Goal: Information Seeking & Learning: Learn about a topic

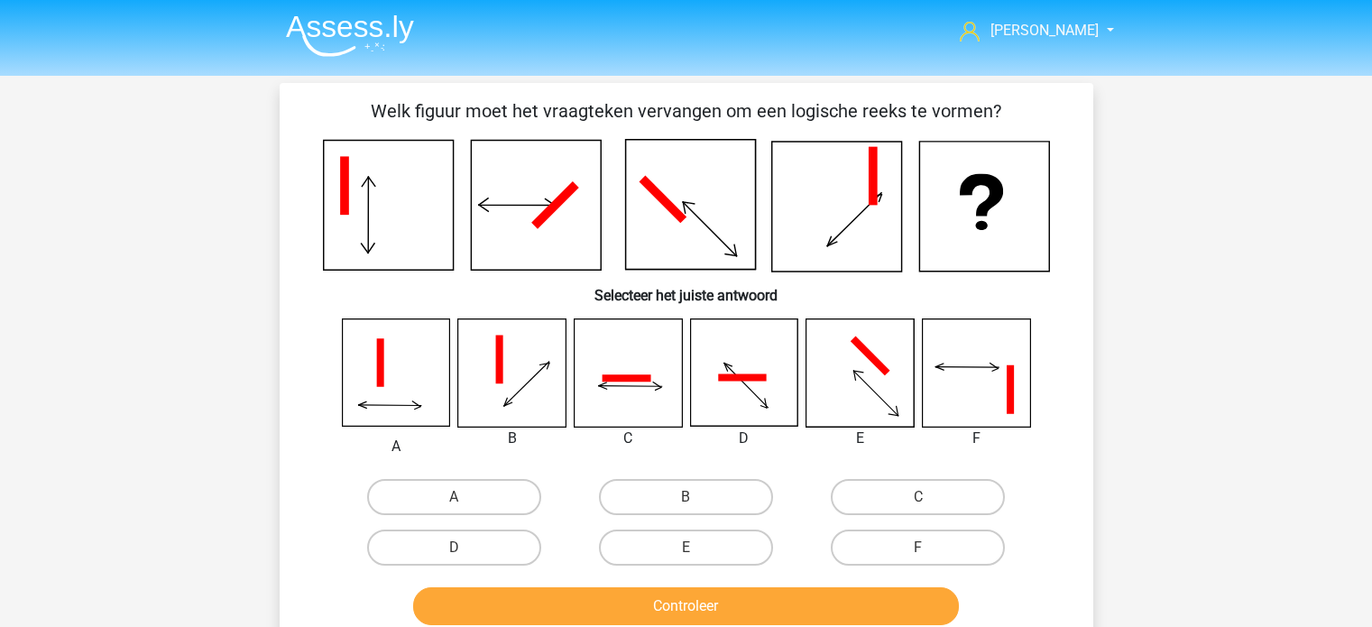
scroll to position [83, 0]
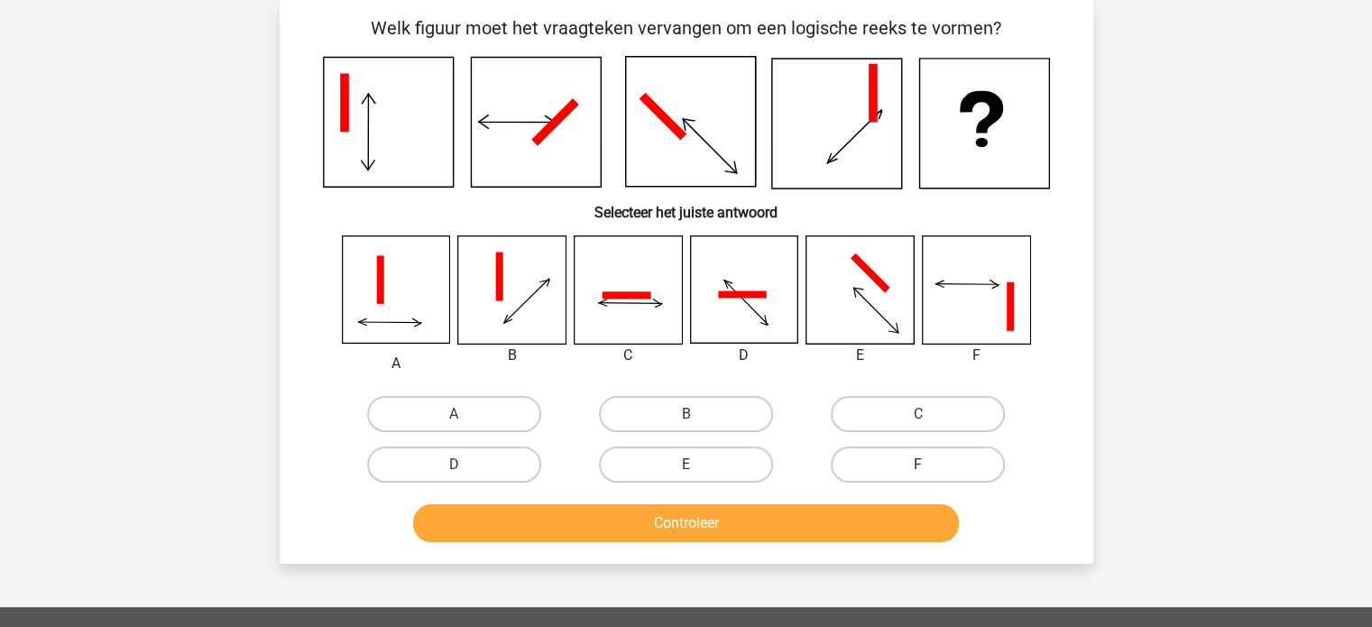
click at [932, 465] on label "F" at bounding box center [918, 465] width 174 height 36
click at [930, 465] on input "F" at bounding box center [925, 471] width 12 height 12
radio input "true"
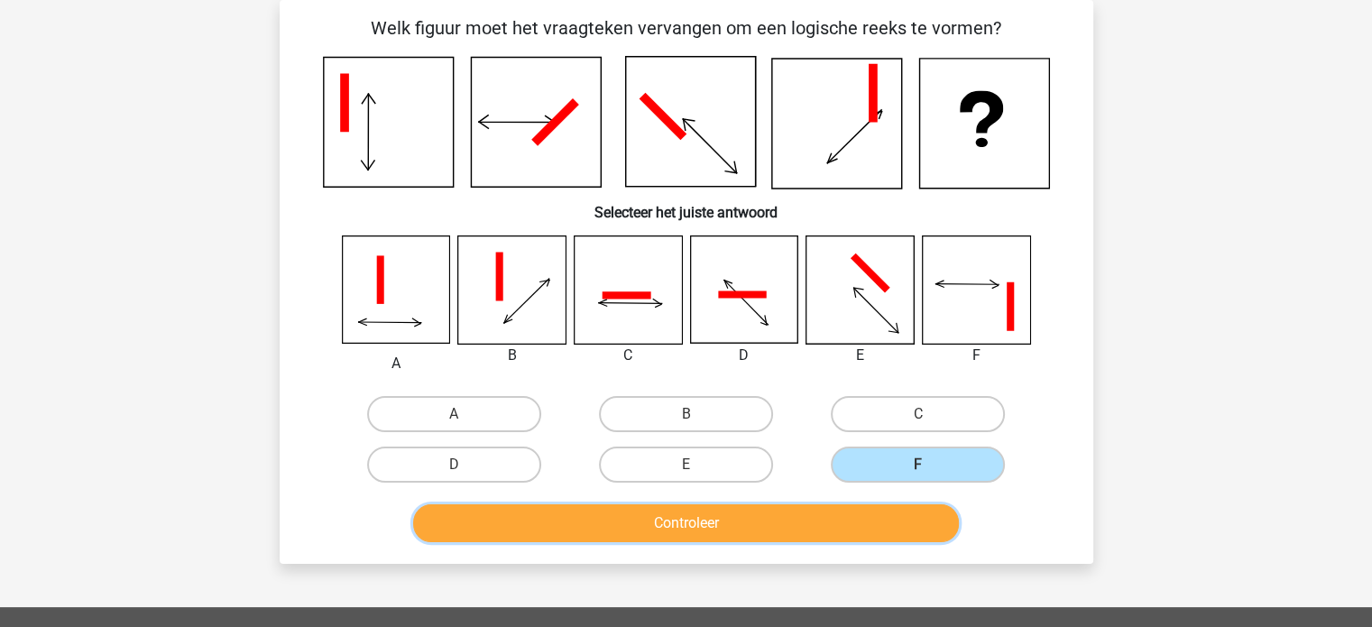
click at [685, 516] on button "Controleer" at bounding box center [686, 523] width 546 height 38
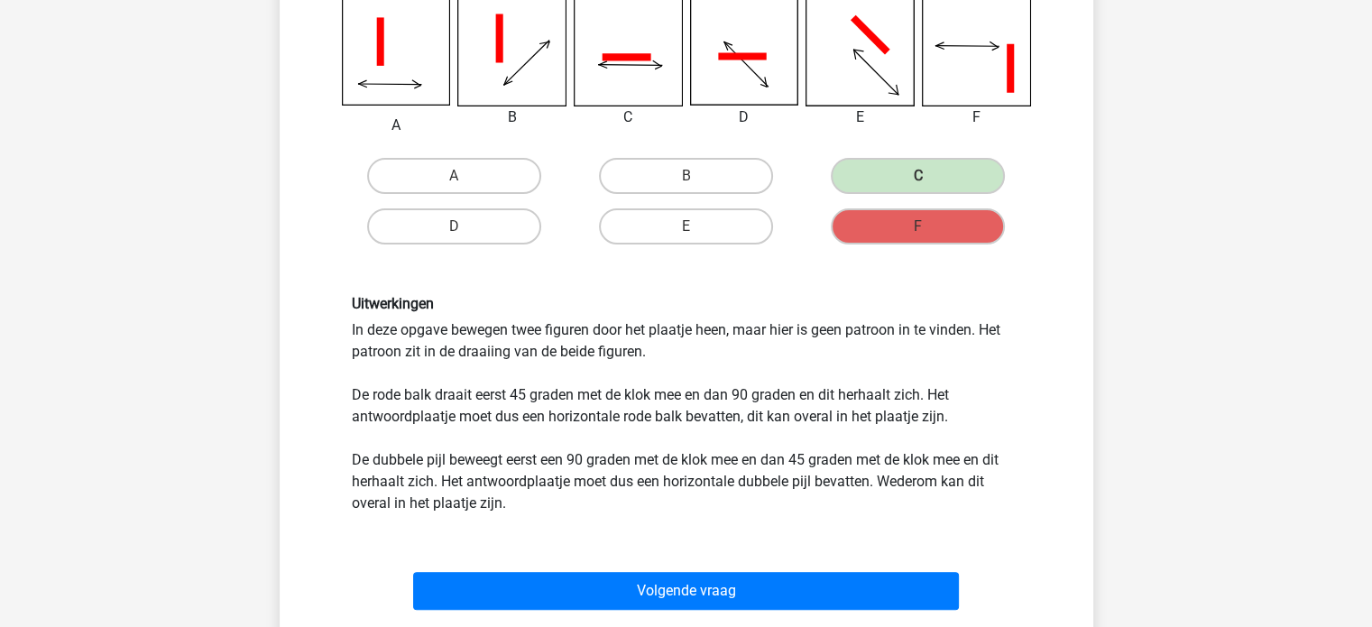
scroll to position [444, 0]
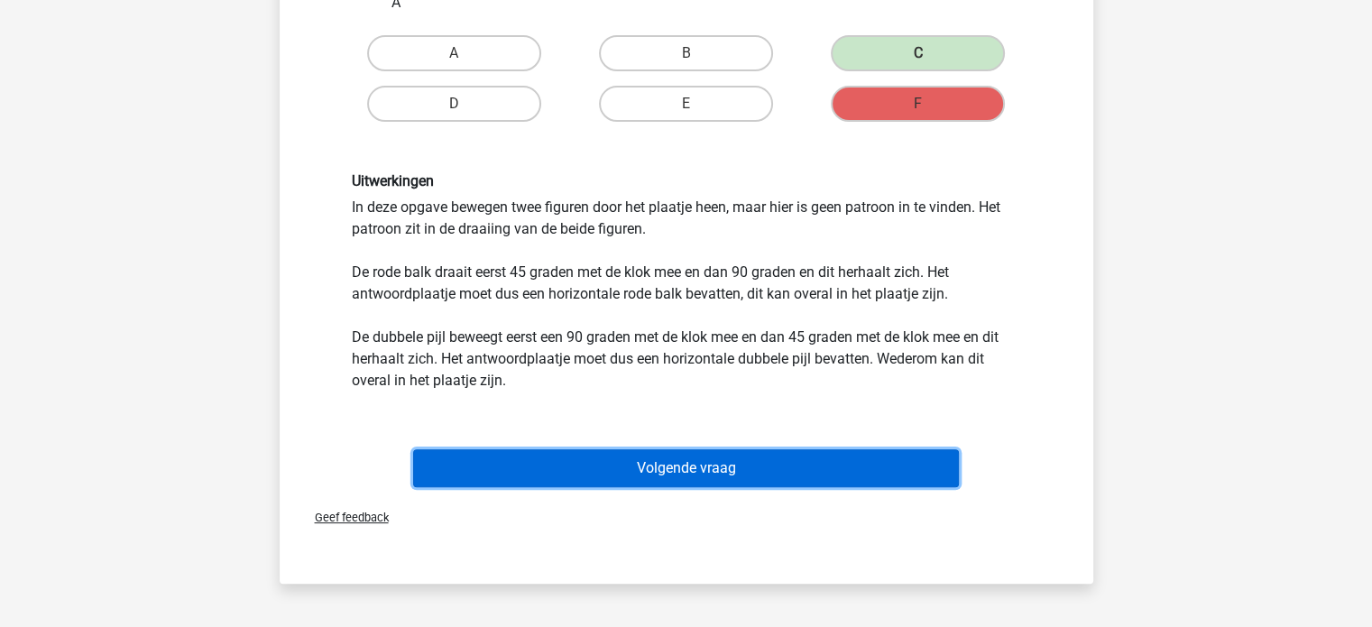
click at [778, 462] on button "Volgende vraag" at bounding box center [686, 468] width 546 height 38
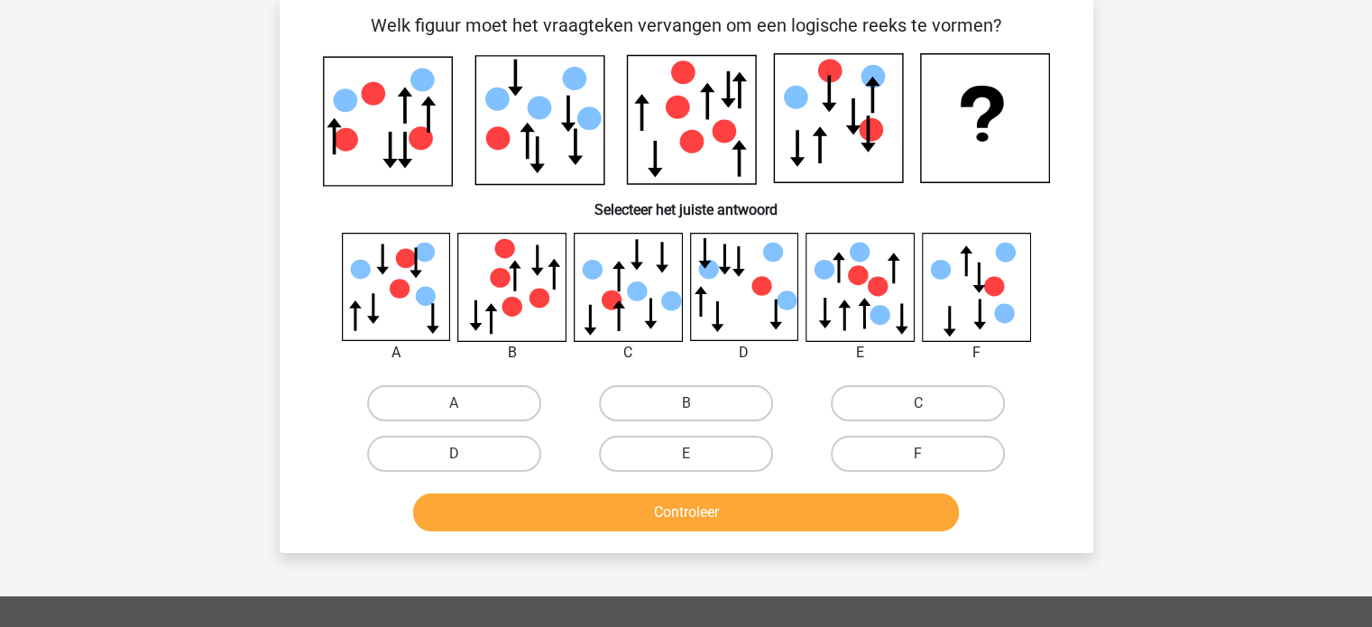
scroll to position [83, 0]
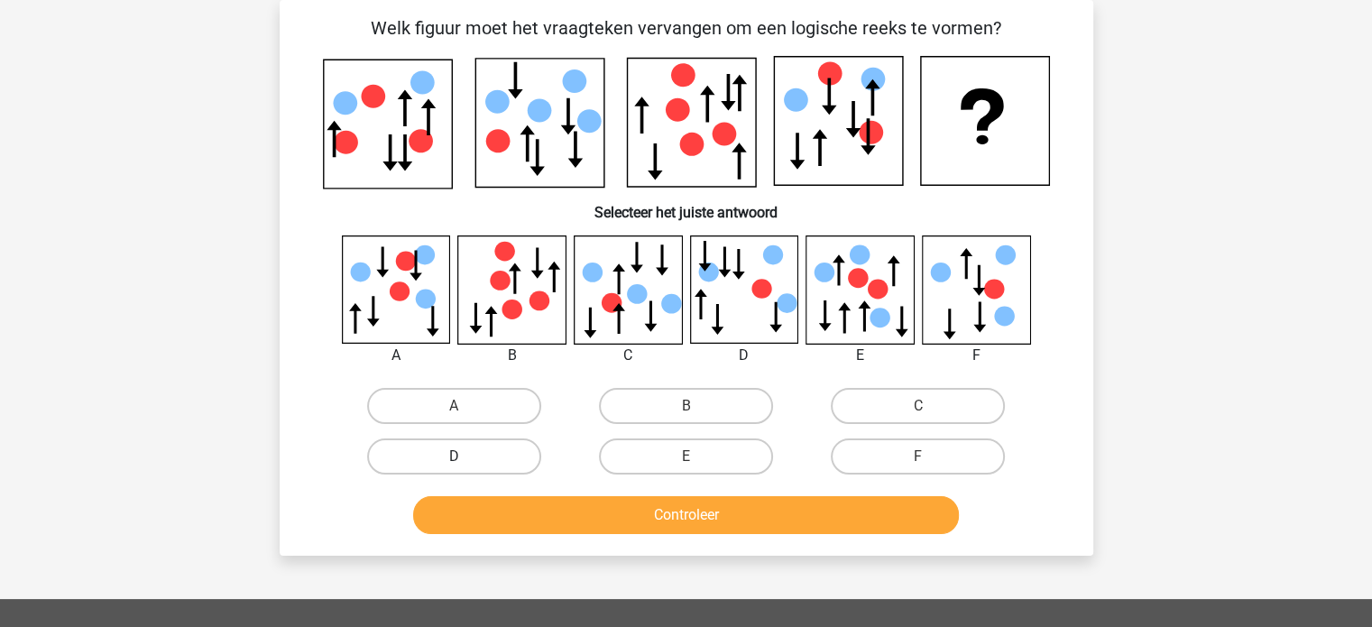
click at [474, 458] on label "D" at bounding box center [454, 457] width 174 height 36
click at [466, 458] on input "D" at bounding box center [460, 463] width 12 height 12
radio input "true"
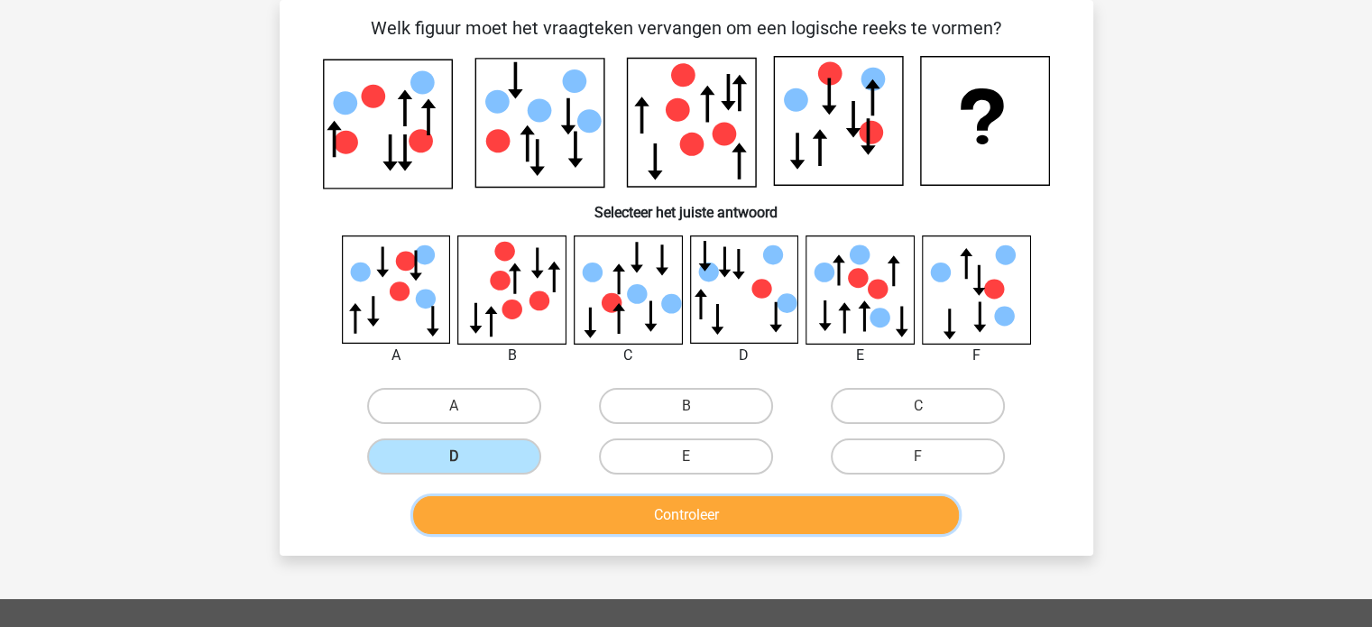
click at [705, 519] on button "Controleer" at bounding box center [686, 515] width 546 height 38
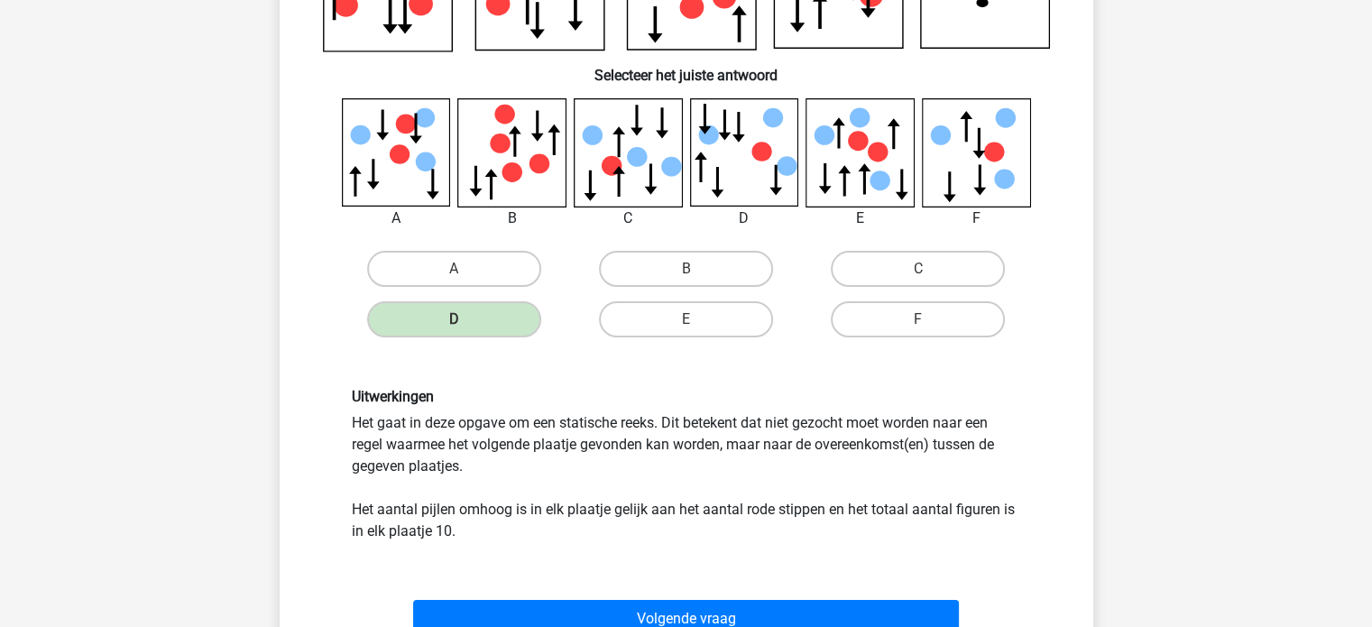
scroll to position [263, 0]
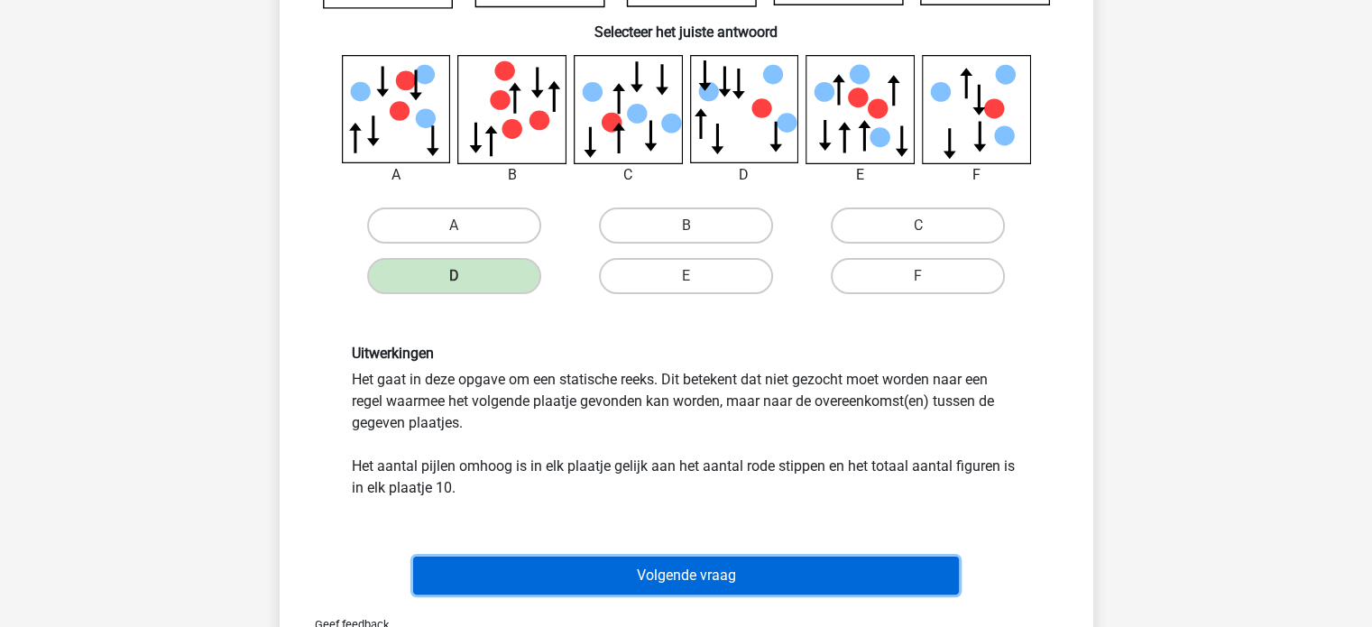
click at [725, 574] on button "Volgende vraag" at bounding box center [686, 576] width 546 height 38
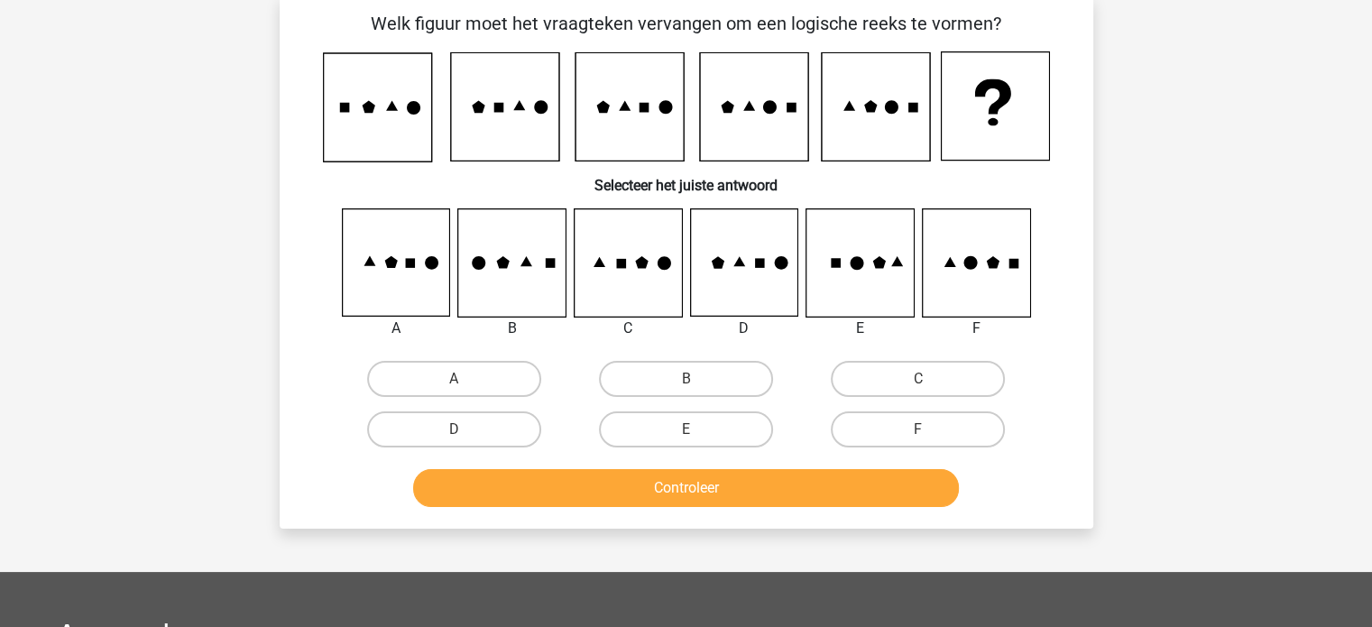
scroll to position [83, 0]
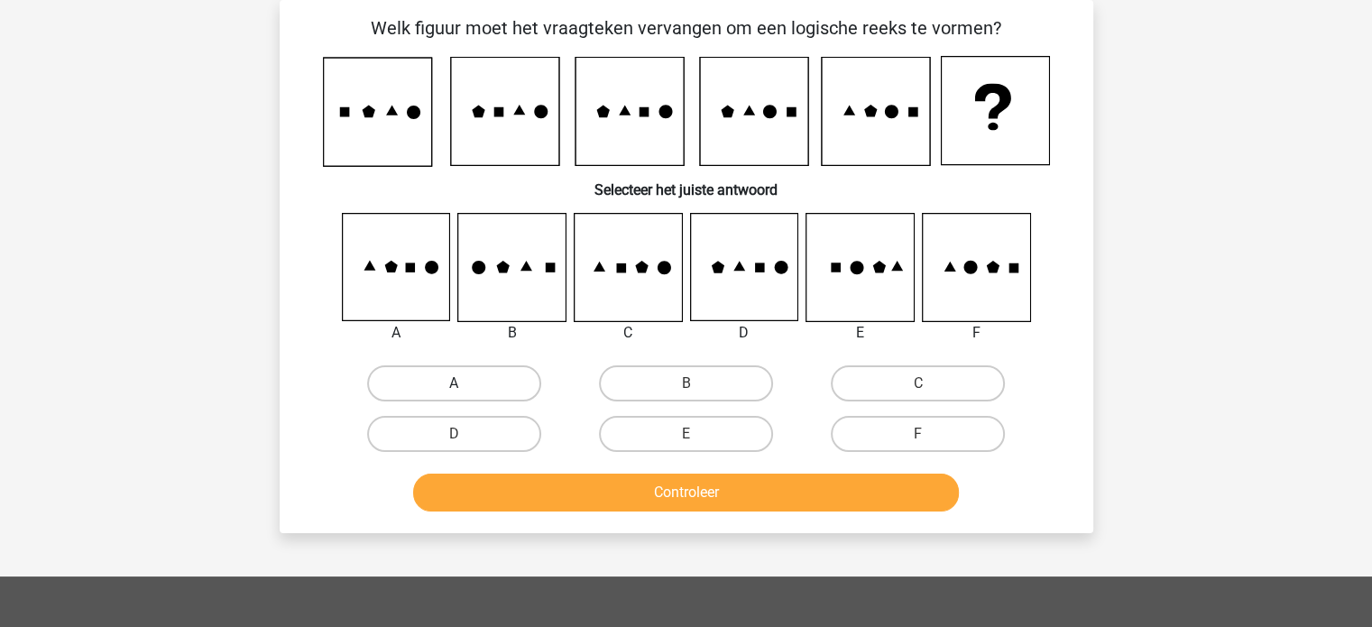
click at [441, 382] on label "A" at bounding box center [454, 383] width 174 height 36
click at [454, 383] on input "A" at bounding box center [460, 389] width 12 height 12
radio input "true"
click at [699, 494] on button "Controleer" at bounding box center [686, 493] width 546 height 38
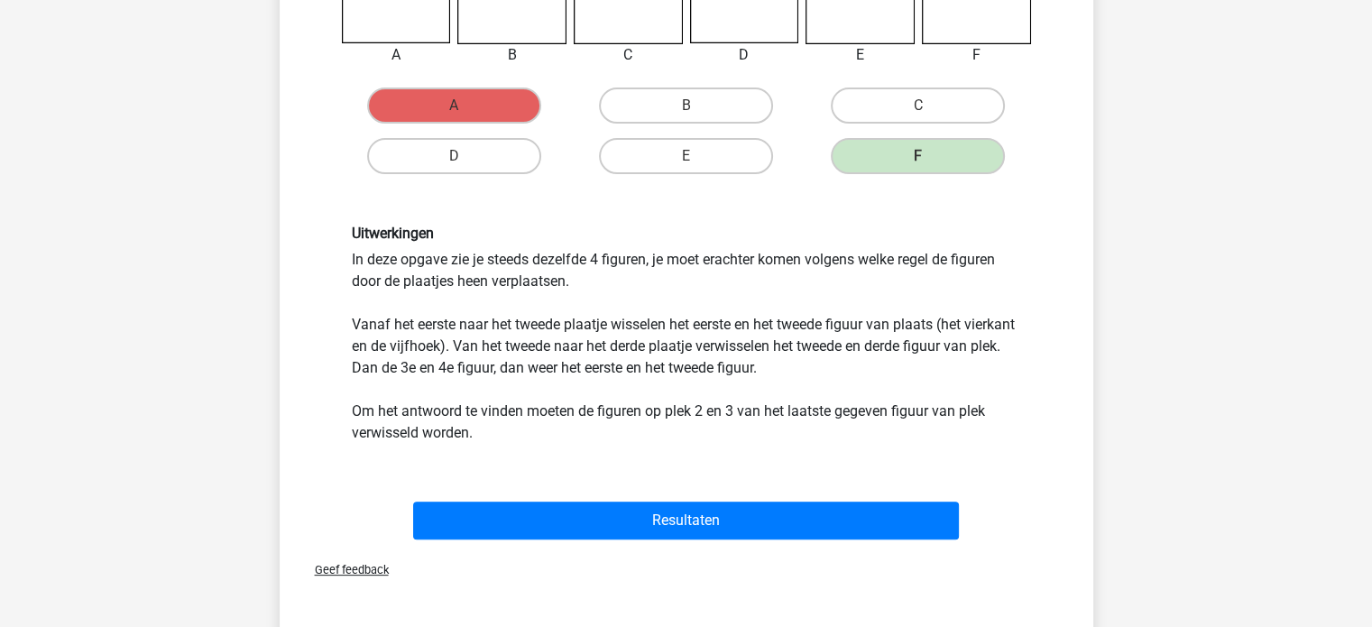
scroll to position [541, 0]
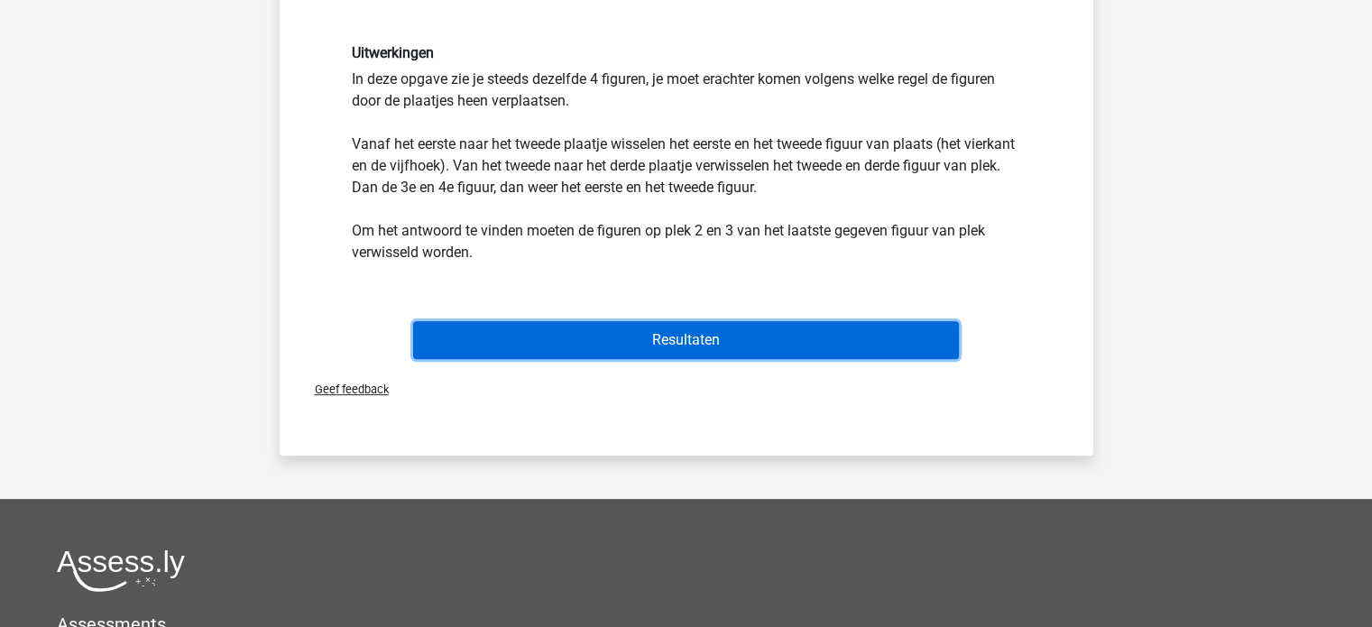
click at [692, 339] on button "Resultaten" at bounding box center [686, 340] width 546 height 38
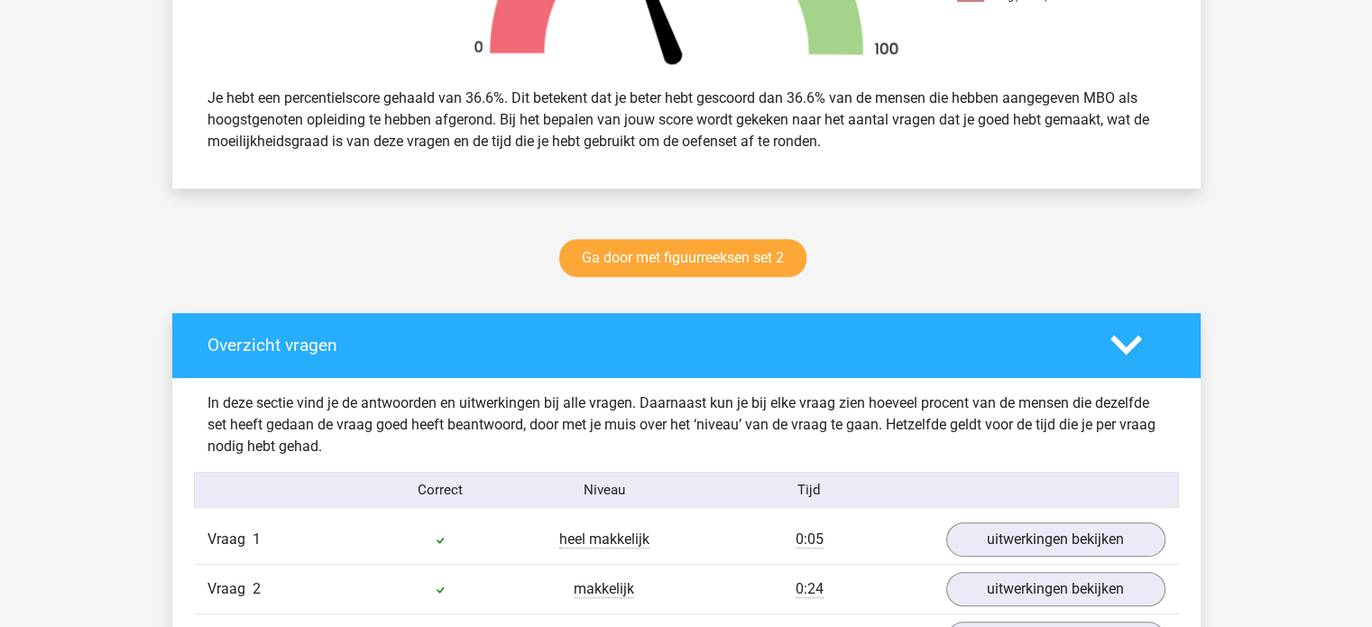
scroll to position [722, 0]
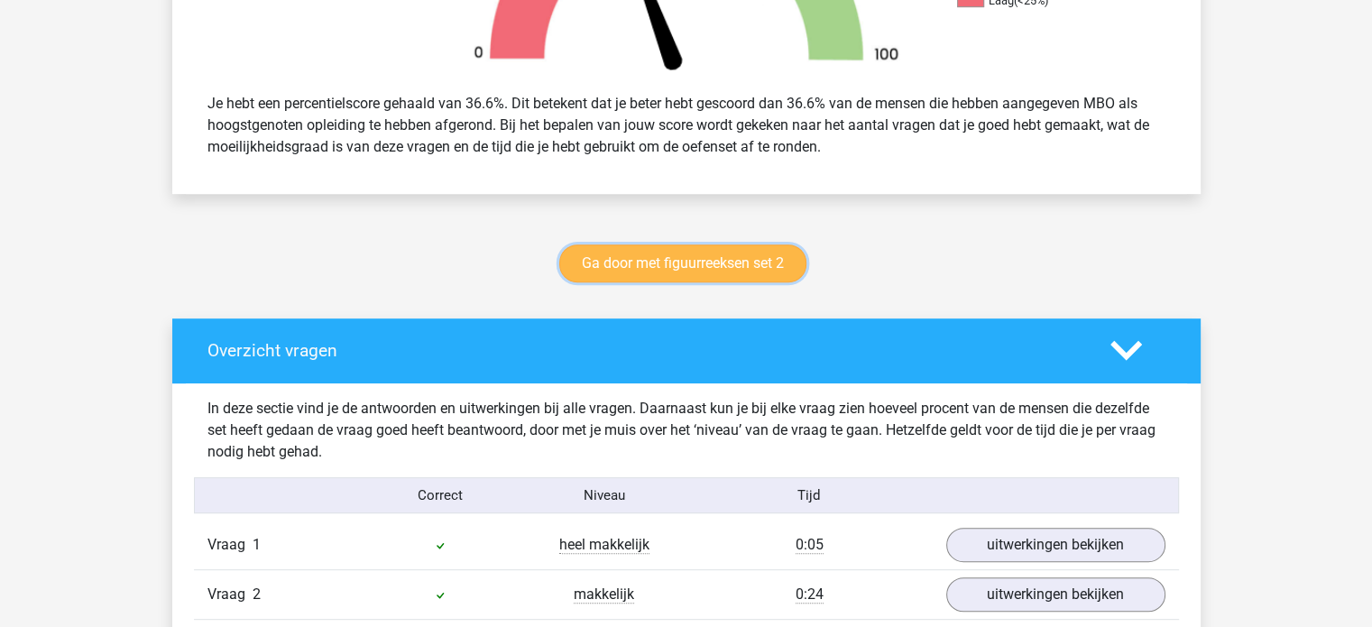
click at [681, 258] on link "Ga door met figuurreeksen set 2" at bounding box center [682, 264] width 247 height 38
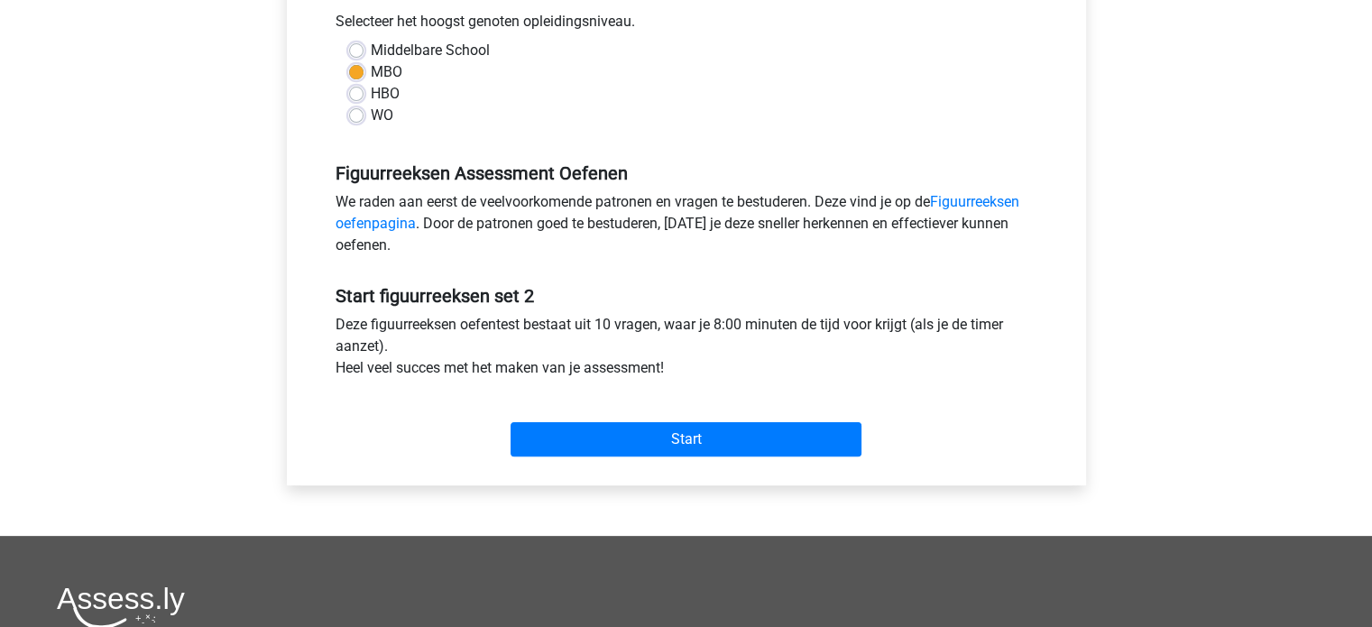
scroll to position [451, 0]
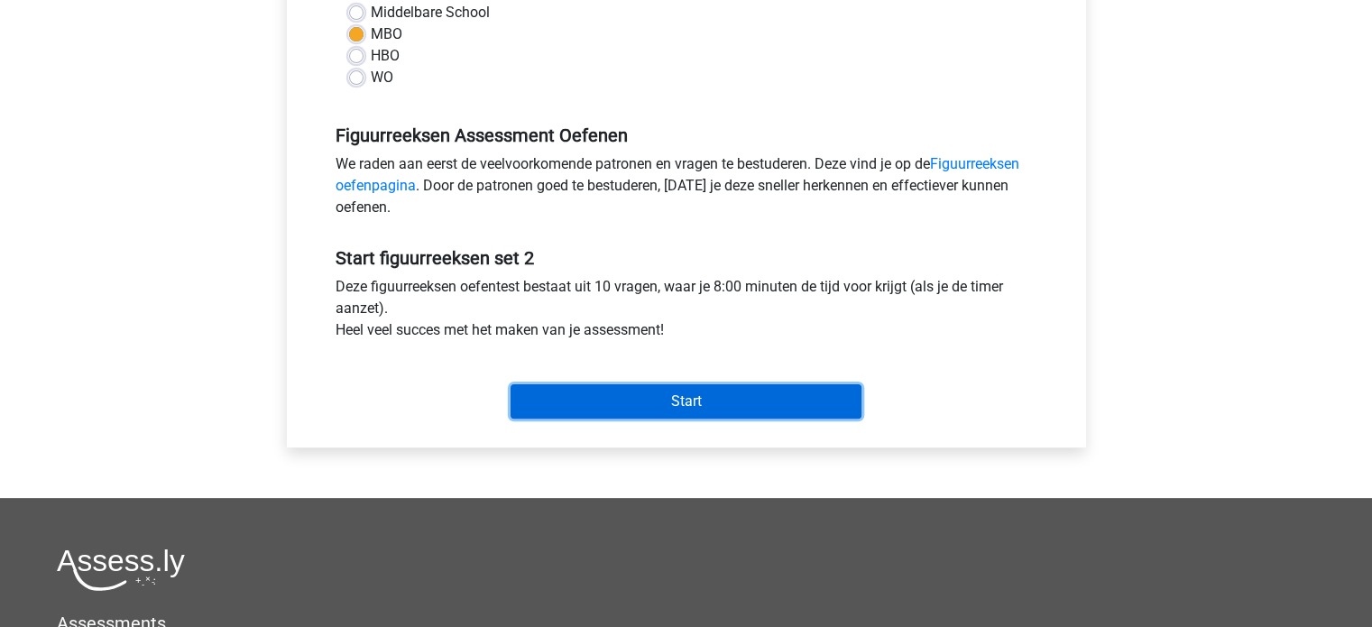
click at [675, 409] on input "Start" at bounding box center [686, 401] width 351 height 34
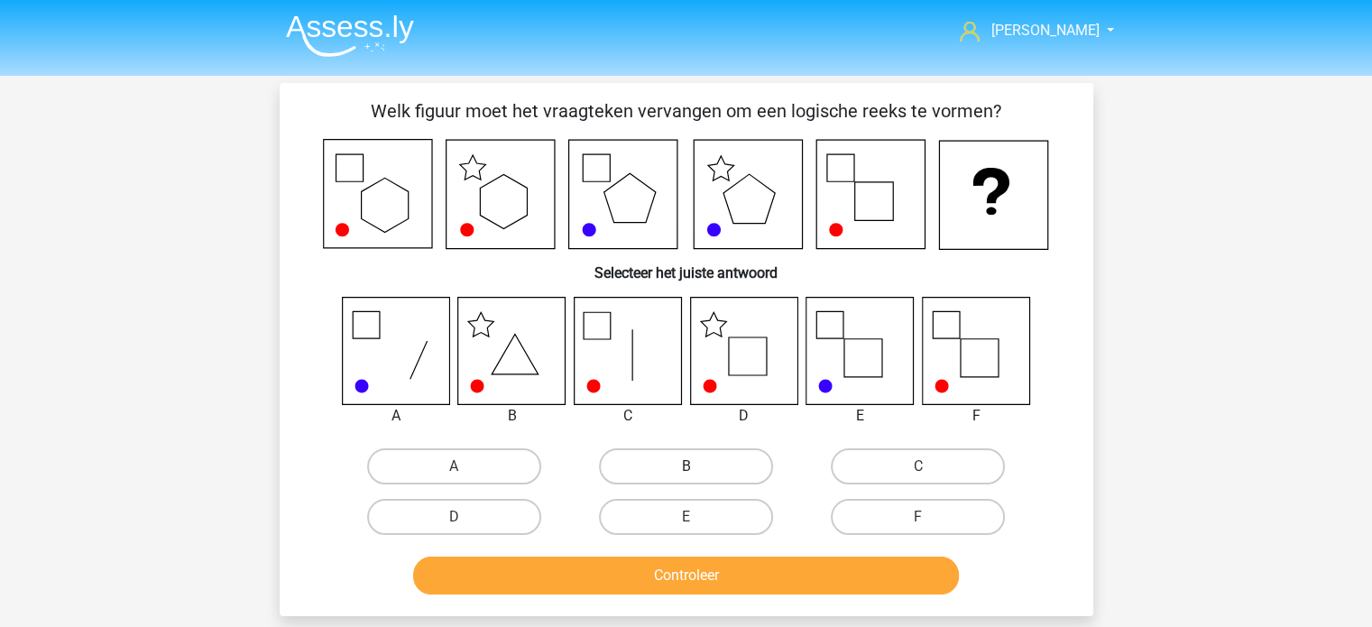
click at [682, 473] on label "B" at bounding box center [686, 466] width 174 height 36
click at [686, 473] on input "B" at bounding box center [692, 472] width 12 height 12
radio input "true"
click at [686, 559] on button "Controleer" at bounding box center [686, 576] width 546 height 38
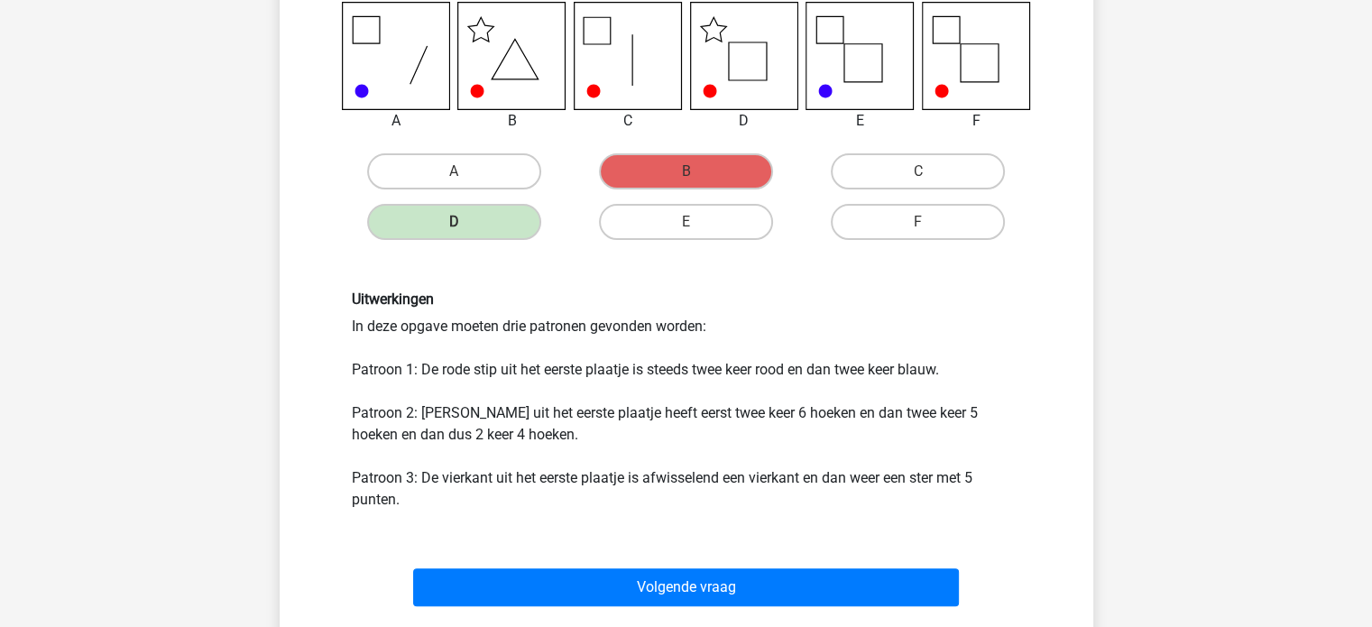
scroll to position [451, 0]
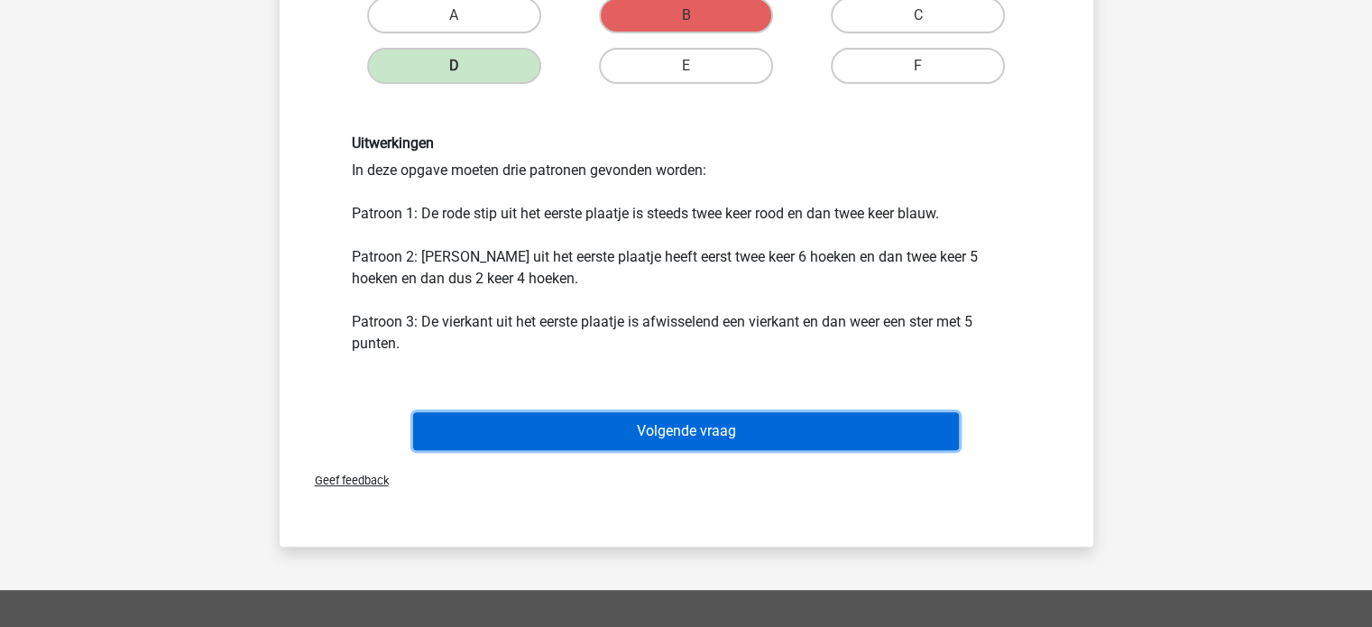
click at [711, 428] on button "Volgende vraag" at bounding box center [686, 431] width 546 height 38
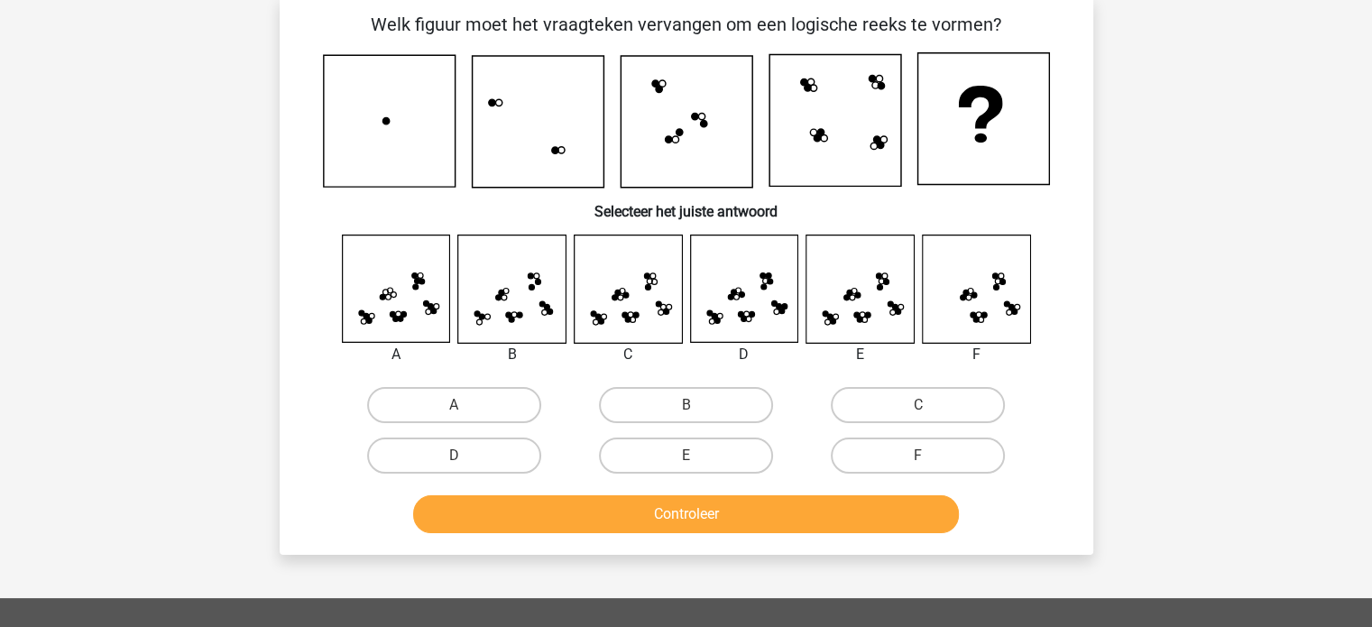
scroll to position [83, 0]
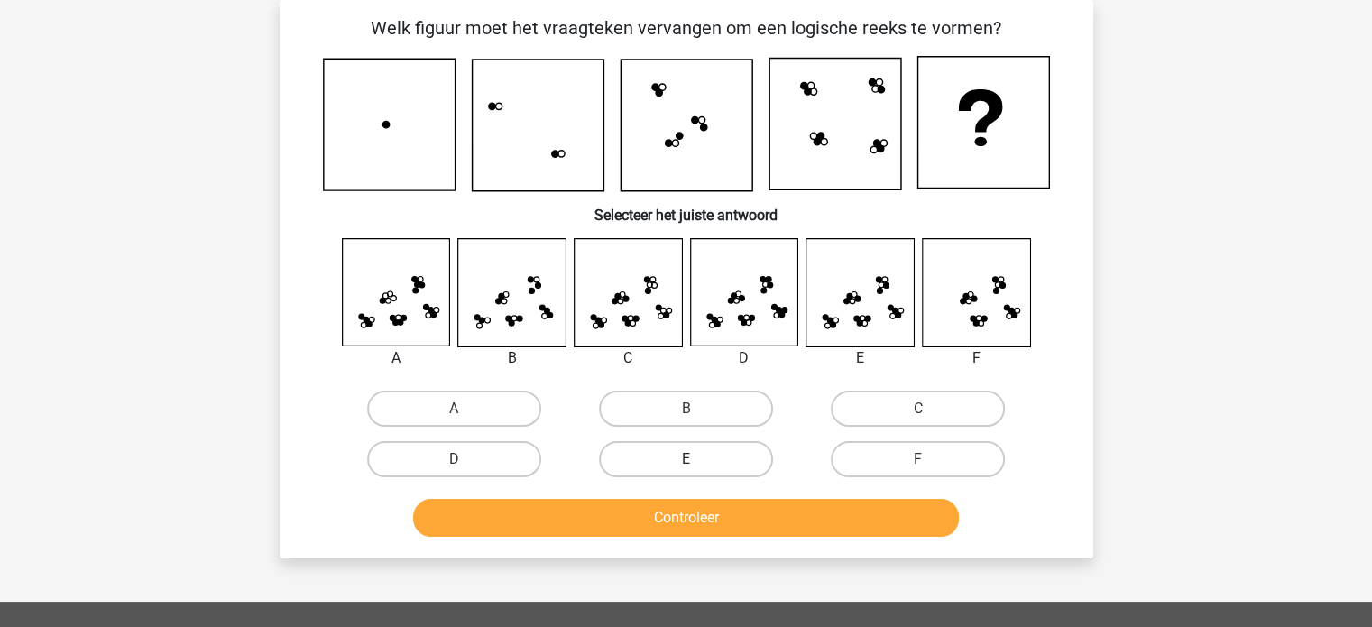
click at [697, 463] on label "E" at bounding box center [686, 459] width 174 height 36
click at [697, 463] on input "E" at bounding box center [692, 465] width 12 height 12
radio input "true"
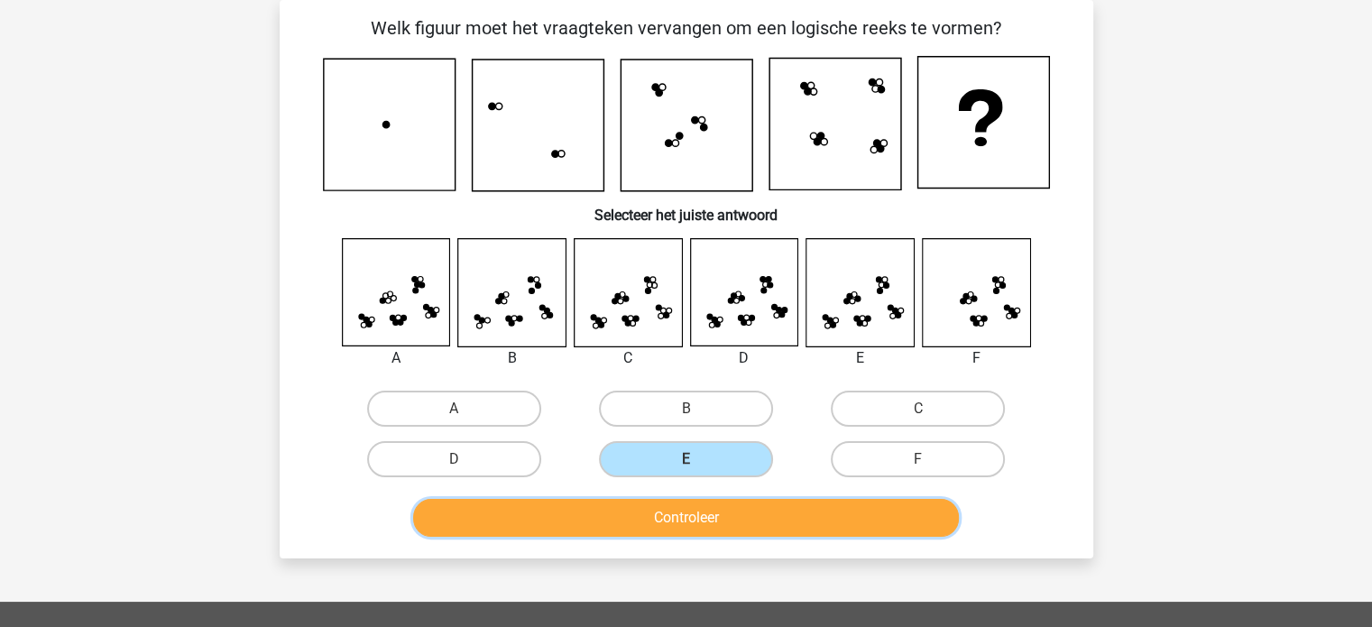
click at [718, 519] on button "Controleer" at bounding box center [686, 518] width 546 height 38
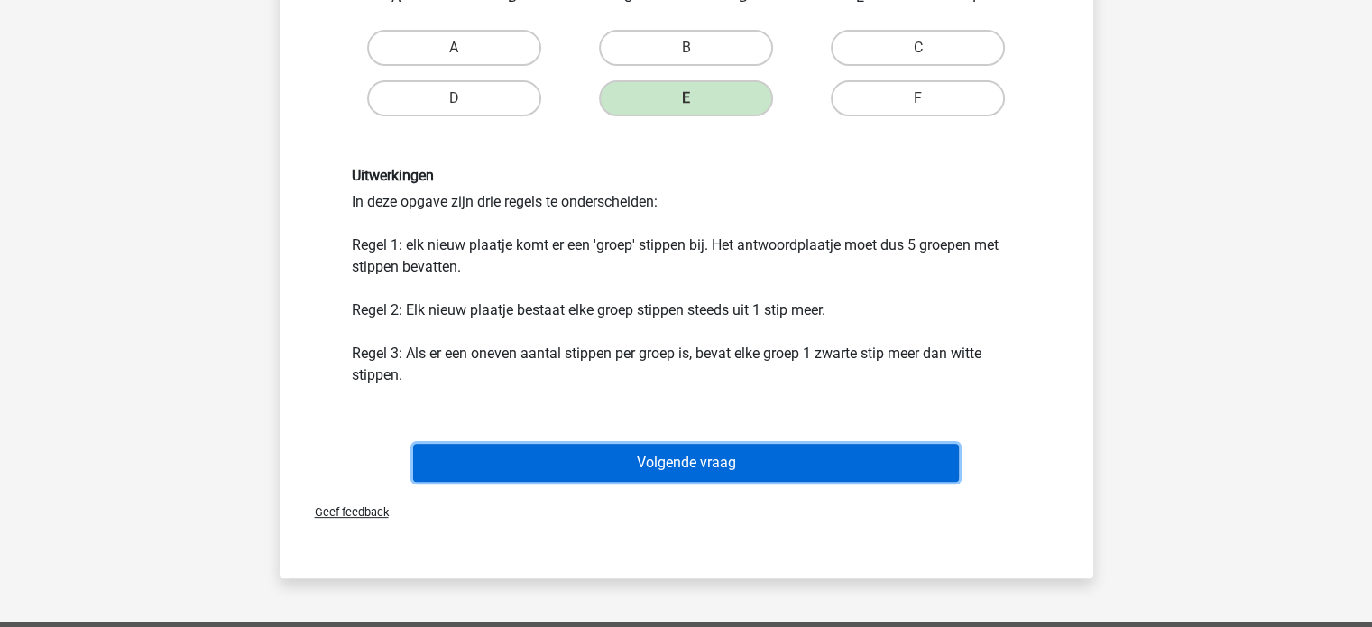
click at [785, 452] on button "Volgende vraag" at bounding box center [686, 463] width 546 height 38
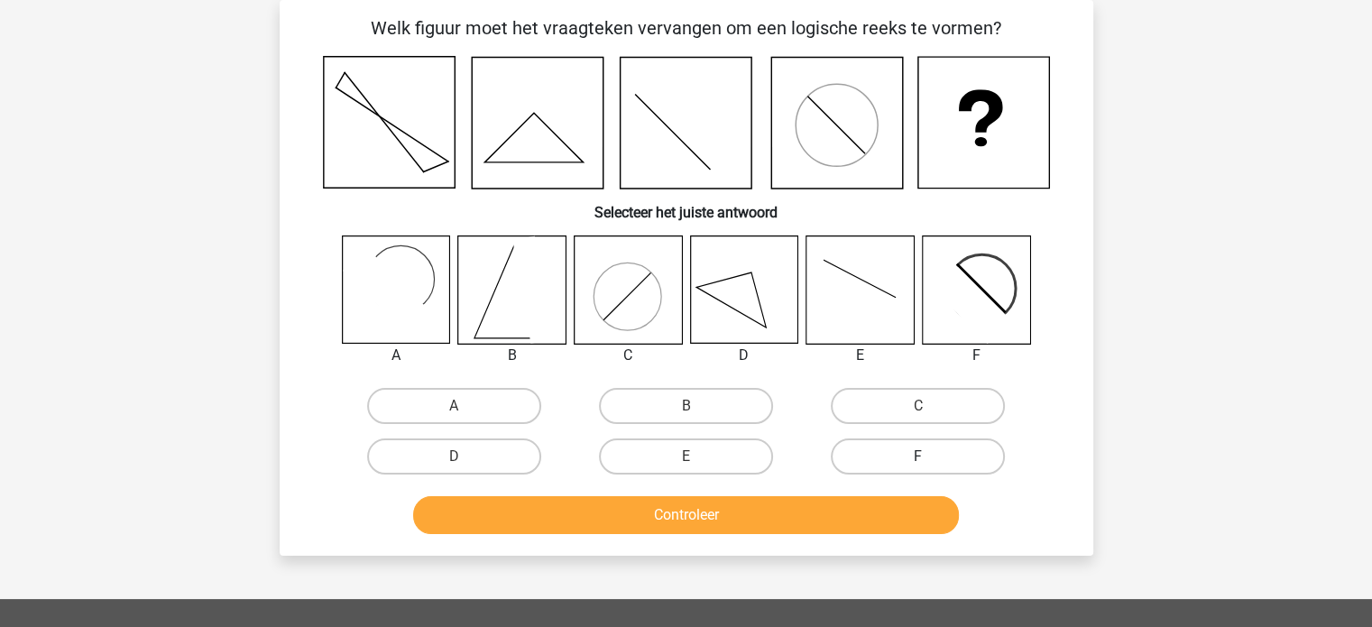
click at [920, 447] on label "F" at bounding box center [918, 457] width 174 height 36
click at [920, 457] on input "F" at bounding box center [925, 463] width 12 height 12
radio input "true"
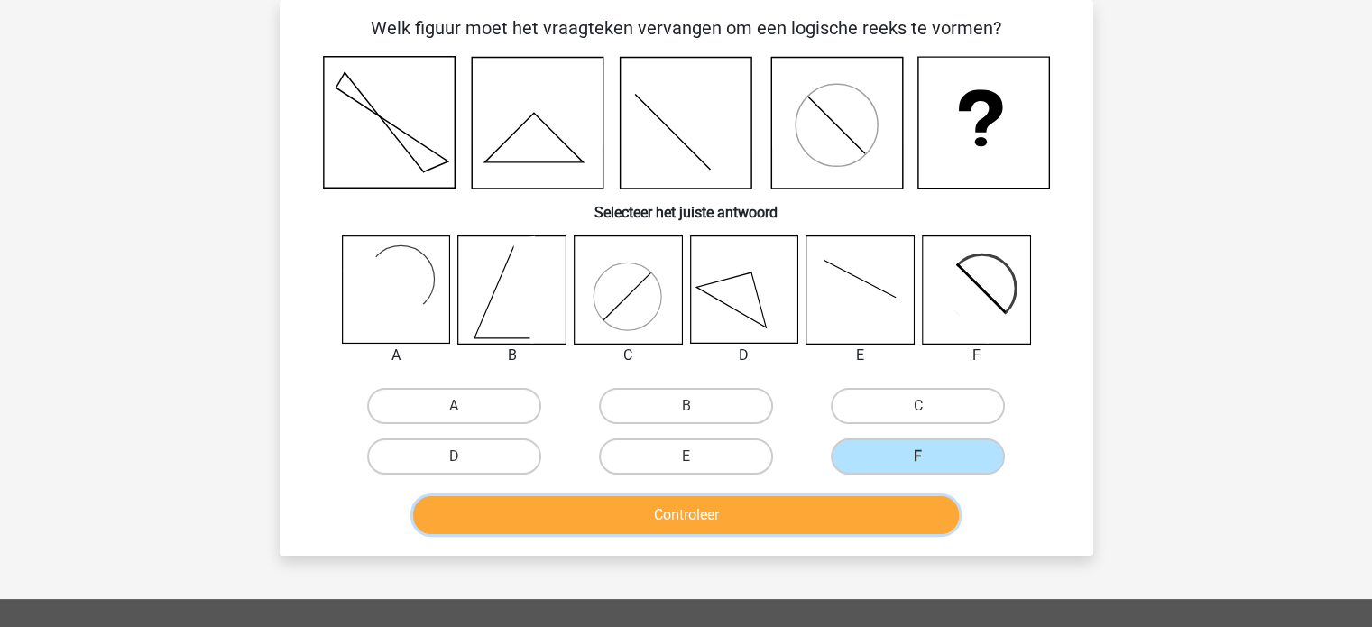
click at [782, 504] on button "Controleer" at bounding box center [686, 515] width 546 height 38
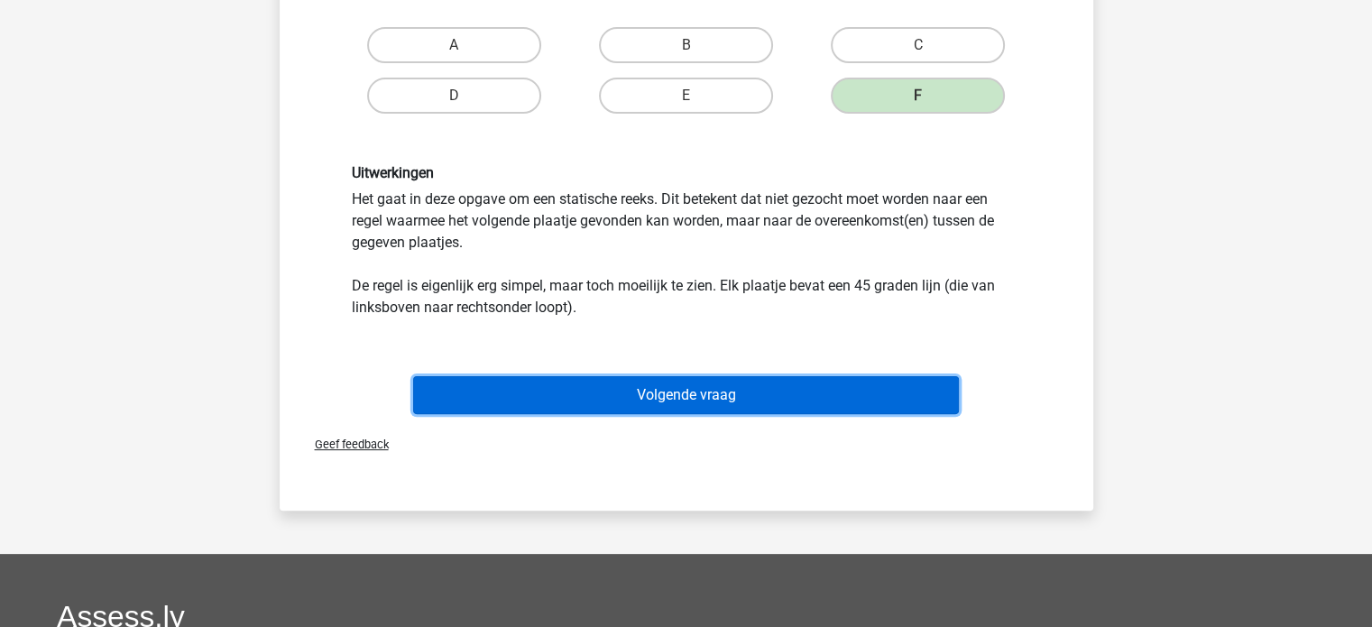
click at [745, 393] on button "Volgende vraag" at bounding box center [686, 395] width 546 height 38
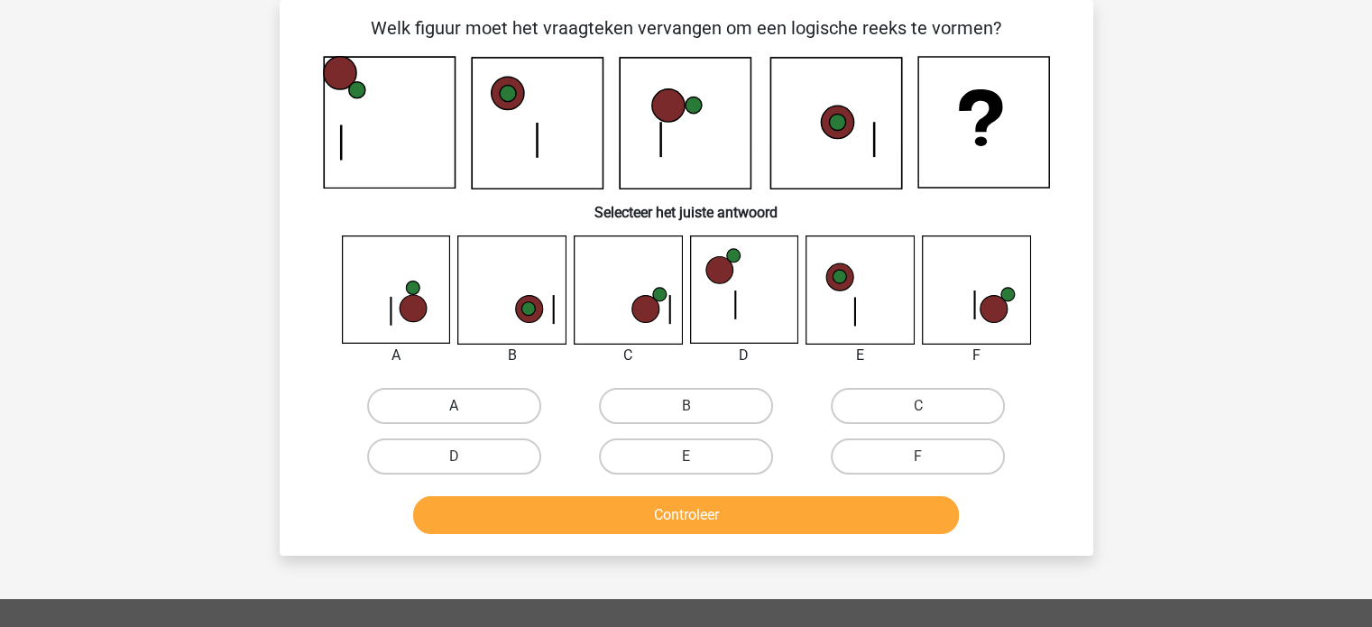
click at [468, 405] on label "A" at bounding box center [454, 406] width 174 height 36
click at [466, 406] on input "A" at bounding box center [460, 412] width 12 height 12
radio input "true"
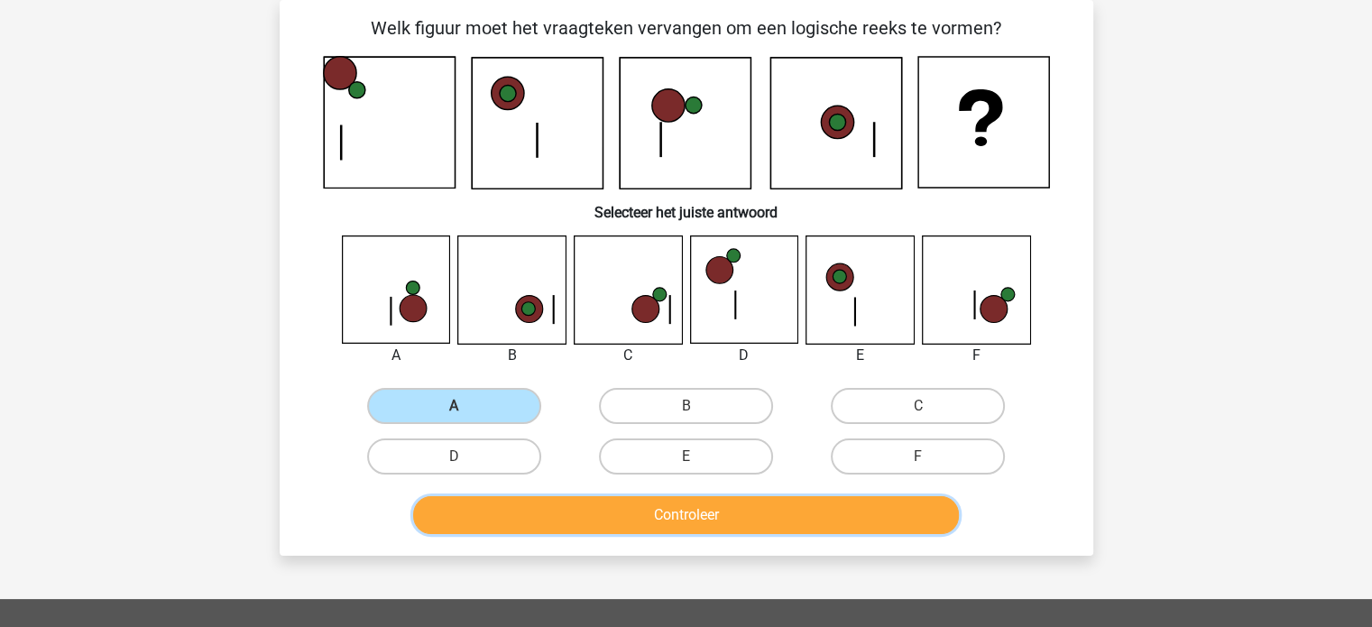
click at [610, 513] on button "Controleer" at bounding box center [686, 515] width 546 height 38
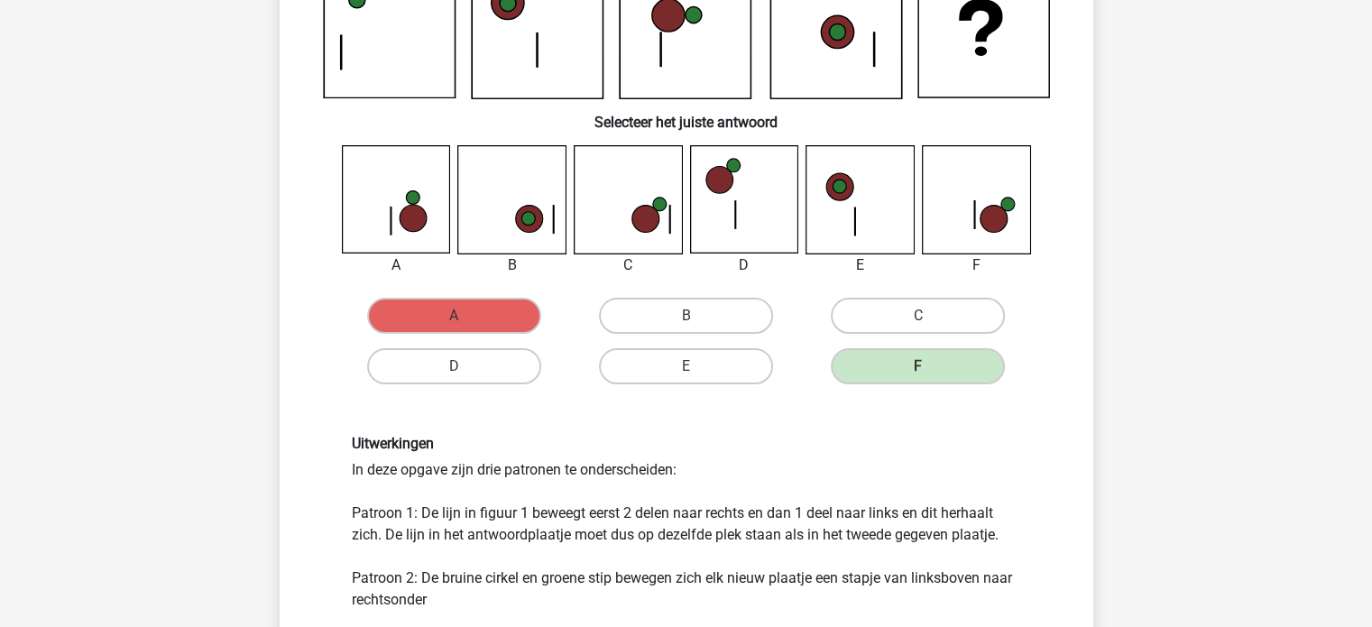
scroll to position [444, 0]
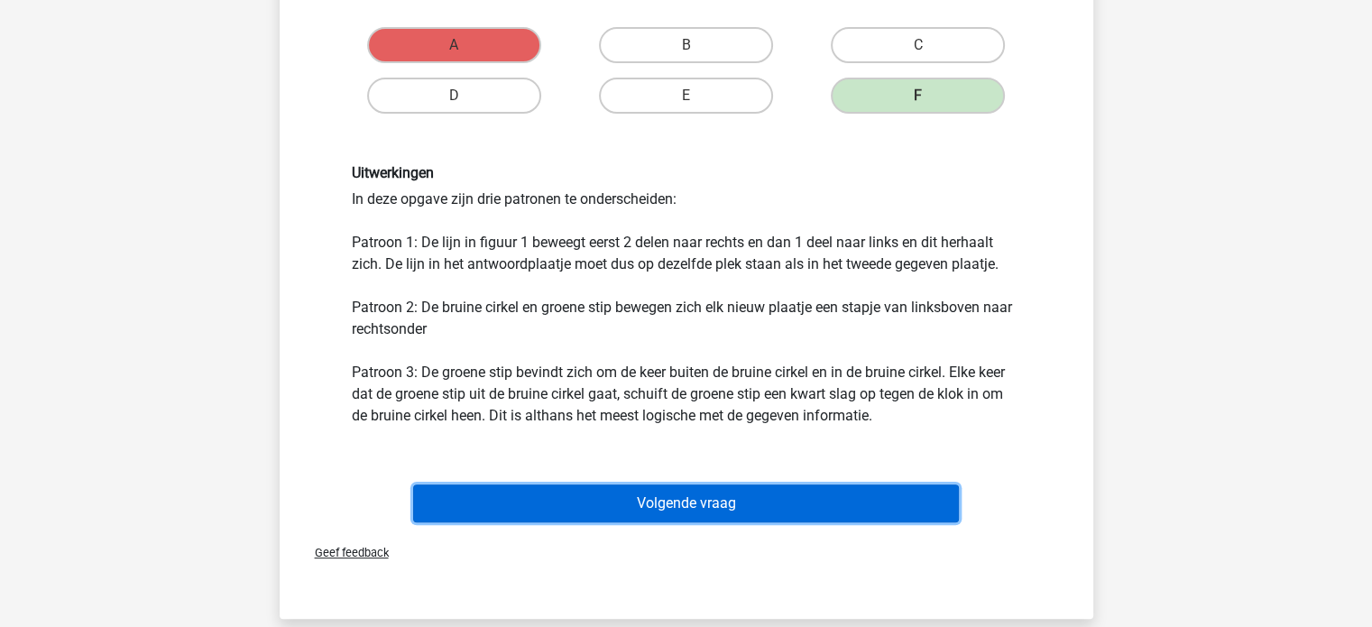
click at [711, 515] on button "Volgende vraag" at bounding box center [686, 504] width 546 height 38
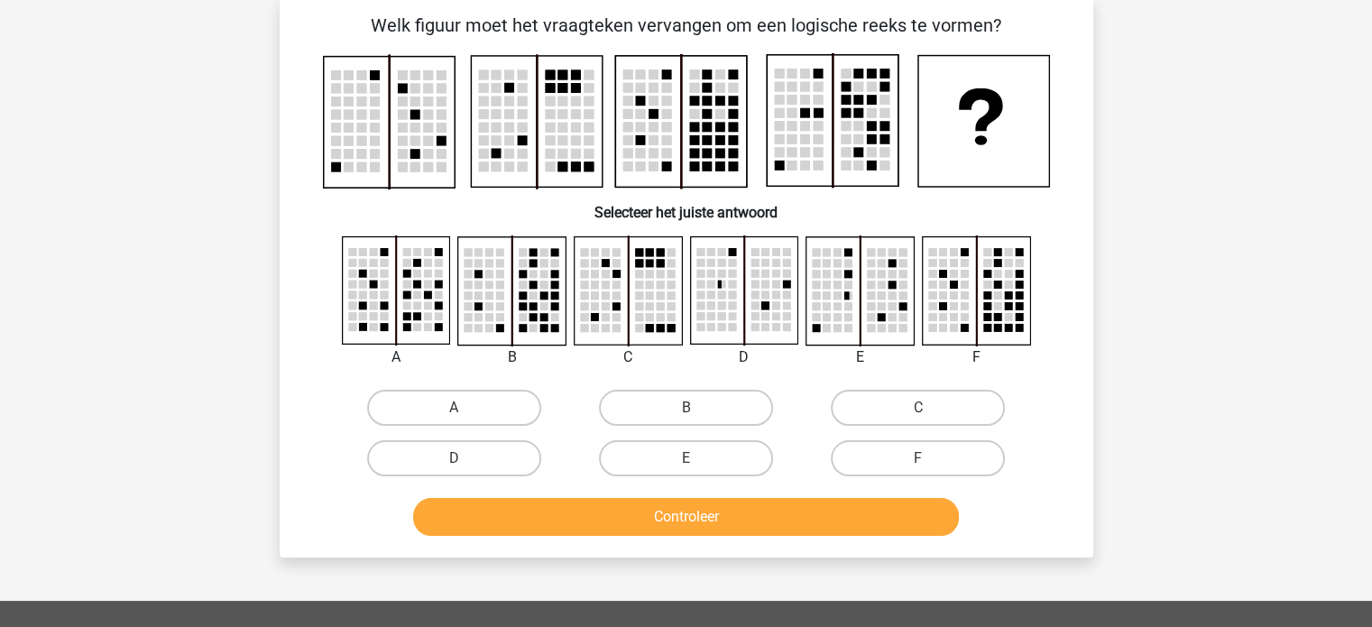
scroll to position [83, 0]
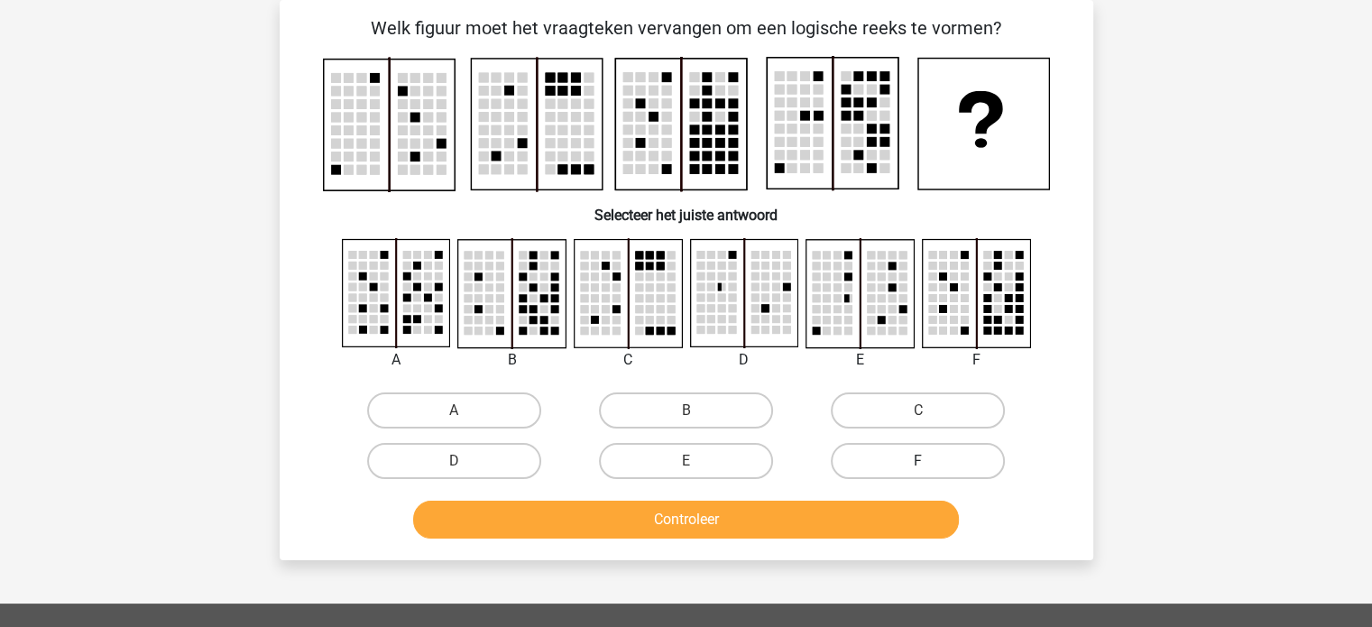
click at [954, 457] on label "F" at bounding box center [918, 461] width 174 height 36
click at [930, 461] on input "F" at bounding box center [925, 467] width 12 height 12
radio input "true"
click at [808, 516] on button "Controleer" at bounding box center [686, 520] width 546 height 38
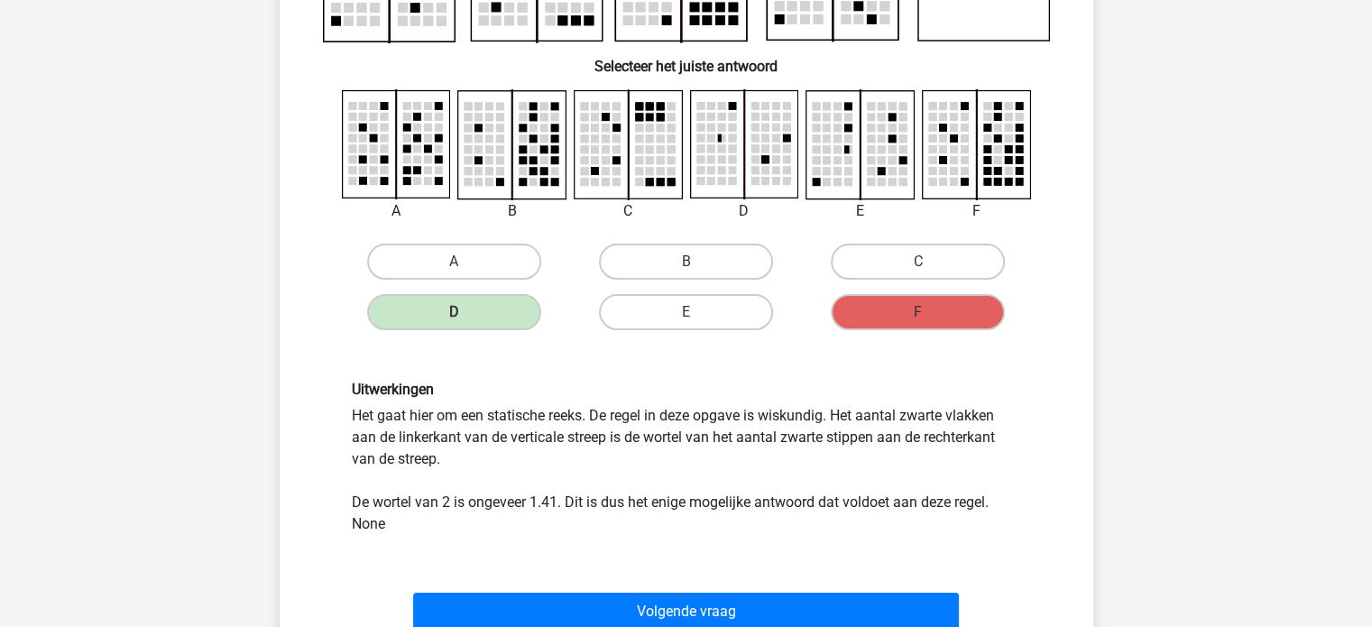
scroll to position [263, 0]
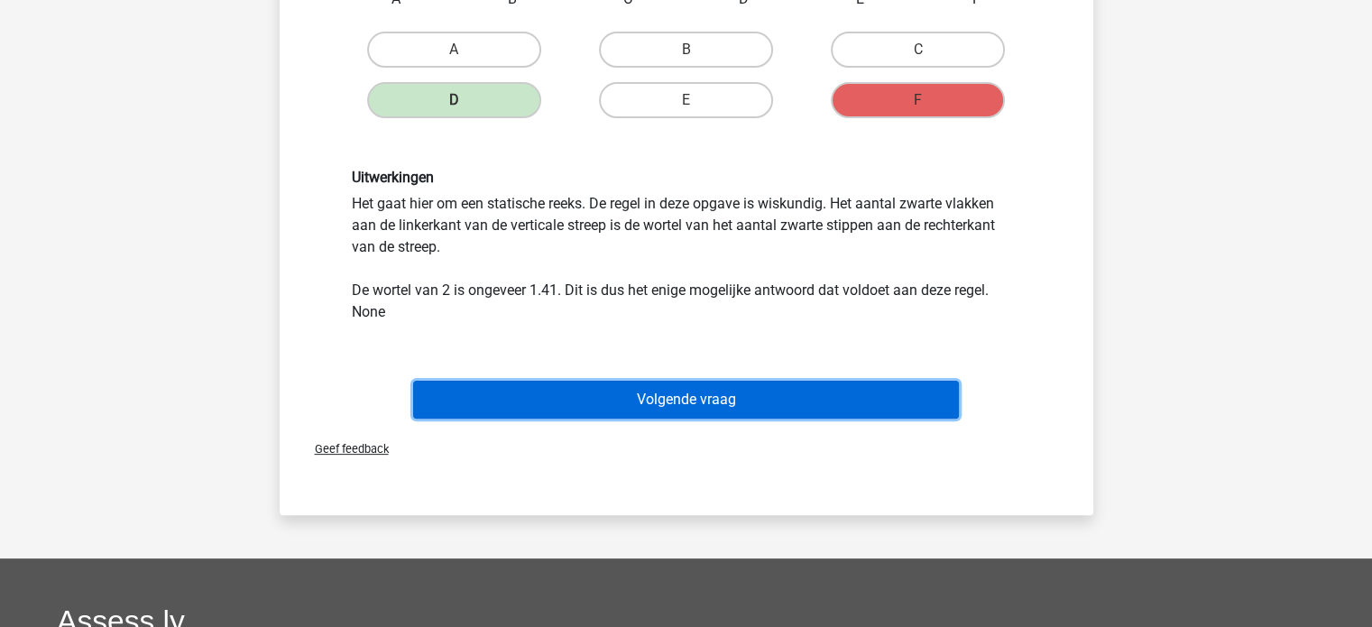
click at [729, 402] on button "Volgende vraag" at bounding box center [686, 400] width 546 height 38
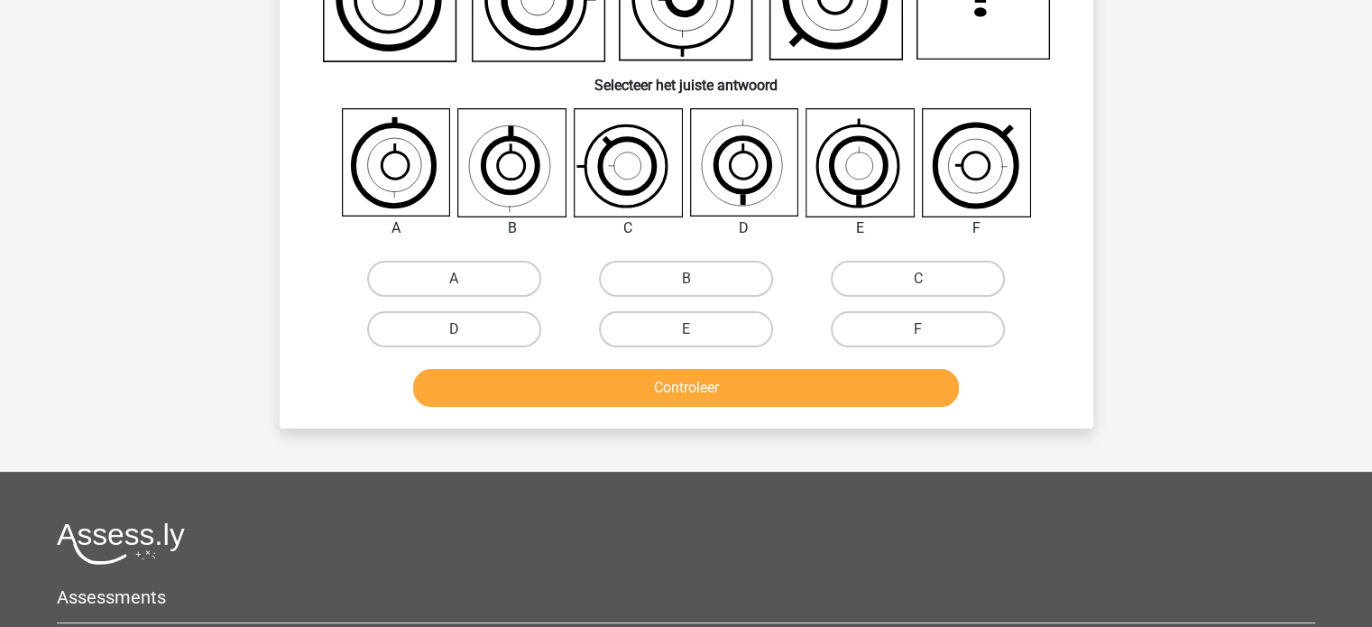
scroll to position [83, 0]
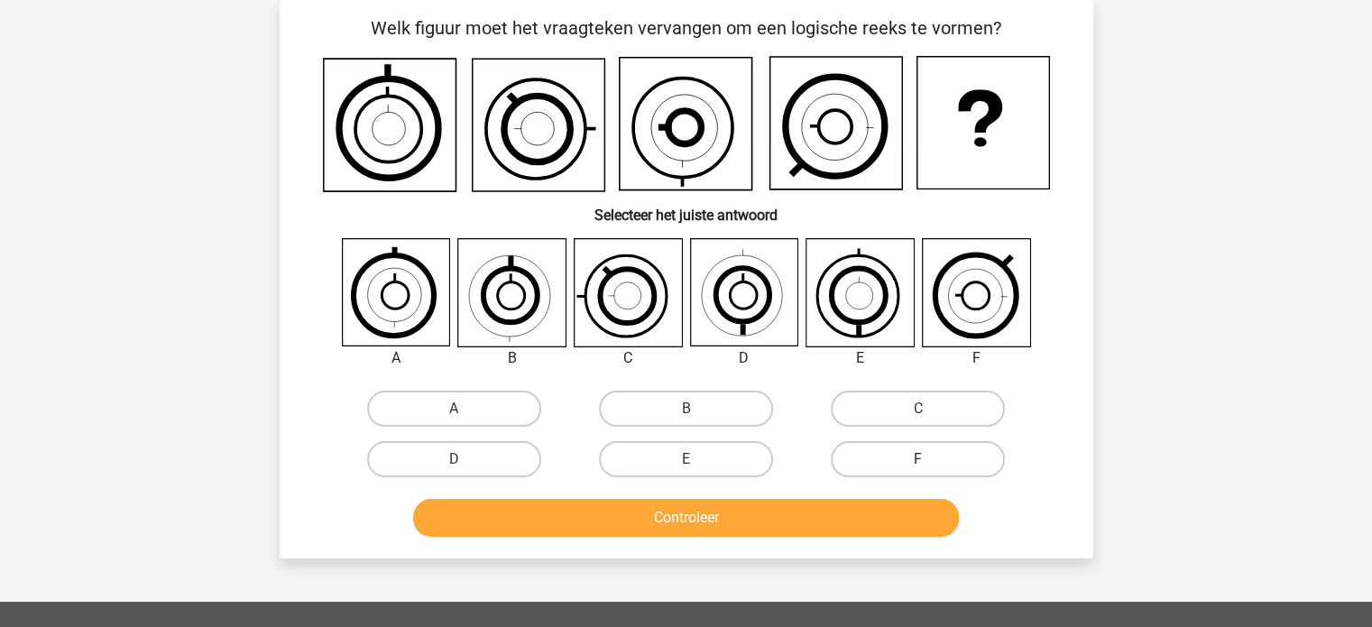
drag, startPoint x: 893, startPoint y: 400, endPoint x: 867, endPoint y: 454, distance: 60.1
click at [893, 399] on label "C" at bounding box center [918, 409] width 174 height 36
click at [919, 409] on input "C" at bounding box center [925, 415] width 12 height 12
radio input "true"
click at [722, 488] on div "Controleer" at bounding box center [687, 515] width 756 height 60
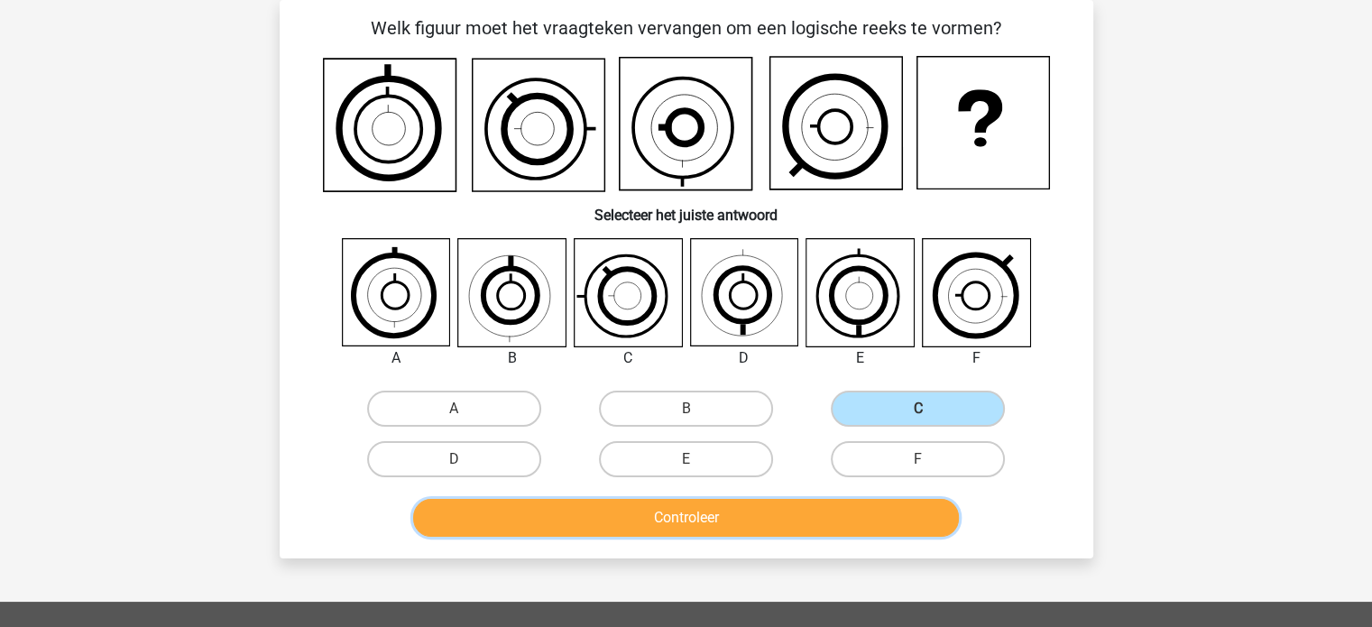
click at [725, 510] on button "Controleer" at bounding box center [686, 518] width 546 height 38
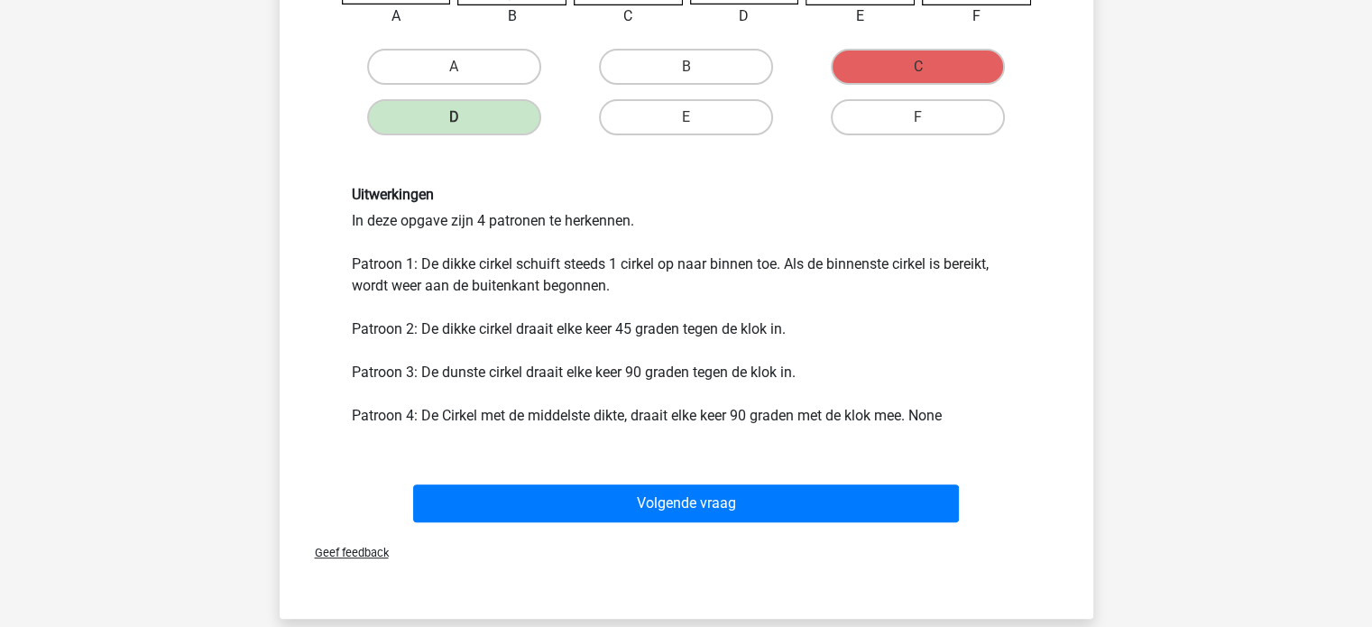
scroll to position [534, 0]
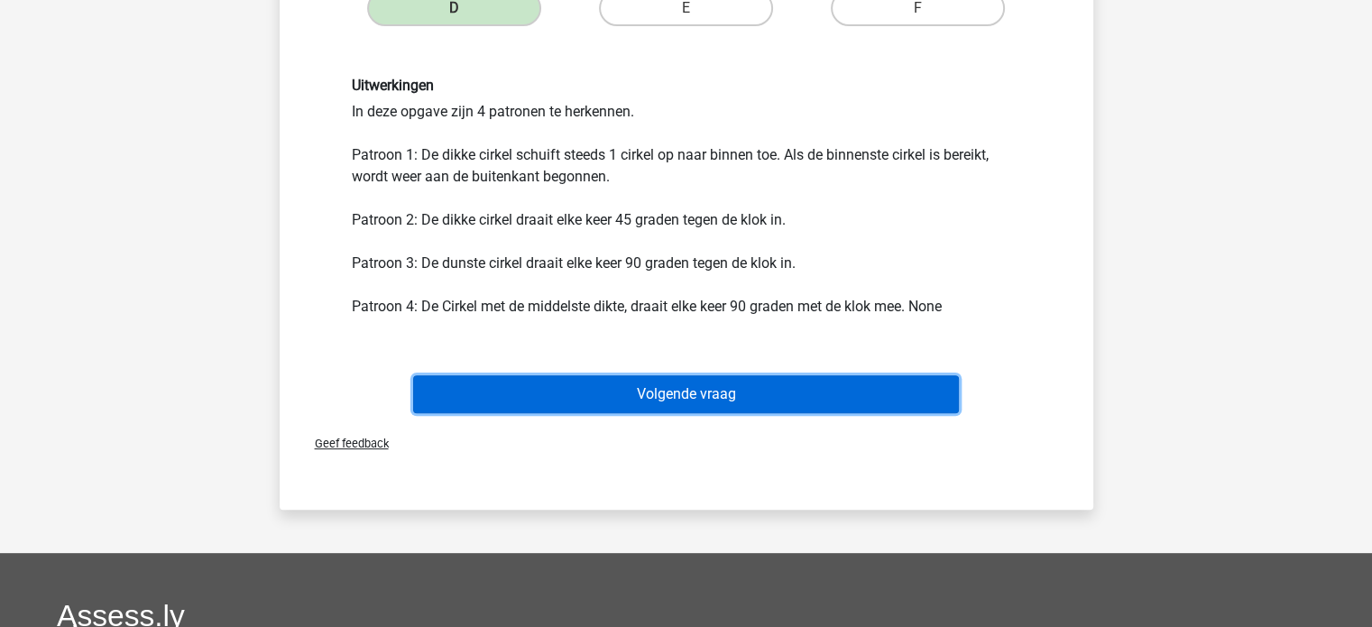
click at [711, 404] on button "Volgende vraag" at bounding box center [686, 394] width 546 height 38
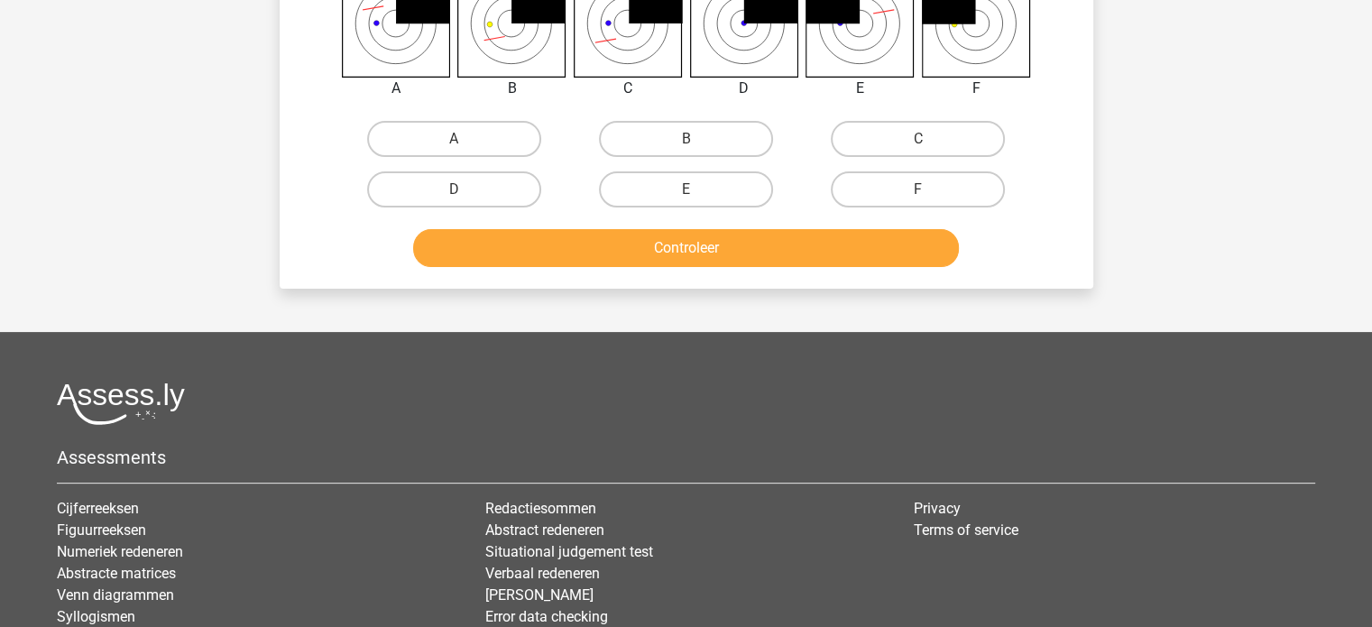
scroll to position [83, 0]
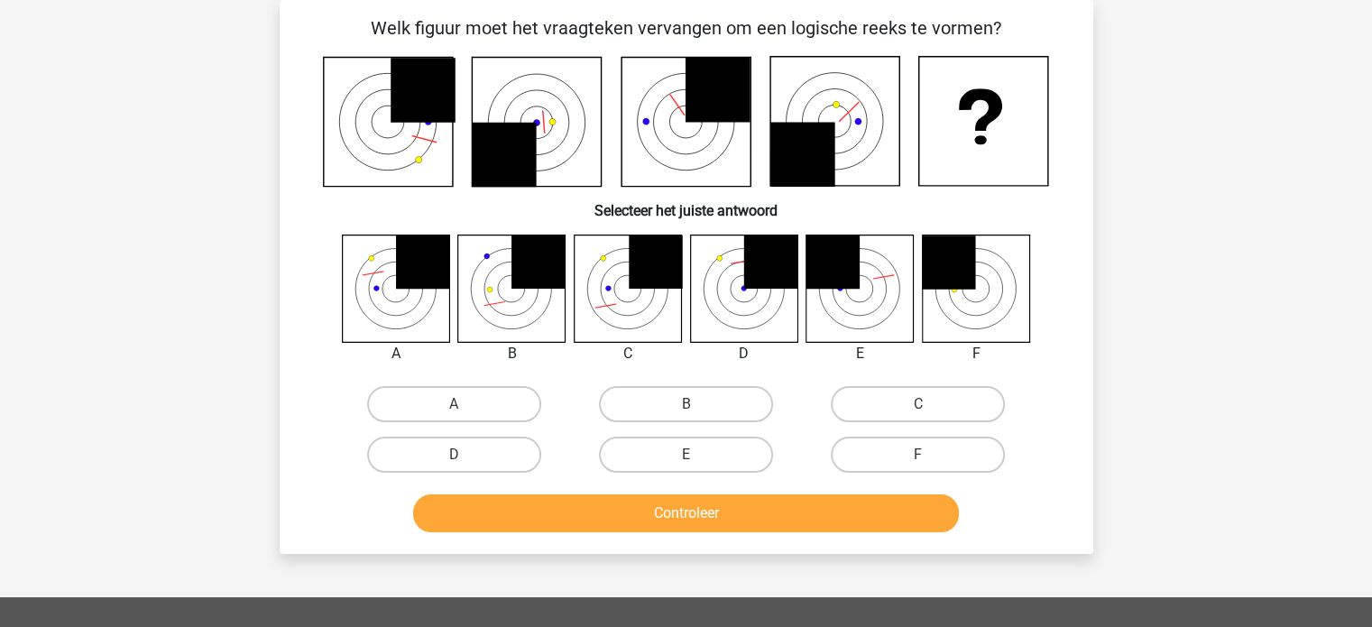
click at [921, 407] on input "C" at bounding box center [925, 410] width 12 height 12
radio input "true"
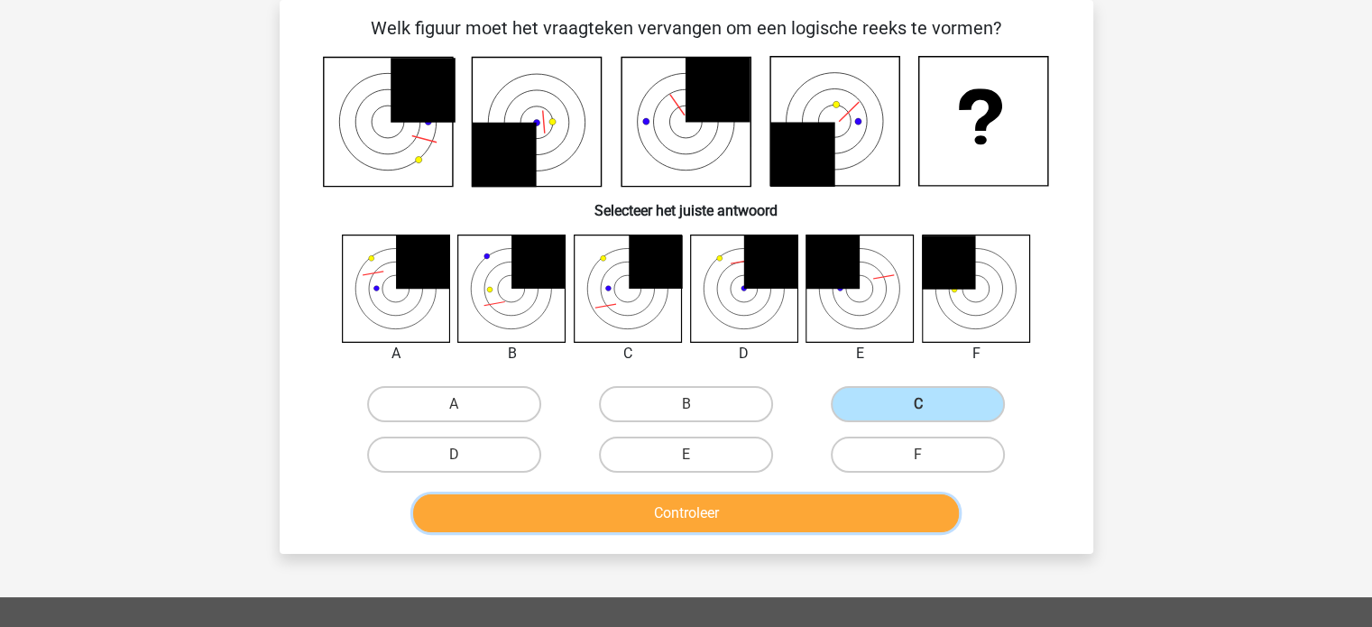
click at [690, 503] on button "Controleer" at bounding box center [686, 513] width 546 height 38
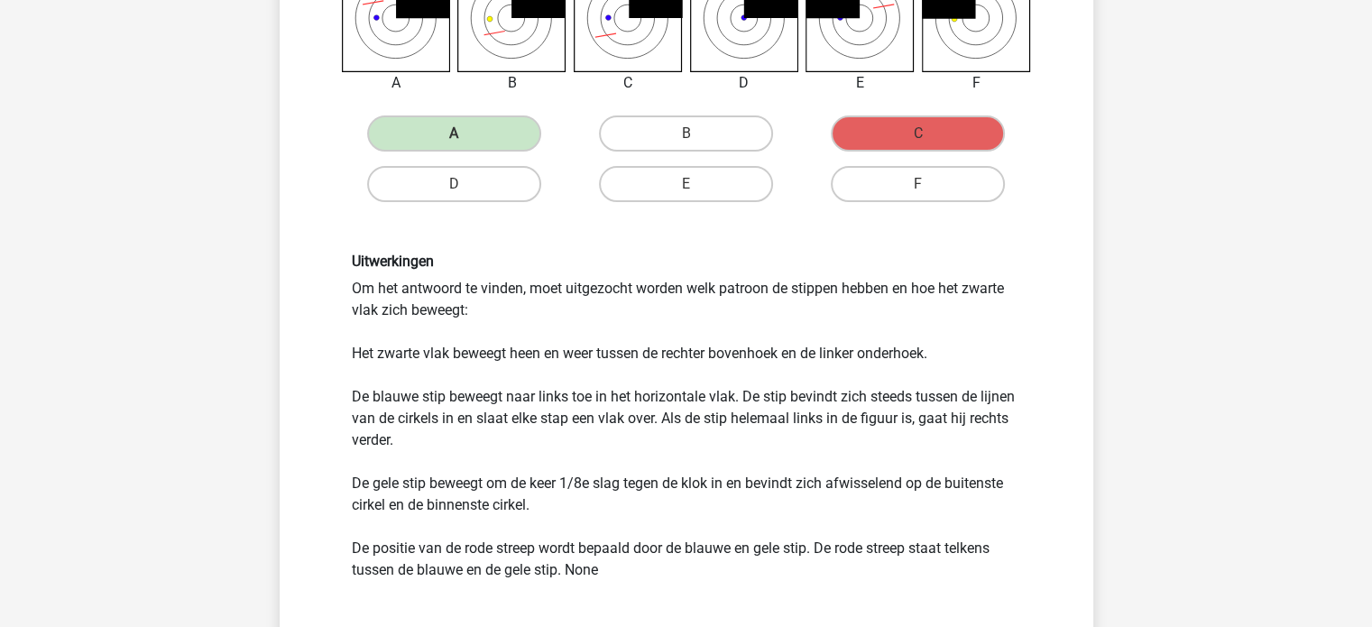
scroll to position [624, 0]
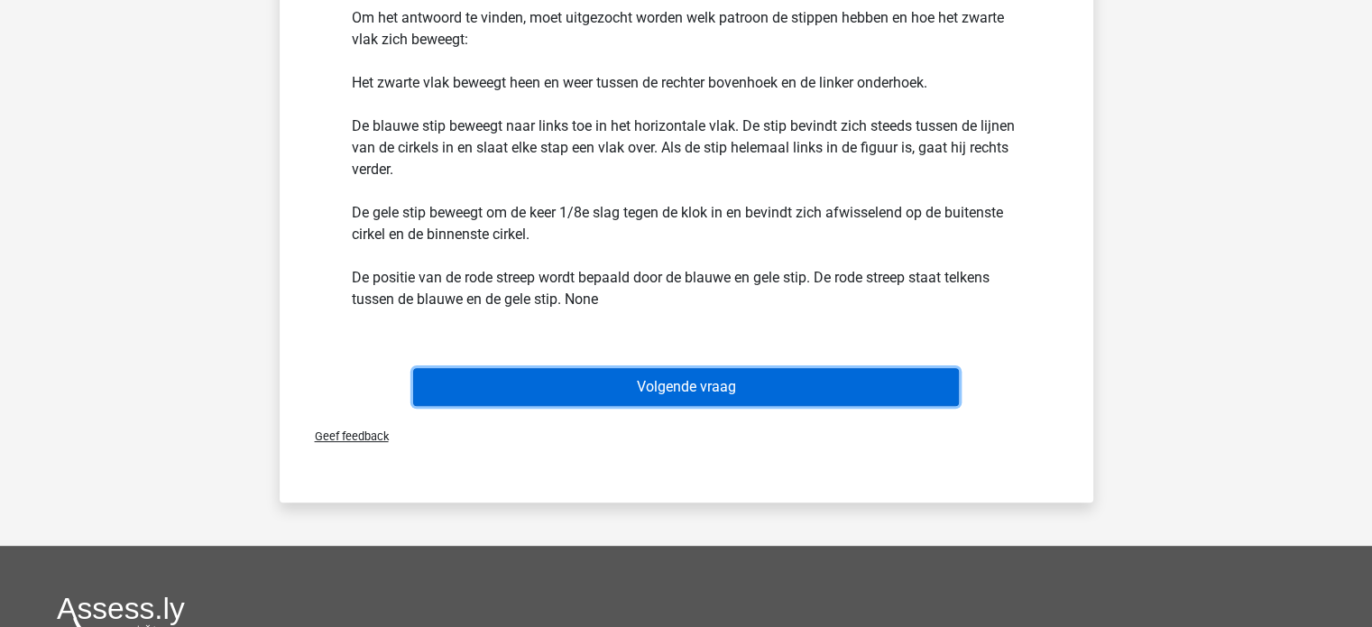
click at [689, 383] on button "Volgende vraag" at bounding box center [686, 387] width 546 height 38
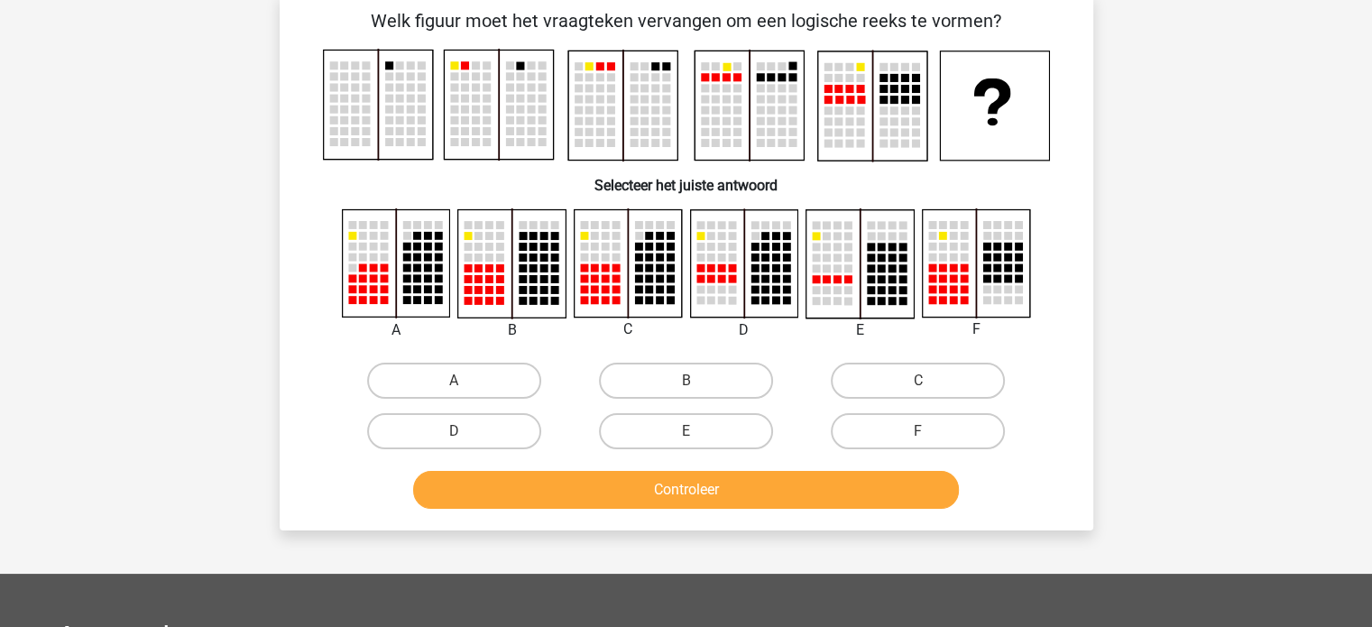
scroll to position [83, 0]
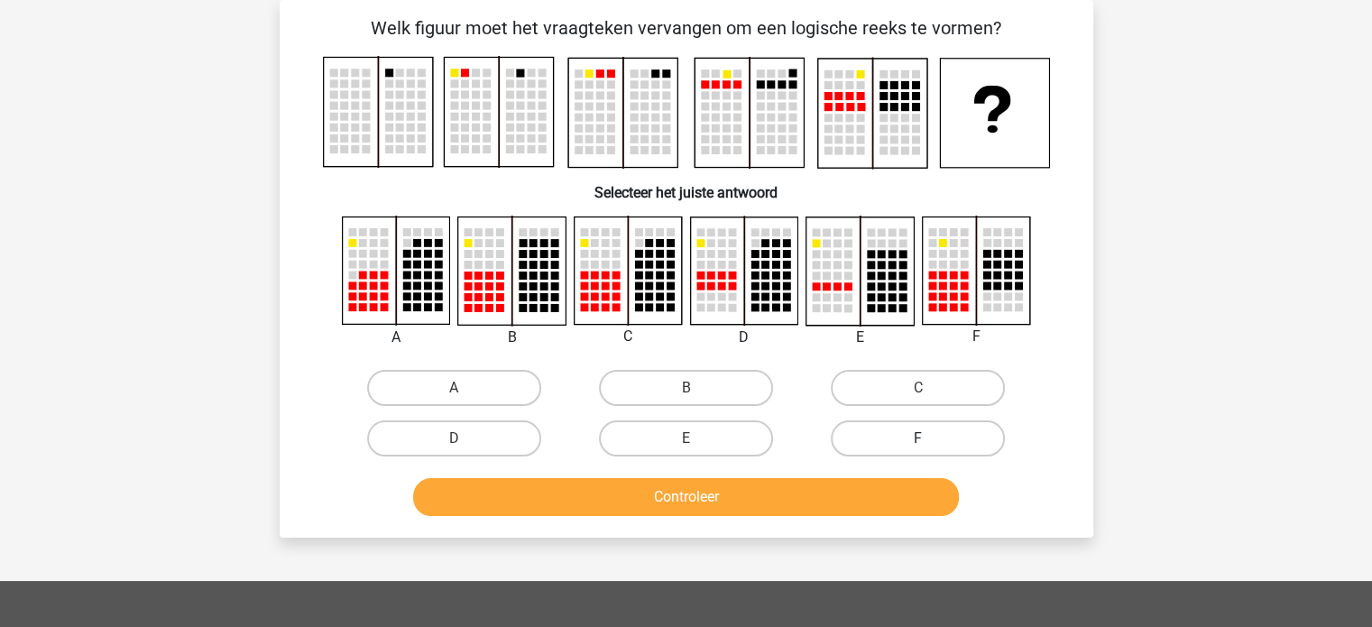
click at [899, 426] on label "F" at bounding box center [918, 438] width 174 height 36
click at [919, 439] on input "F" at bounding box center [925, 445] width 12 height 12
radio input "true"
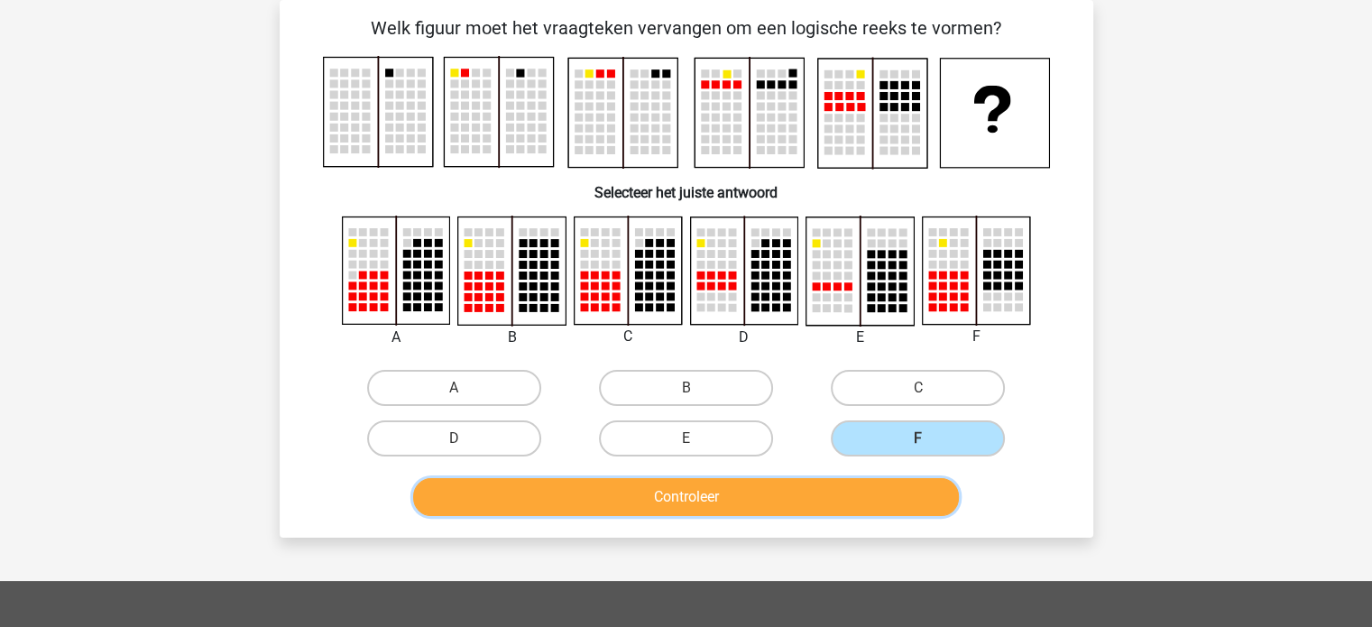
click at [849, 508] on button "Controleer" at bounding box center [686, 497] width 546 height 38
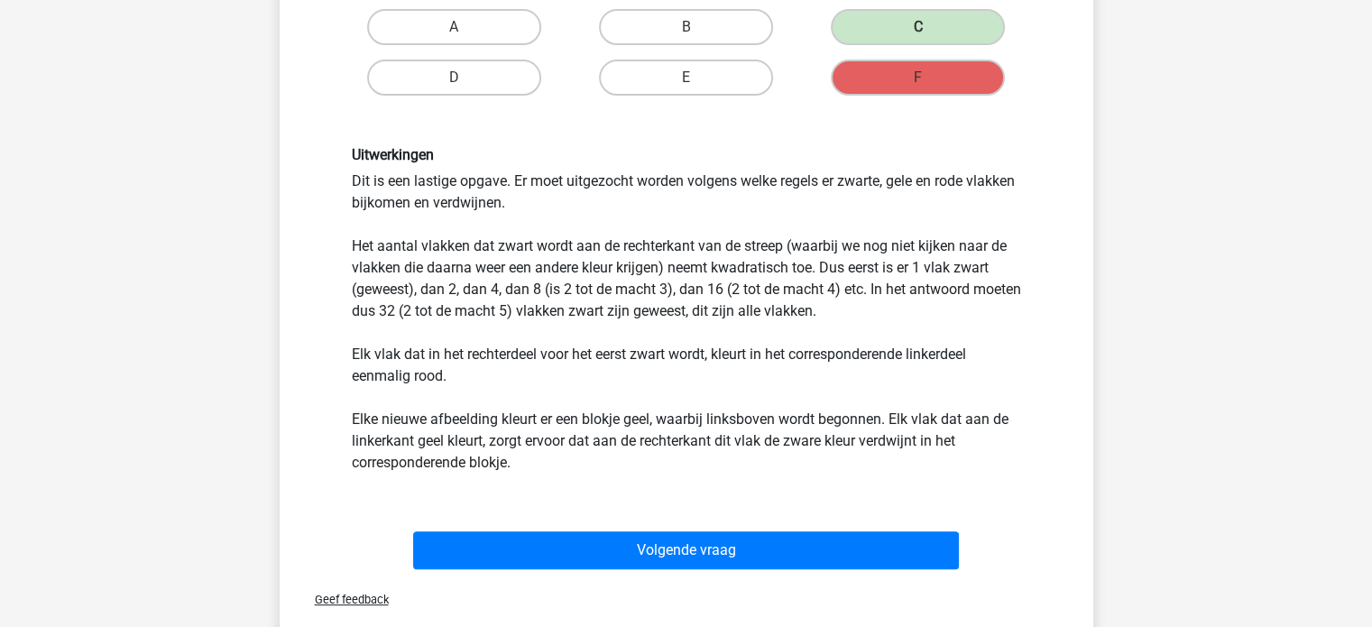
scroll to position [624, 0]
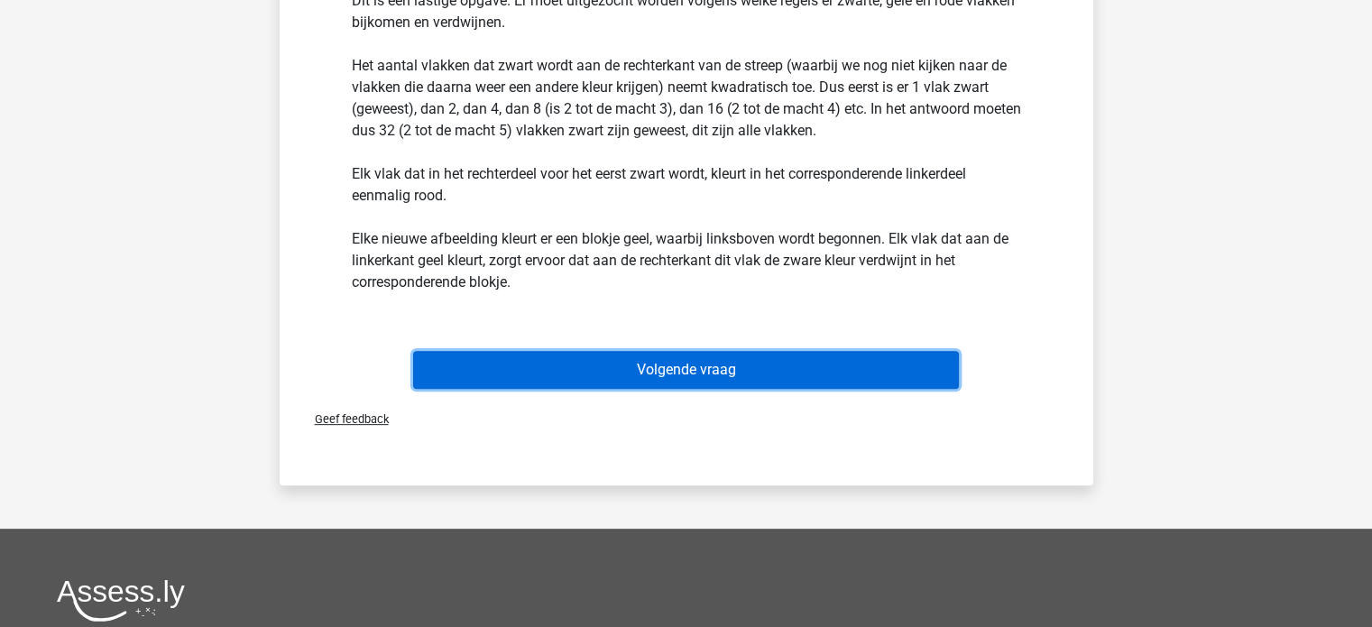
click at [681, 361] on button "Volgende vraag" at bounding box center [686, 370] width 546 height 38
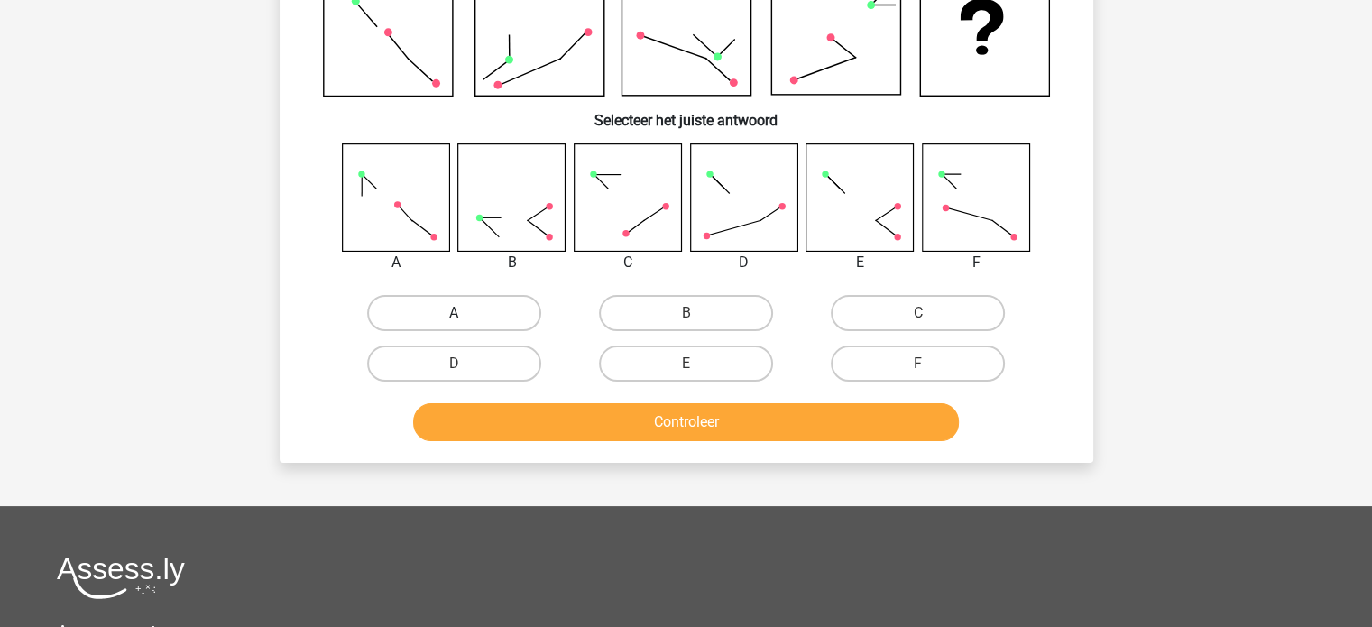
scroll to position [83, 0]
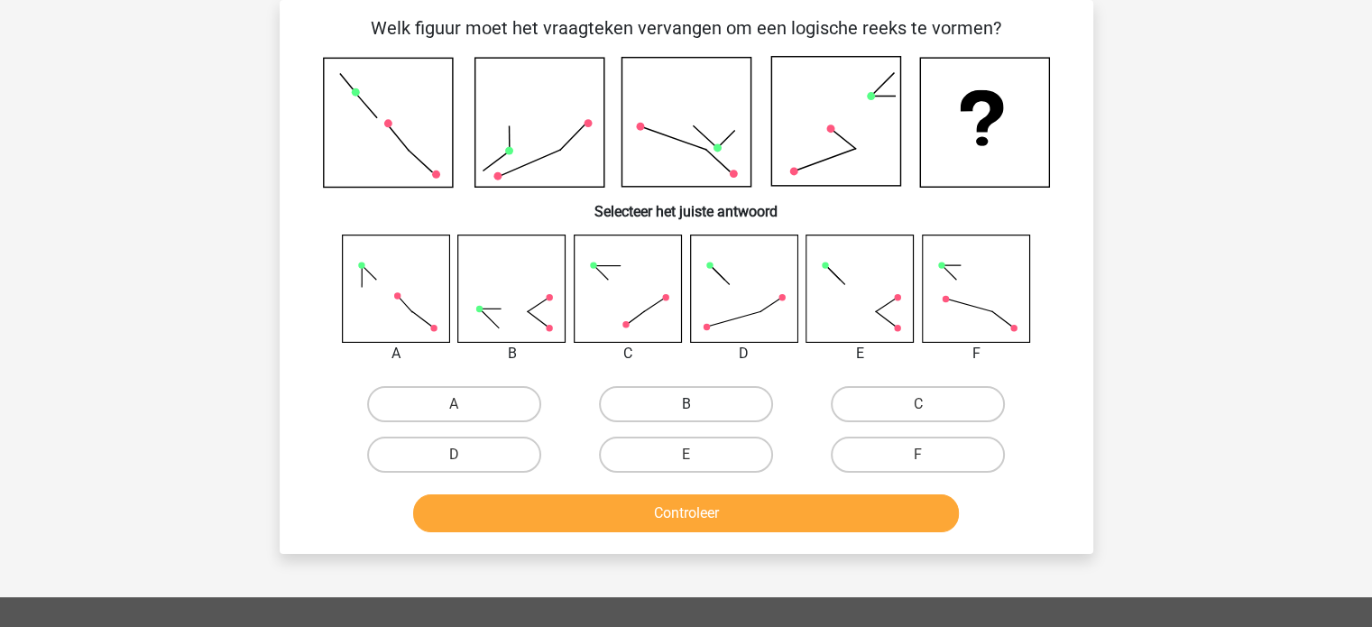
click at [650, 403] on label "B" at bounding box center [686, 404] width 174 height 36
click at [686, 404] on input "B" at bounding box center [692, 410] width 12 height 12
radio input "true"
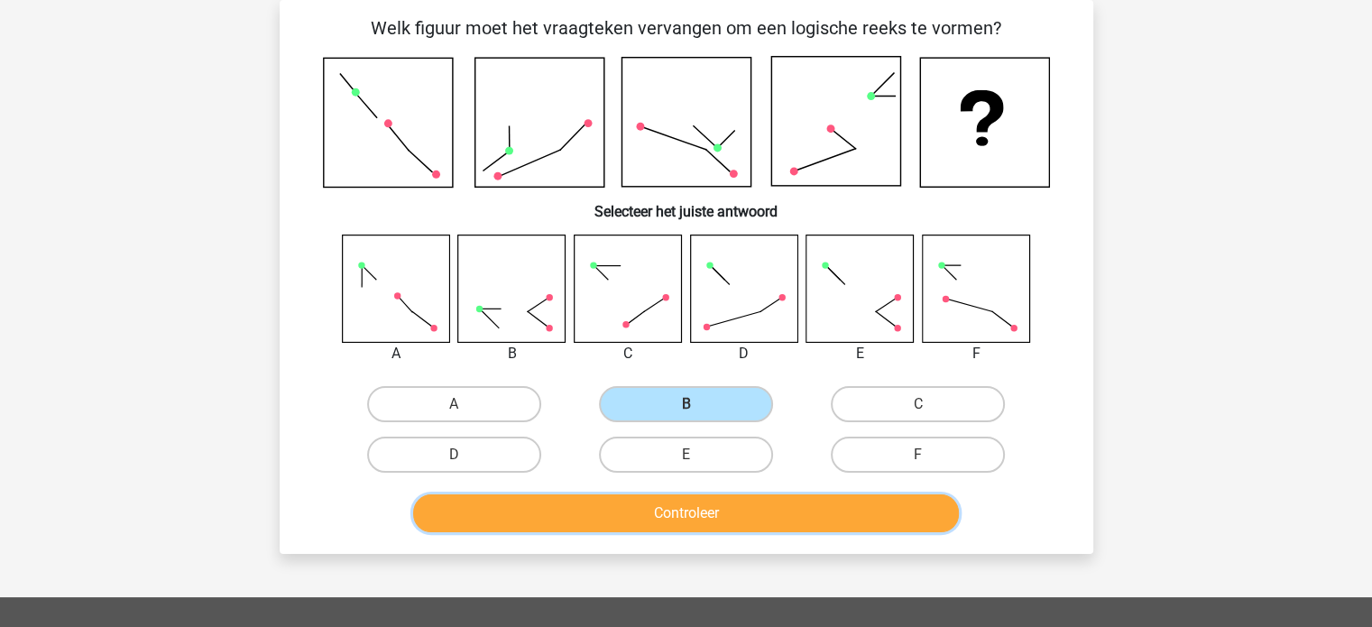
click at [642, 515] on button "Controleer" at bounding box center [686, 513] width 546 height 38
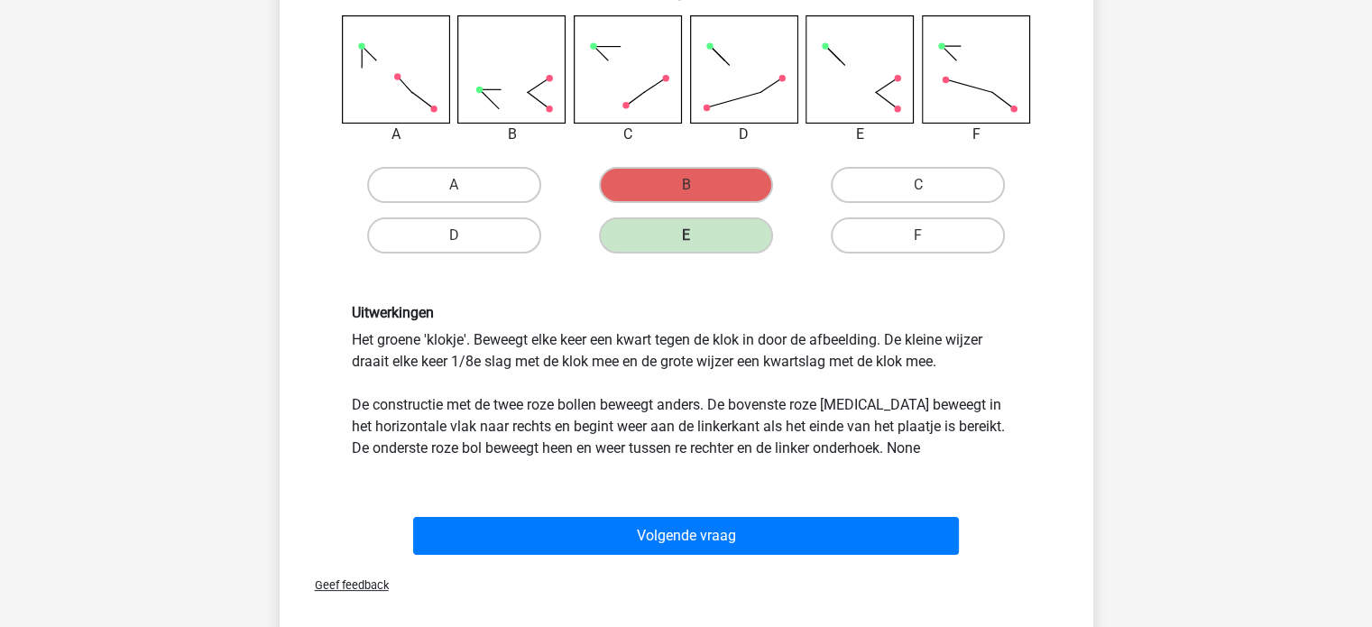
scroll to position [263, 0]
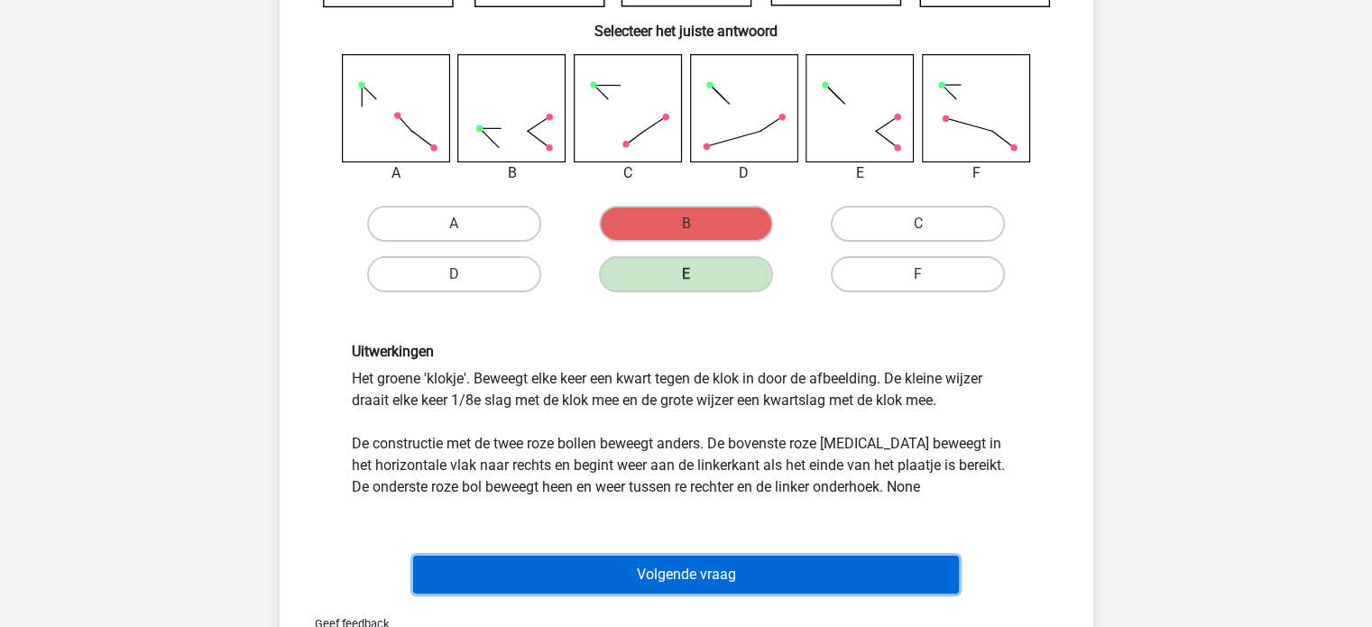
click at [707, 575] on button "Volgende vraag" at bounding box center [686, 575] width 546 height 38
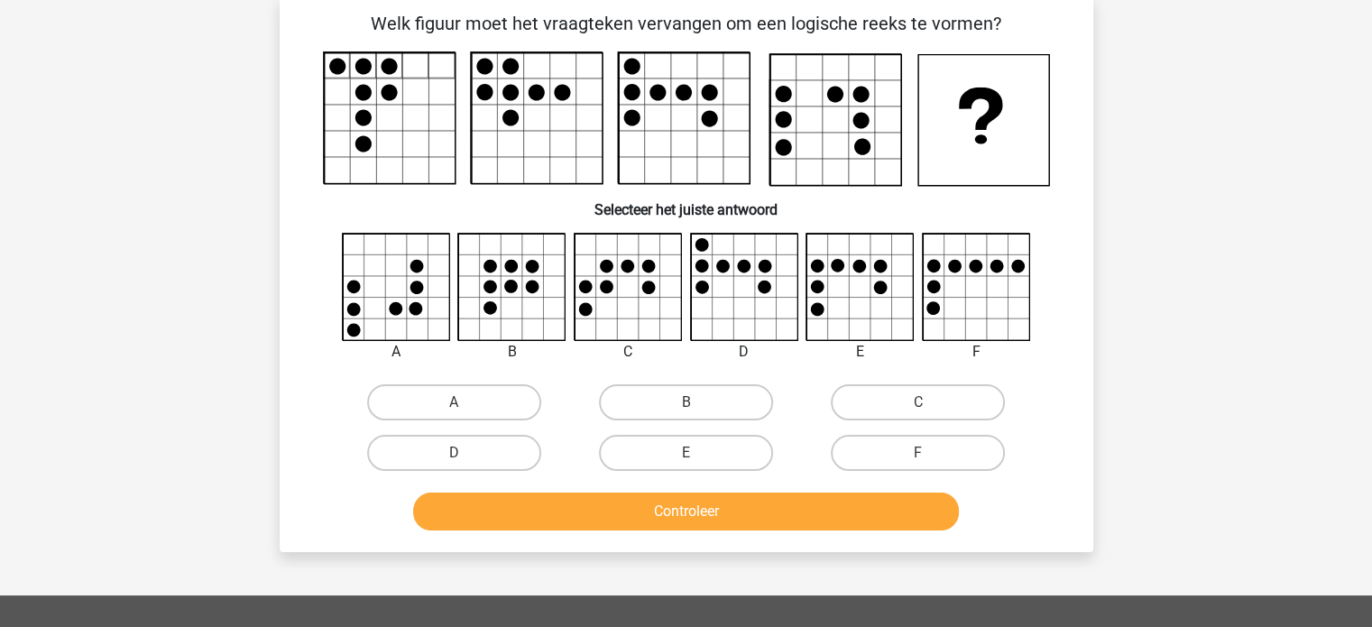
scroll to position [83, 0]
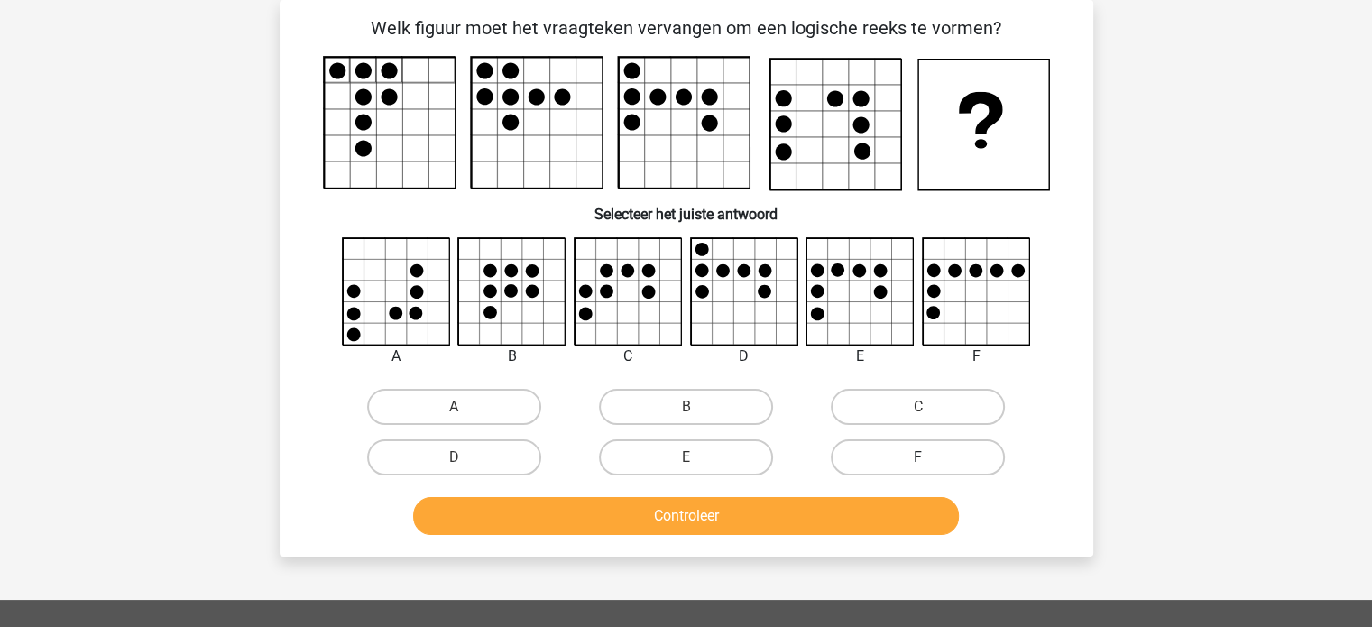
click at [944, 463] on label "F" at bounding box center [918, 457] width 174 height 36
click at [930, 463] on input "F" at bounding box center [925, 463] width 12 height 12
radio input "true"
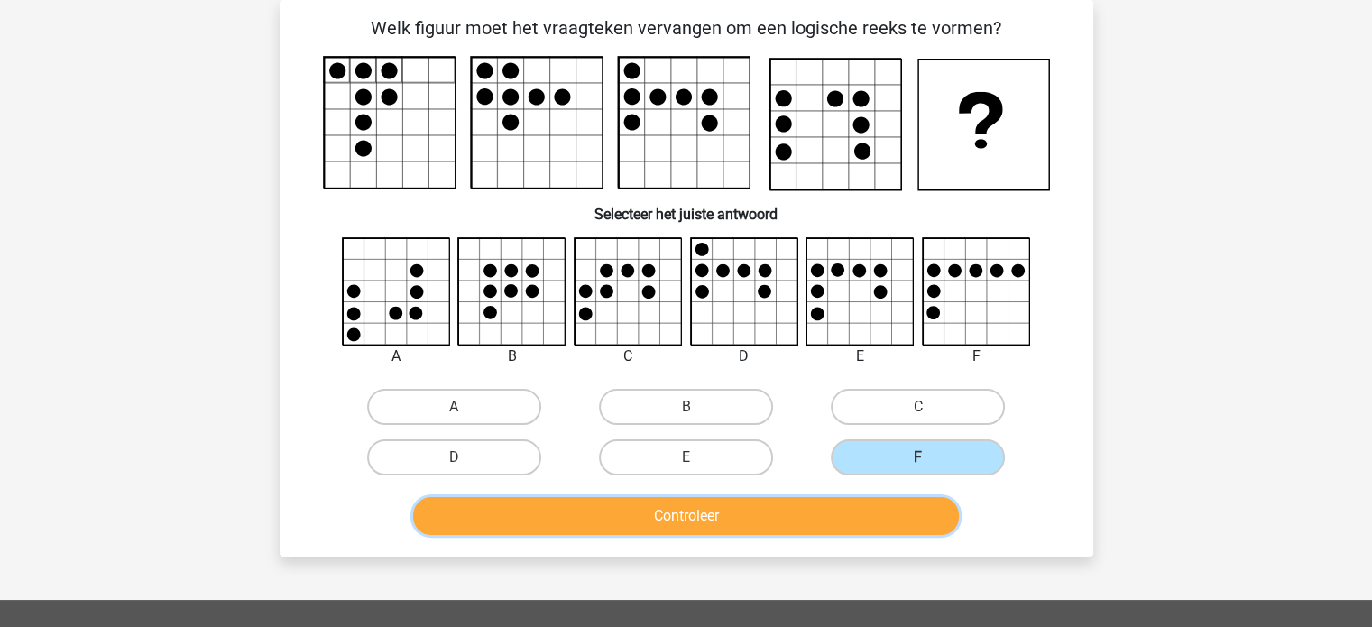
click at [832, 521] on button "Controleer" at bounding box center [686, 516] width 546 height 38
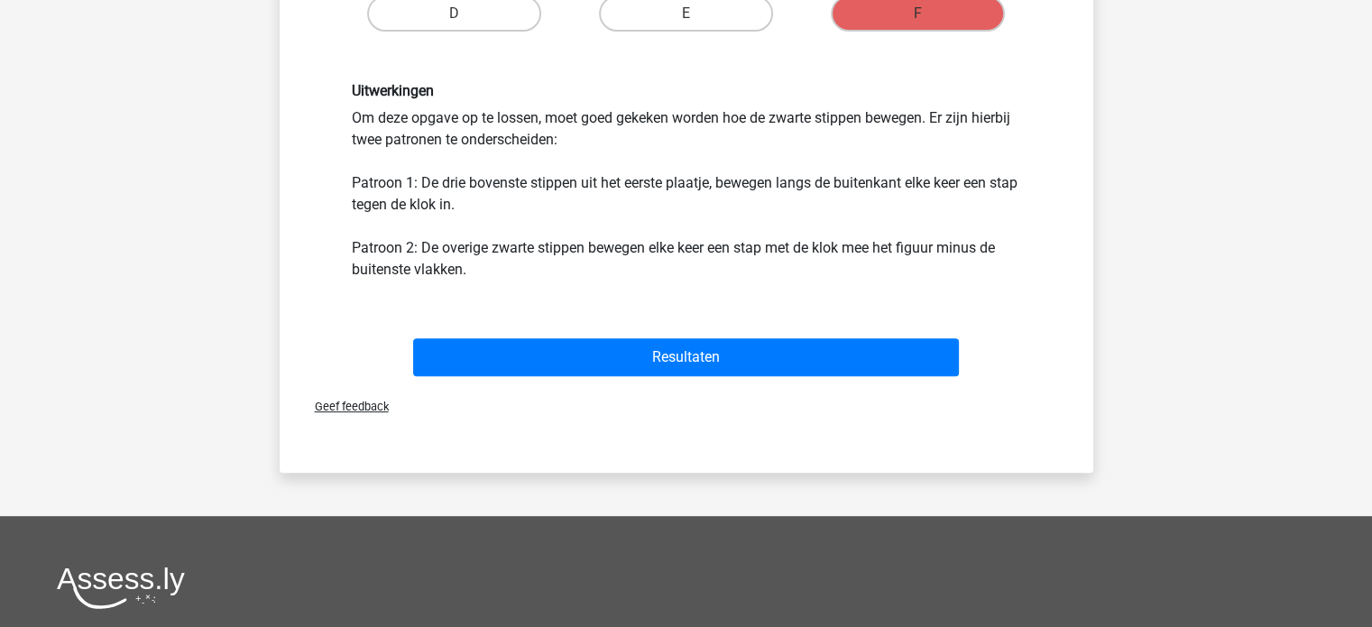
scroll to position [541, 0]
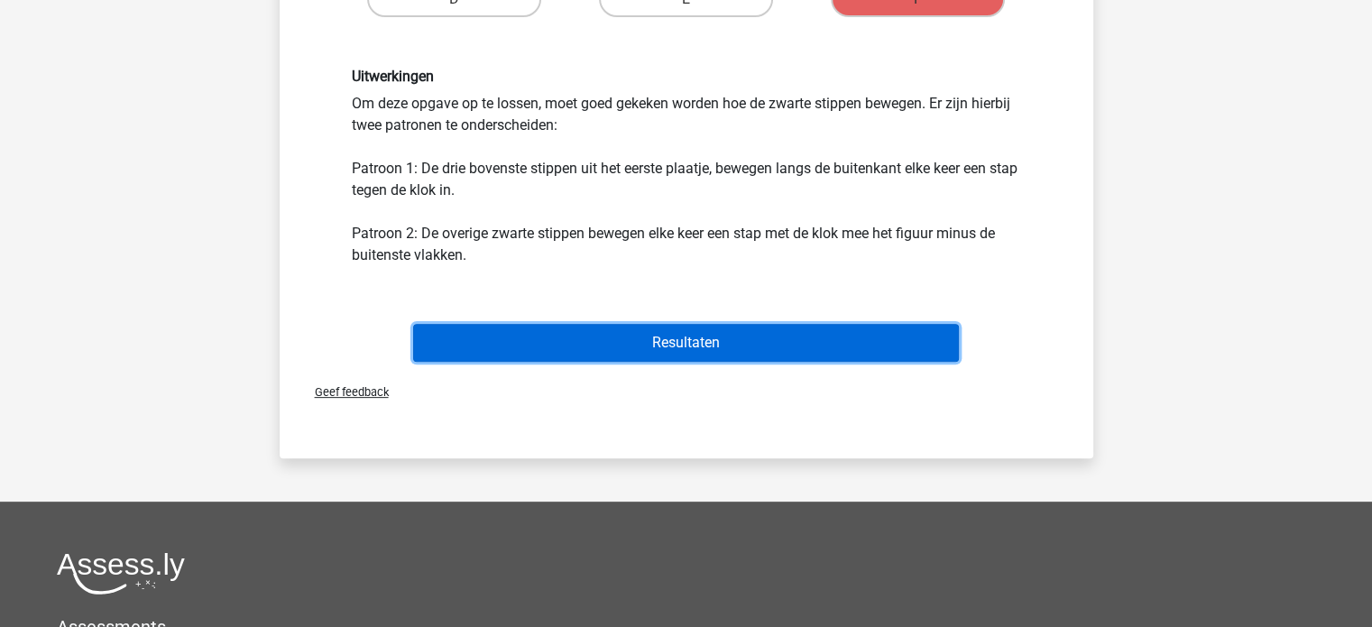
click at [656, 340] on button "Resultaten" at bounding box center [686, 343] width 546 height 38
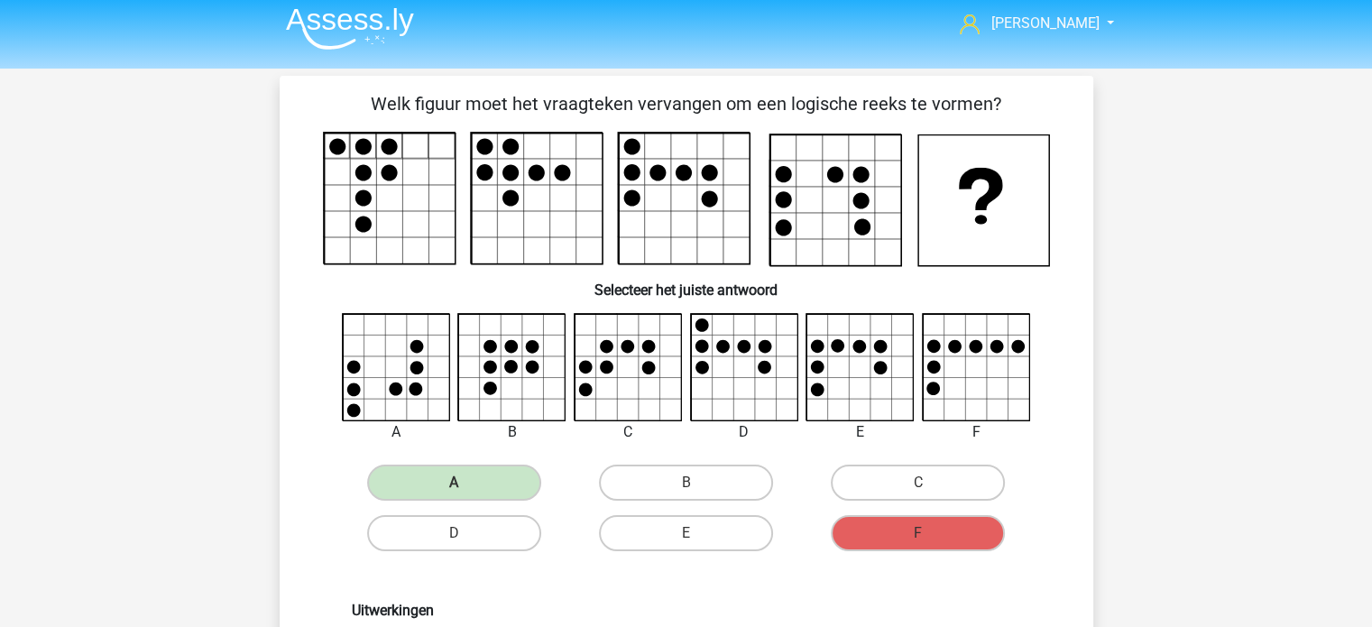
scroll to position [0, 0]
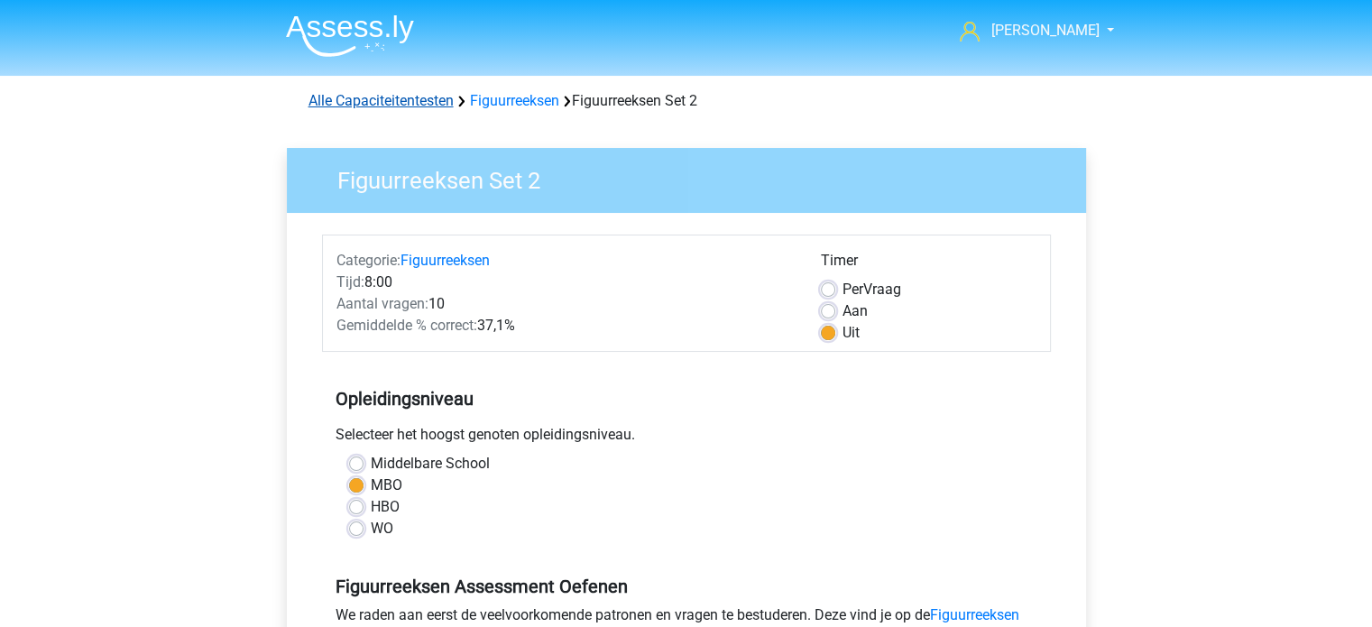
click at [405, 100] on link "Alle Capaciteitentesten" at bounding box center [381, 100] width 145 height 17
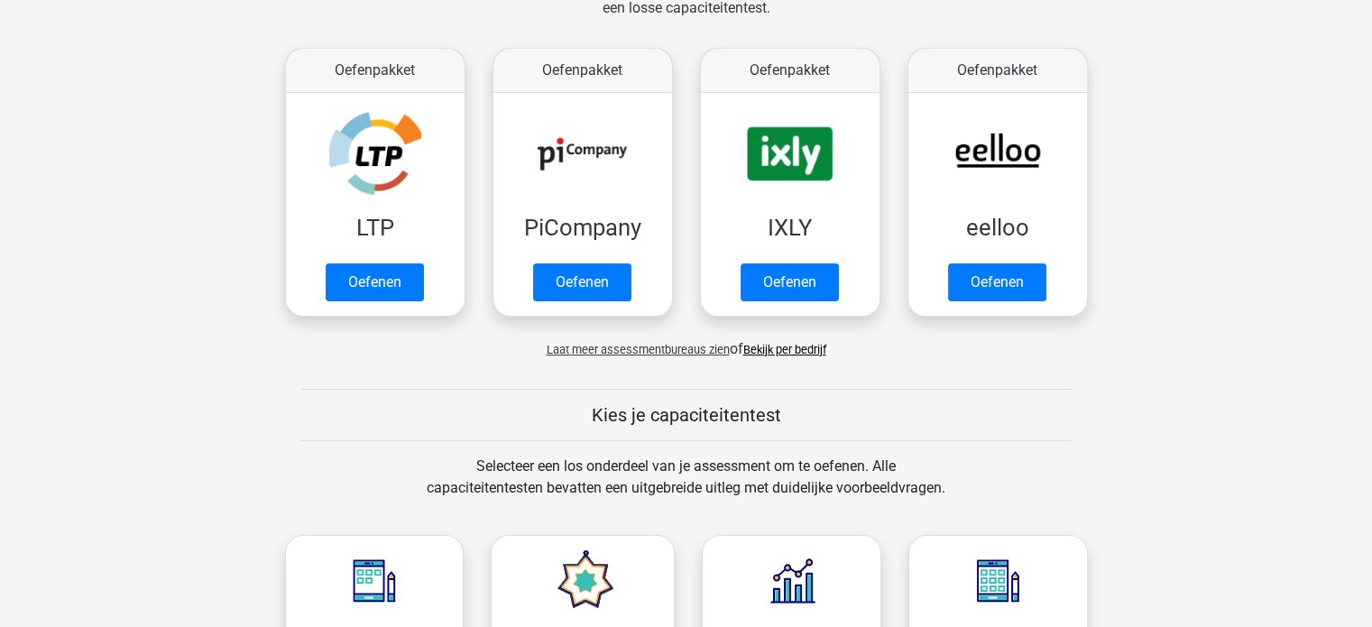
scroll to position [314, 0]
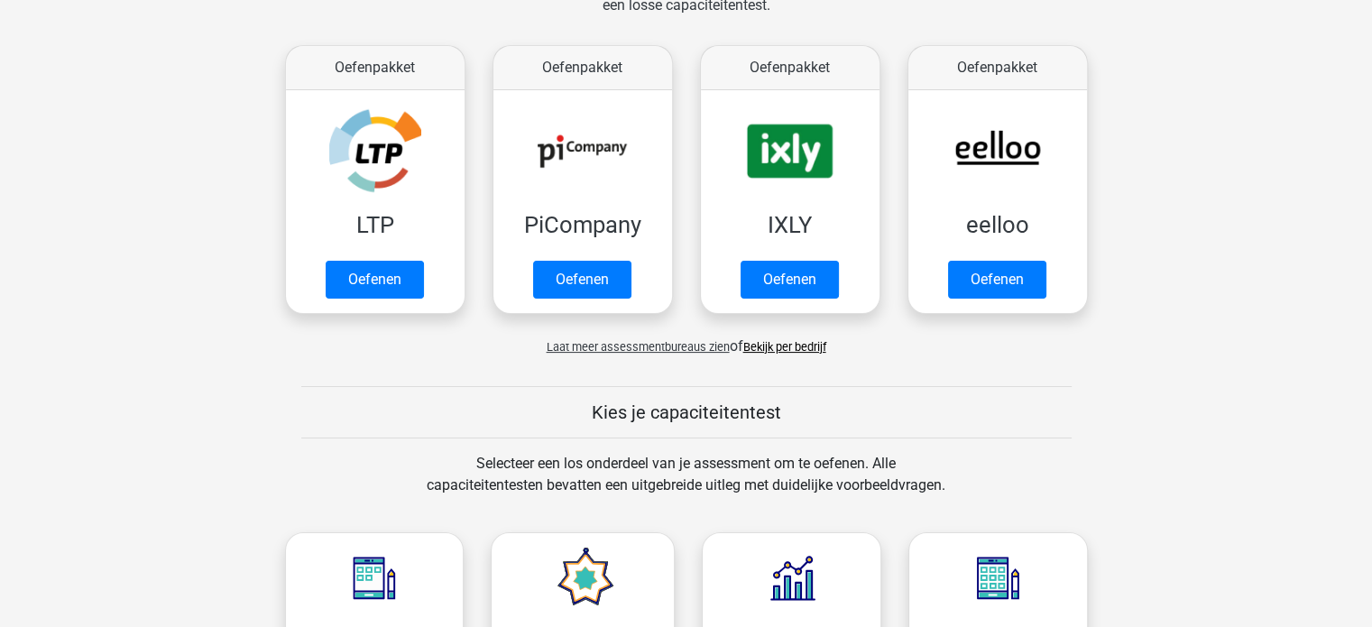
click at [622, 348] on span "Laat meer assessmentbureaus zien" at bounding box center [638, 347] width 183 height 14
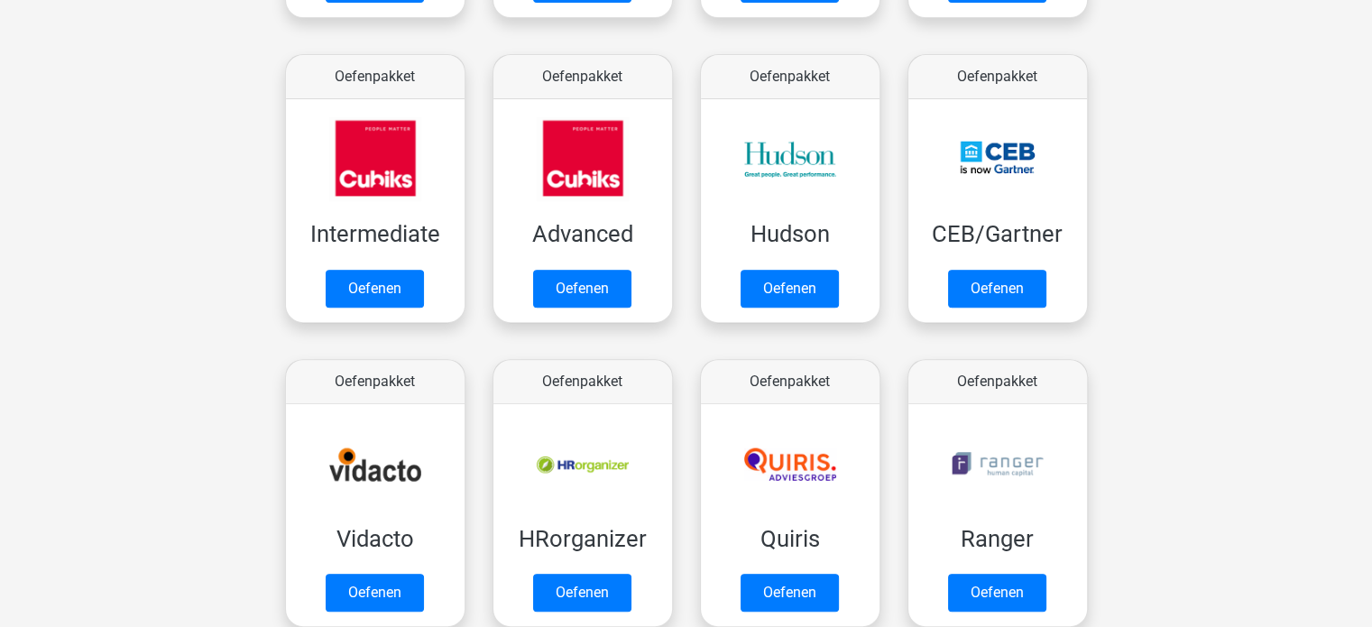
scroll to position [765, 0]
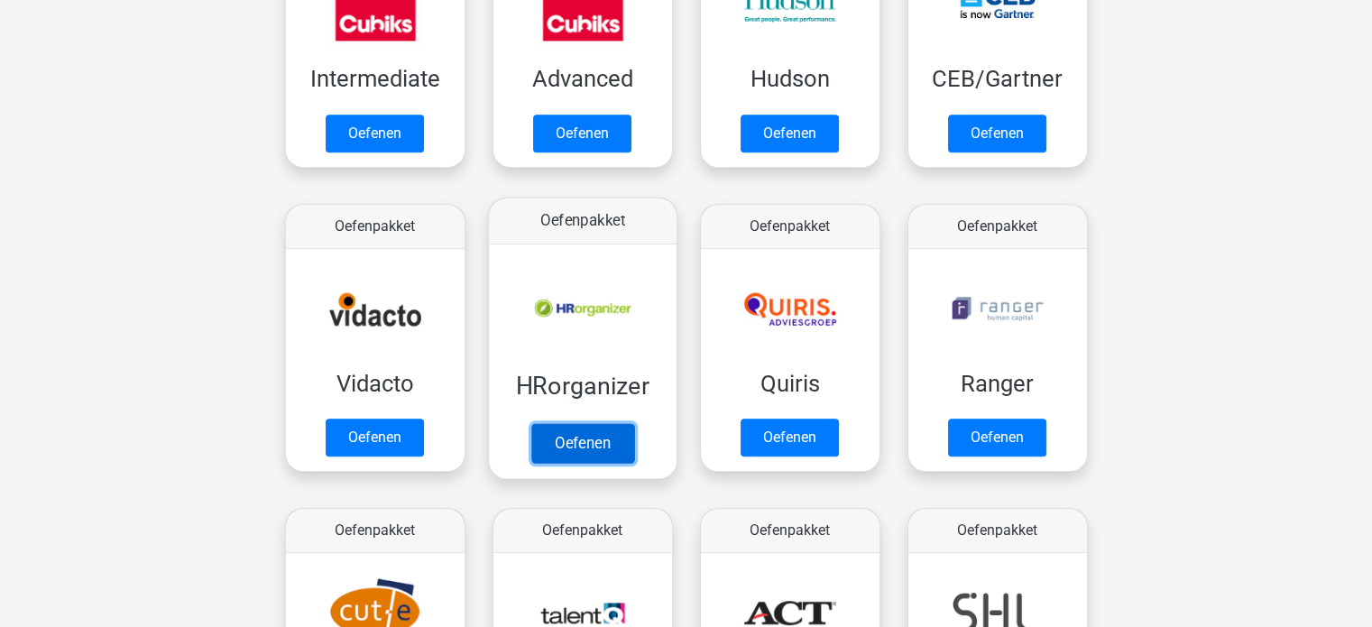
click at [577, 432] on link "Oefenen" at bounding box center [582, 443] width 103 height 40
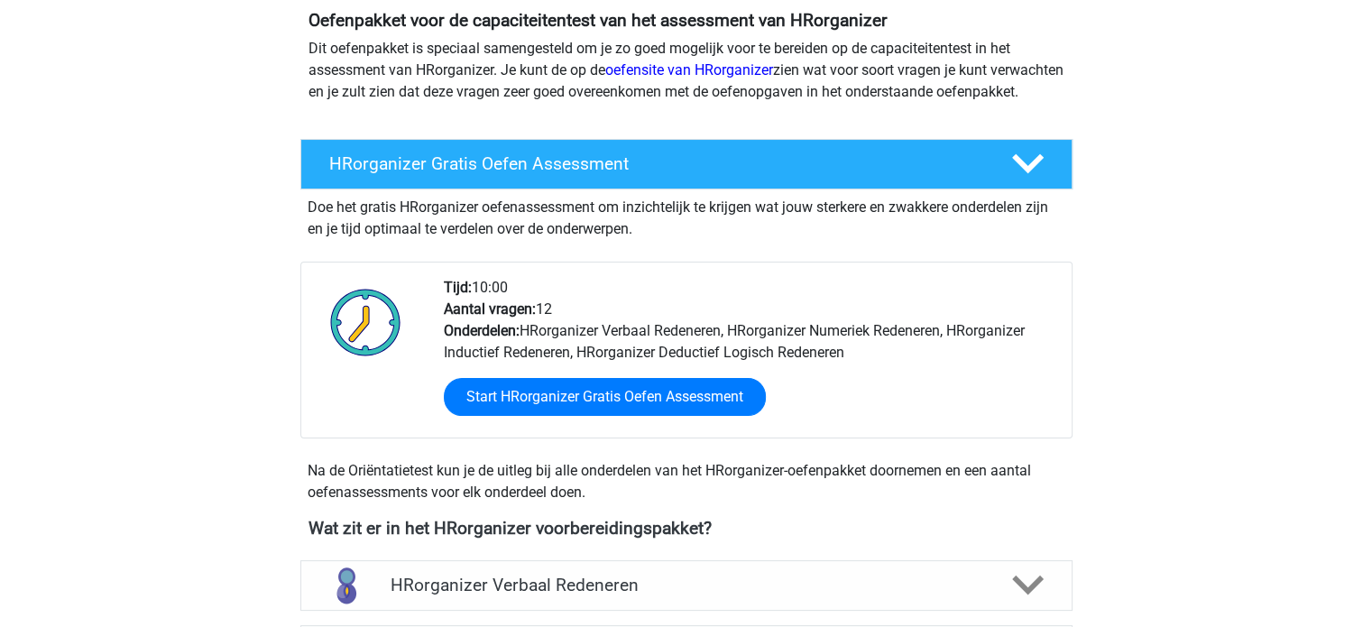
scroll to position [451, 0]
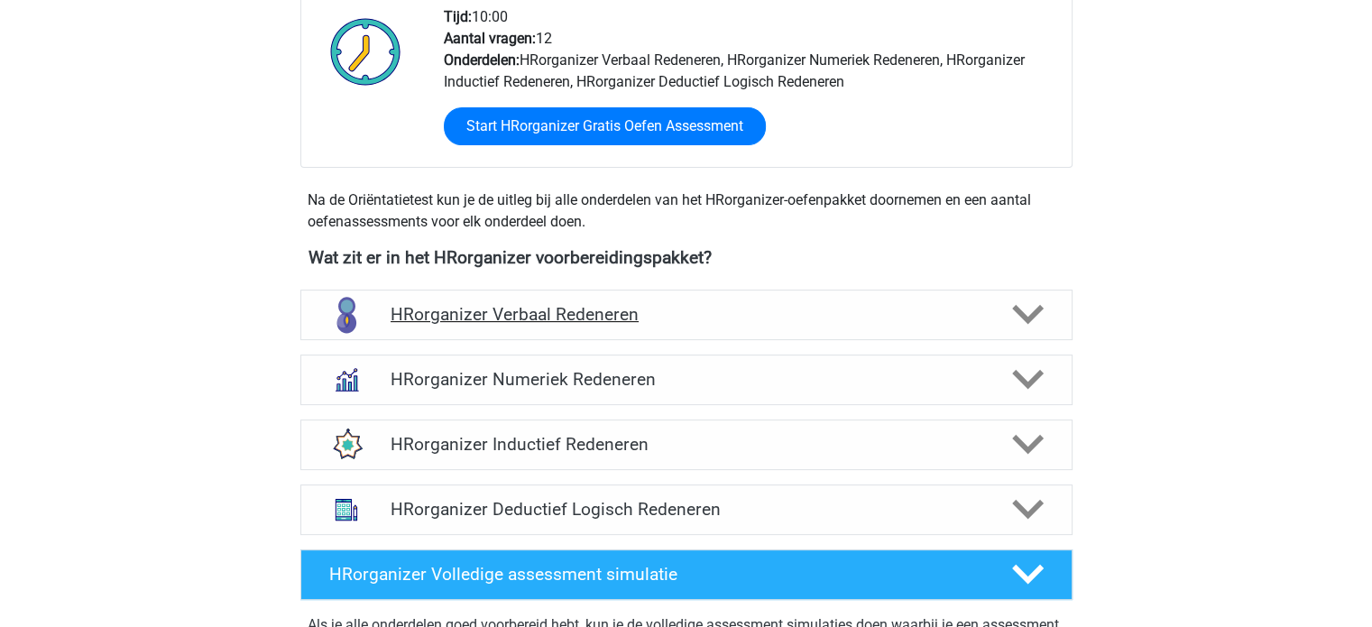
click at [599, 325] on h4 "HRorganizer Verbaal Redeneren" at bounding box center [686, 314] width 591 height 21
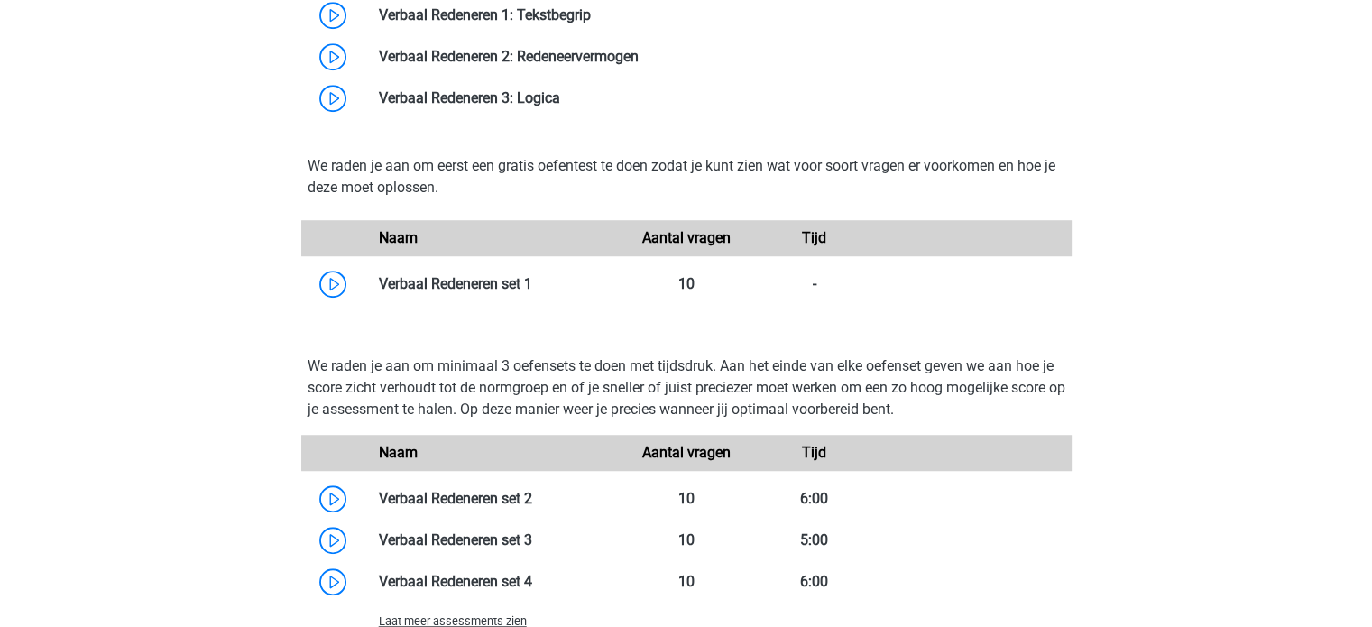
scroll to position [1263, 0]
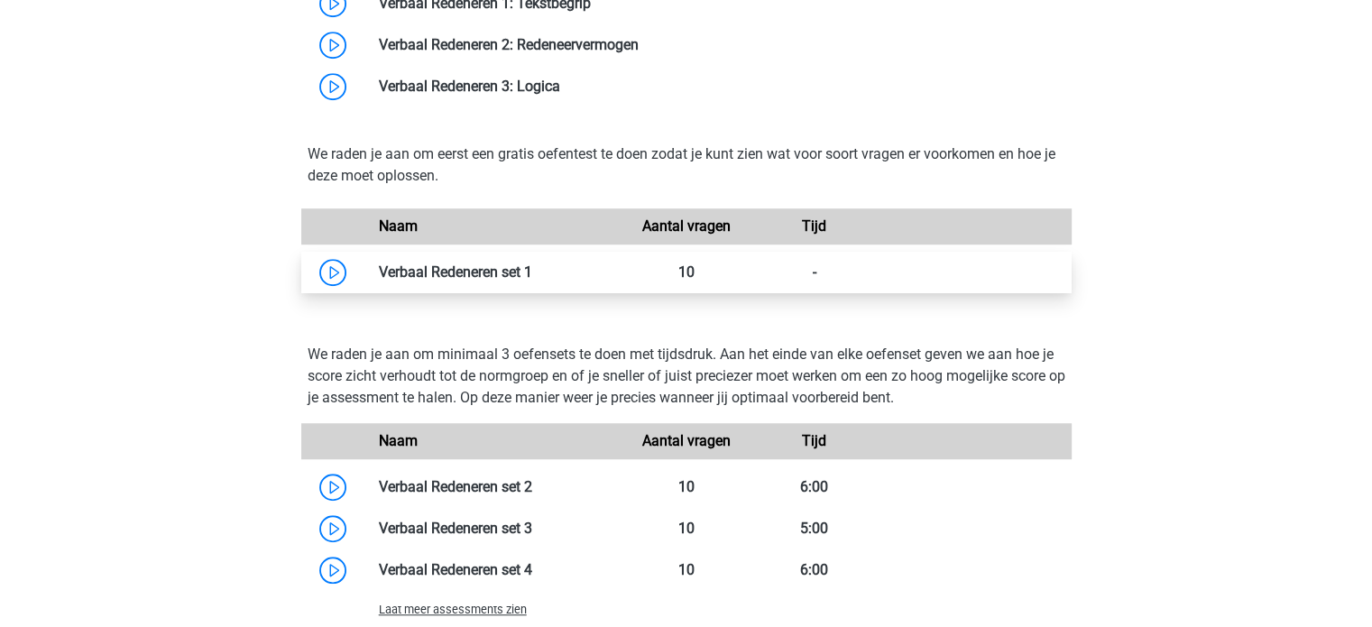
click at [532, 281] on link at bounding box center [532, 271] width 0 height 17
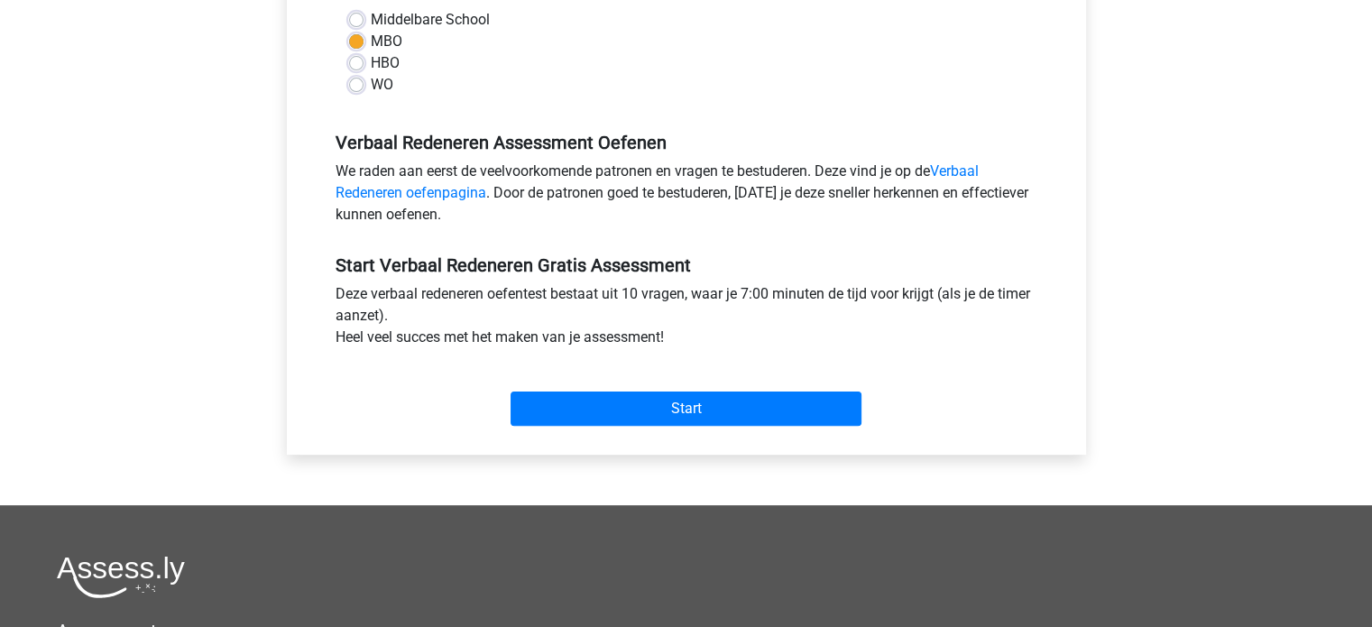
scroll to position [451, 0]
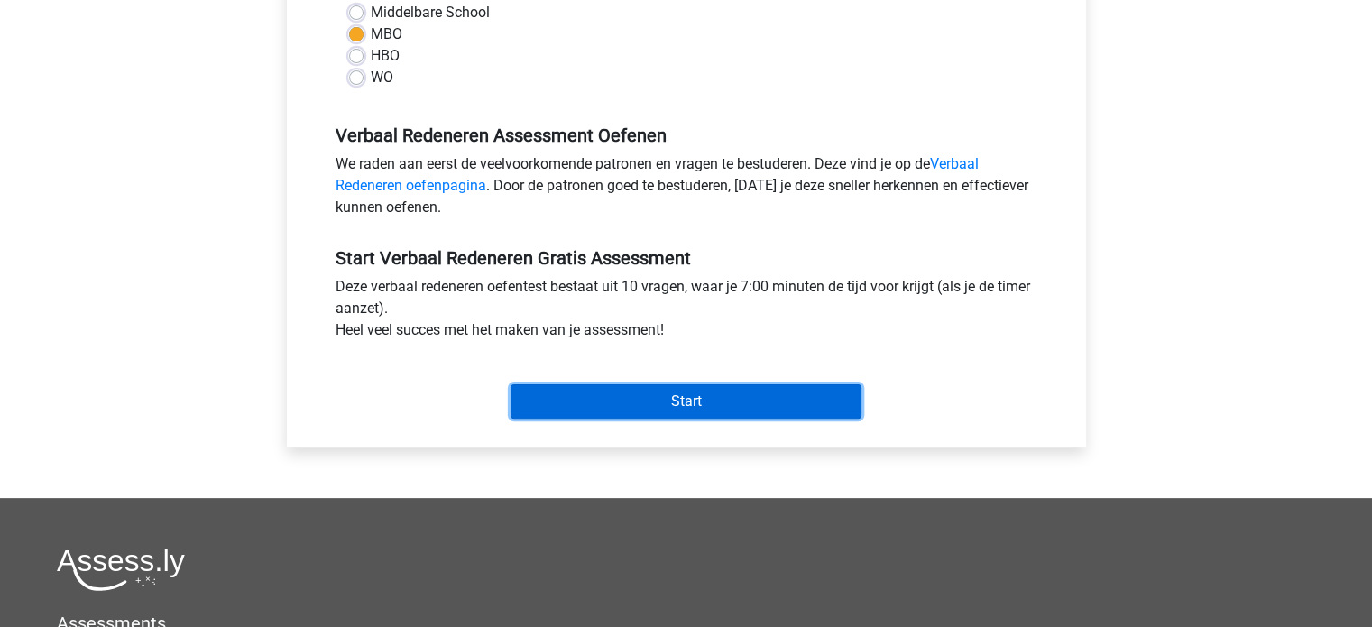
click at [697, 406] on input "Start" at bounding box center [686, 401] width 351 height 34
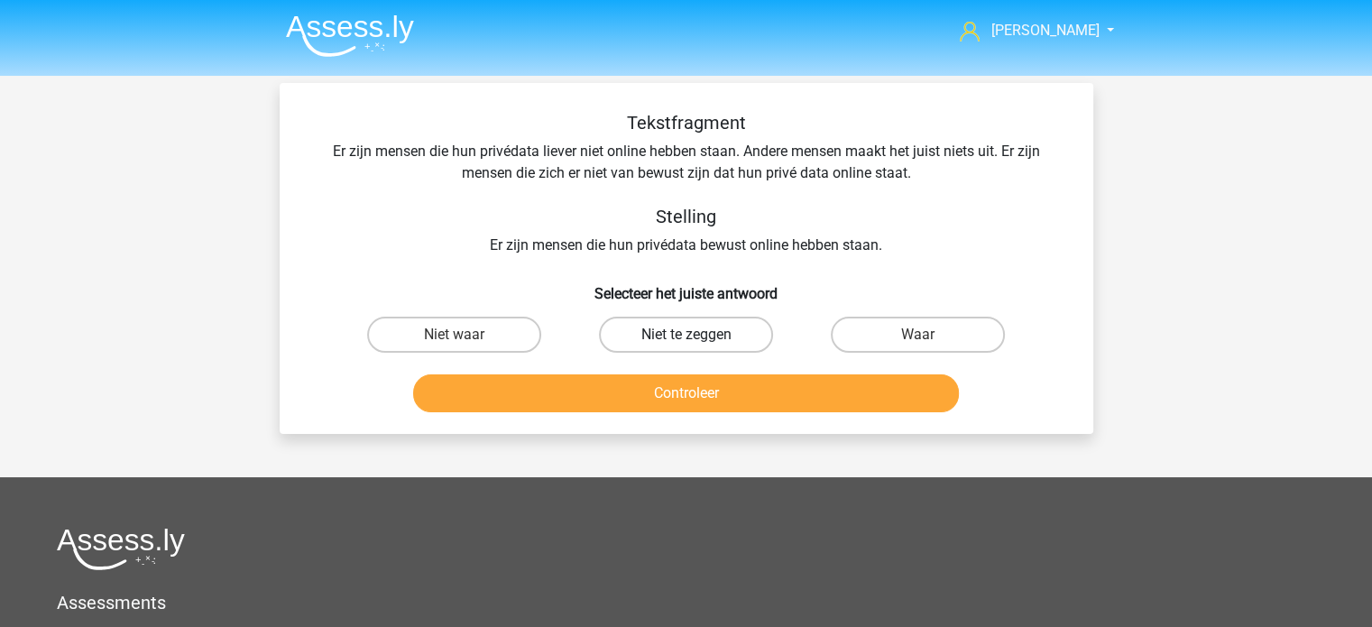
click at [697, 334] on label "Niet te zeggen" at bounding box center [686, 335] width 174 height 36
click at [697, 335] on input "Niet te zeggen" at bounding box center [692, 341] width 12 height 12
radio input "true"
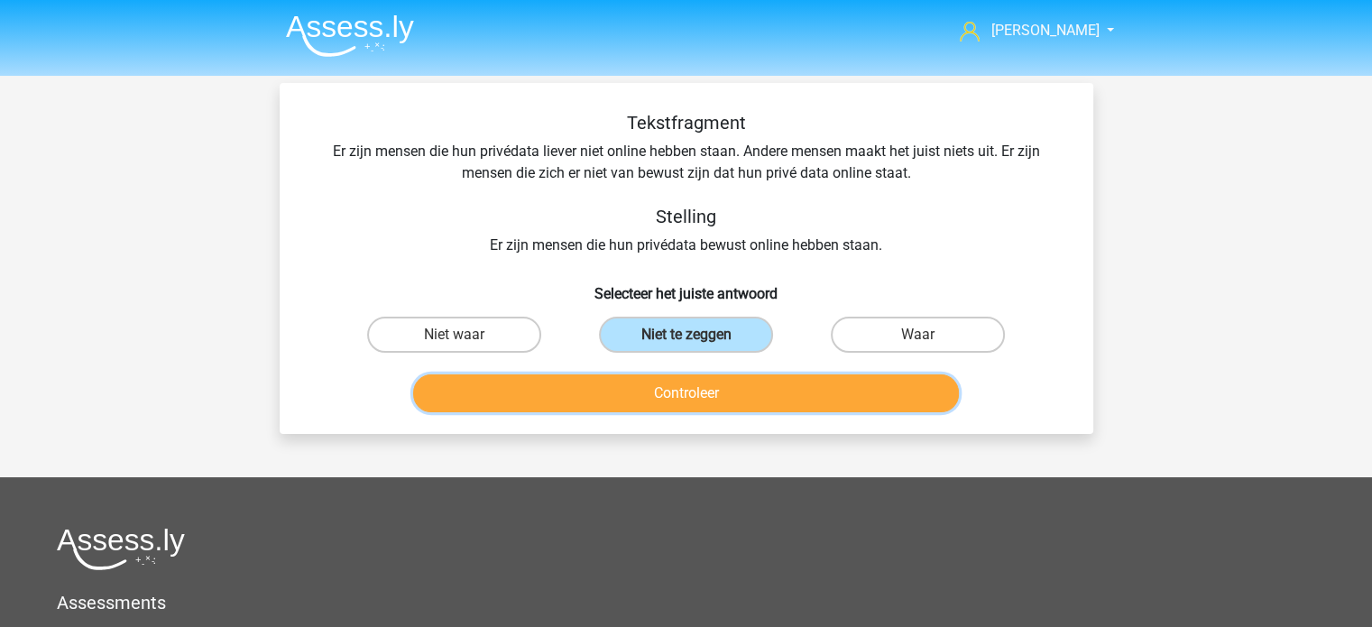
click at [694, 385] on button "Controleer" at bounding box center [686, 393] width 546 height 38
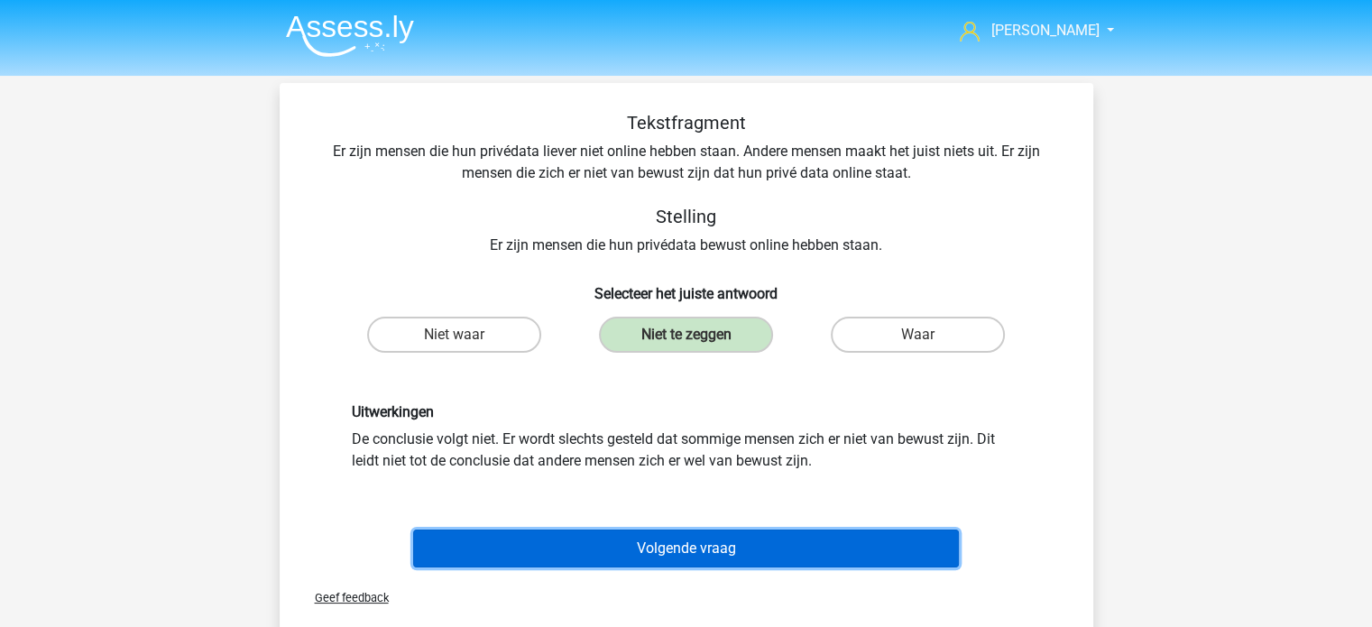
click at [667, 546] on button "Volgende vraag" at bounding box center [686, 549] width 546 height 38
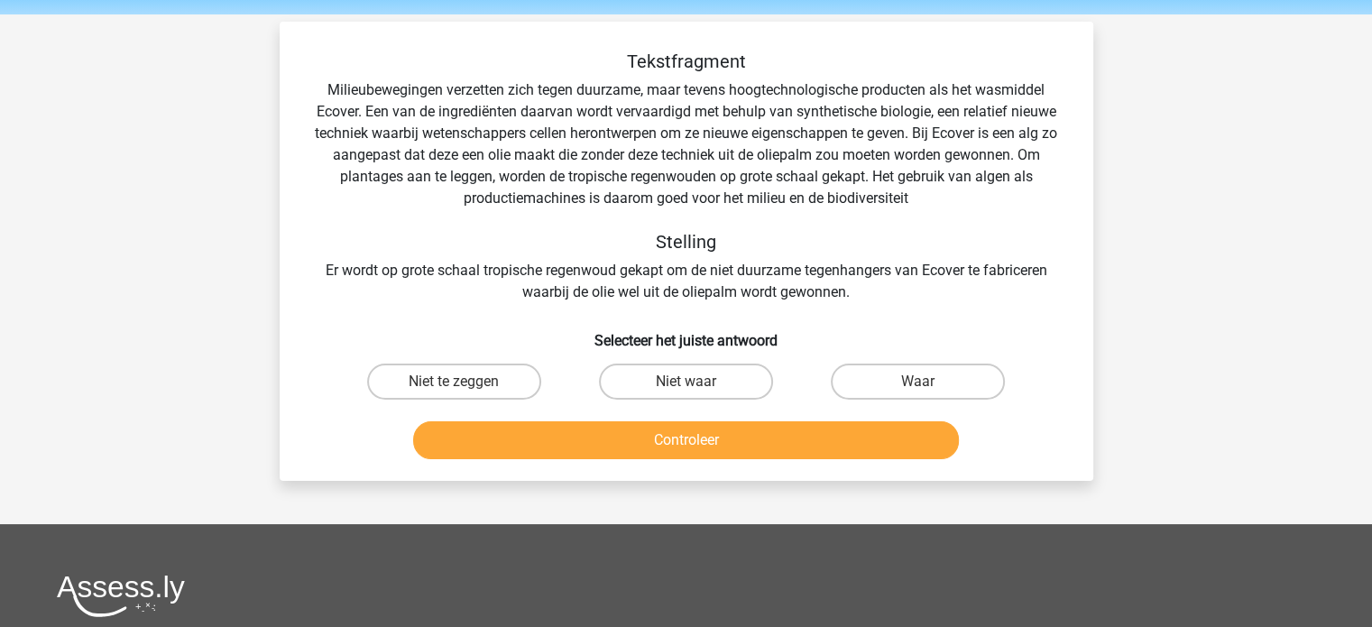
scroll to position [83, 0]
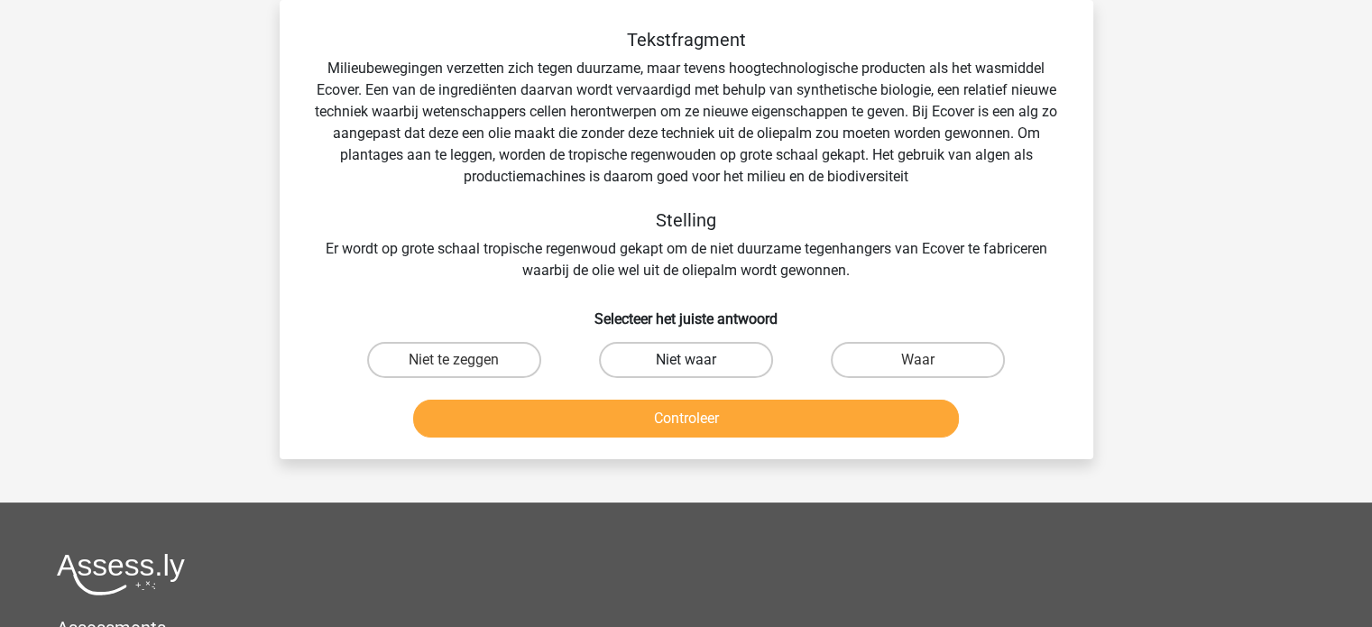
click at [699, 360] on label "Niet waar" at bounding box center [686, 360] width 174 height 36
click at [697, 360] on input "Niet waar" at bounding box center [692, 366] width 12 height 12
radio input "true"
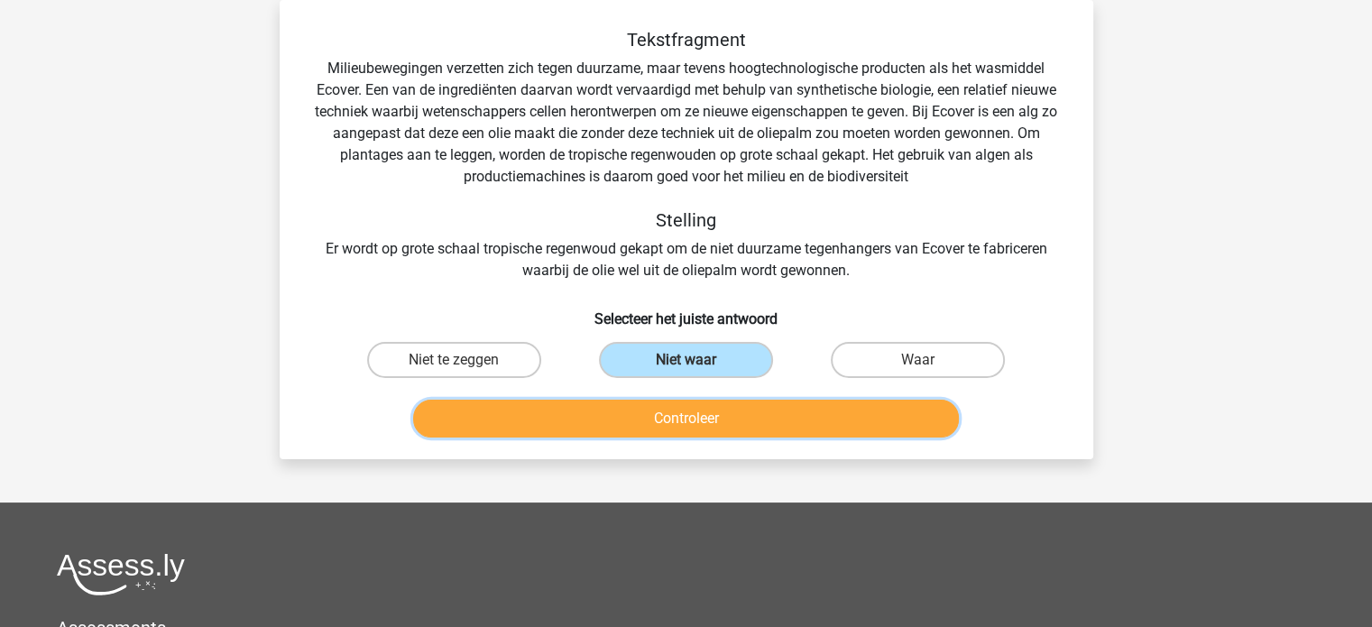
click at [709, 417] on button "Controleer" at bounding box center [686, 419] width 546 height 38
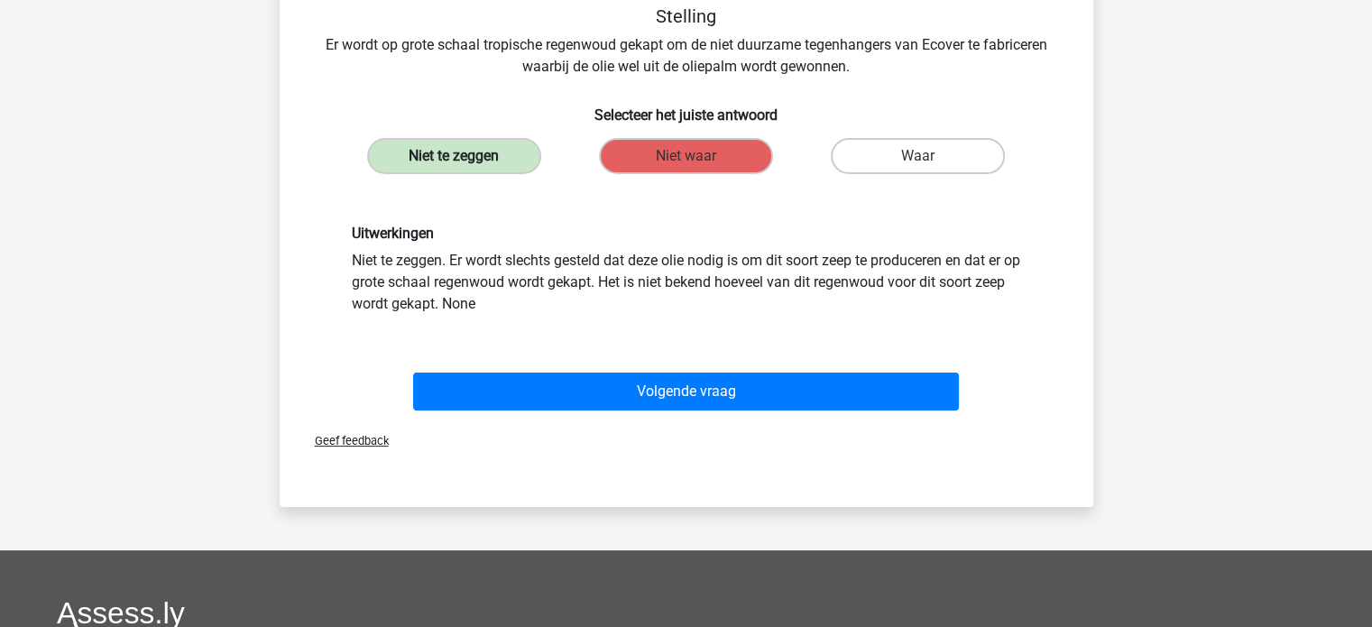
scroll to position [354, 0]
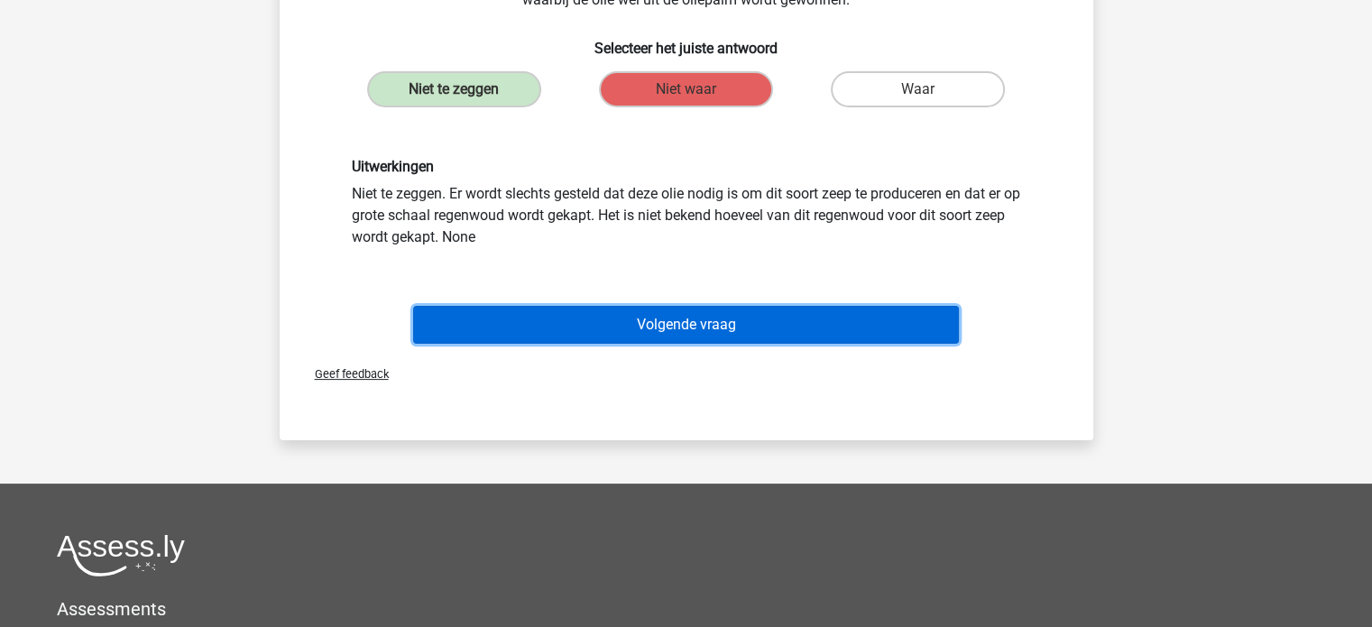
click at [730, 335] on button "Volgende vraag" at bounding box center [686, 325] width 546 height 38
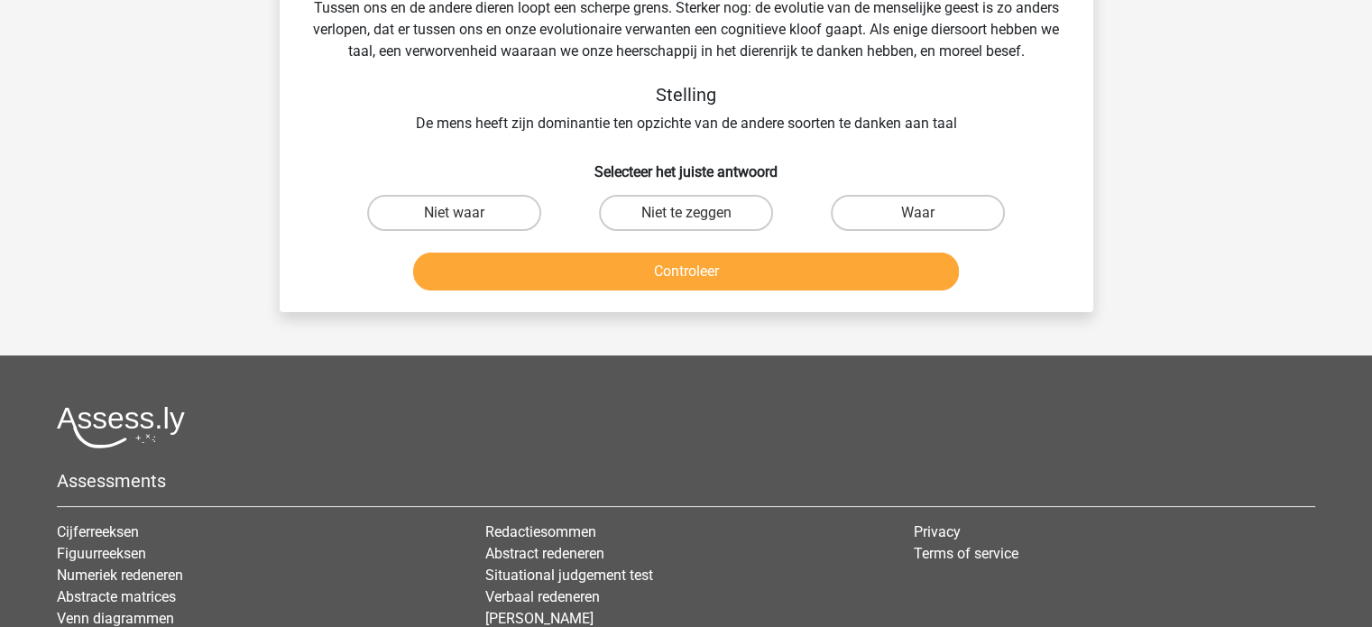
scroll to position [83, 0]
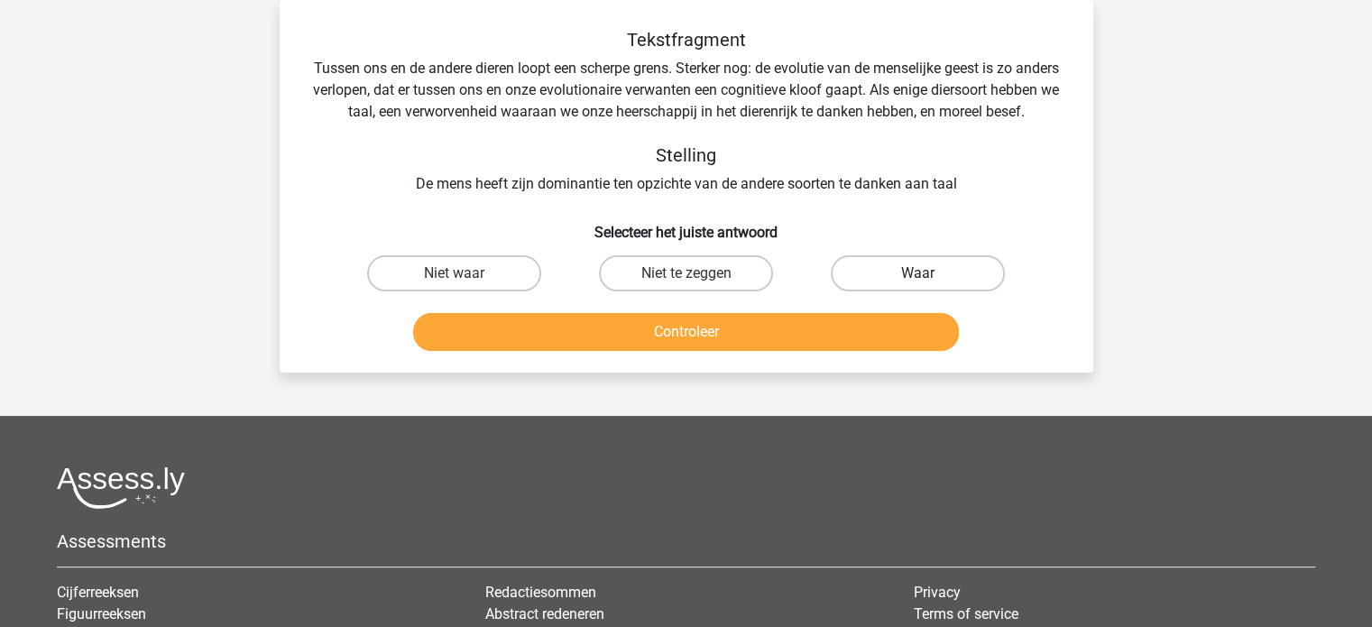
click at [917, 291] on label "Waar" at bounding box center [918, 273] width 174 height 36
click at [919, 285] on input "Waar" at bounding box center [925, 279] width 12 height 12
radio input "true"
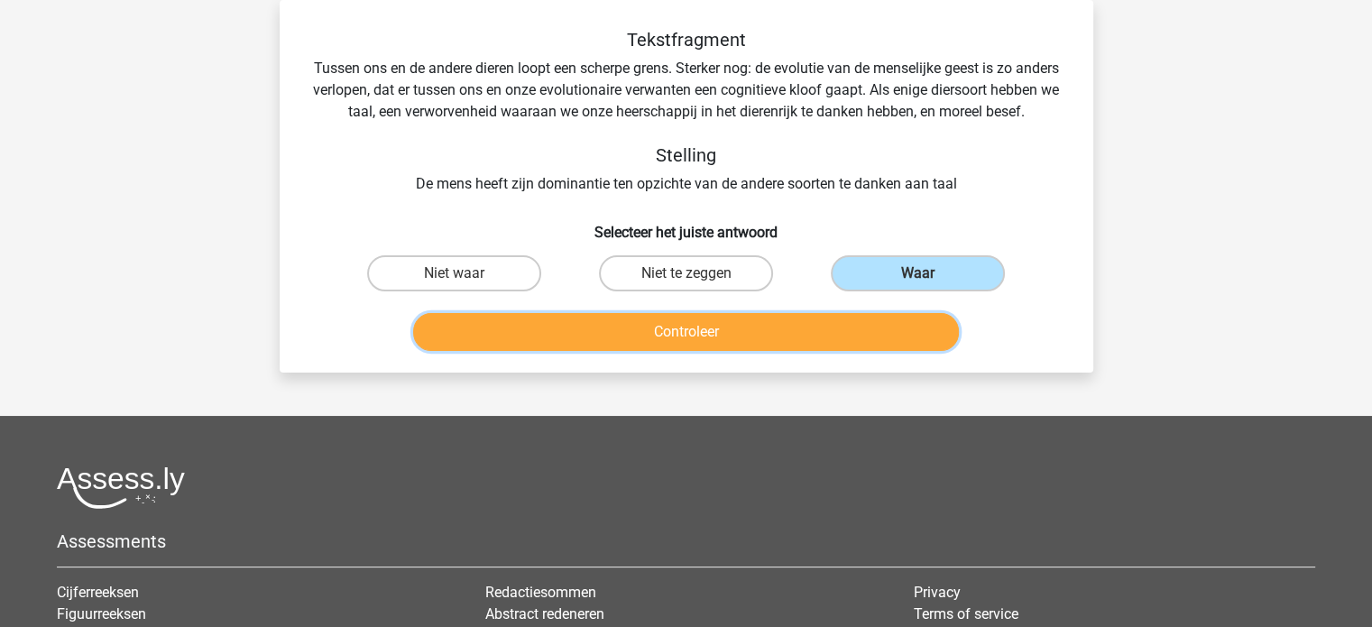
click at [807, 338] on button "Controleer" at bounding box center [686, 332] width 546 height 38
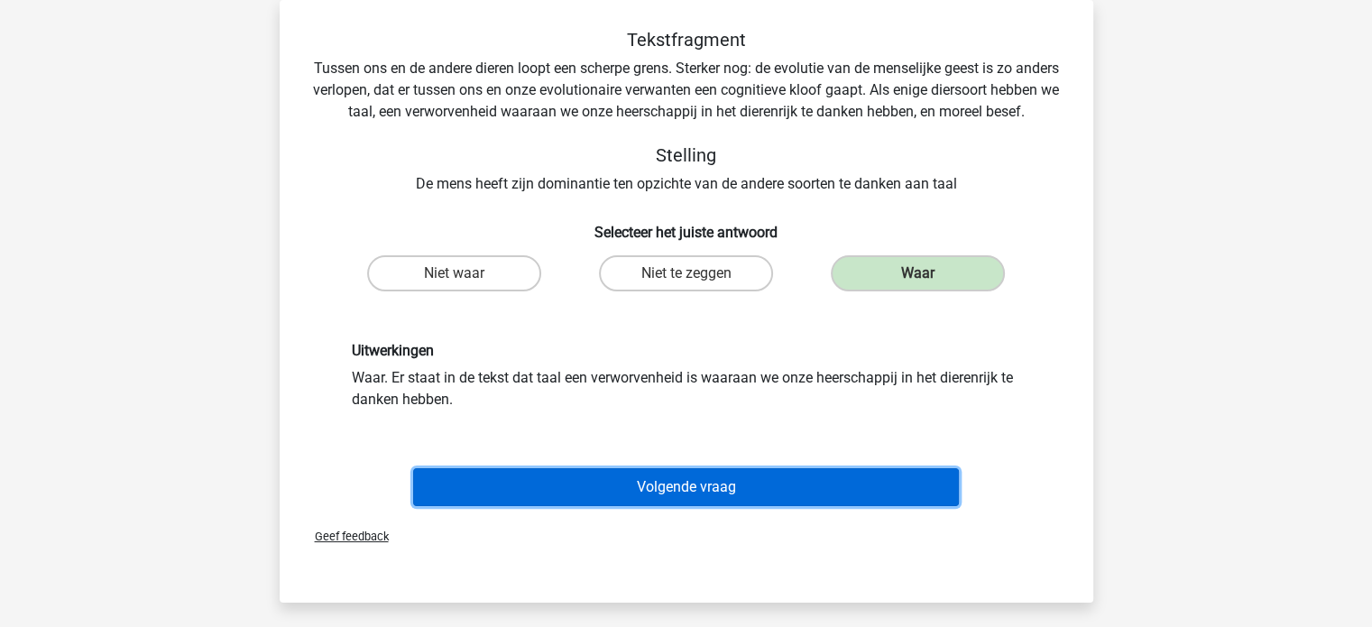
click at [711, 504] on button "Volgende vraag" at bounding box center [686, 487] width 546 height 38
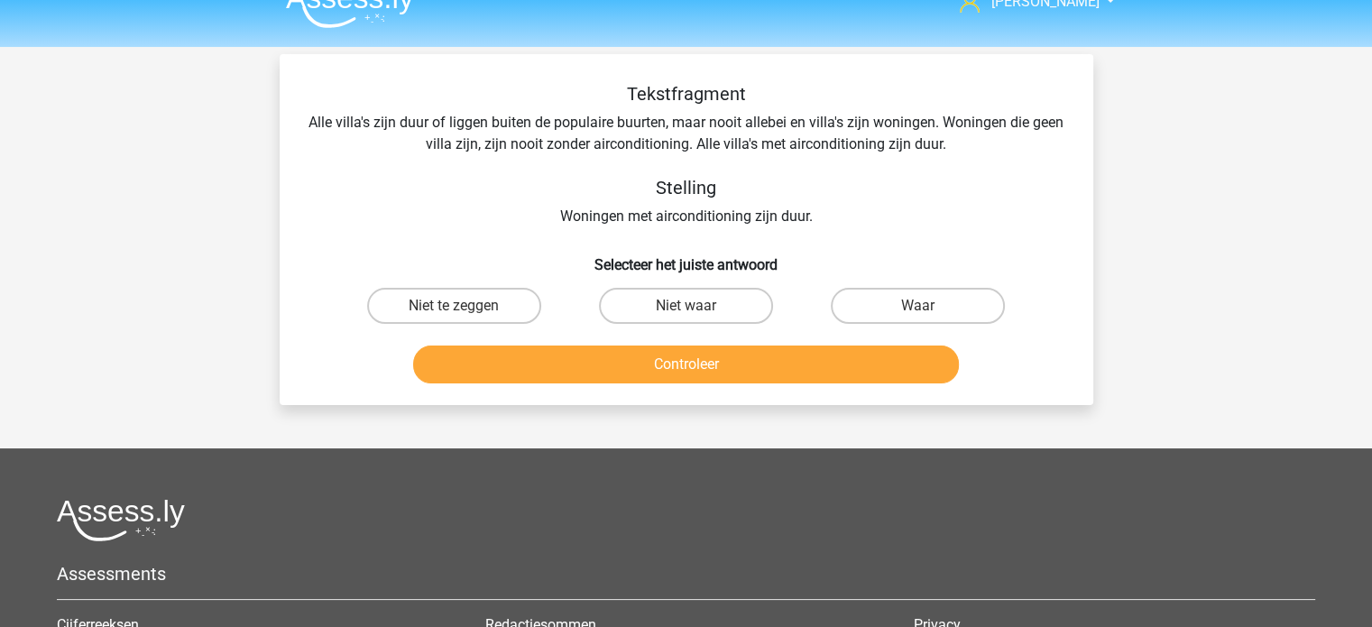
scroll to position [0, 0]
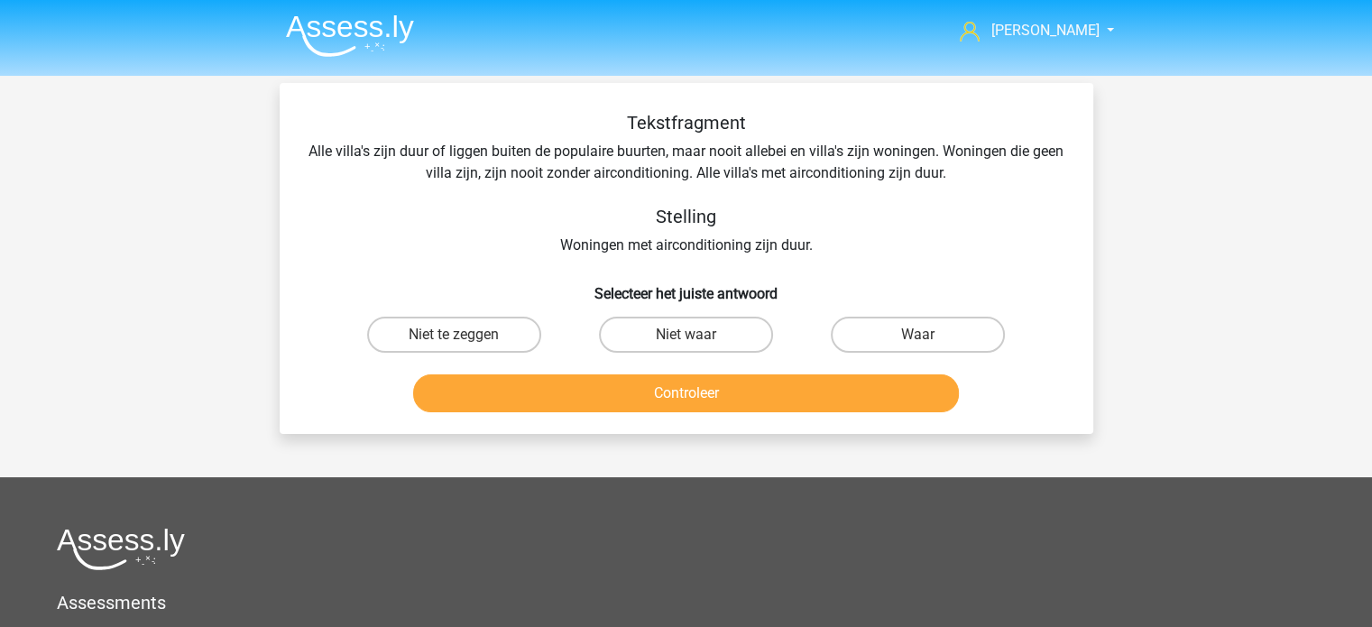
click at [924, 342] on input "Waar" at bounding box center [925, 341] width 12 height 12
radio input "true"
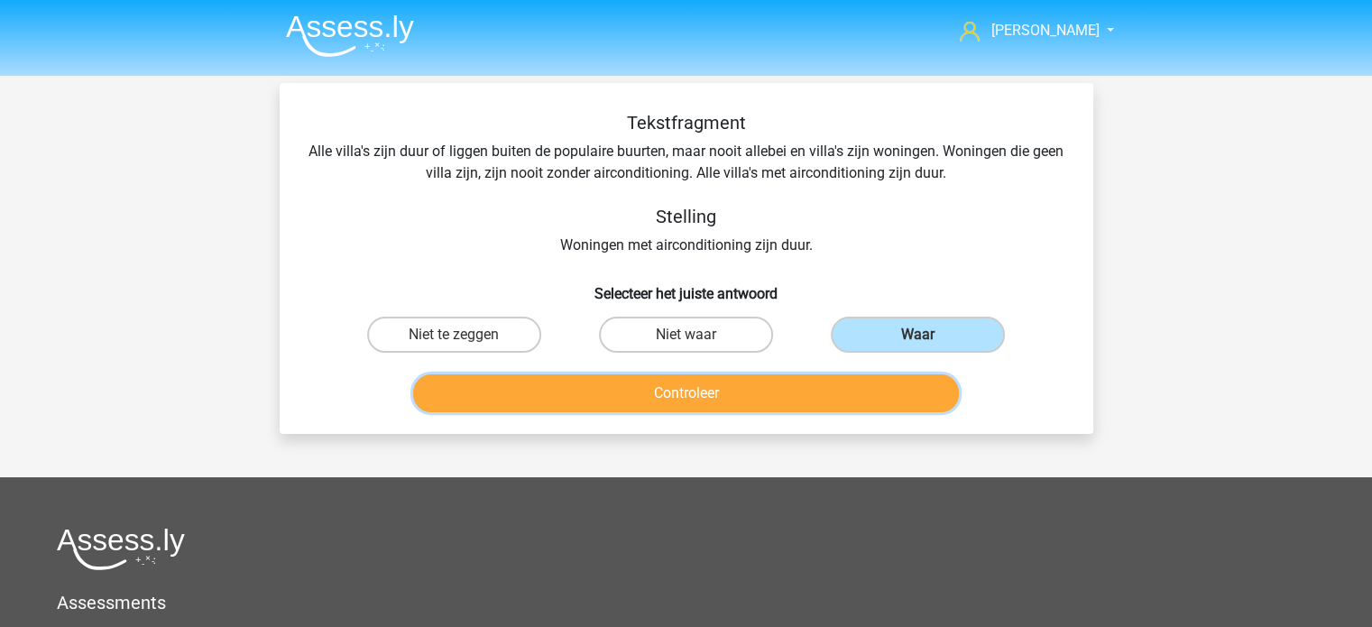
click at [797, 390] on button "Controleer" at bounding box center [686, 393] width 546 height 38
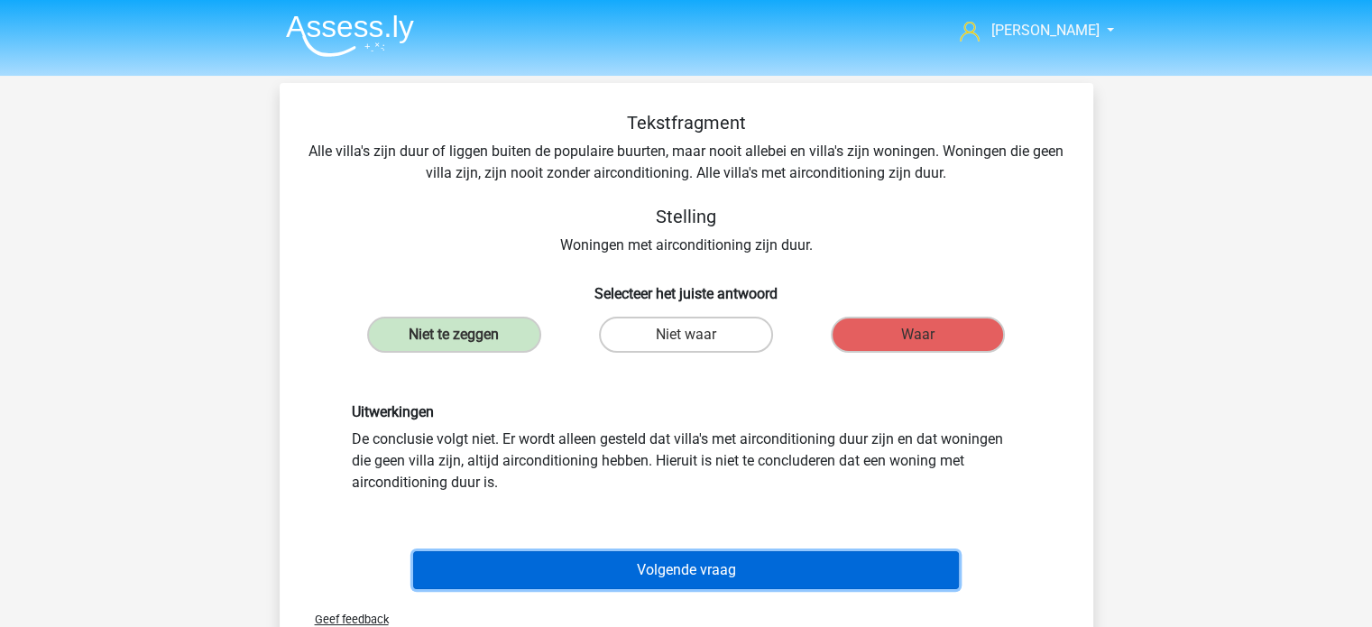
click at [682, 577] on button "Volgende vraag" at bounding box center [686, 570] width 546 height 38
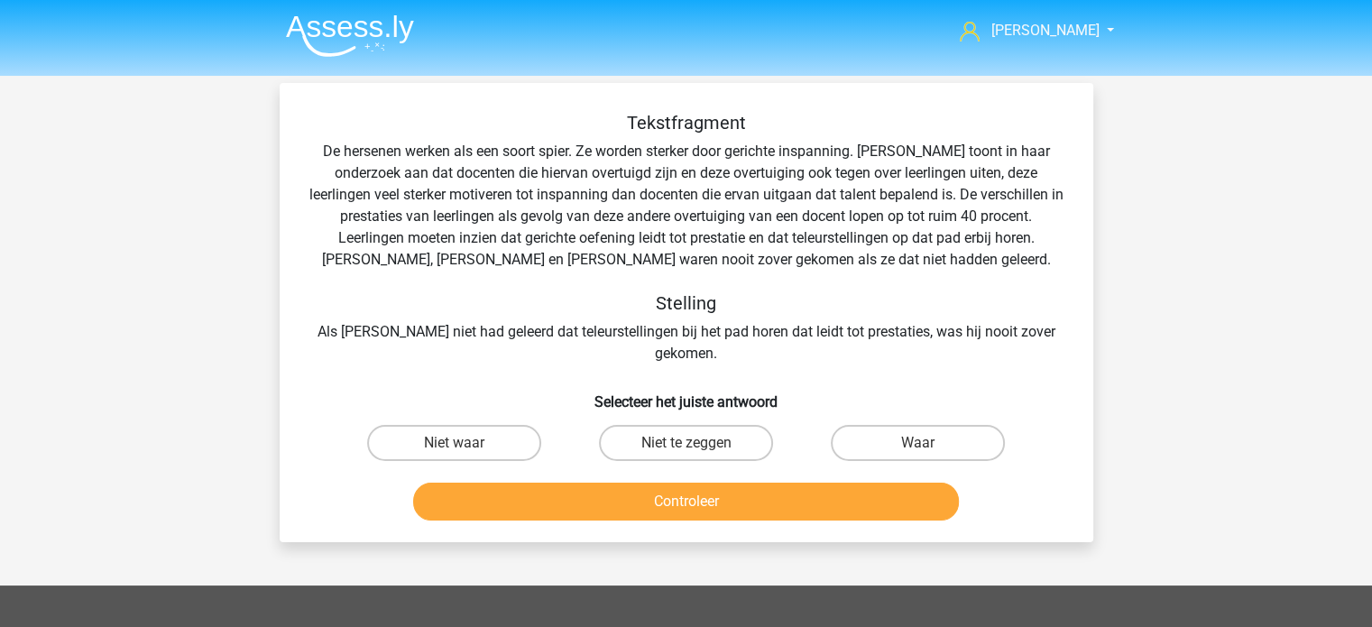
scroll to position [83, 0]
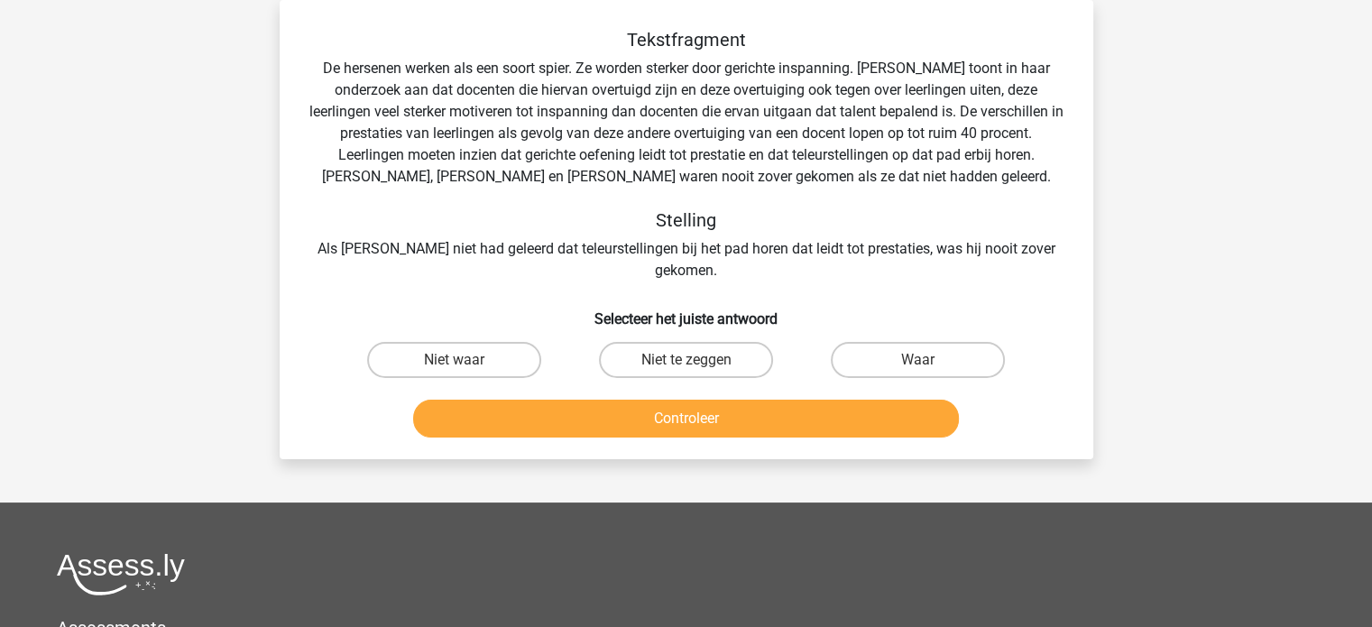
drag, startPoint x: 303, startPoint y: 48, endPoint x: 586, endPoint y: 29, distance: 284.0
click at [586, 29] on div "Tekstfragment De hersenen werken als een soort spier. Ze worden sterker door ge…" at bounding box center [686, 237] width 799 height 416
click at [929, 360] on input "Waar" at bounding box center [925, 366] width 12 height 12
radio input "true"
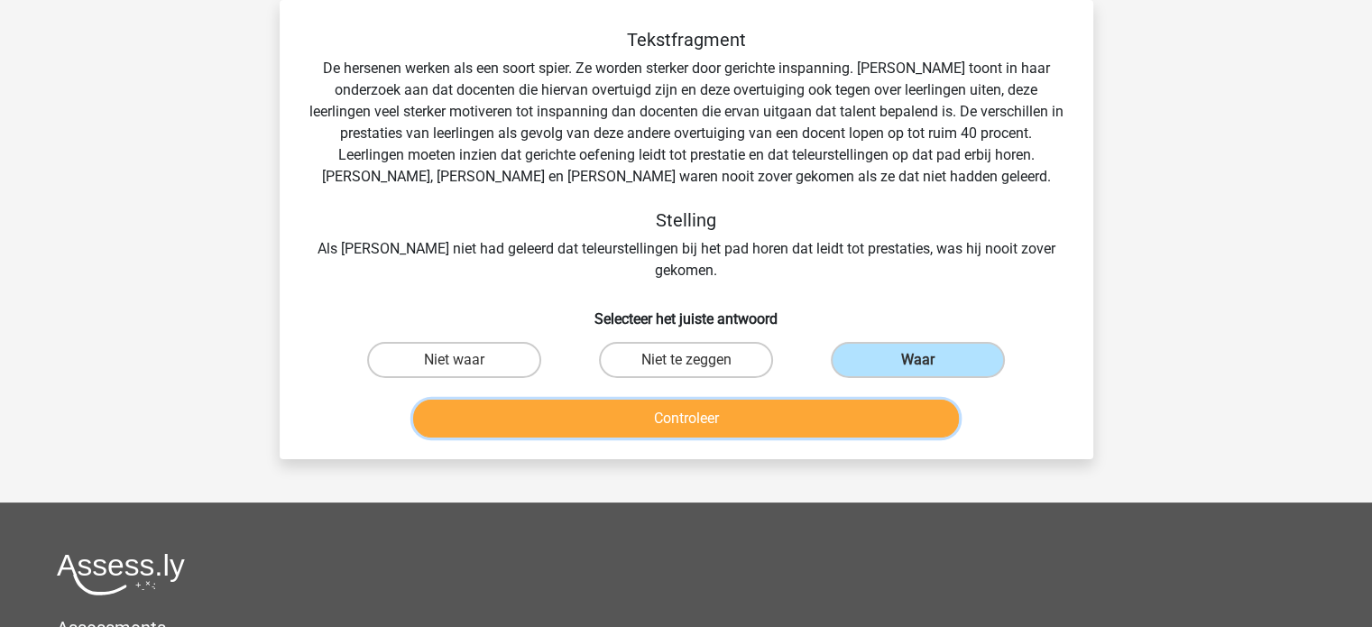
click at [785, 406] on button "Controleer" at bounding box center [686, 419] width 546 height 38
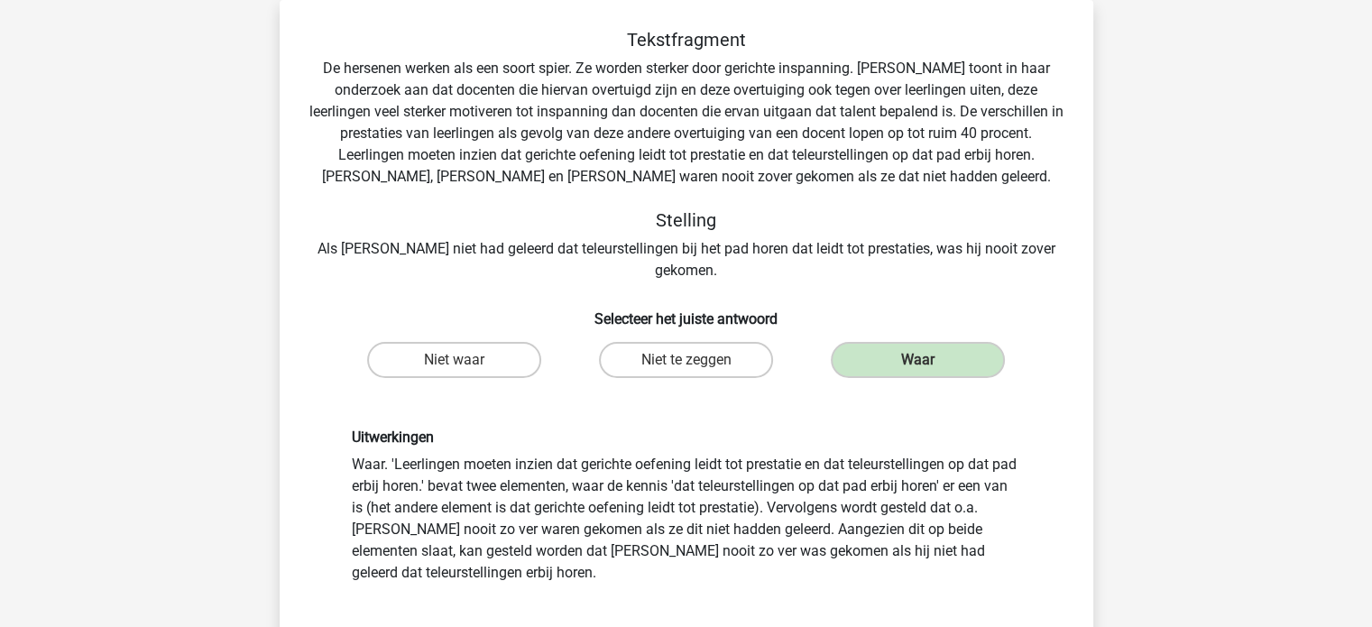
scroll to position [307, 0]
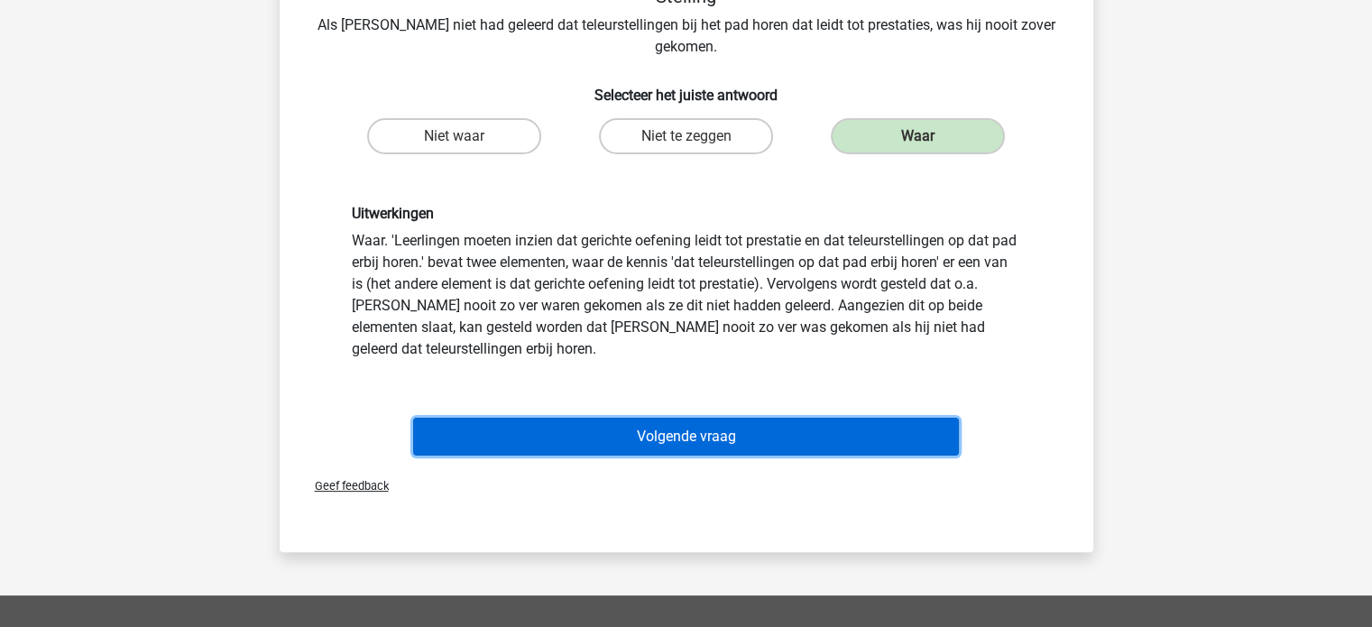
click at [747, 418] on button "Volgende vraag" at bounding box center [686, 437] width 546 height 38
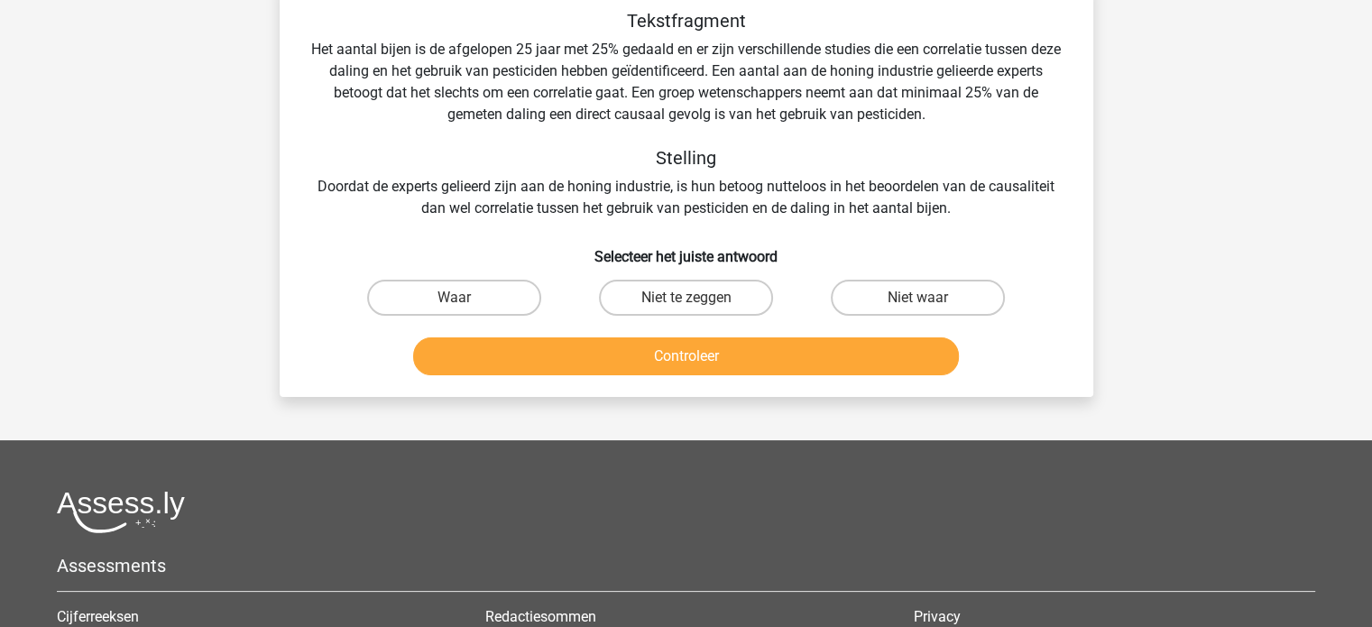
scroll to position [83, 0]
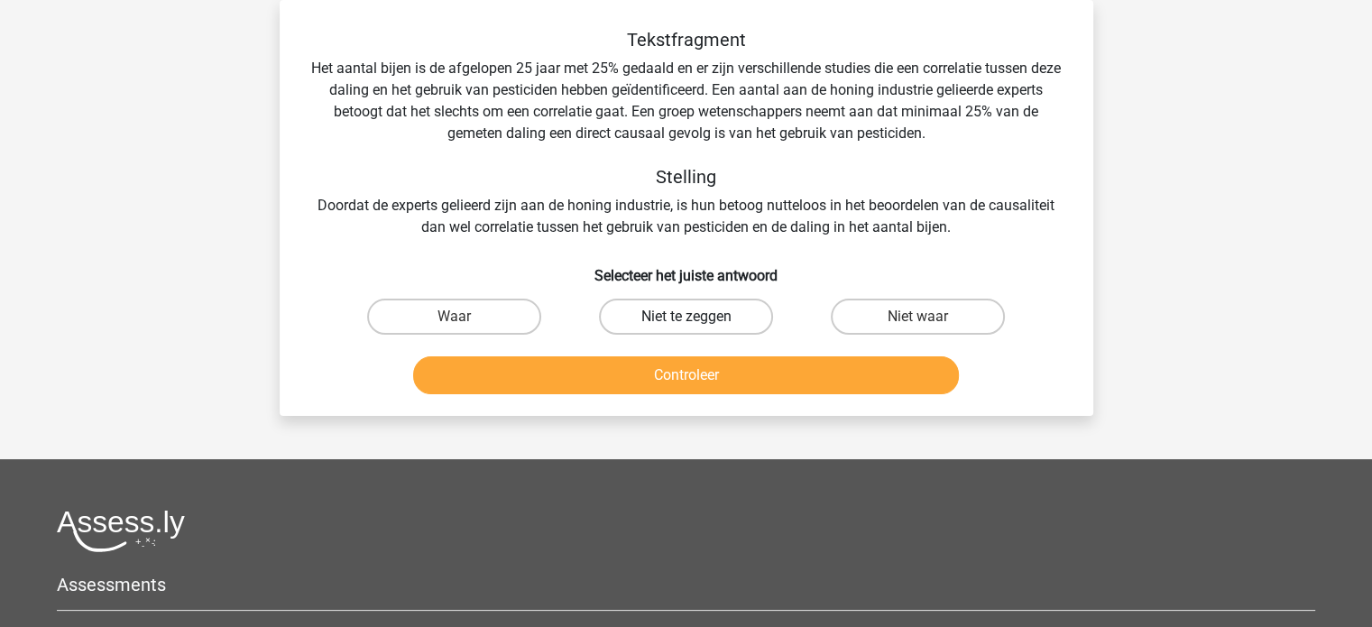
click at [701, 312] on label "Niet te zeggen" at bounding box center [686, 317] width 174 height 36
click at [697, 317] on input "Niet te zeggen" at bounding box center [692, 323] width 12 height 12
radio input "true"
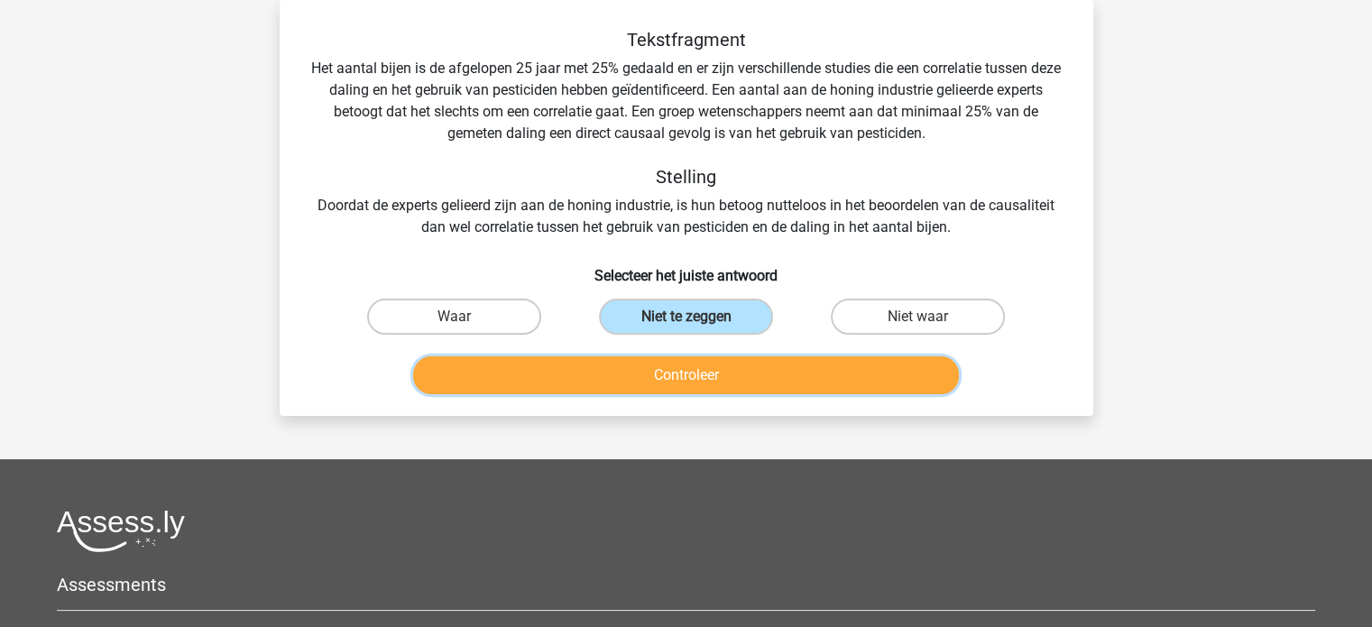
click at [701, 369] on button "Controleer" at bounding box center [686, 375] width 546 height 38
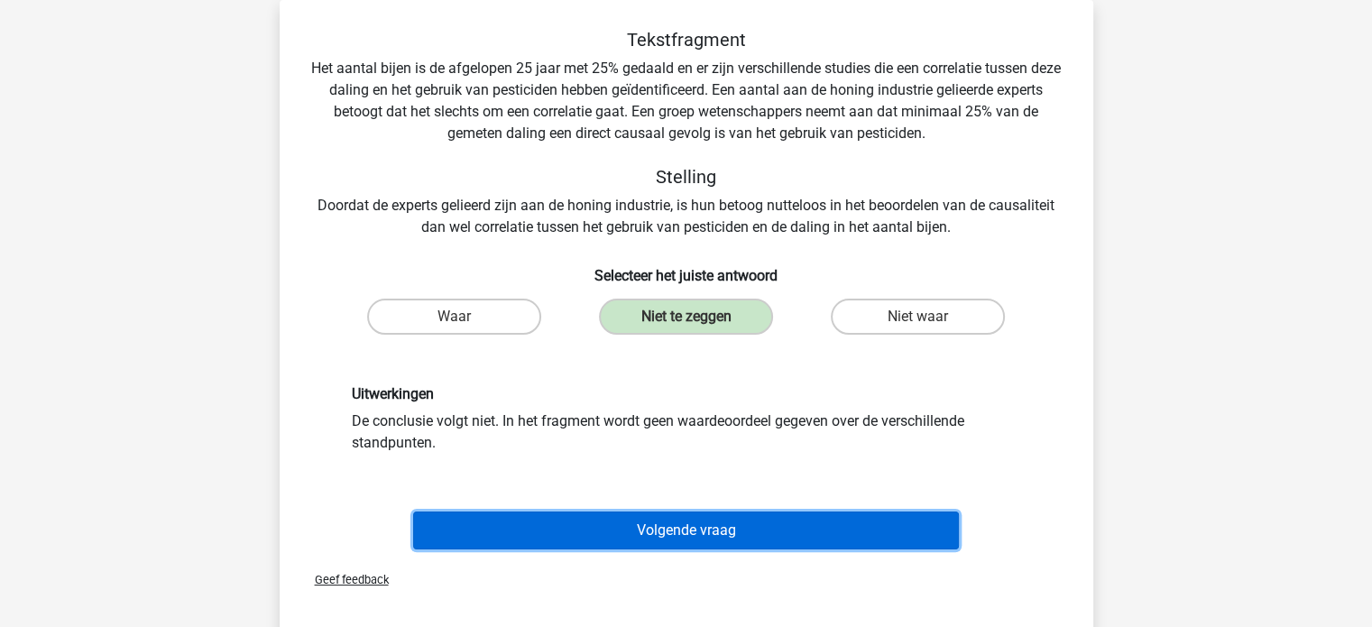
click at [679, 530] on button "Volgende vraag" at bounding box center [686, 531] width 546 height 38
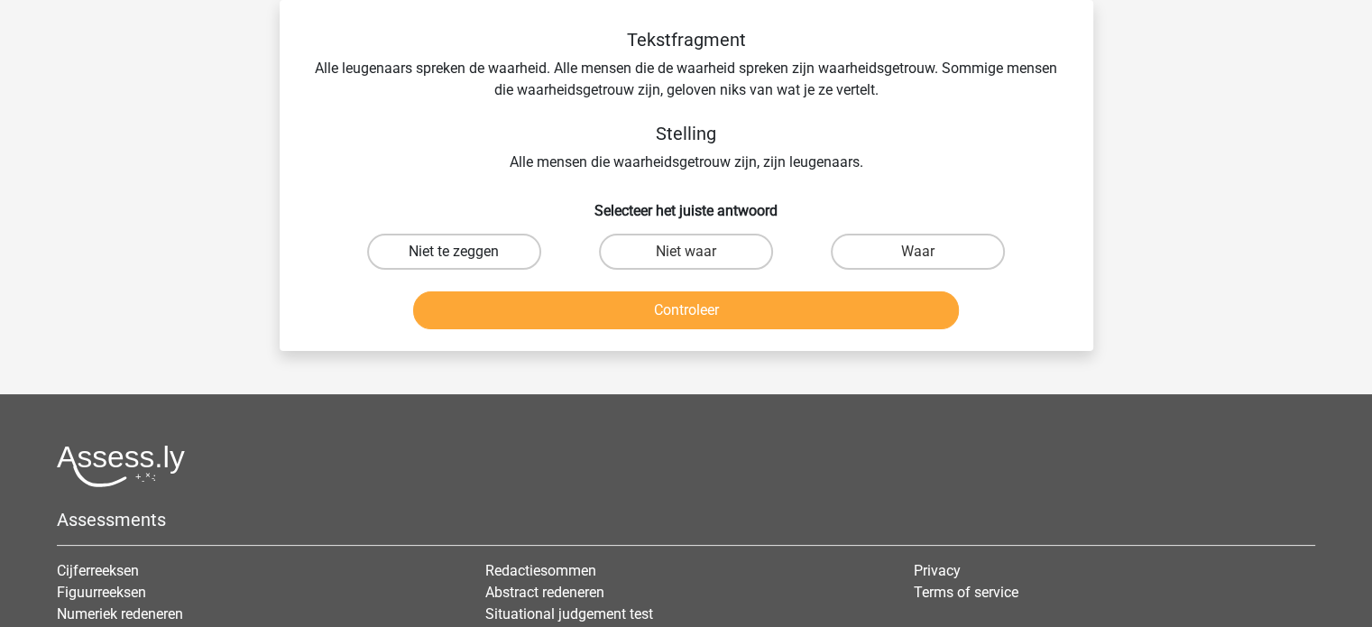
click at [444, 241] on label "Niet te zeggen" at bounding box center [454, 252] width 174 height 36
click at [454, 252] on input "Niet te zeggen" at bounding box center [460, 258] width 12 height 12
radio input "true"
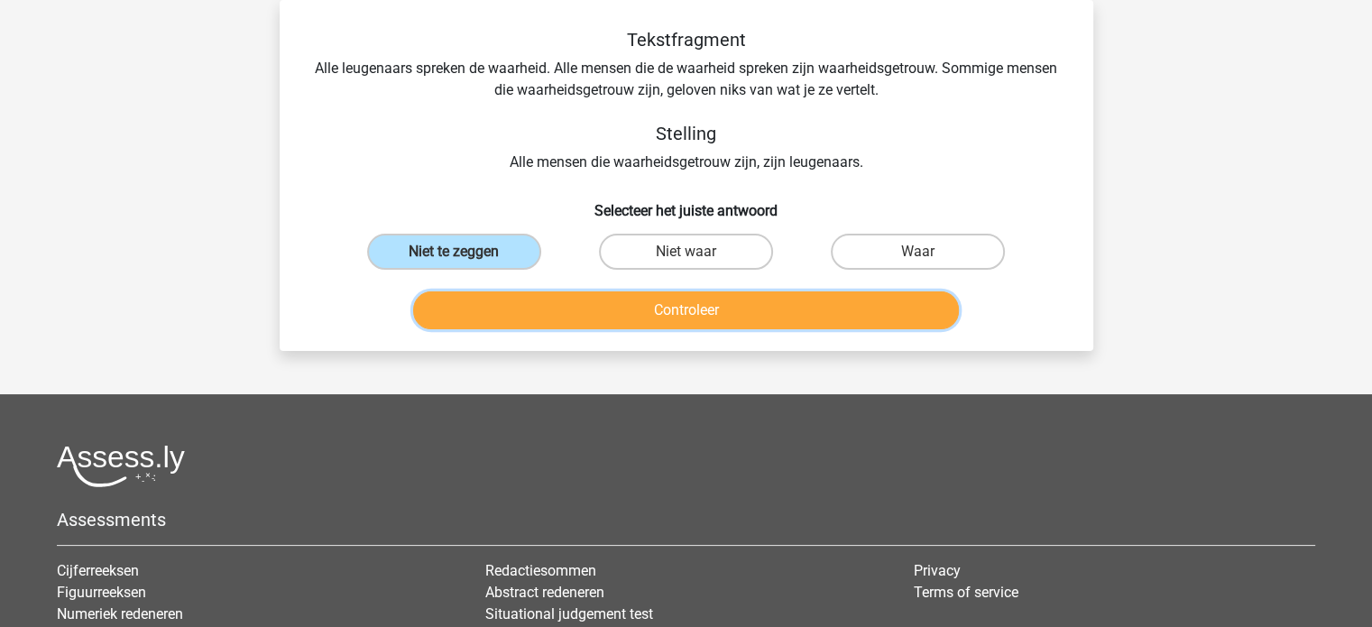
click at [700, 299] on button "Controleer" at bounding box center [686, 310] width 546 height 38
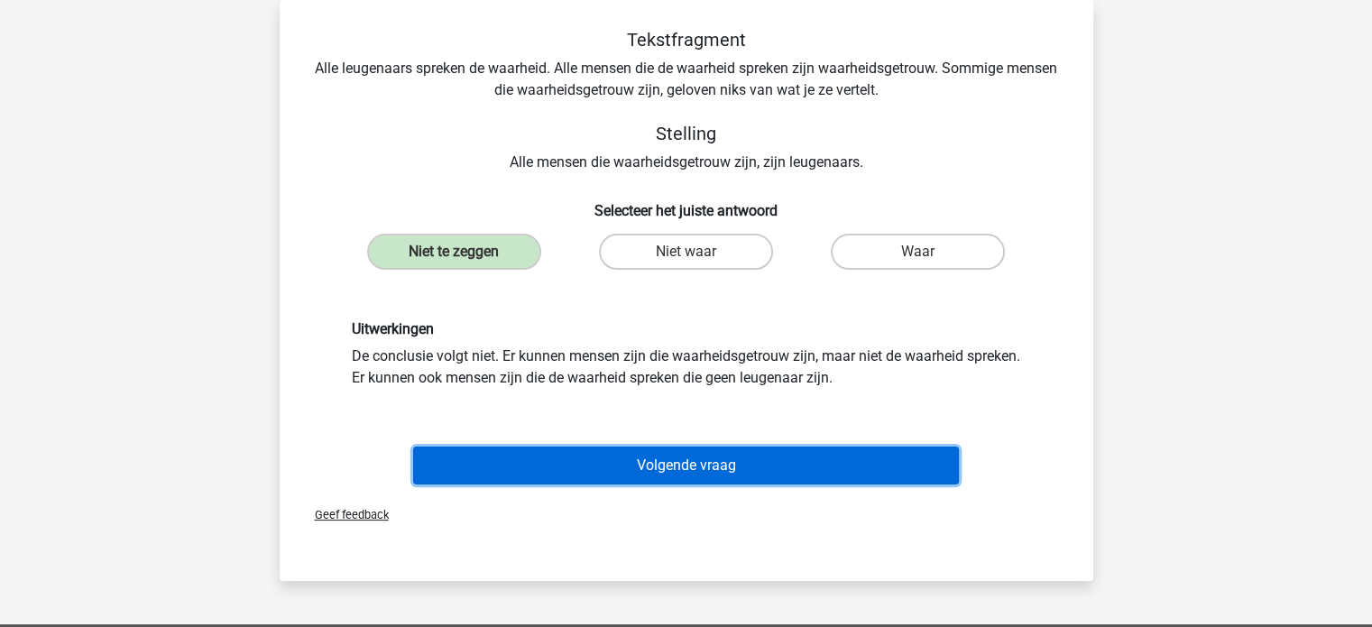
click at [692, 465] on button "Volgende vraag" at bounding box center [686, 466] width 546 height 38
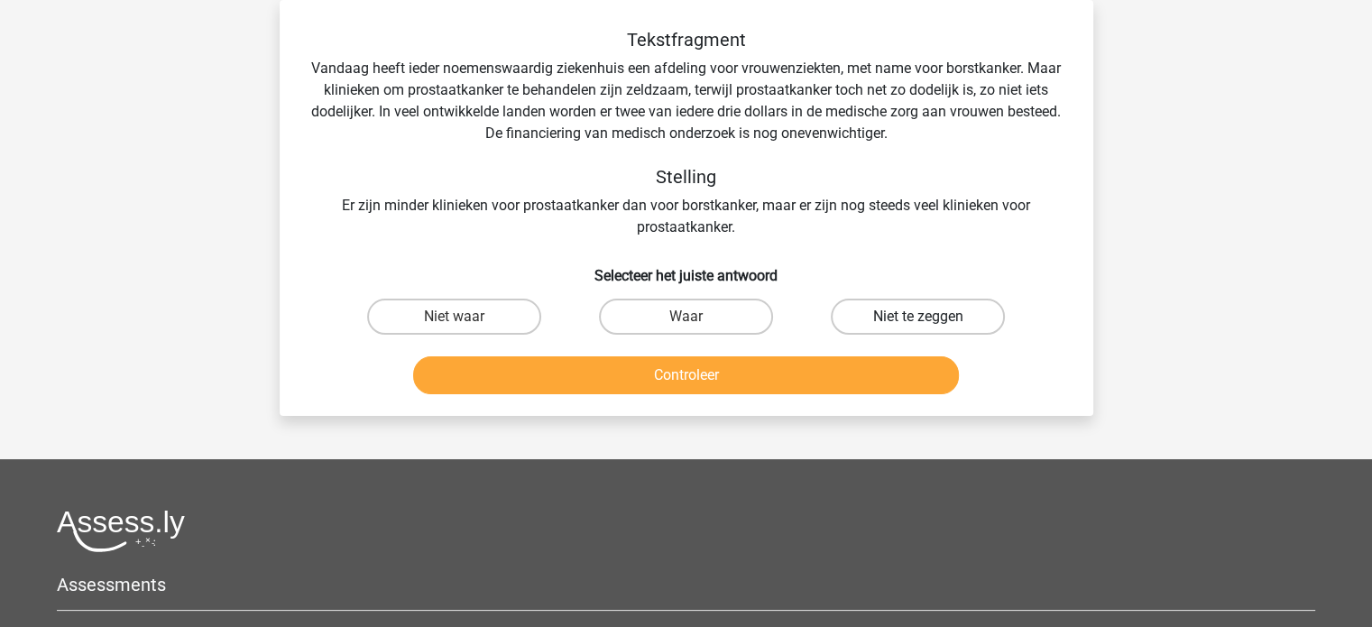
click at [915, 316] on label "Niet te zeggen" at bounding box center [918, 317] width 174 height 36
click at [919, 317] on input "Niet te zeggen" at bounding box center [925, 323] width 12 height 12
radio input "true"
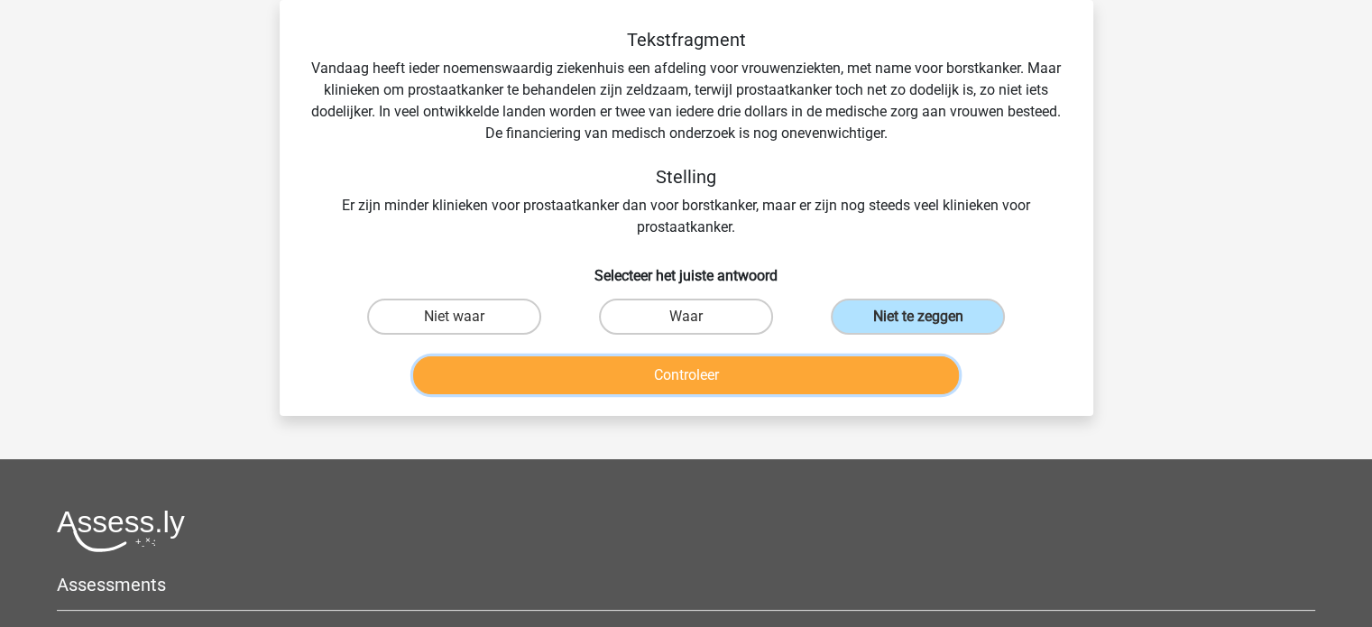
click at [676, 374] on button "Controleer" at bounding box center [686, 375] width 546 height 38
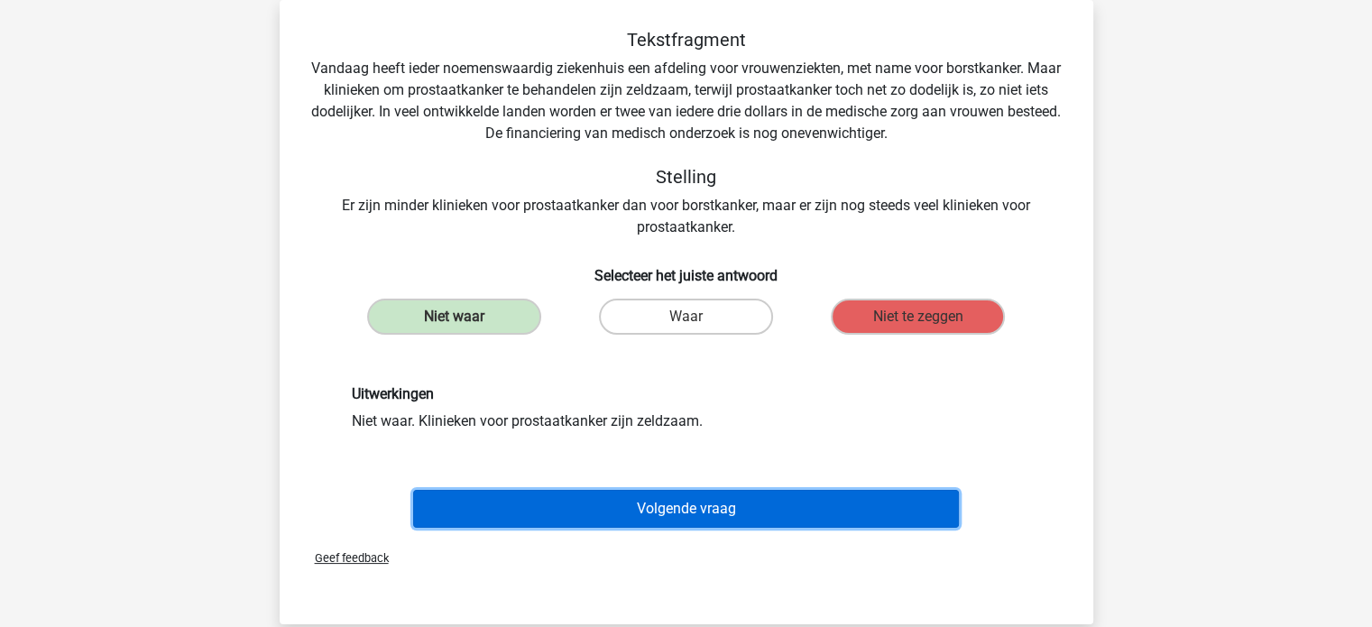
click at [650, 501] on button "Volgende vraag" at bounding box center [686, 509] width 546 height 38
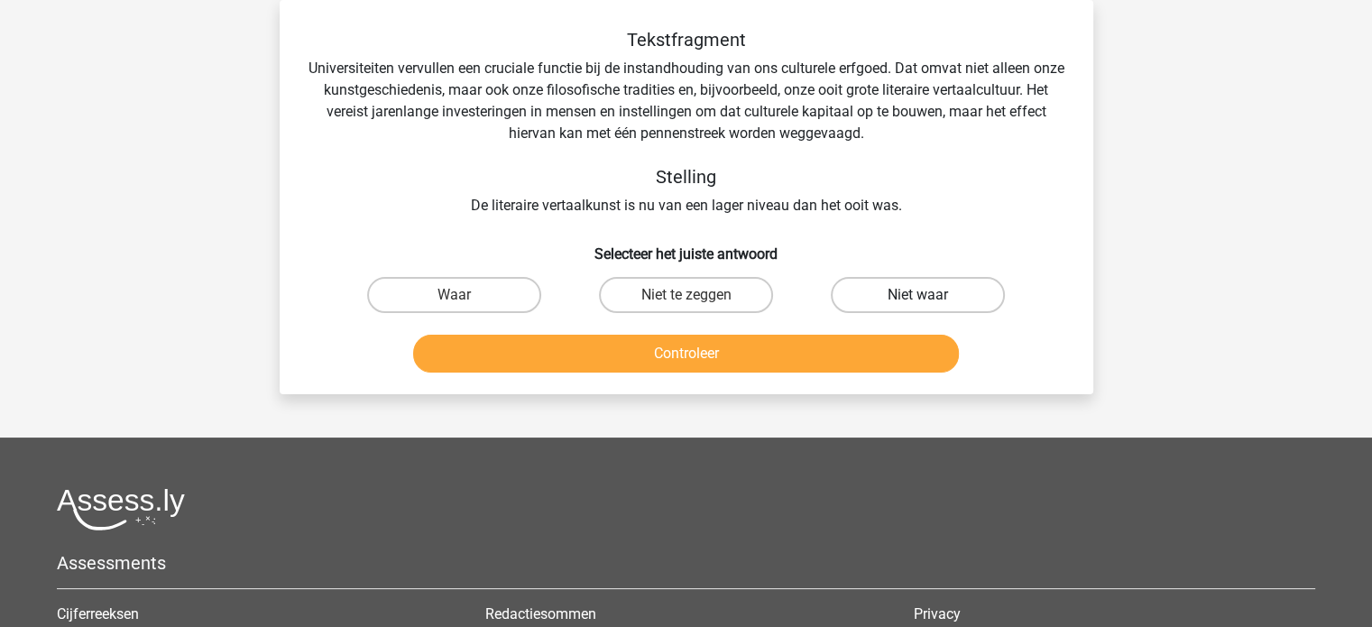
click at [926, 292] on label "Niet waar" at bounding box center [918, 295] width 174 height 36
click at [926, 295] on input "Niet waar" at bounding box center [925, 301] width 12 height 12
radio input "true"
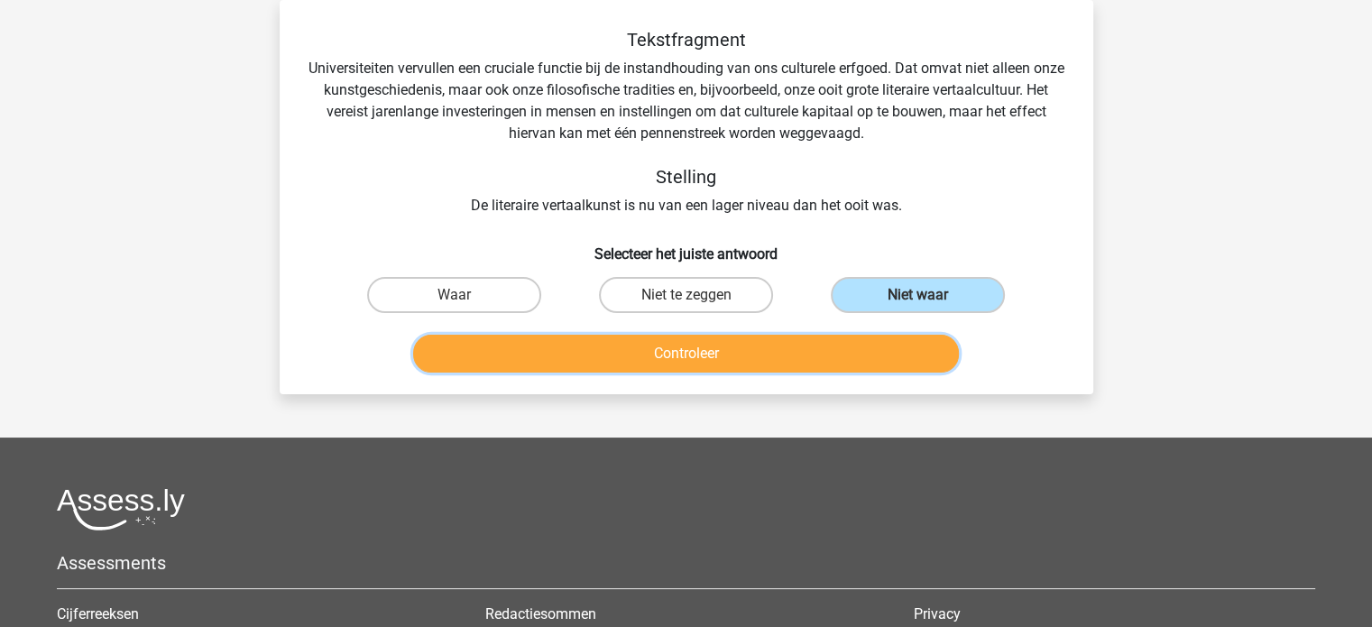
click at [763, 364] on button "Controleer" at bounding box center [686, 354] width 546 height 38
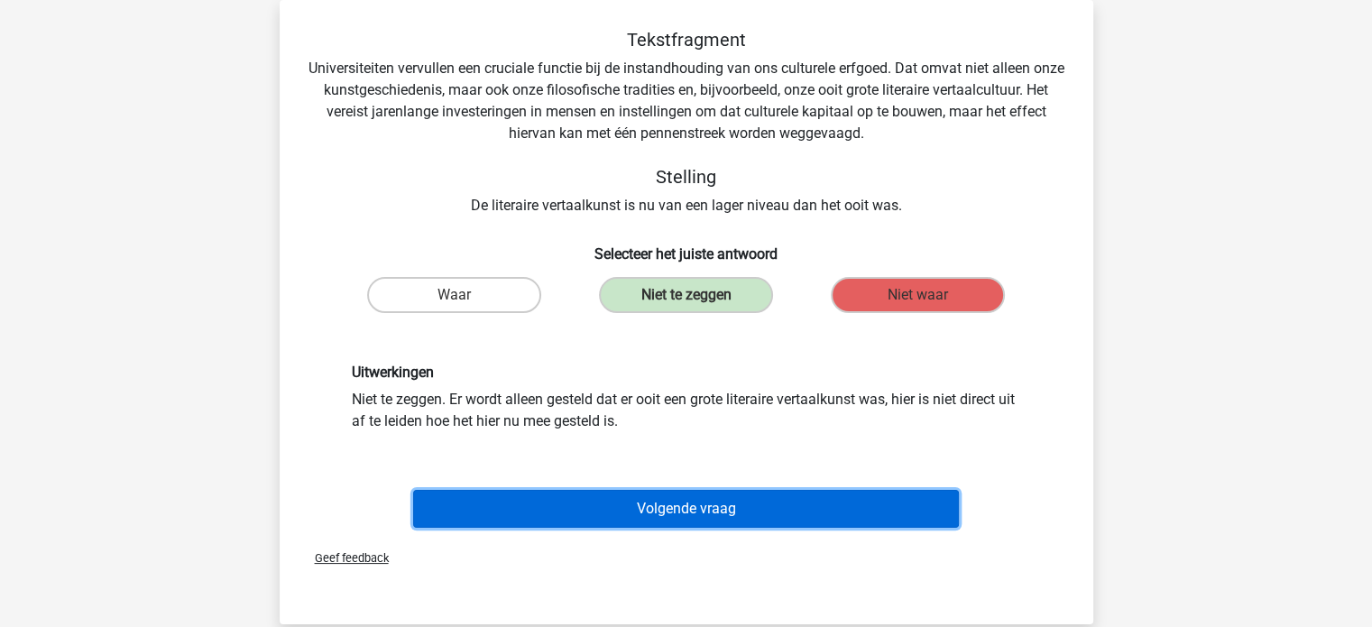
click at [660, 506] on button "Volgende vraag" at bounding box center [686, 509] width 546 height 38
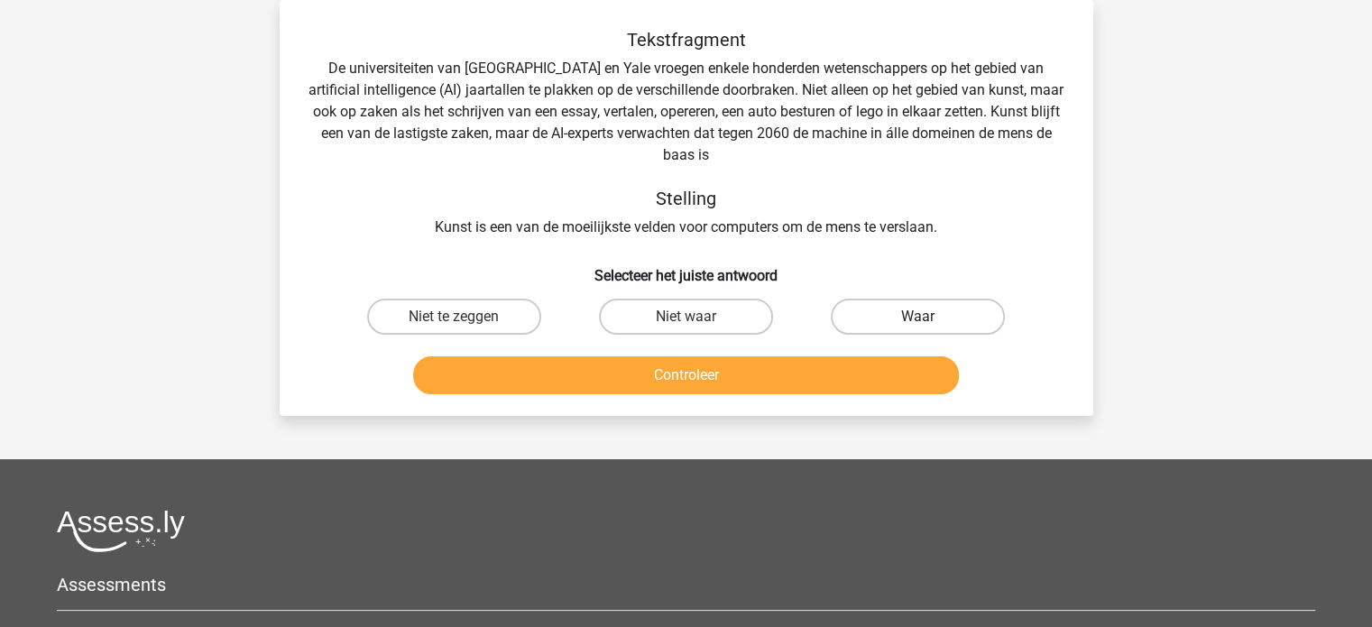
click at [901, 322] on label "Waar" at bounding box center [918, 317] width 174 height 36
click at [919, 322] on input "Waar" at bounding box center [925, 323] width 12 height 12
radio input "true"
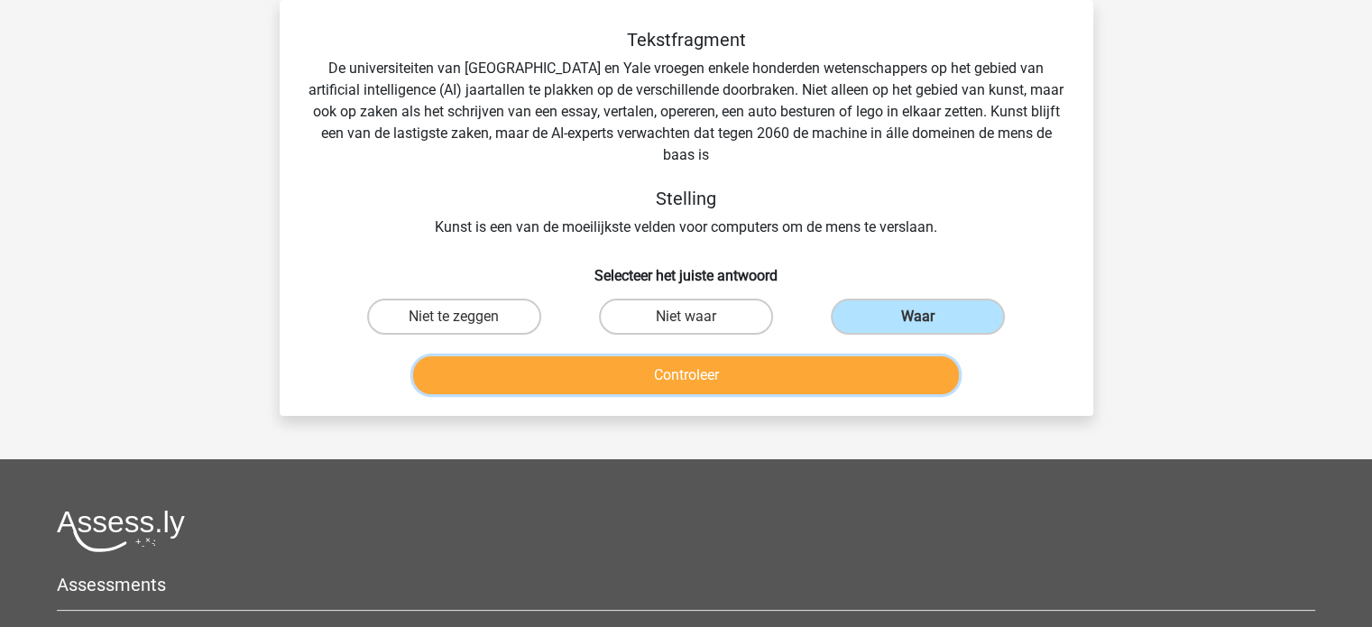
click at [733, 385] on button "Controleer" at bounding box center [686, 375] width 546 height 38
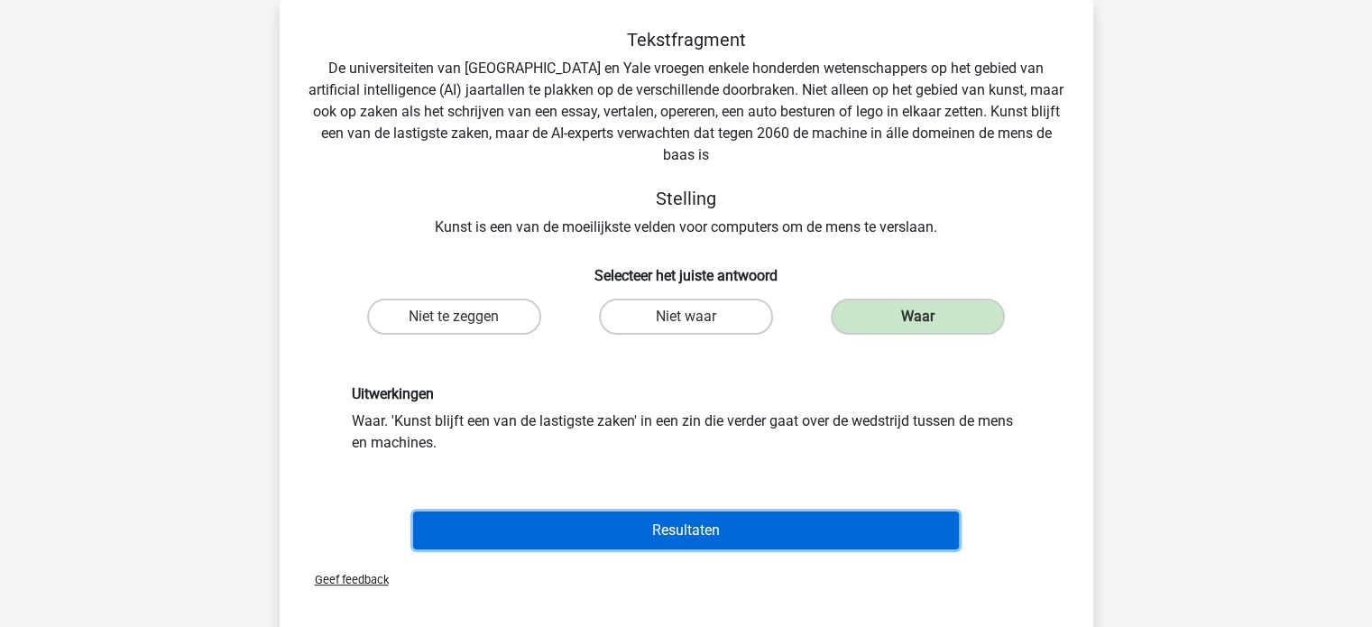
click at [697, 528] on button "Resultaten" at bounding box center [686, 531] width 546 height 38
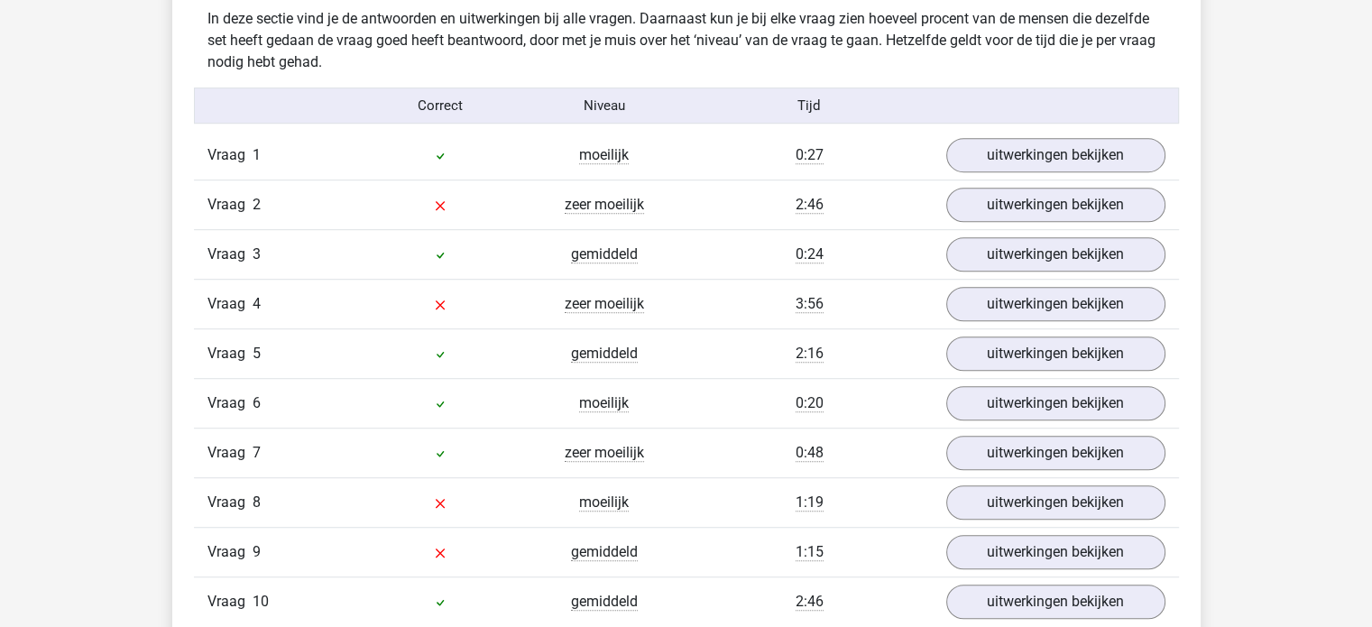
scroll to position [1159, 0]
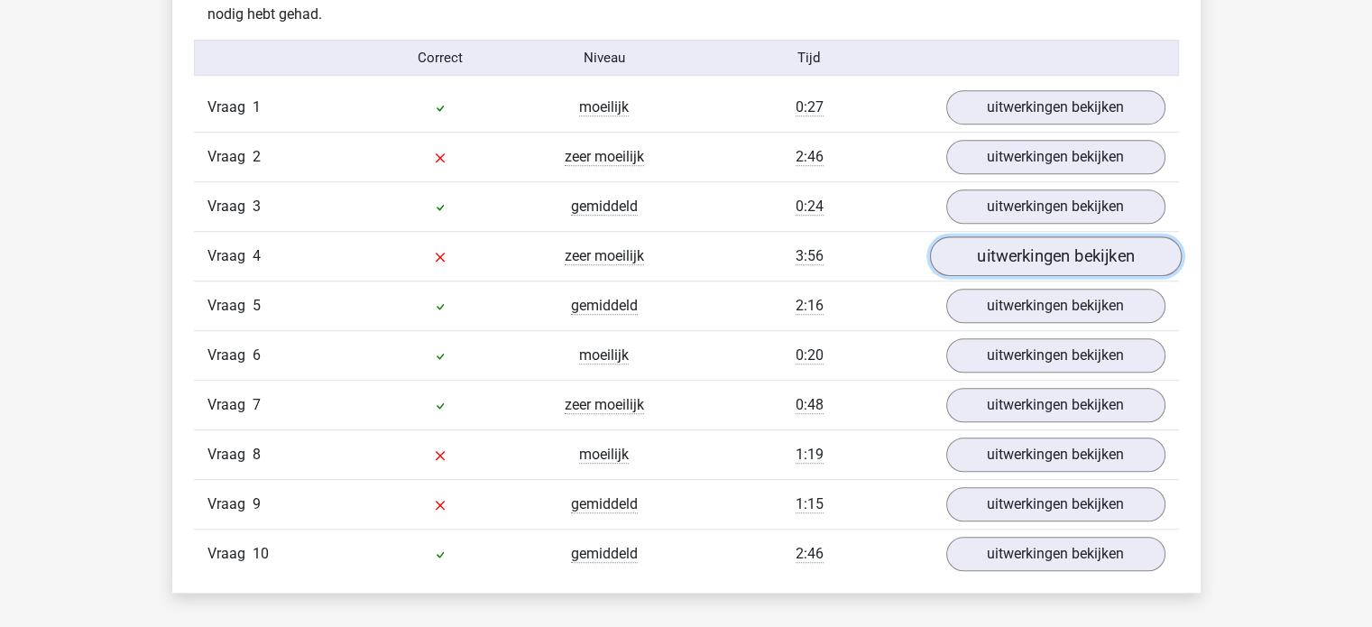
click at [972, 256] on link "uitwerkingen bekijken" at bounding box center [1055, 257] width 252 height 40
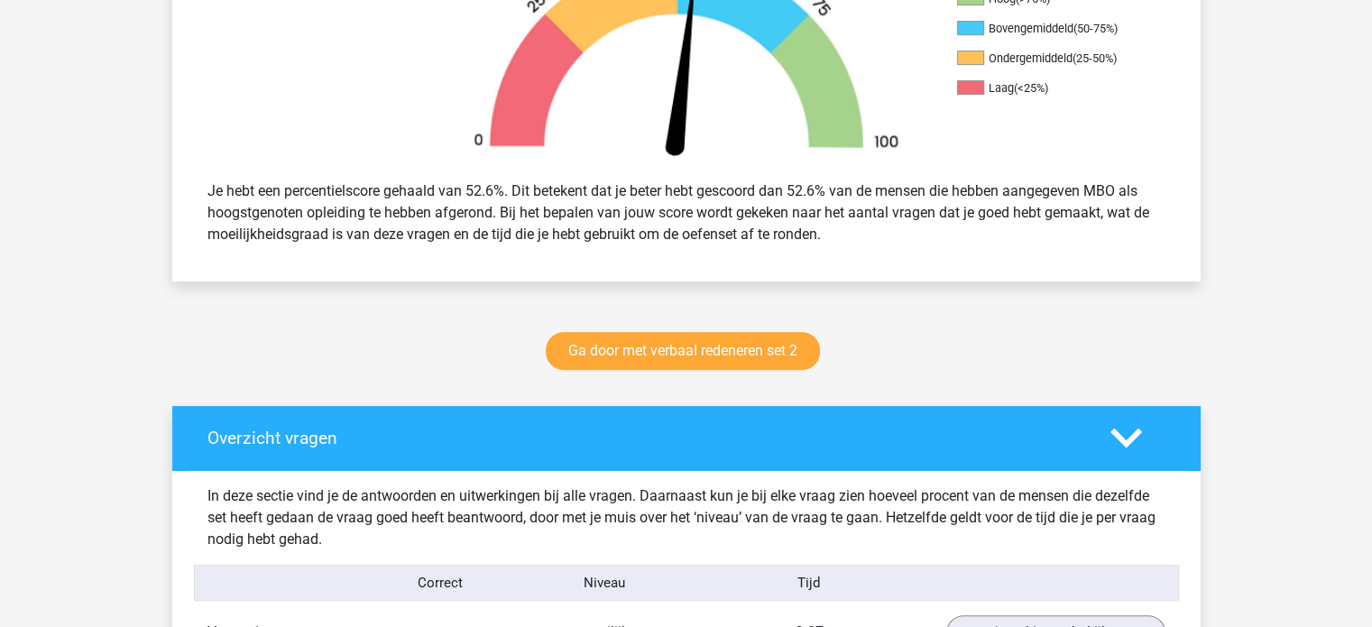
scroll to position [618, 0]
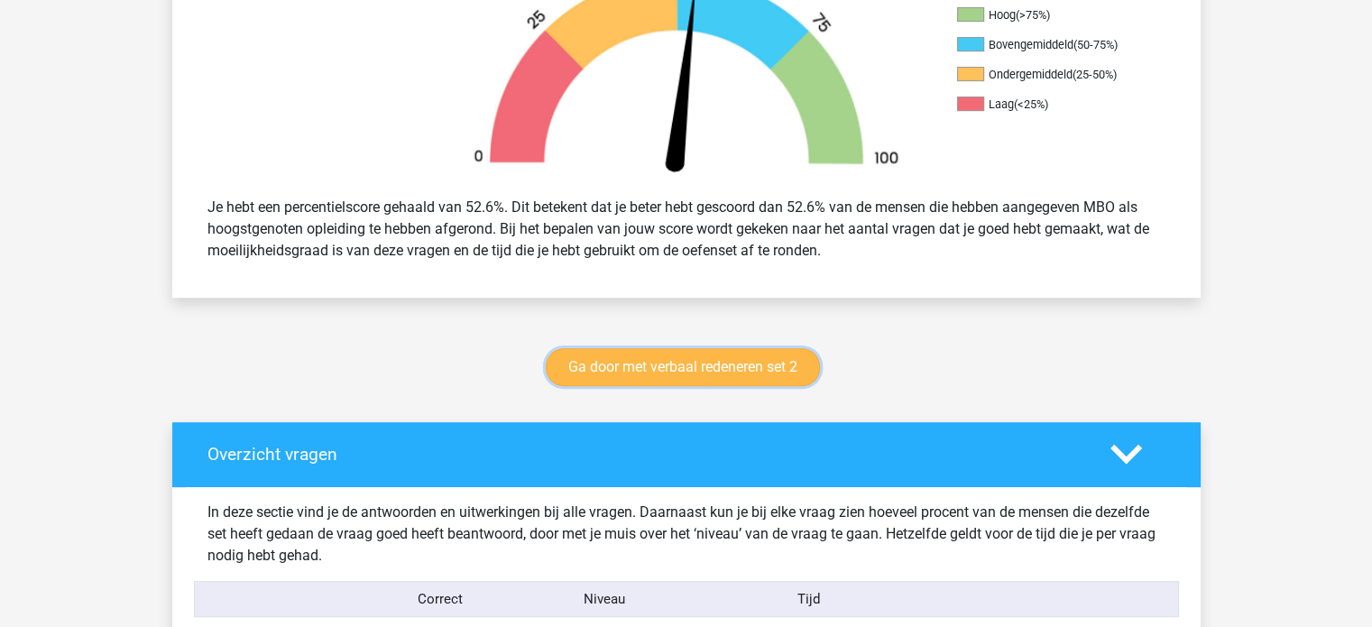
click at [711, 364] on link "Ga door met verbaal redeneren set 2" at bounding box center [683, 367] width 274 height 38
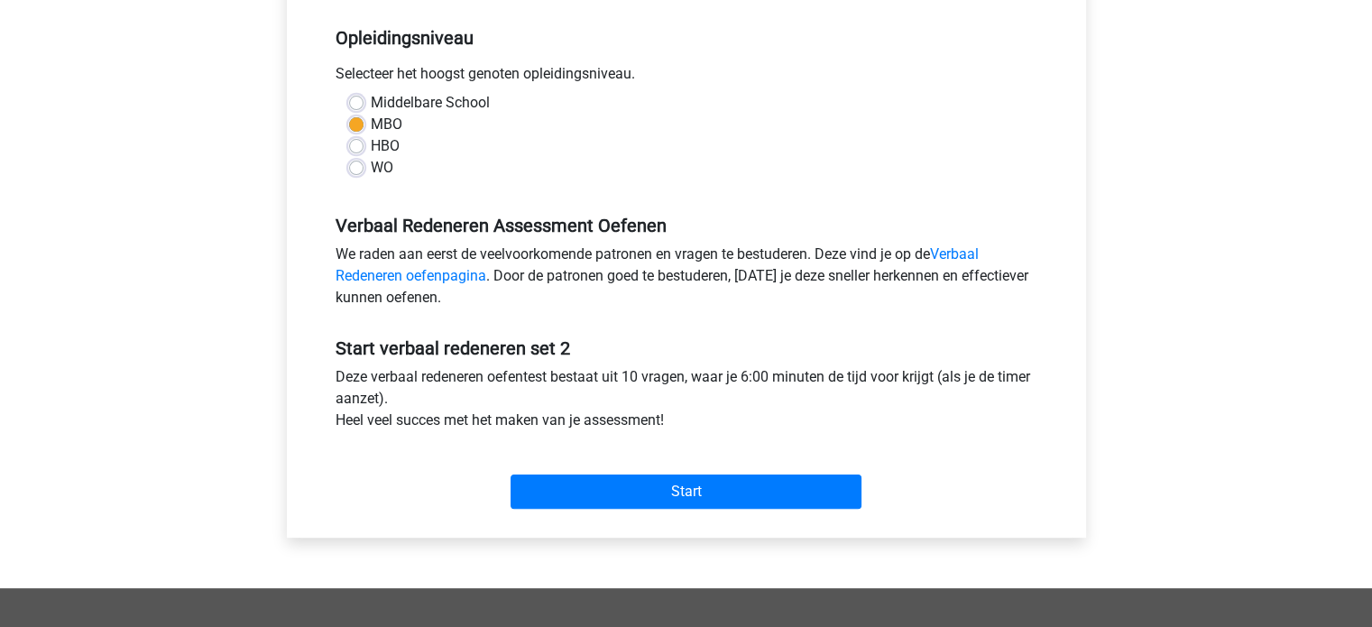
scroll to position [451, 0]
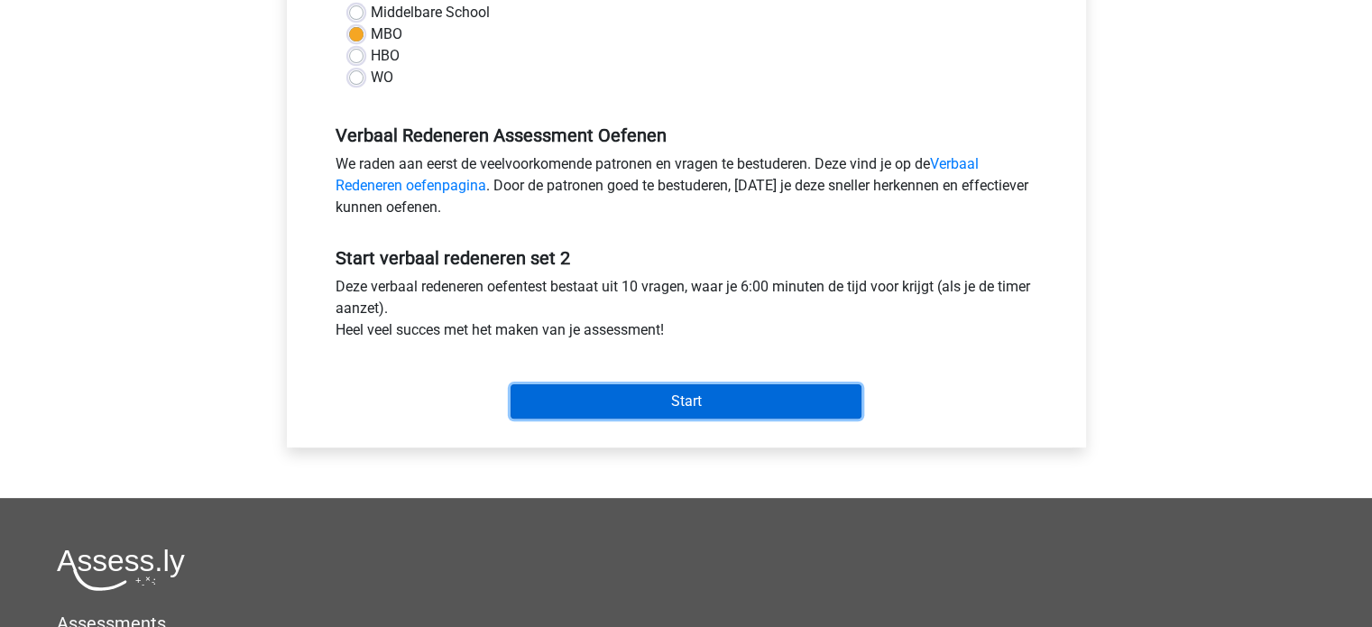
click at [679, 412] on input "Start" at bounding box center [686, 401] width 351 height 34
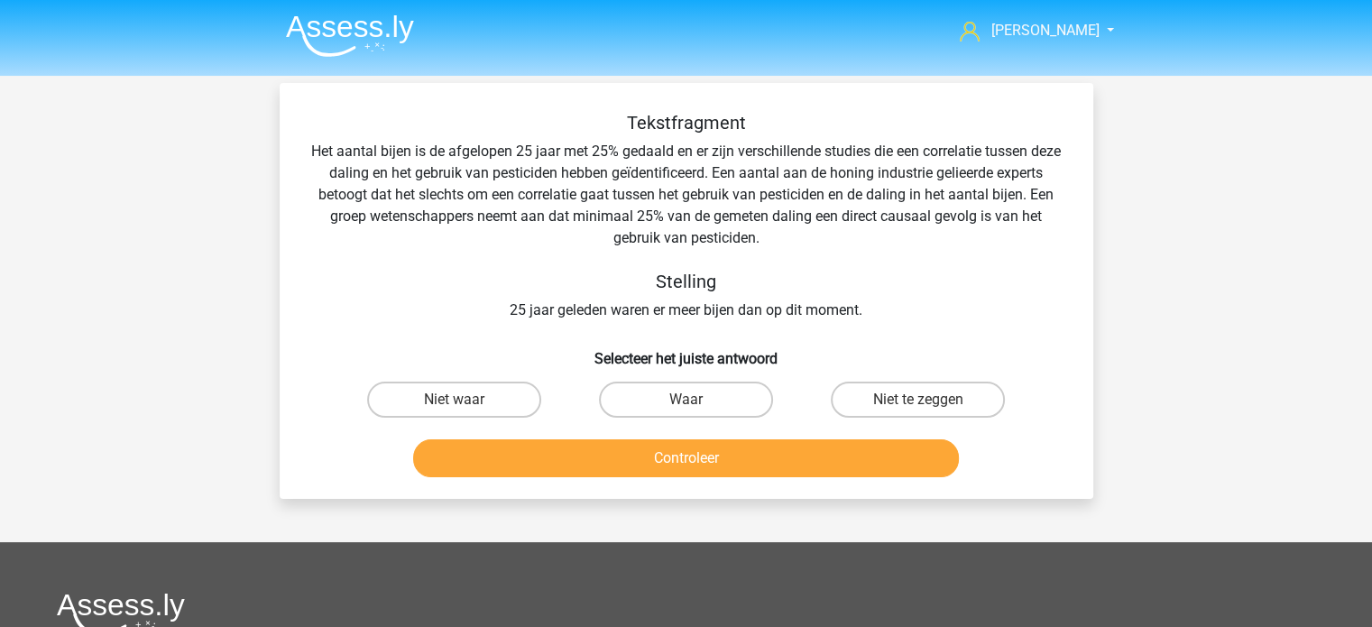
drag, startPoint x: 931, startPoint y: 409, endPoint x: 915, endPoint y: 420, distance: 19.5
click at [931, 408] on label "Niet te zeggen" at bounding box center [918, 400] width 174 height 36
click at [930, 408] on input "Niet te zeggen" at bounding box center [925, 406] width 12 height 12
radio input "true"
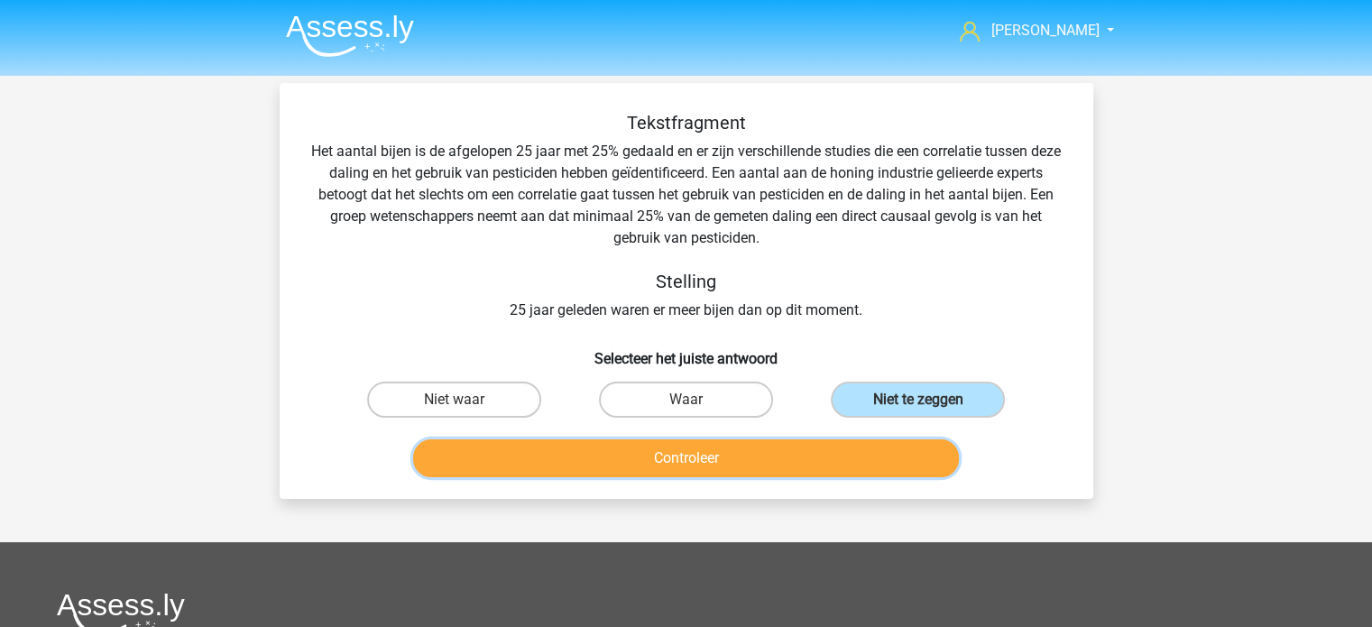
click at [845, 457] on button "Controleer" at bounding box center [686, 458] width 546 height 38
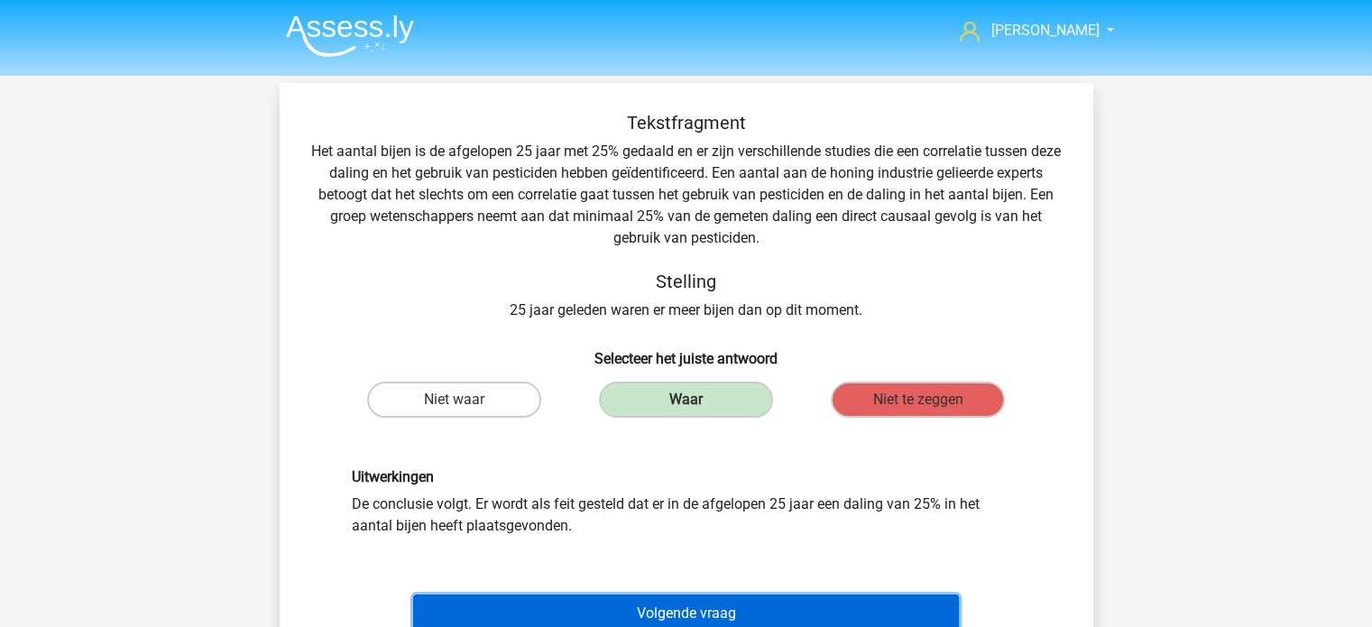
click at [690, 620] on button "Volgende vraag" at bounding box center [686, 614] width 546 height 38
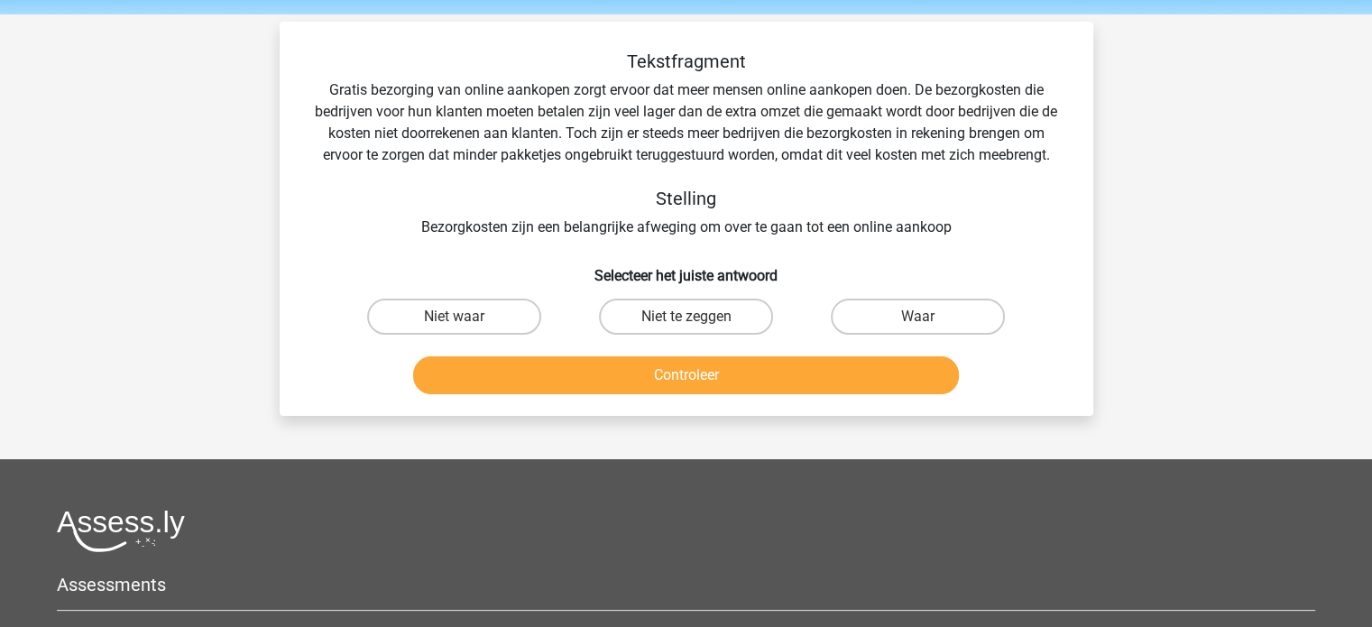
scroll to position [83, 0]
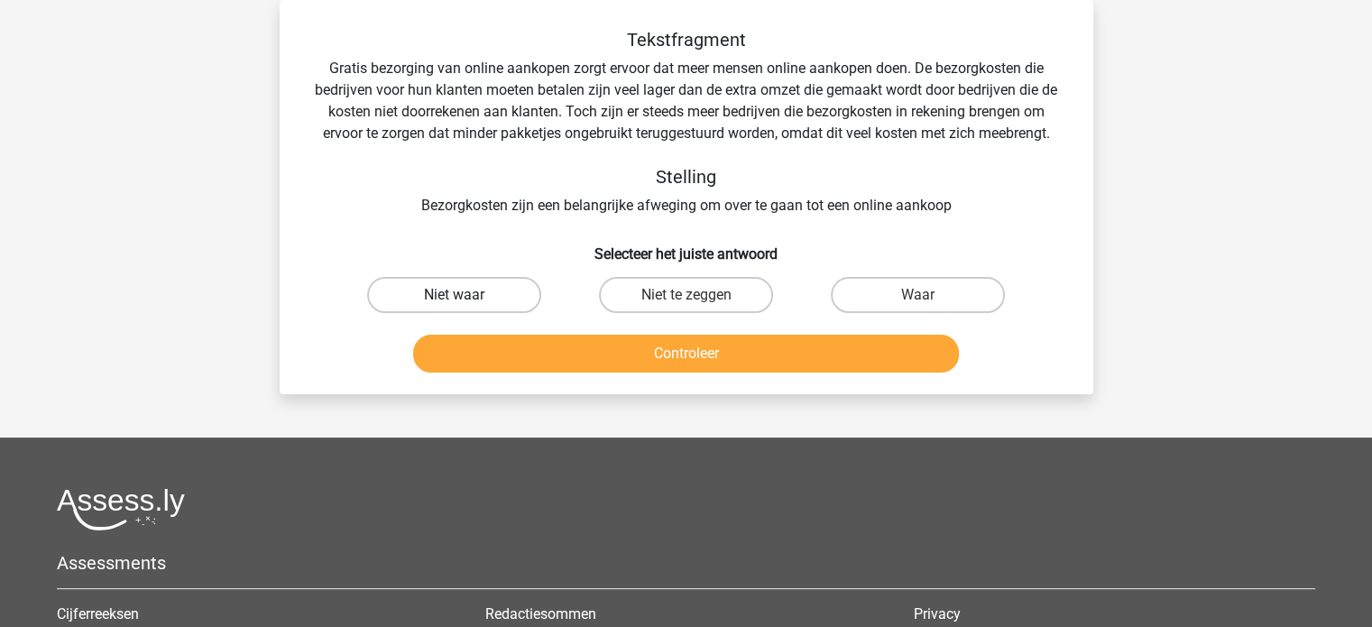
click at [486, 293] on label "Niet waar" at bounding box center [454, 295] width 174 height 36
click at [466, 295] on input "Niet waar" at bounding box center [460, 301] width 12 height 12
radio input "true"
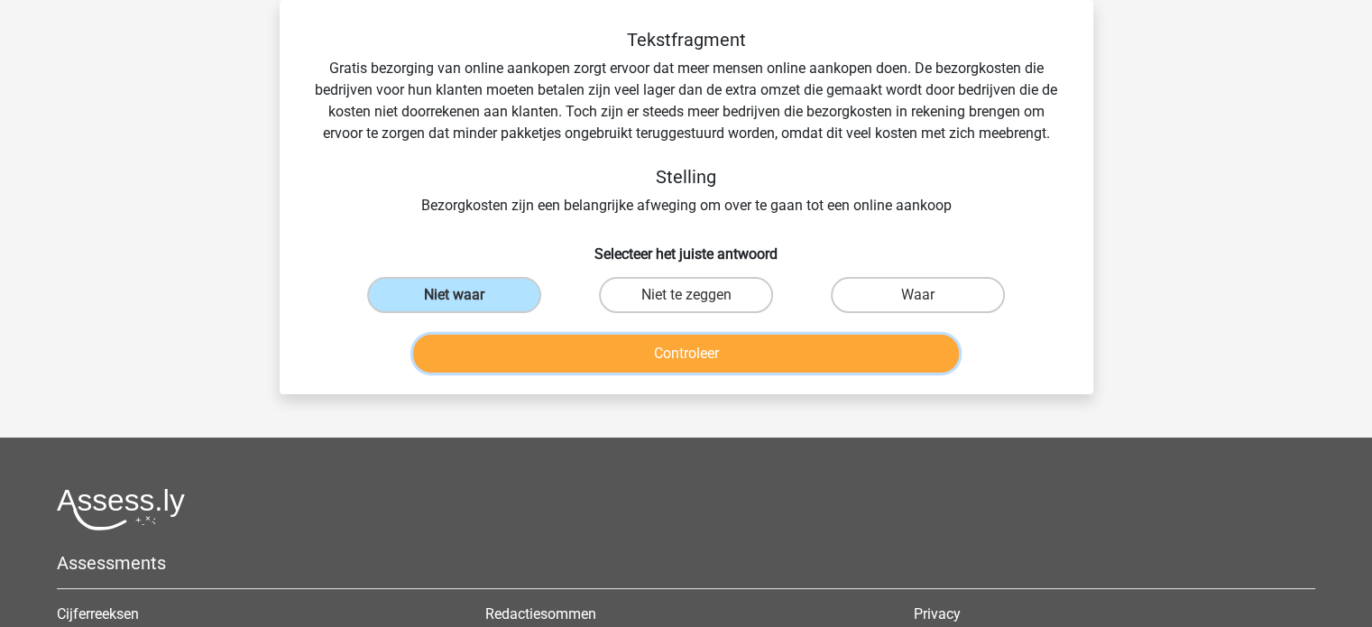
click at [610, 355] on button "Controleer" at bounding box center [686, 354] width 546 height 38
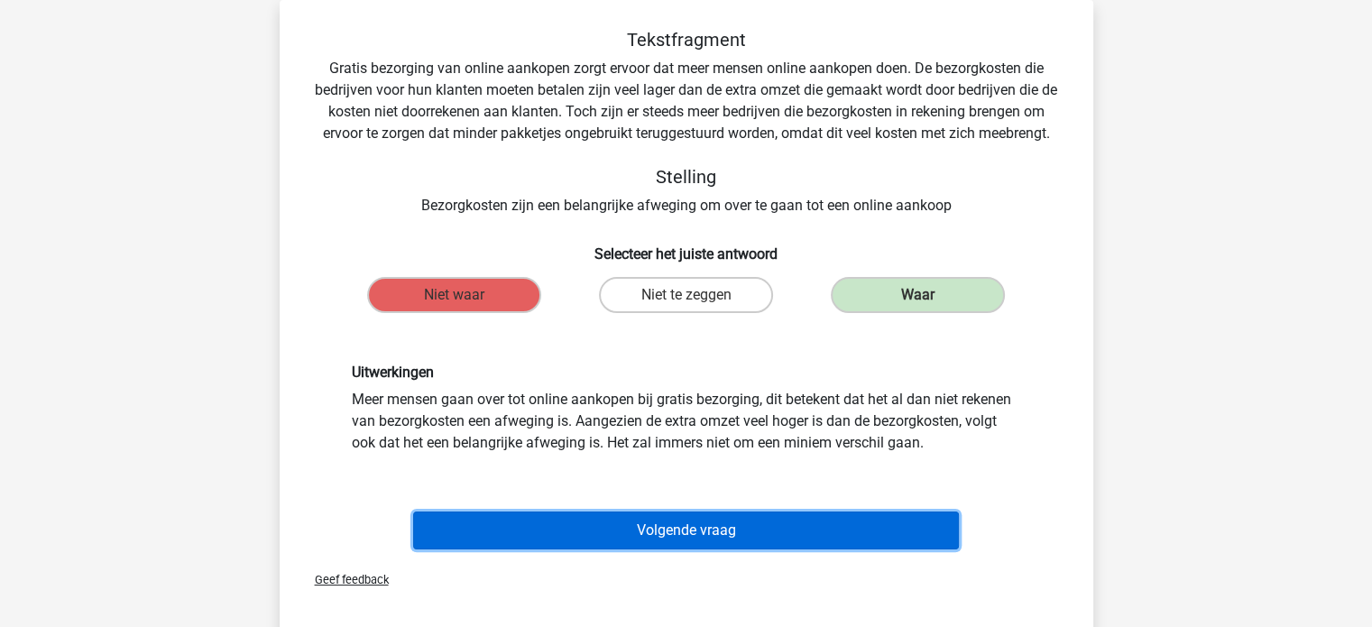
click at [671, 532] on button "Volgende vraag" at bounding box center [686, 531] width 546 height 38
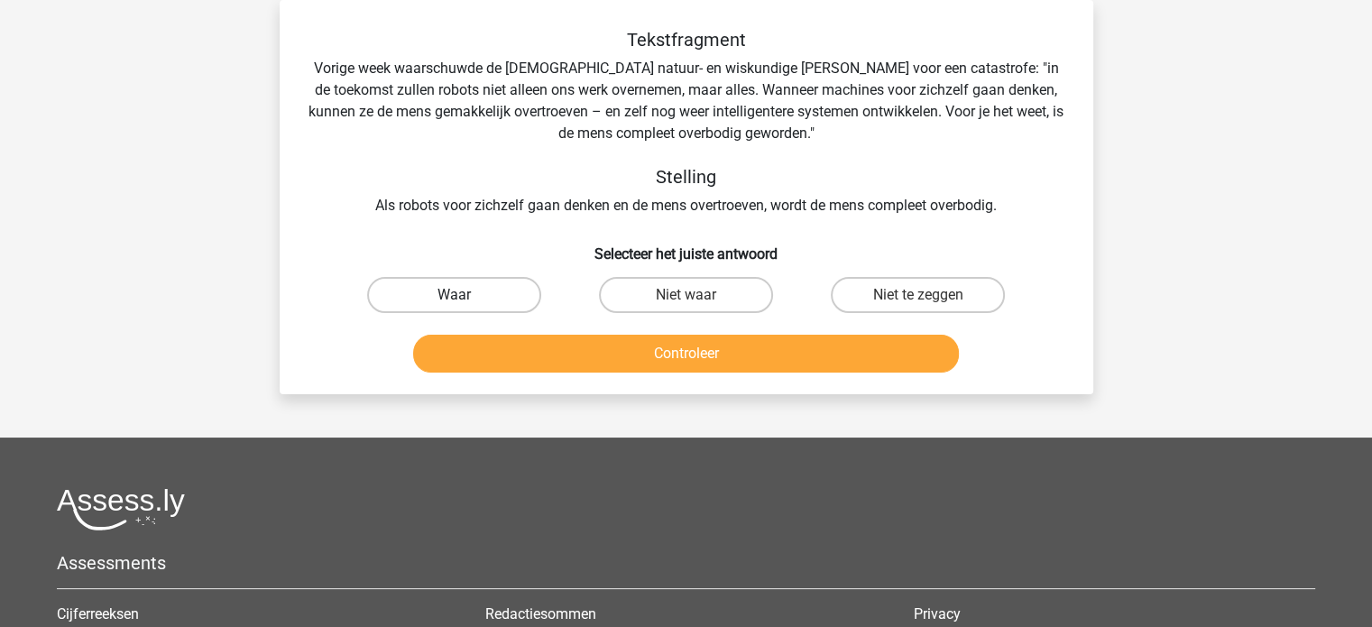
click at [494, 291] on label "Waar" at bounding box center [454, 295] width 174 height 36
click at [466, 295] on input "Waar" at bounding box center [460, 301] width 12 height 12
radio input "true"
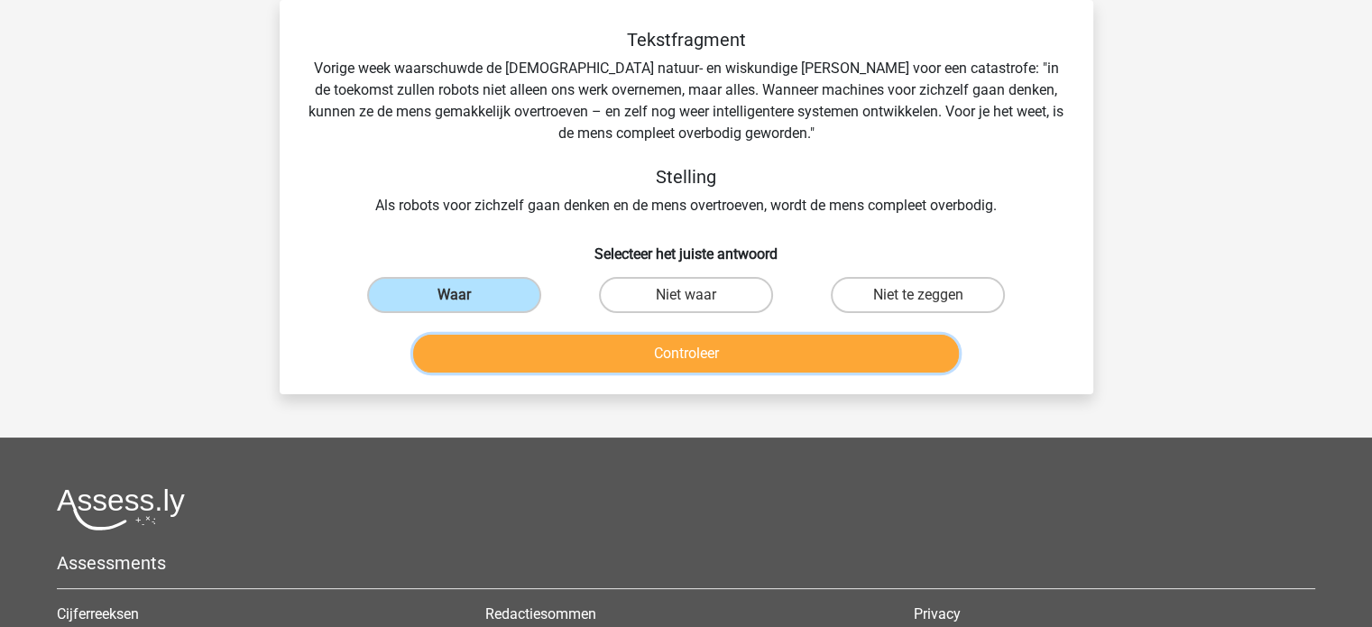
click at [671, 358] on button "Controleer" at bounding box center [686, 354] width 546 height 38
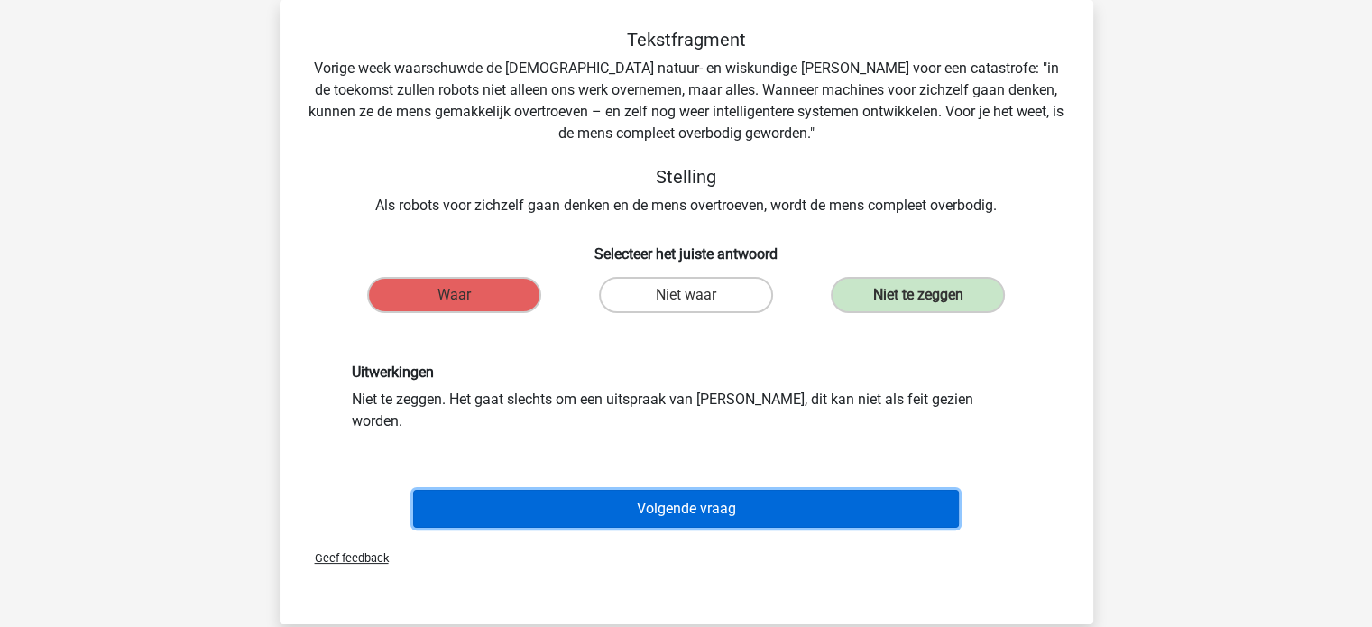
click at [668, 490] on button "Volgende vraag" at bounding box center [686, 509] width 546 height 38
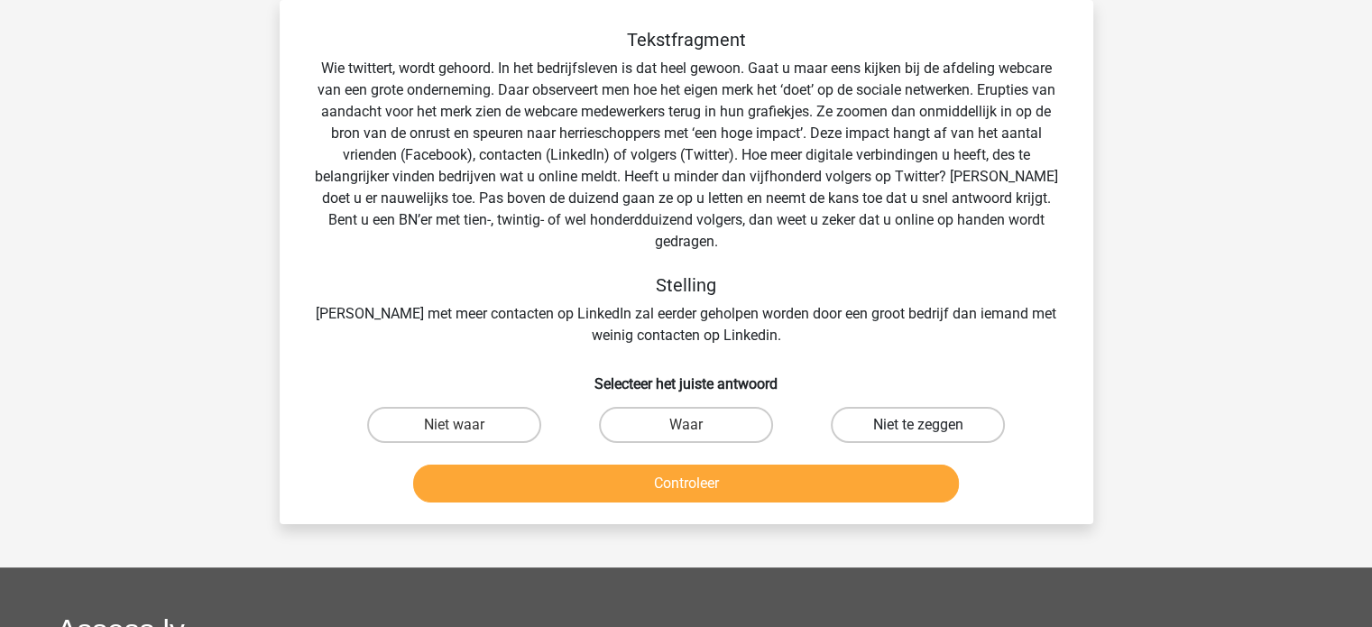
click at [902, 410] on label "Niet te zeggen" at bounding box center [918, 425] width 174 height 36
click at [919, 425] on input "Niet te zeggen" at bounding box center [925, 431] width 12 height 12
radio input "true"
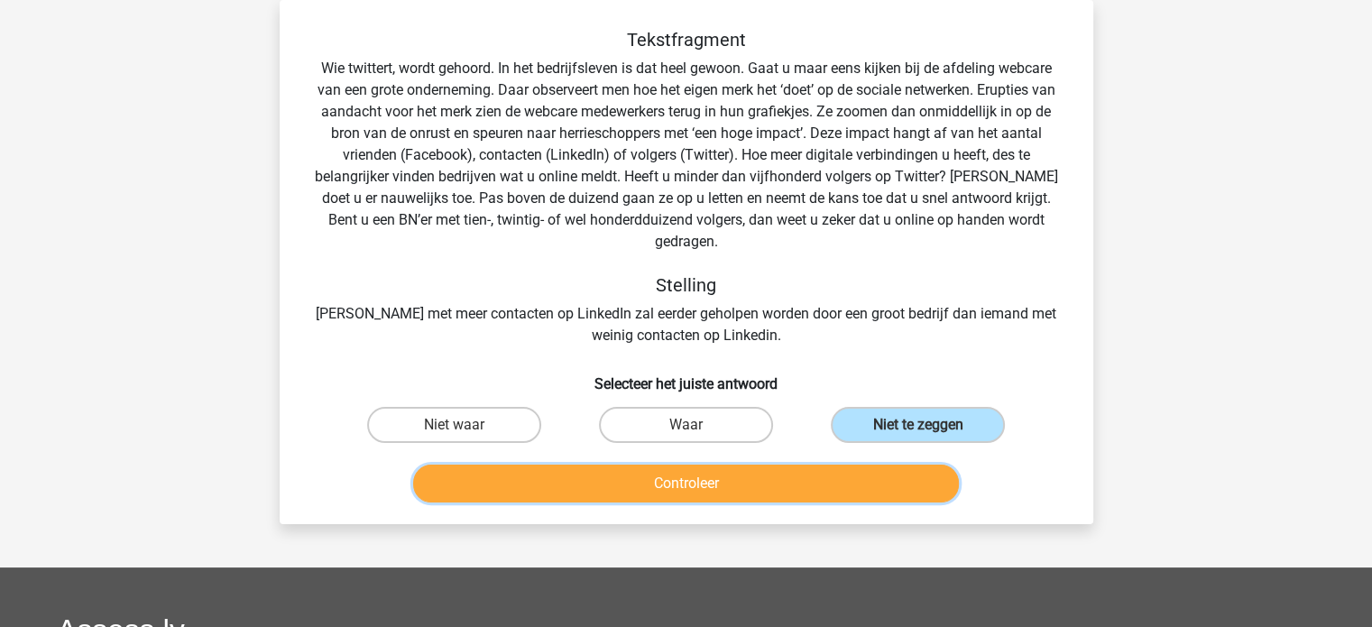
click at [780, 465] on button "Controleer" at bounding box center [686, 484] width 546 height 38
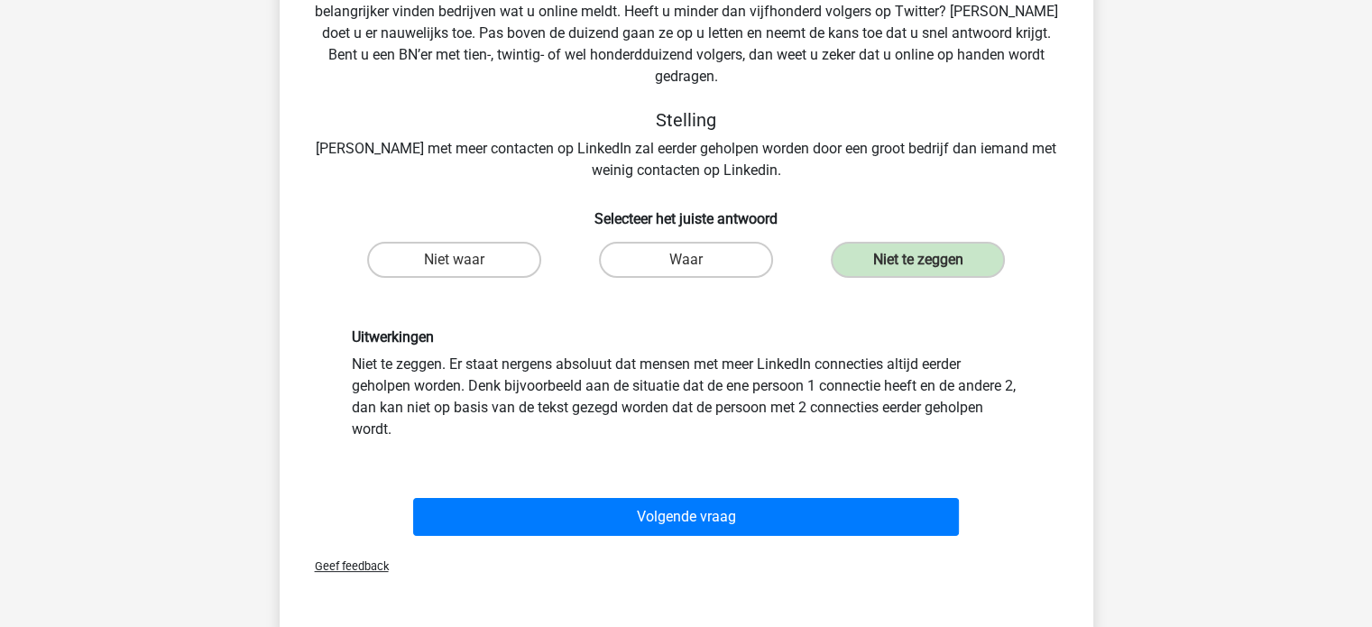
scroll to position [263, 0]
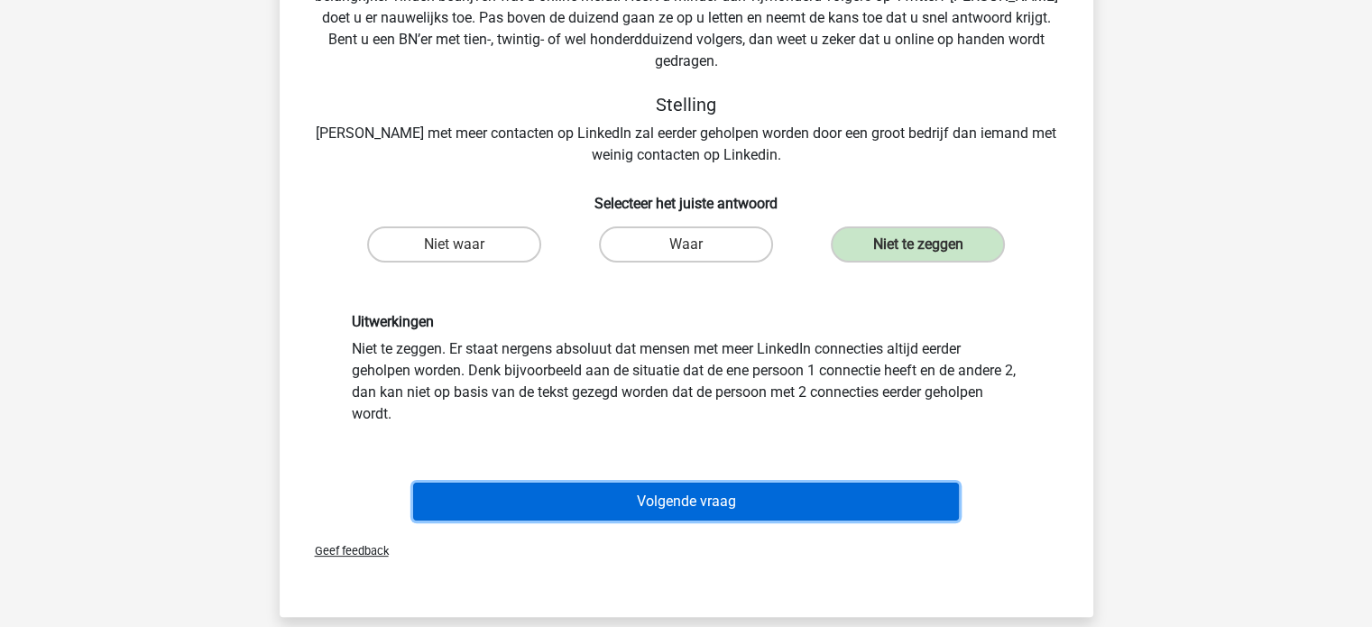
click at [718, 485] on button "Volgende vraag" at bounding box center [686, 502] width 546 height 38
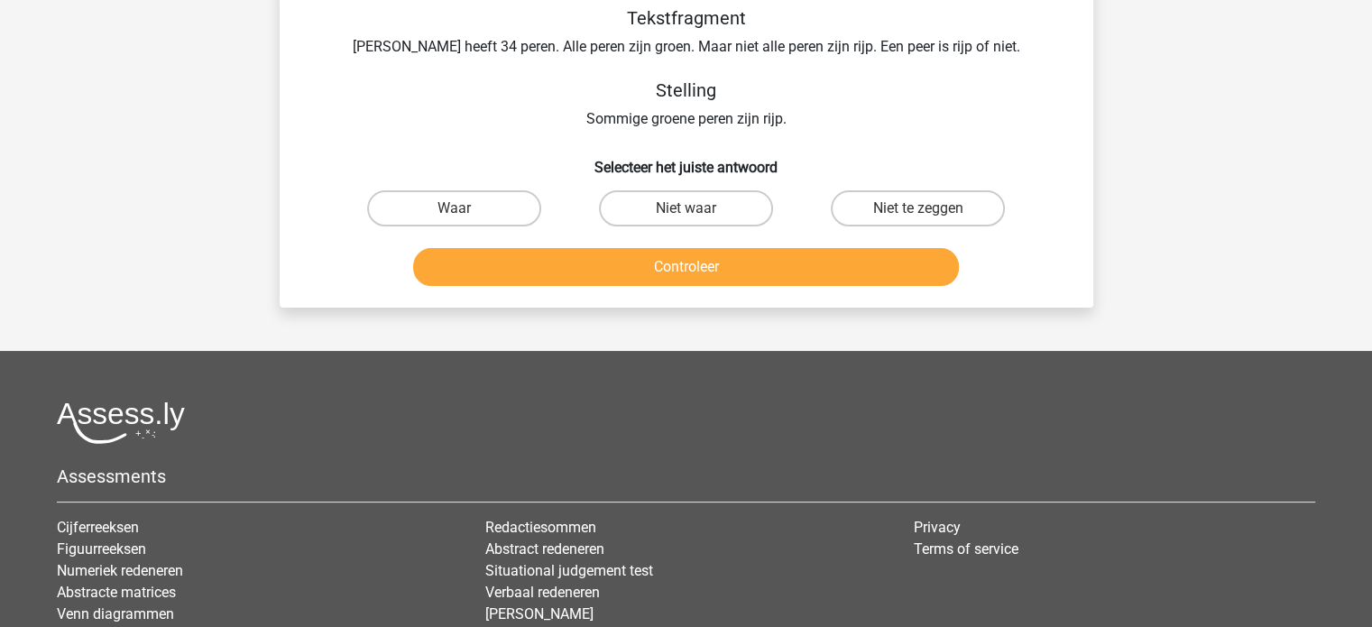
scroll to position [83, 0]
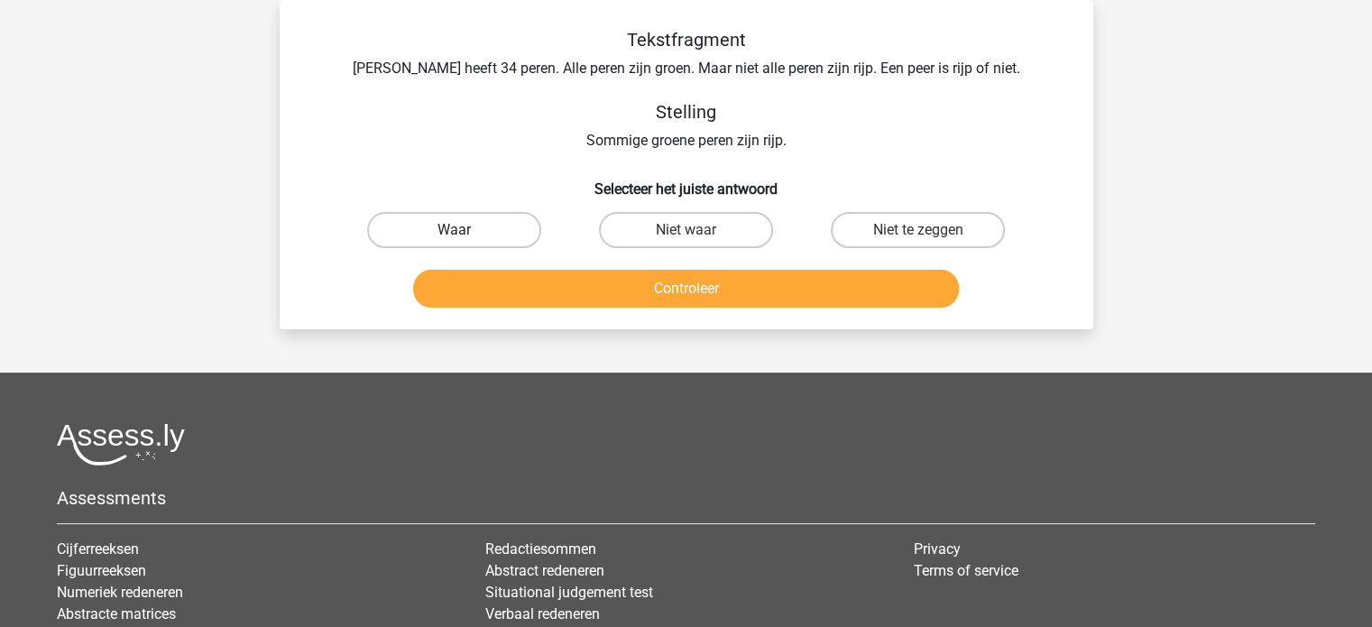
click at [443, 235] on label "Waar" at bounding box center [454, 230] width 174 height 36
click at [454, 235] on input "Waar" at bounding box center [460, 236] width 12 height 12
radio input "true"
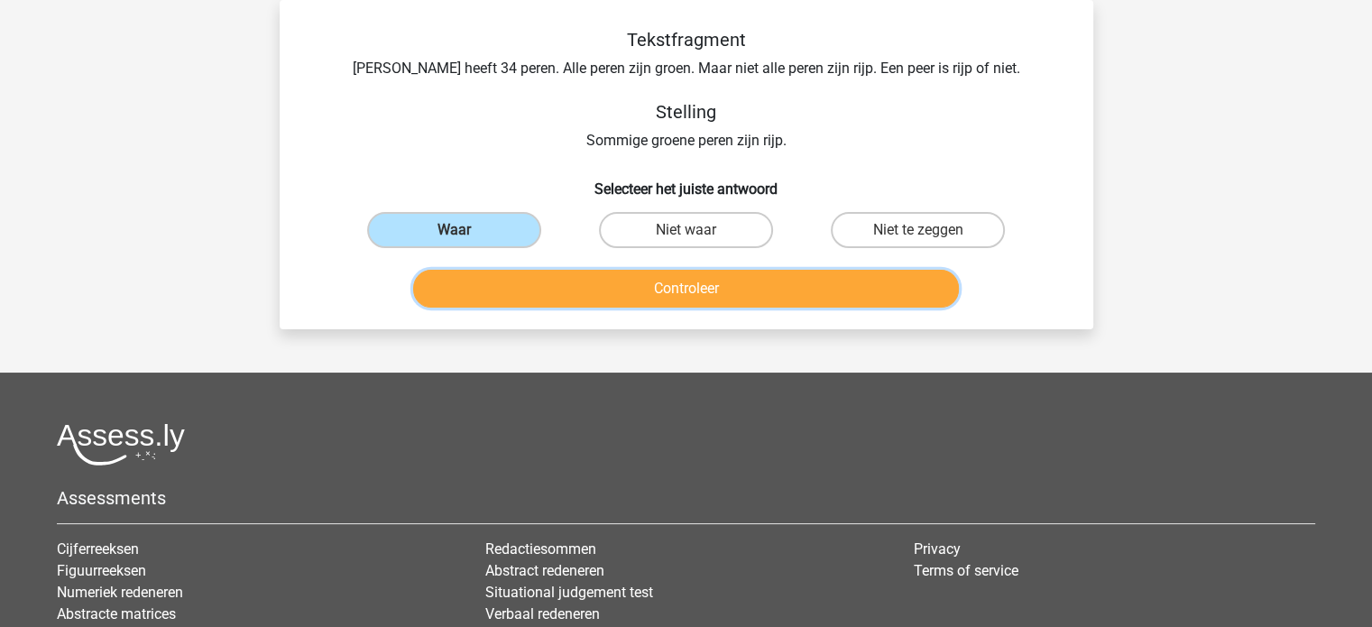
click at [684, 293] on button "Controleer" at bounding box center [686, 289] width 546 height 38
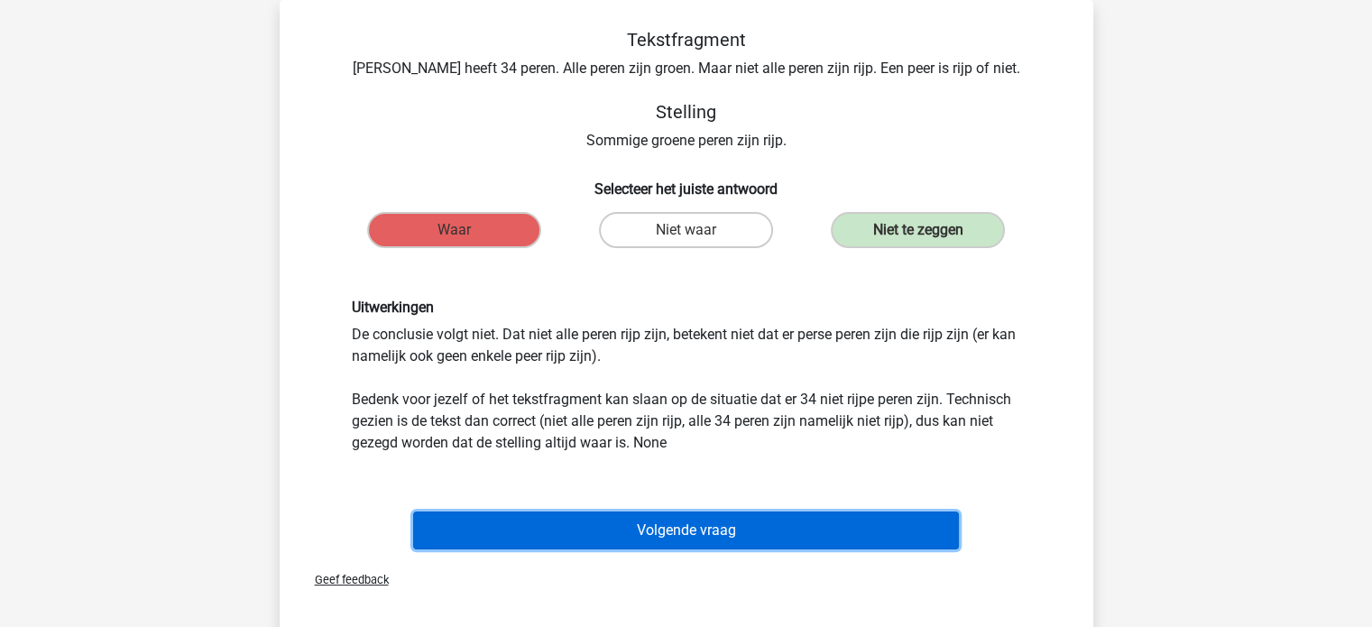
click at [683, 523] on button "Volgende vraag" at bounding box center [686, 531] width 546 height 38
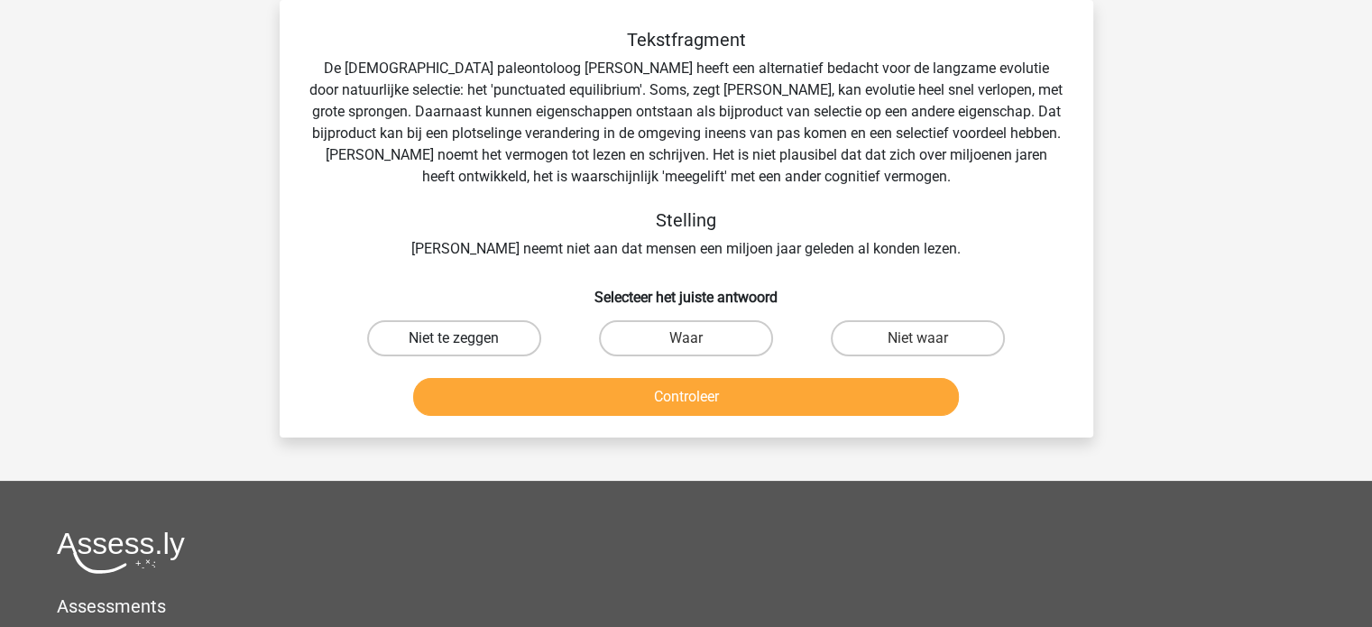
click at [473, 327] on label "Niet te zeggen" at bounding box center [454, 338] width 174 height 36
click at [466, 338] on input "Niet te zeggen" at bounding box center [460, 344] width 12 height 12
radio input "true"
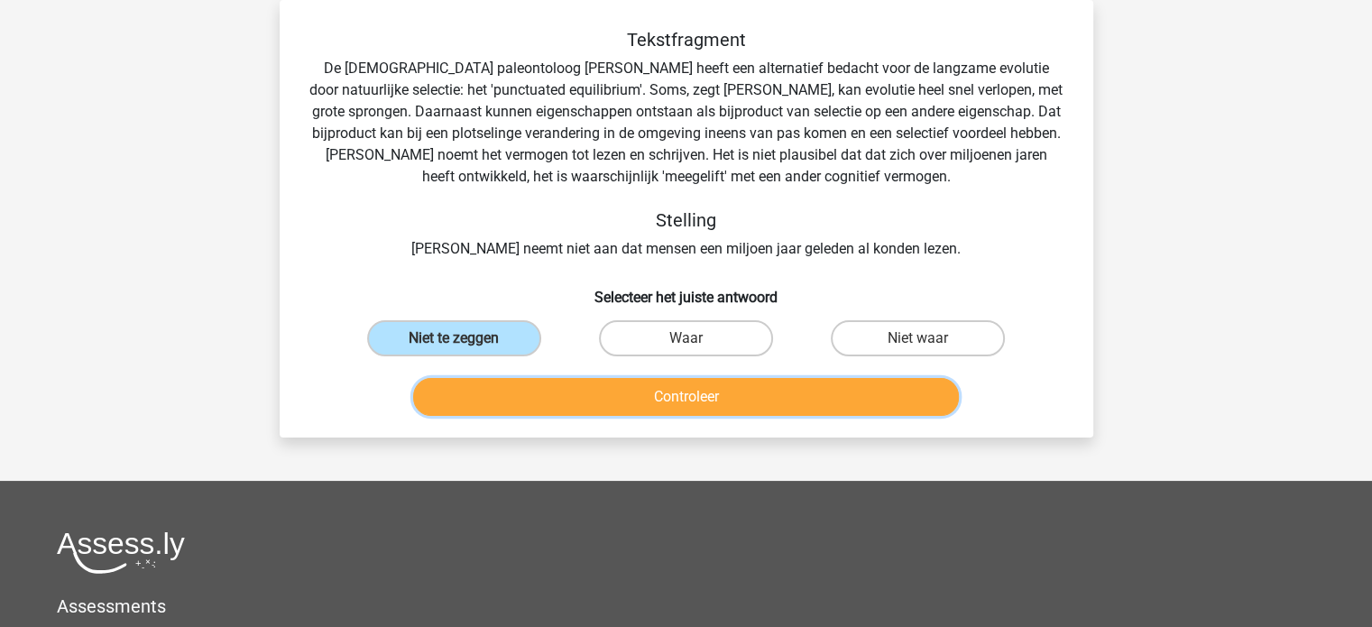
click at [710, 389] on button "Controleer" at bounding box center [686, 397] width 546 height 38
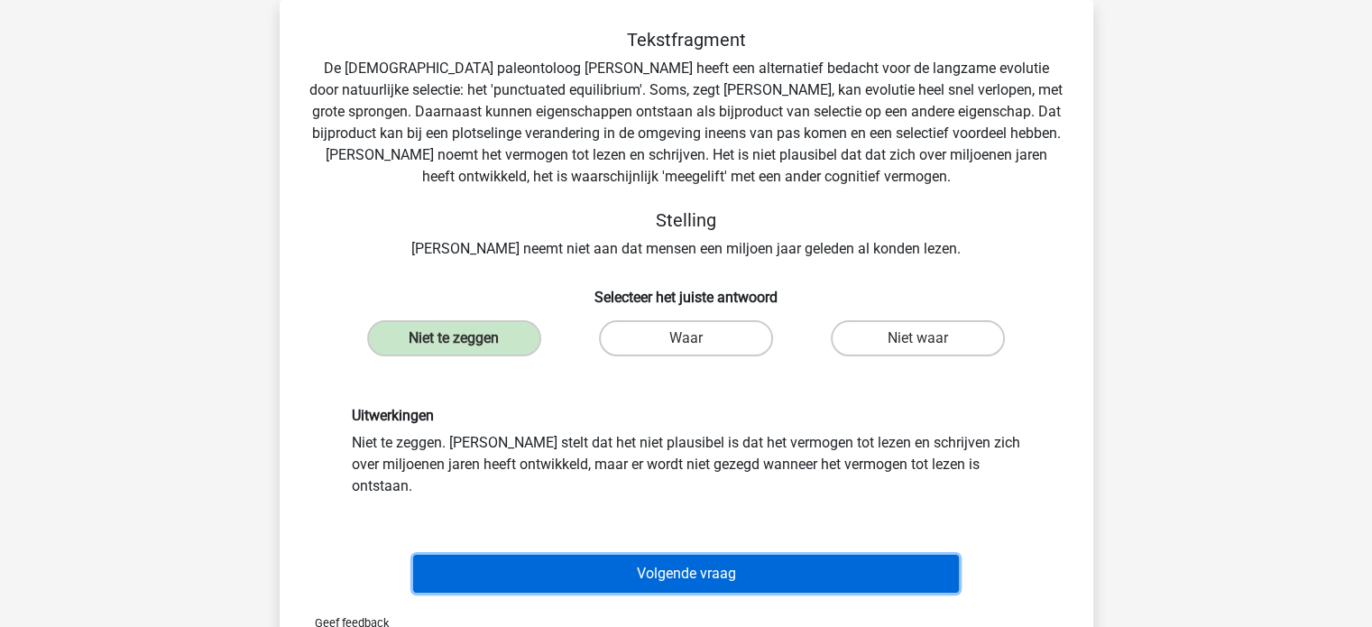
click at [683, 555] on button "Volgende vraag" at bounding box center [686, 574] width 546 height 38
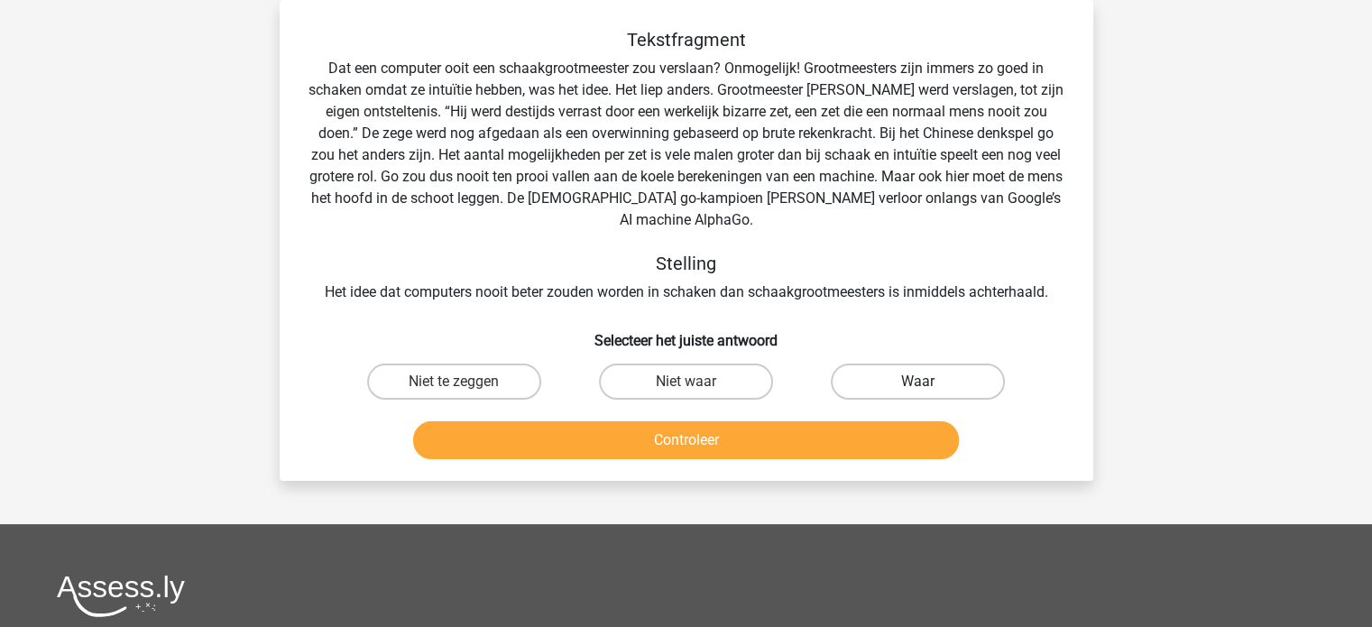
click at [948, 364] on label "Waar" at bounding box center [918, 382] width 174 height 36
click at [930, 382] on input "Waar" at bounding box center [925, 388] width 12 height 12
radio input "true"
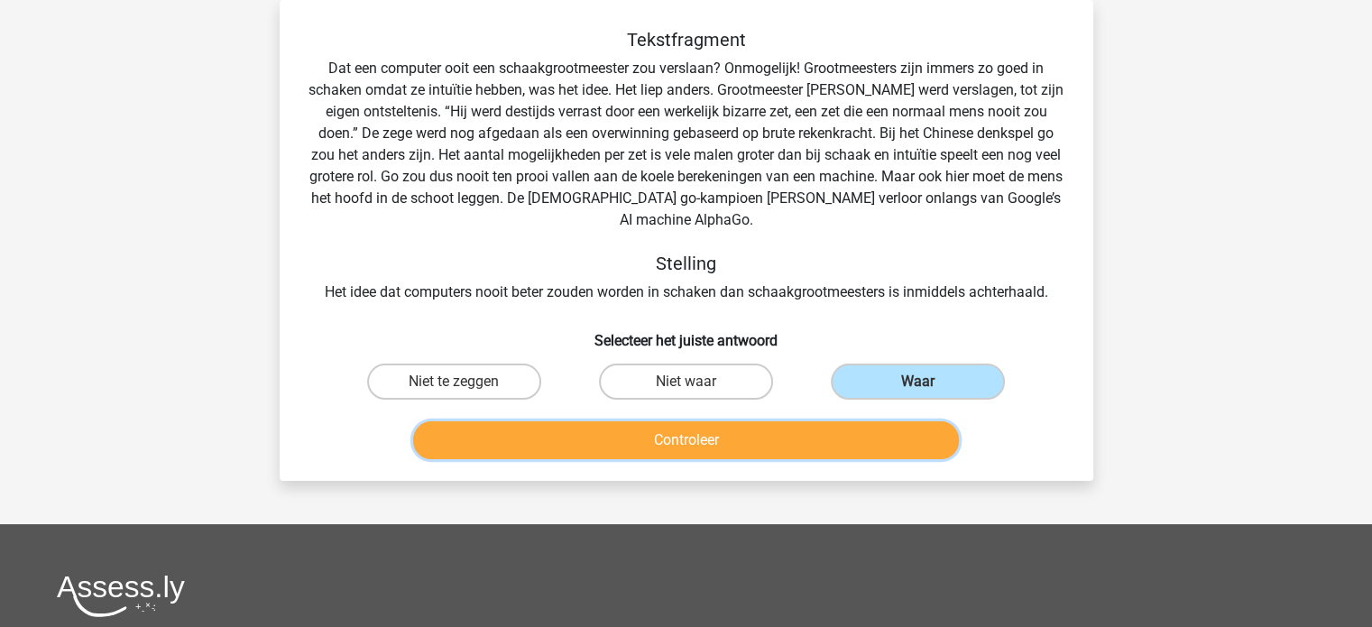
click at [780, 421] on button "Controleer" at bounding box center [686, 440] width 546 height 38
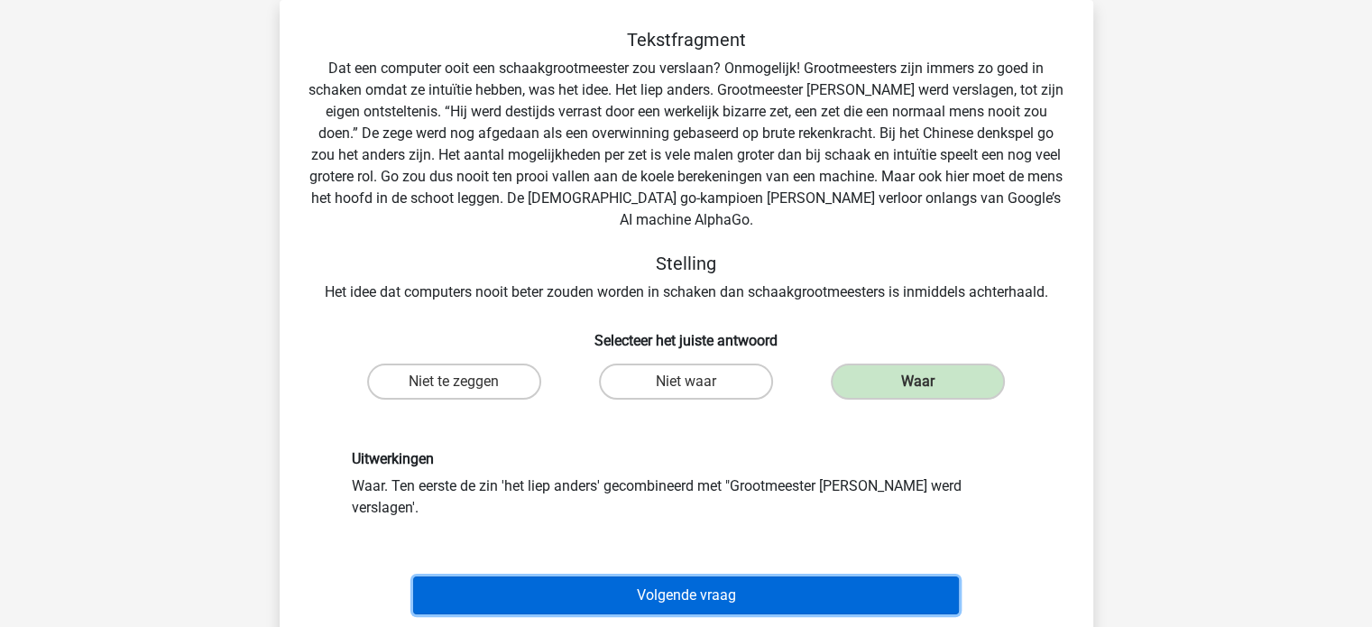
click at [707, 577] on button "Volgende vraag" at bounding box center [686, 596] width 546 height 38
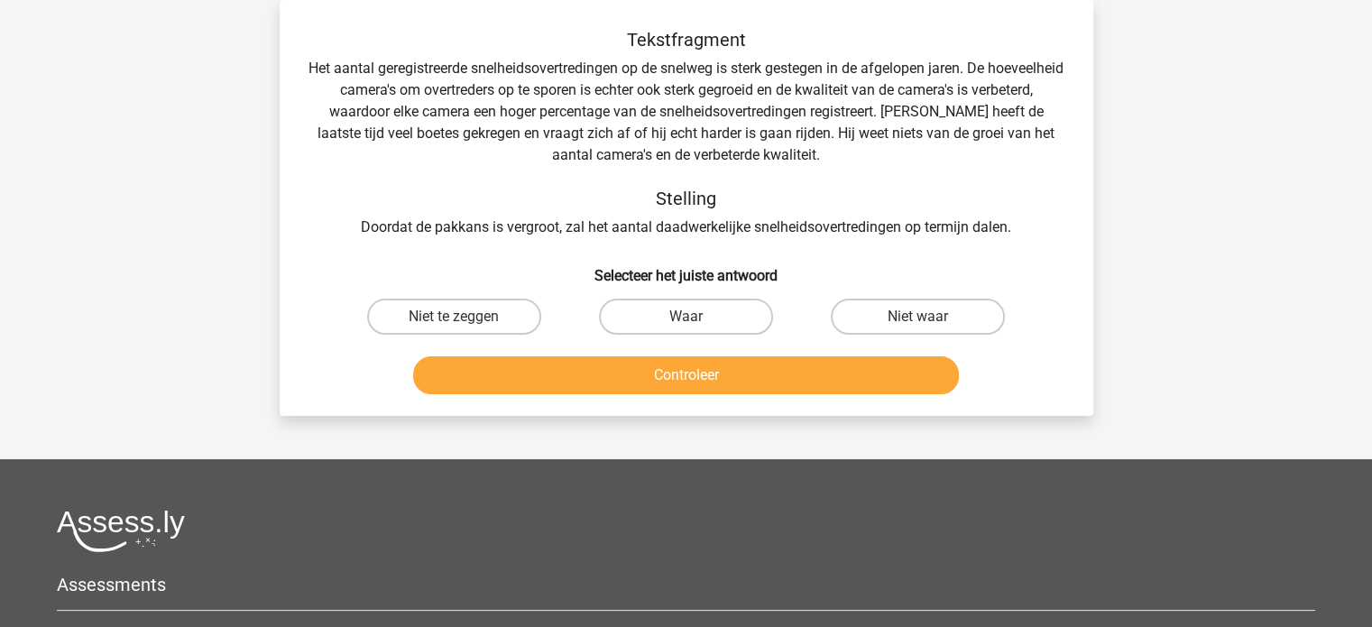
click at [458, 319] on input "Niet te zeggen" at bounding box center [460, 323] width 12 height 12
radio input "true"
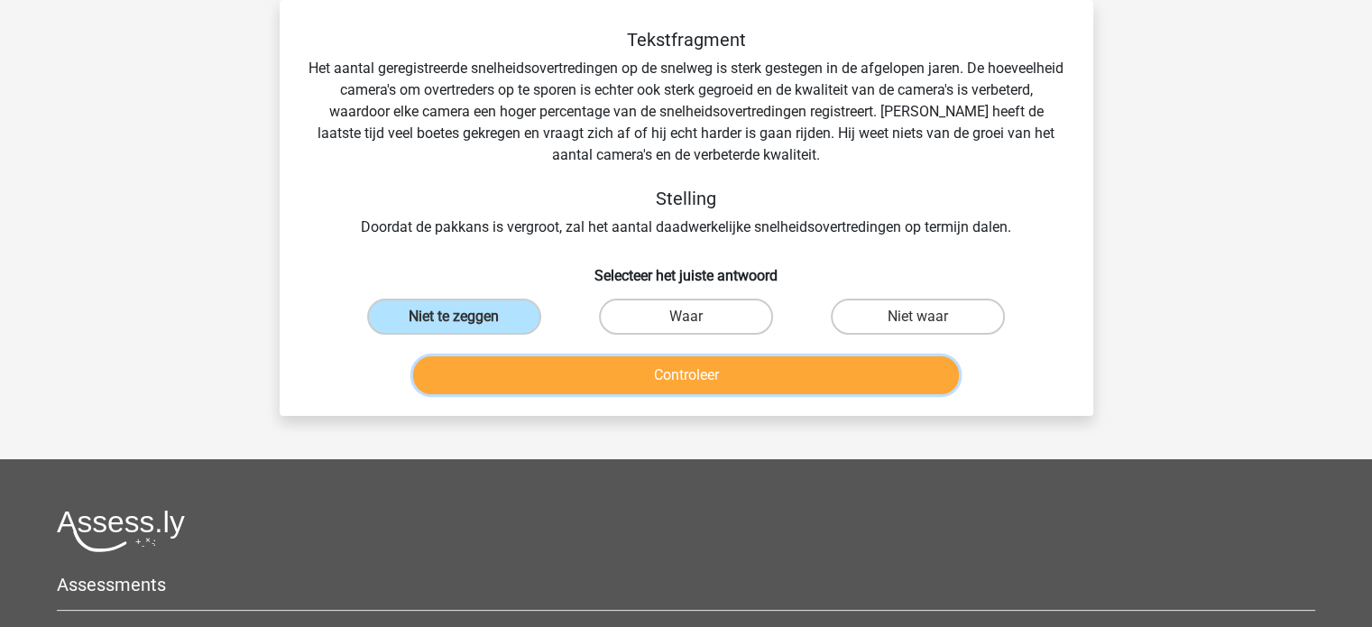
click at [655, 387] on button "Controleer" at bounding box center [686, 375] width 546 height 38
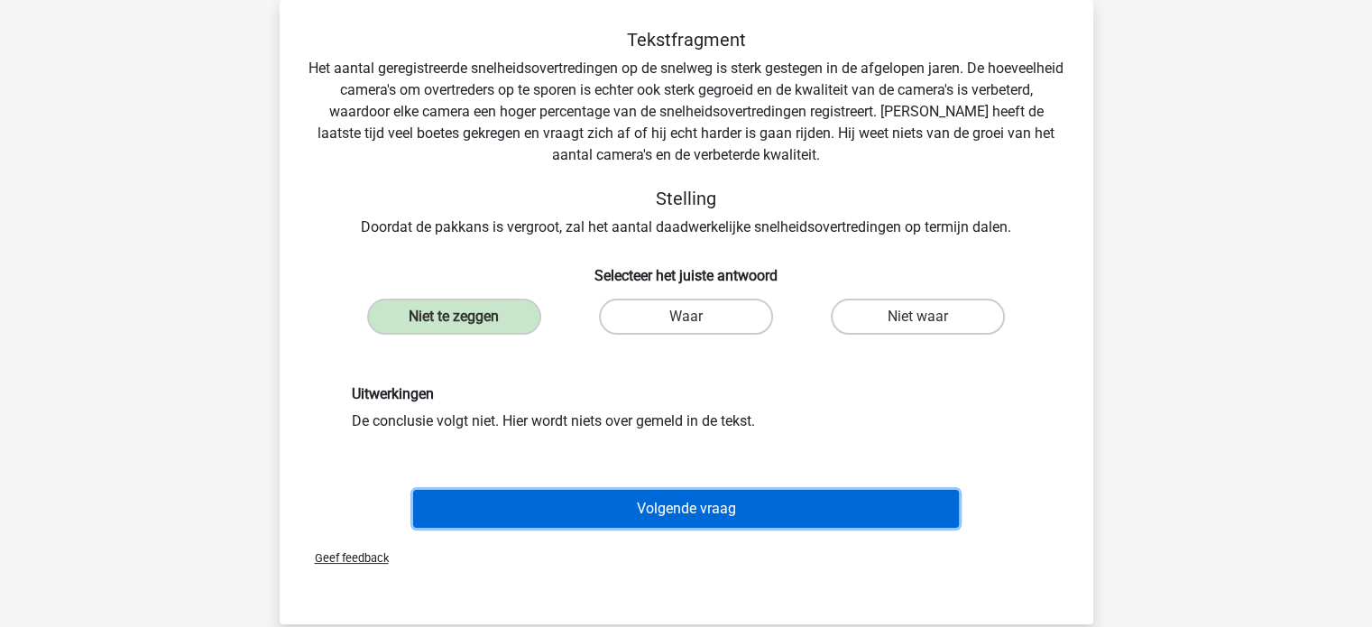
click at [699, 498] on button "Volgende vraag" at bounding box center [686, 509] width 546 height 38
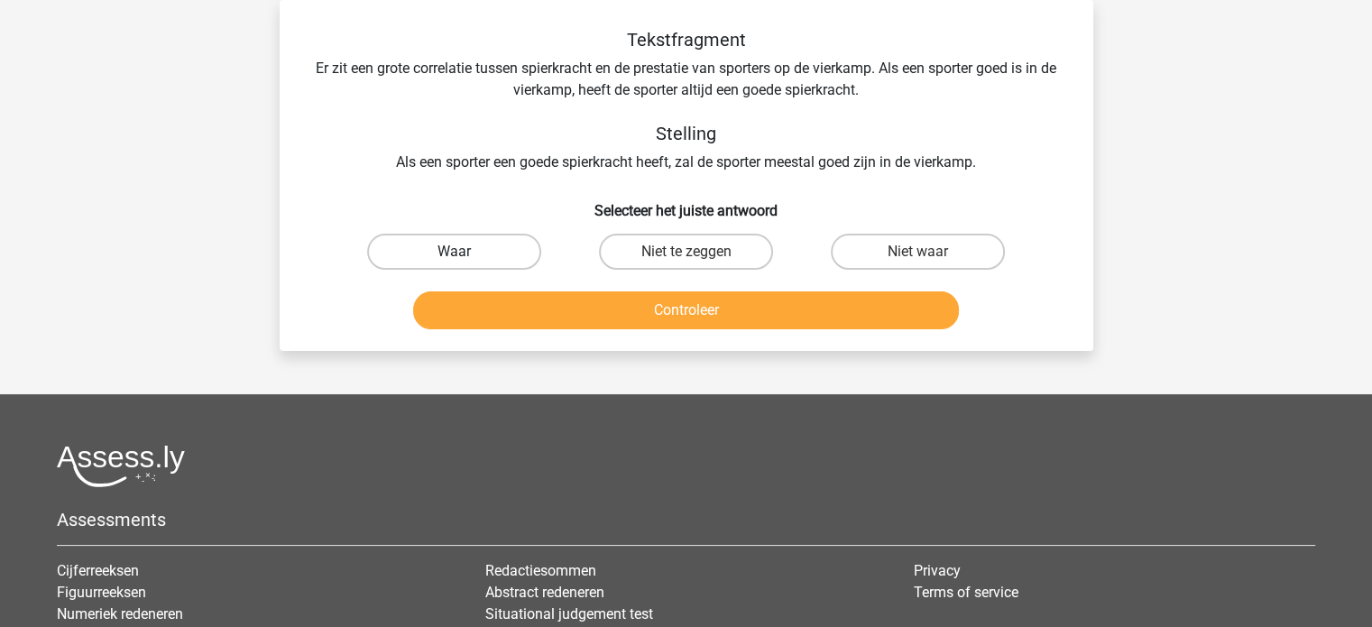
click at [510, 248] on label "Waar" at bounding box center [454, 252] width 174 height 36
click at [466, 252] on input "Waar" at bounding box center [460, 258] width 12 height 12
radio input "true"
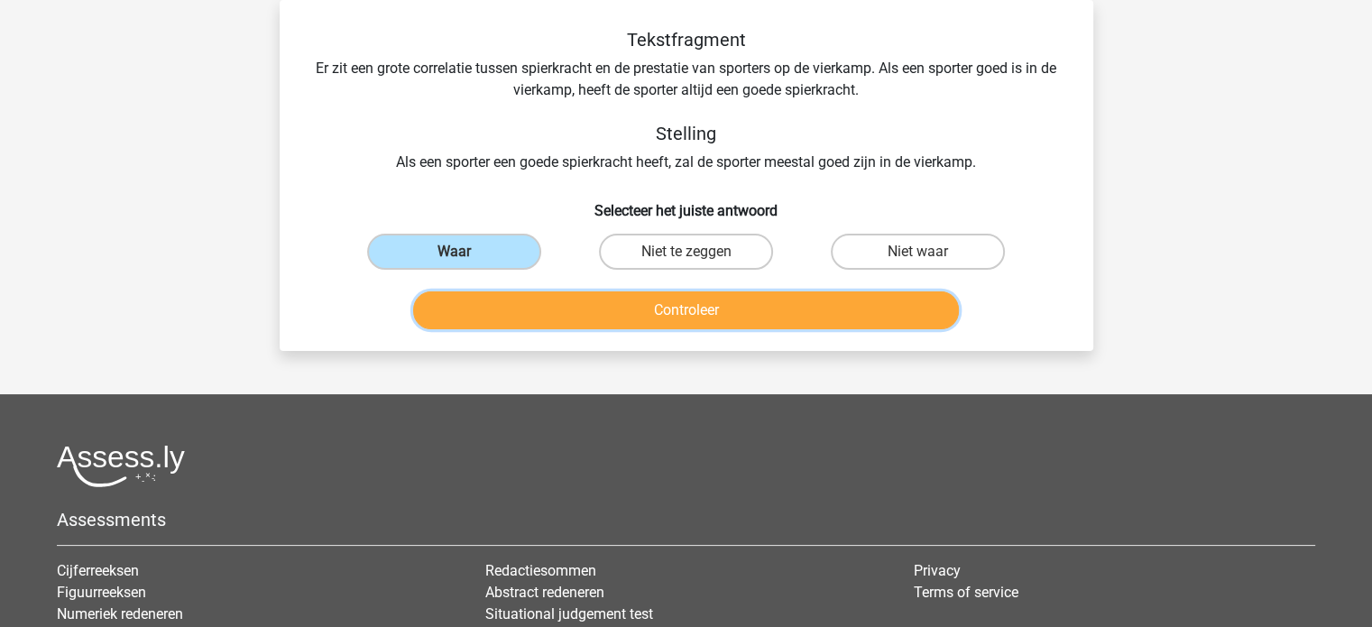
click at [685, 309] on button "Controleer" at bounding box center [686, 310] width 546 height 38
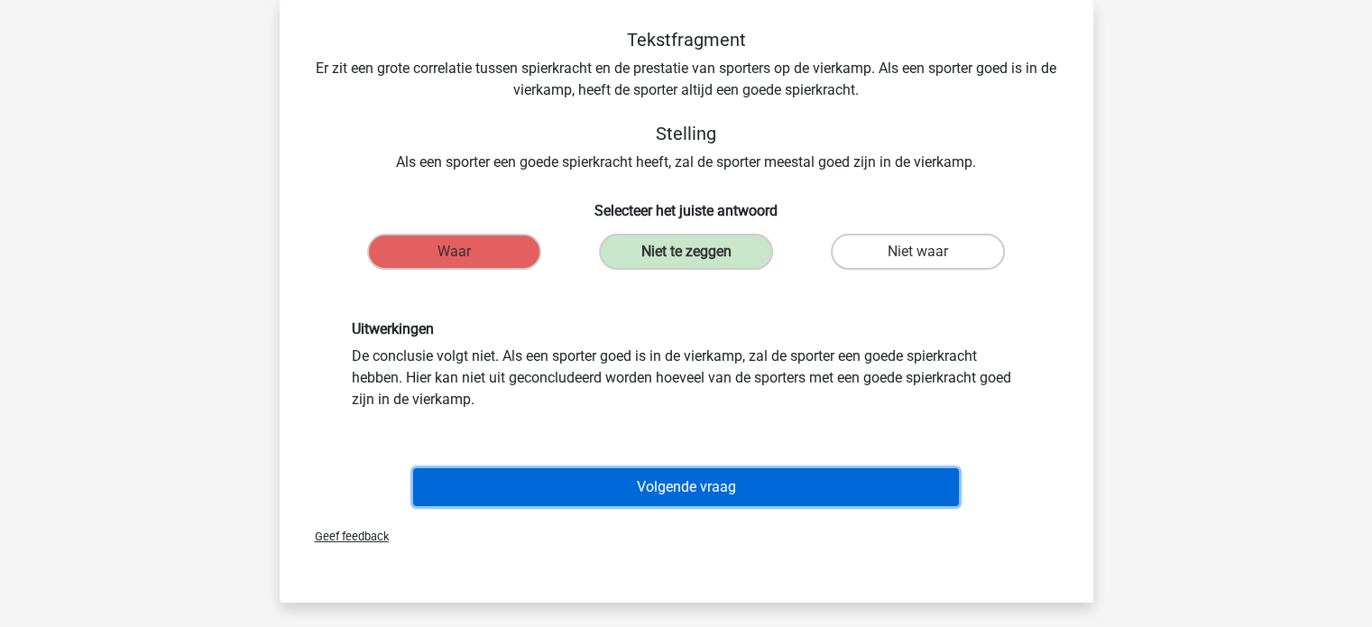
click at [765, 488] on button "Volgende vraag" at bounding box center [686, 487] width 546 height 38
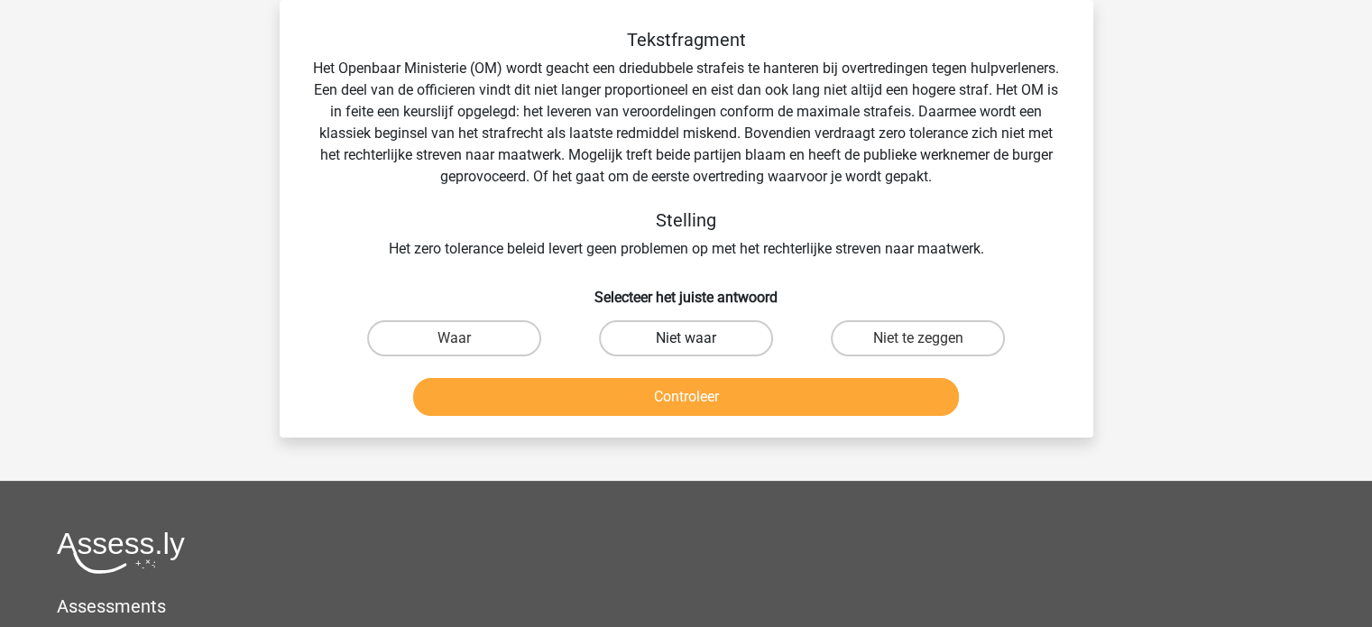
click at [701, 337] on label "Niet waar" at bounding box center [686, 338] width 174 height 36
click at [697, 338] on input "Niet waar" at bounding box center [692, 344] width 12 height 12
radio input "true"
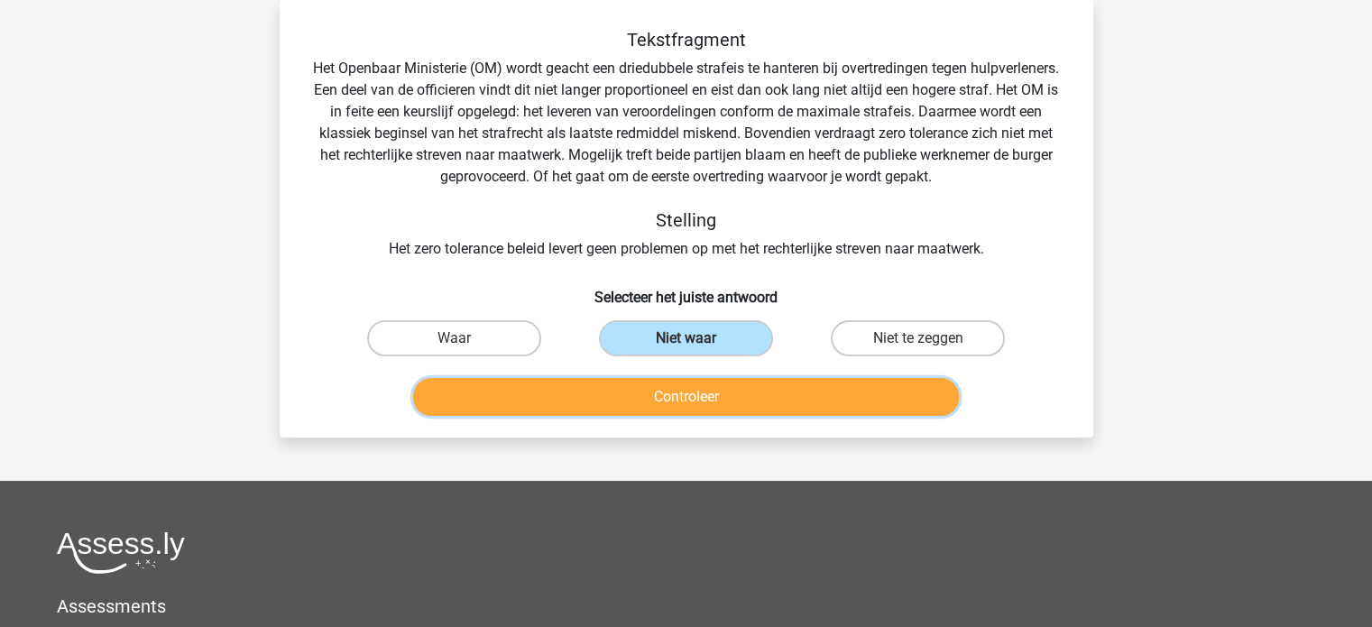
click at [726, 398] on button "Controleer" at bounding box center [686, 397] width 546 height 38
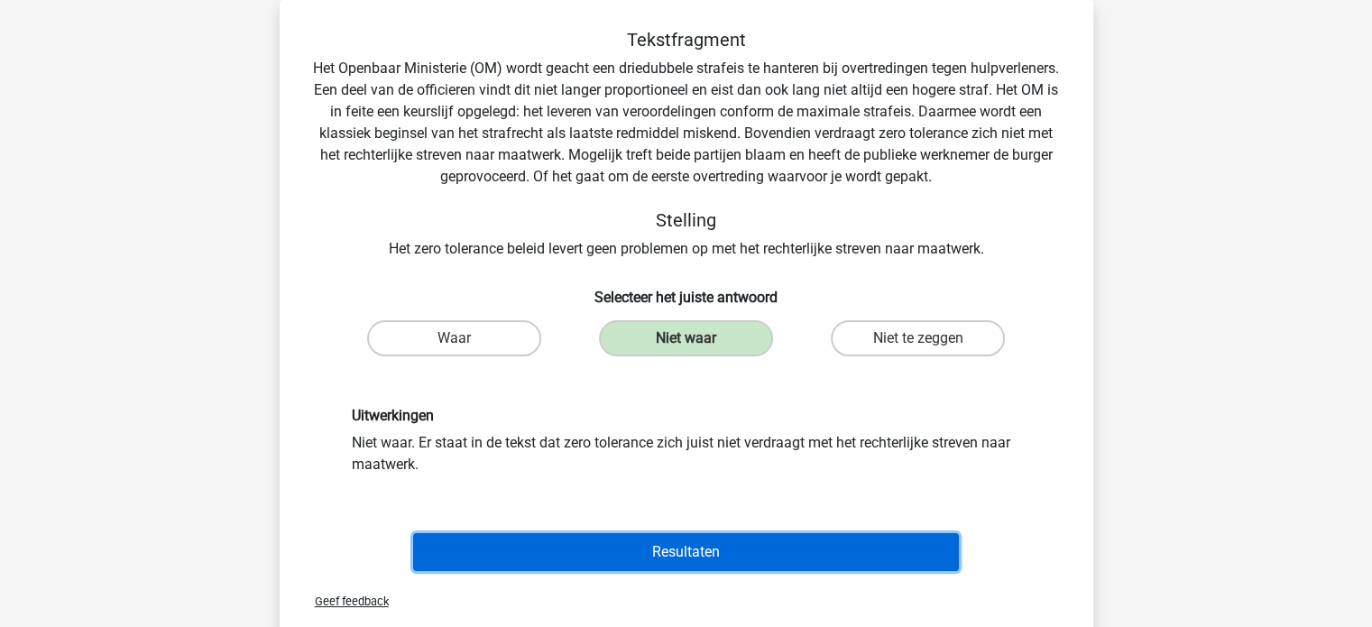
click at [691, 560] on button "Resultaten" at bounding box center [686, 552] width 546 height 38
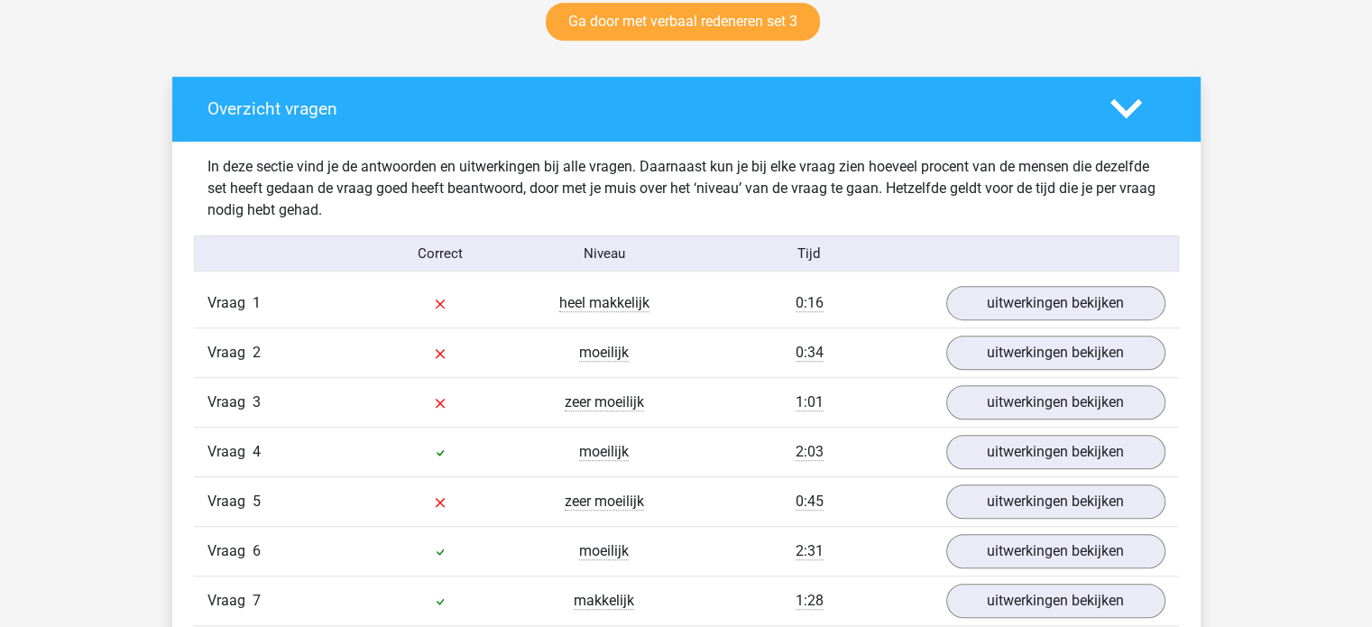
scroll to position [993, 0]
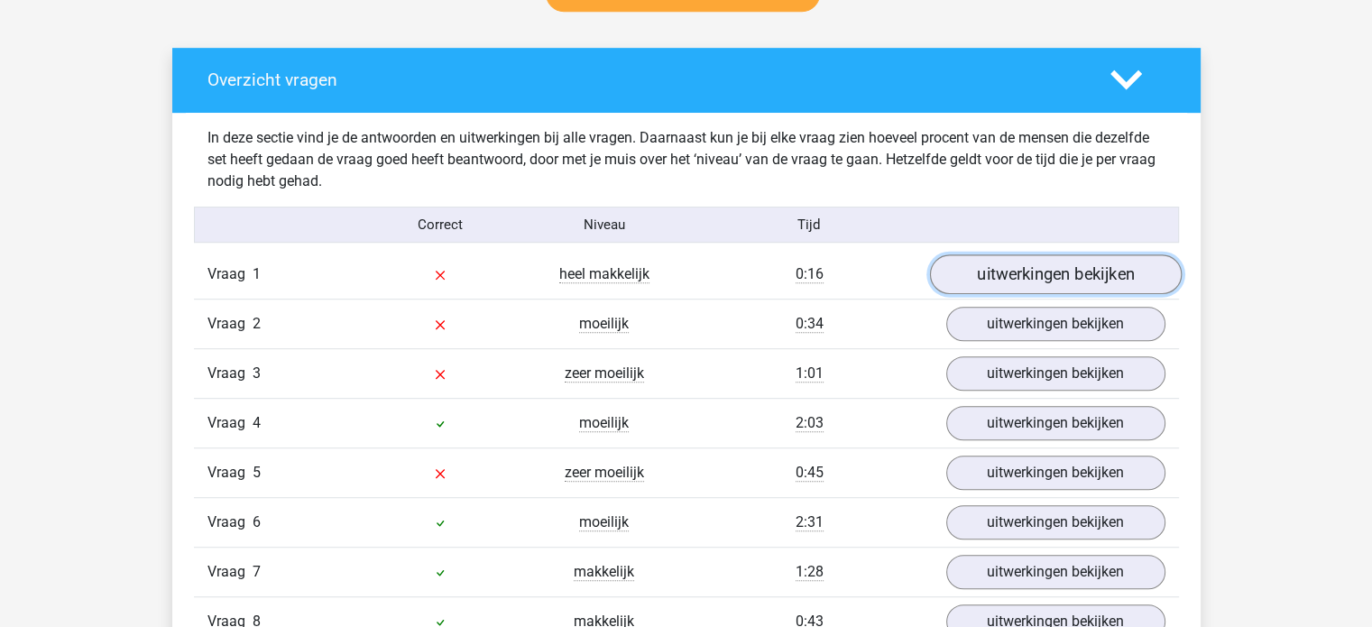
click at [1054, 270] on link "uitwerkingen bekijken" at bounding box center [1055, 275] width 252 height 40
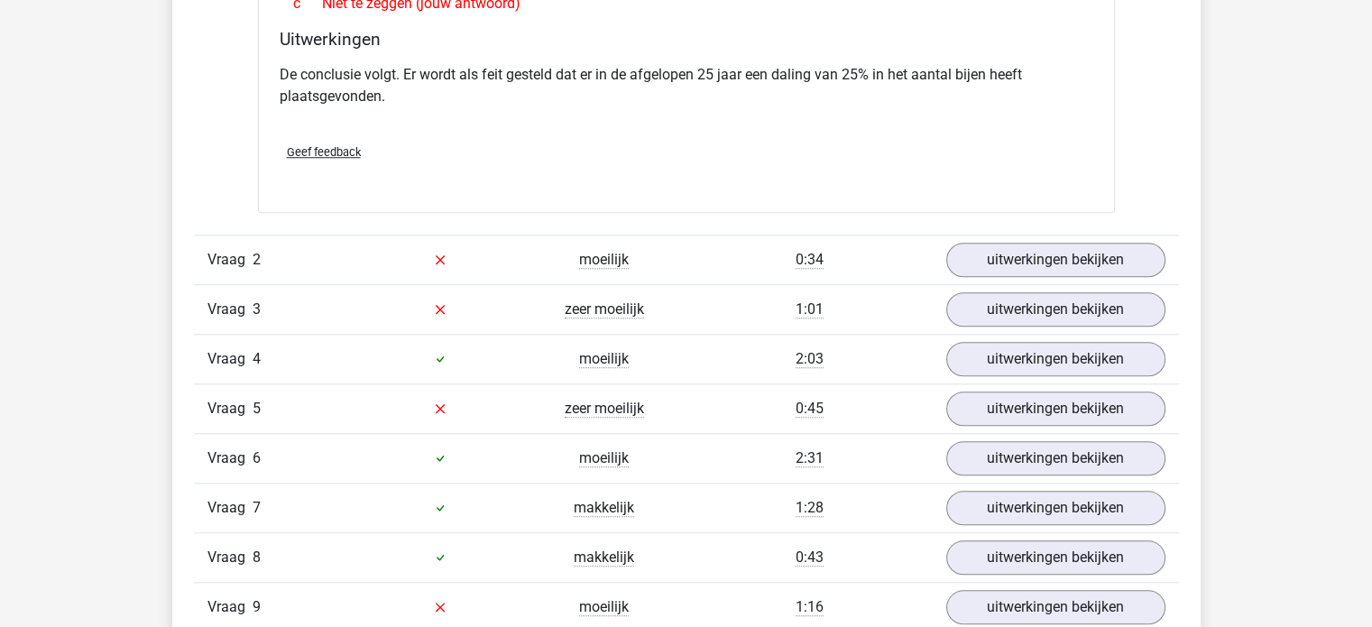
scroll to position [1624, 0]
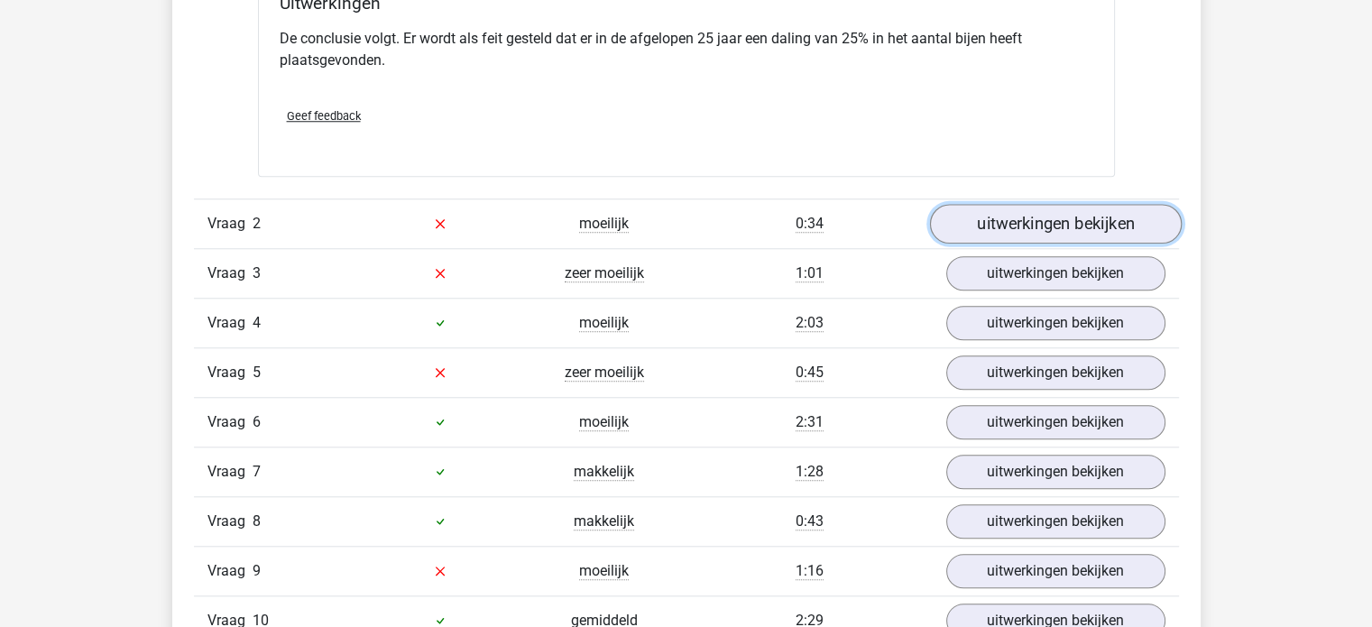
click at [1039, 222] on link "uitwerkingen bekijken" at bounding box center [1055, 224] width 252 height 40
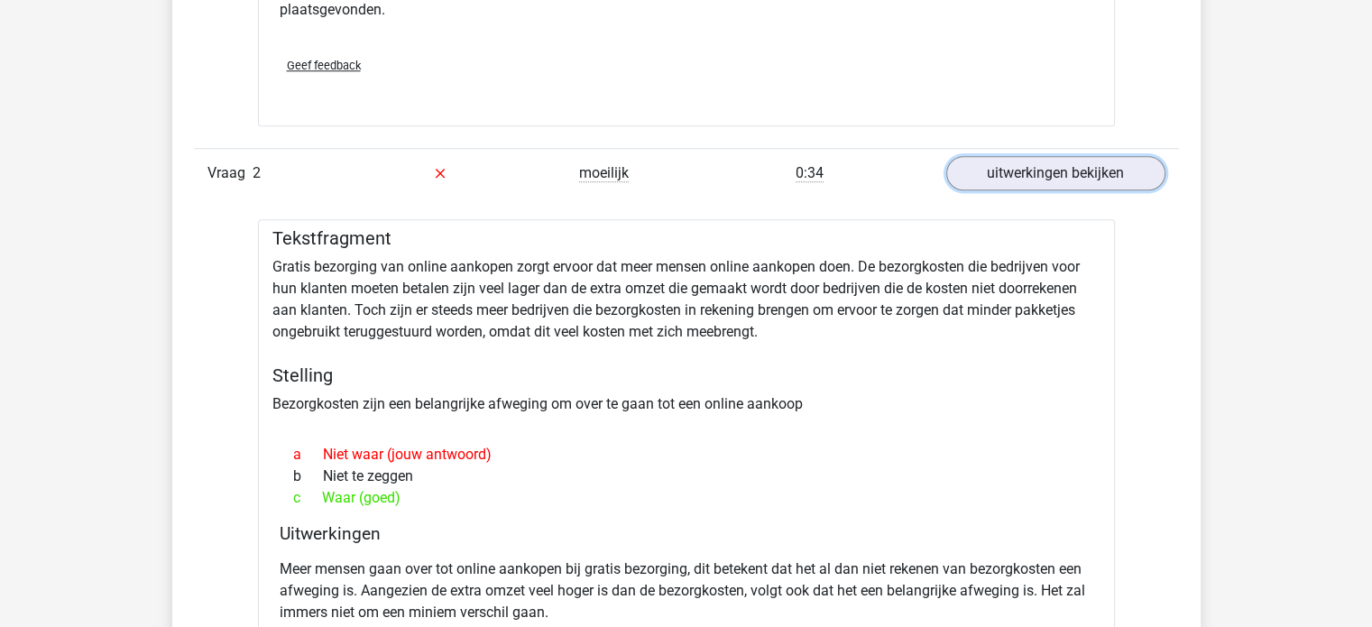
scroll to position [1534, 0]
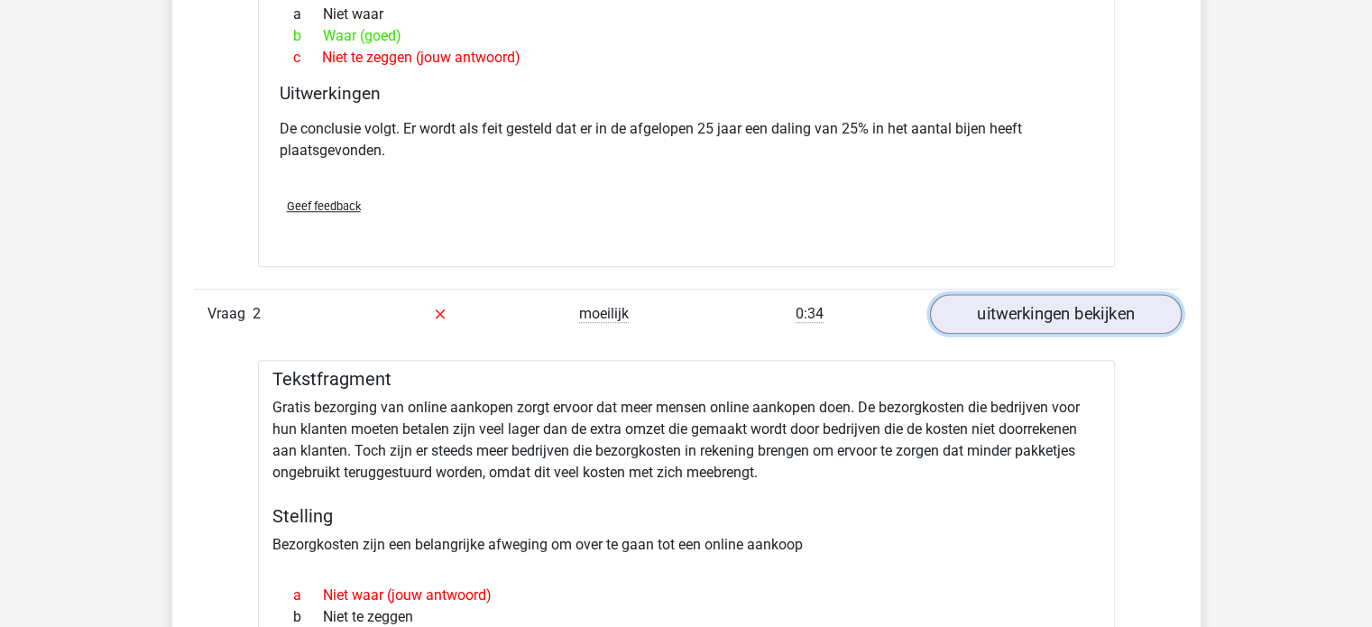
click at [1072, 304] on link "uitwerkingen bekijken" at bounding box center [1055, 314] width 252 height 40
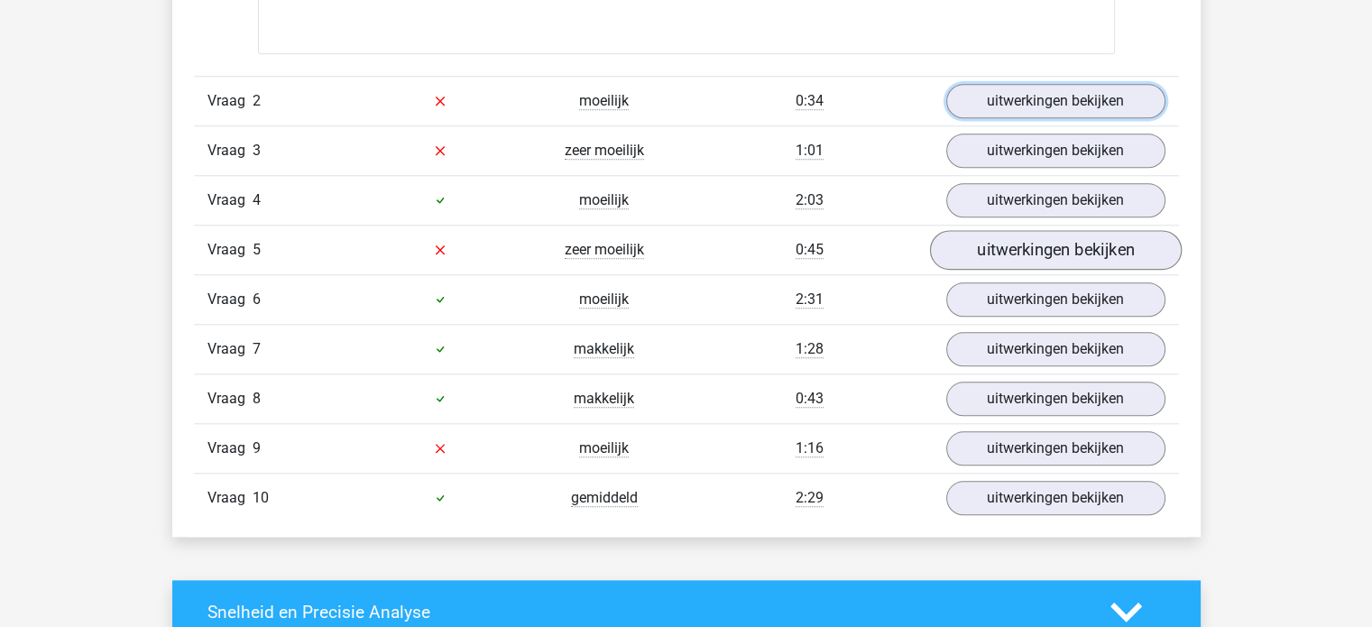
scroll to position [1805, 0]
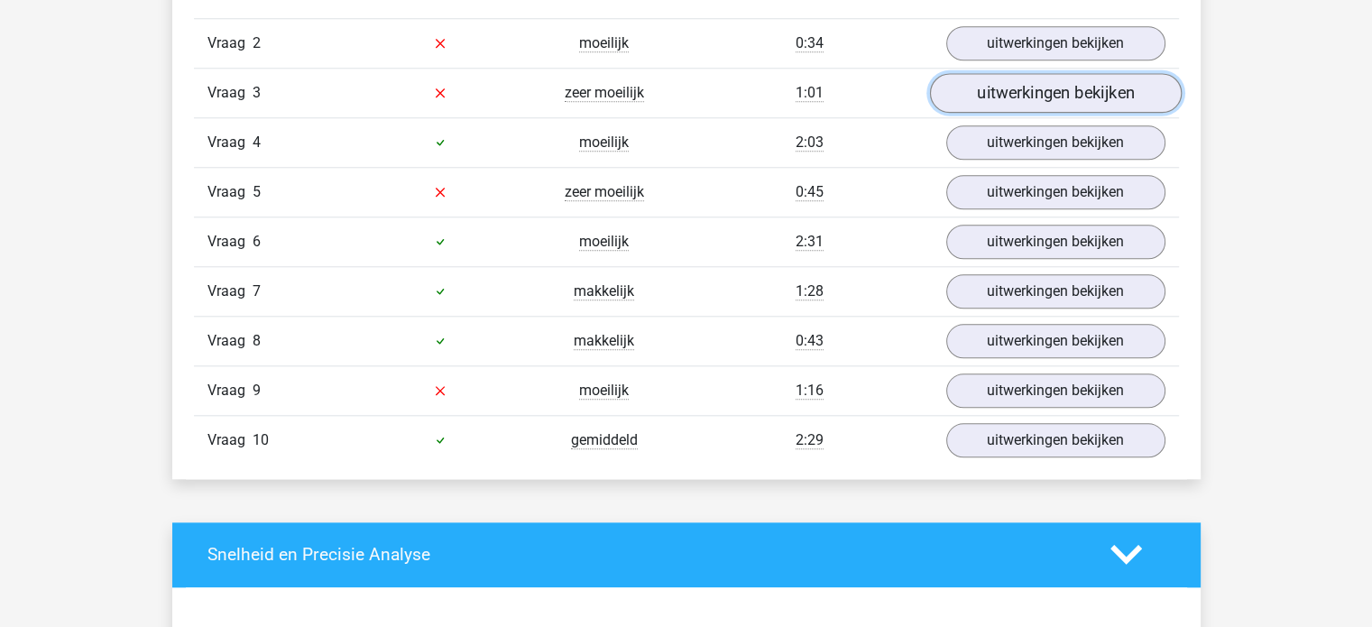
click at [1039, 95] on link "uitwerkingen bekijken" at bounding box center [1055, 93] width 252 height 40
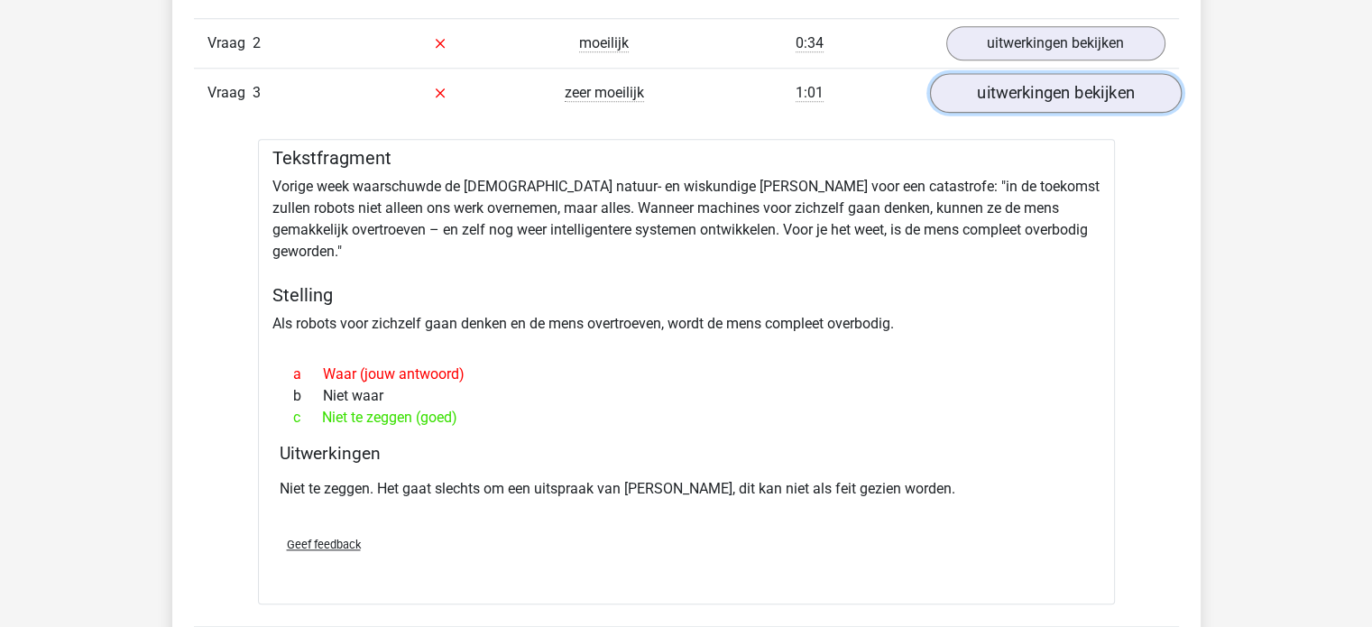
click at [1083, 107] on link "uitwerkingen bekijken" at bounding box center [1055, 93] width 252 height 40
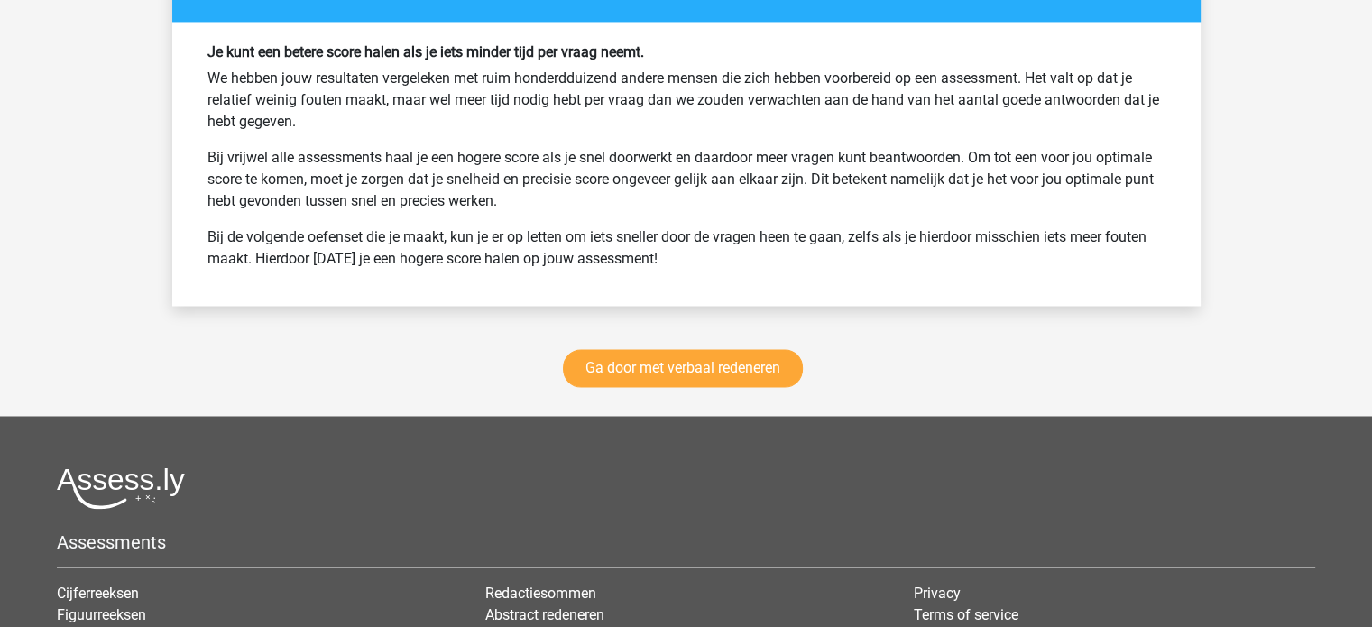
scroll to position [2978, 0]
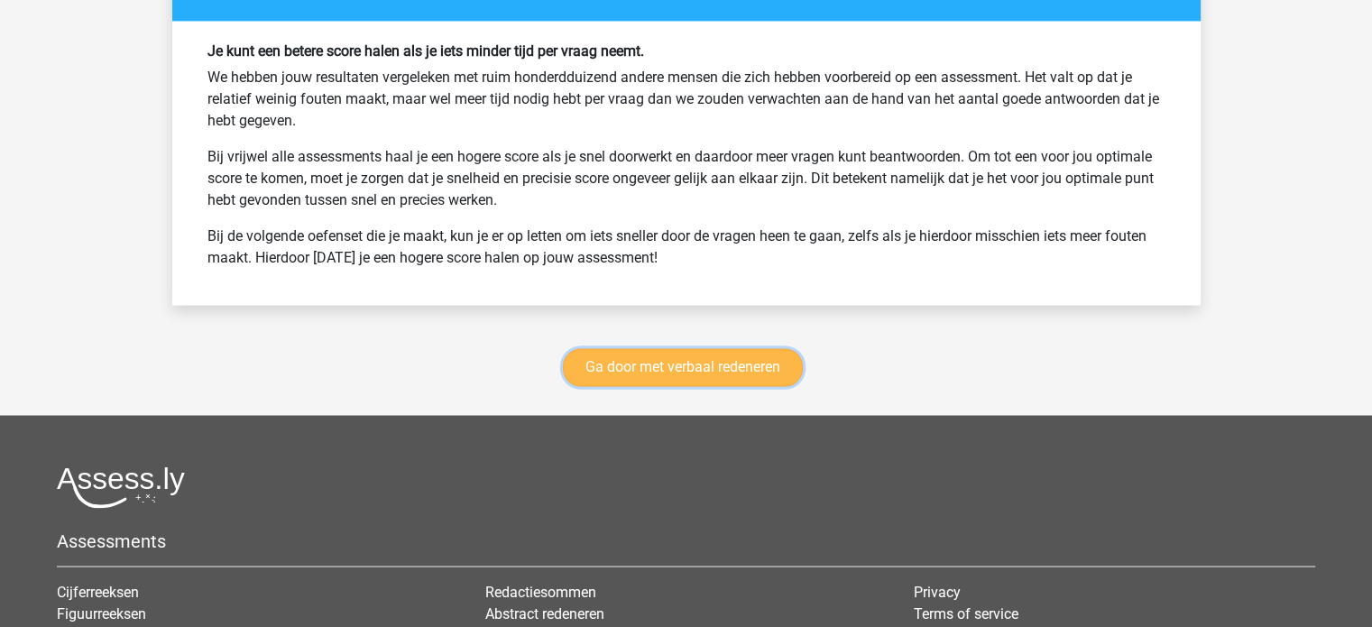
click at [668, 360] on link "Ga door met verbaal redeneren" at bounding box center [683, 367] width 240 height 38
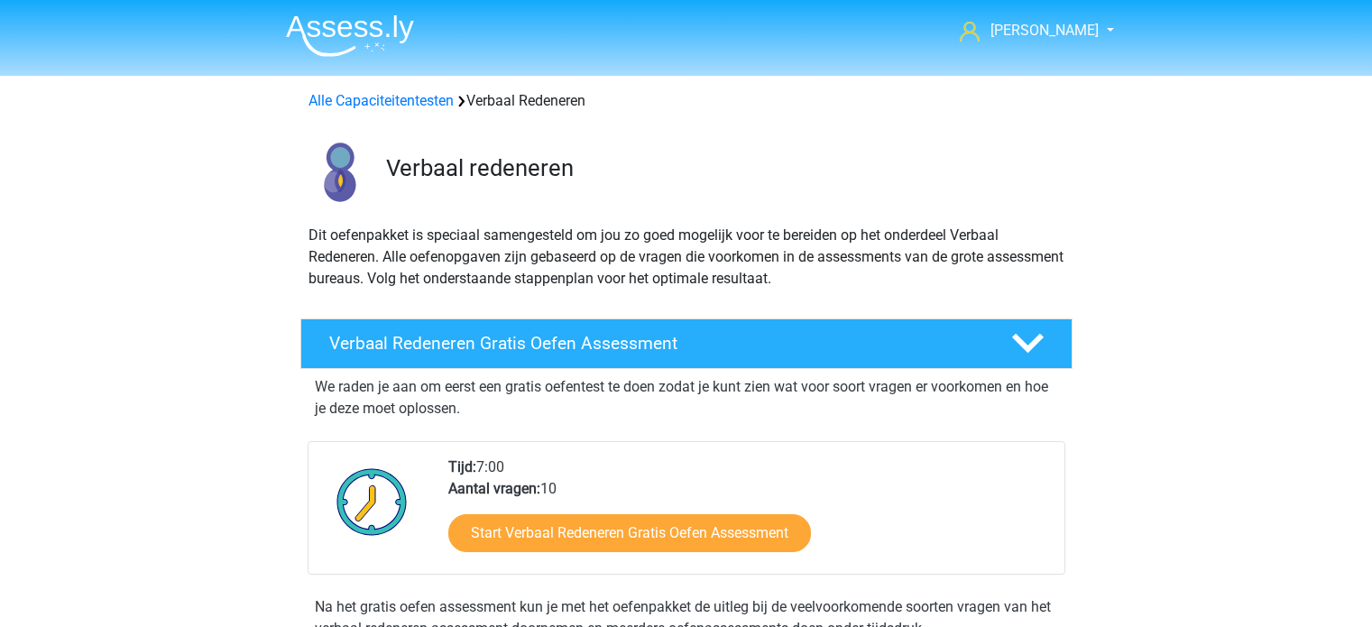
scroll to position [761, 0]
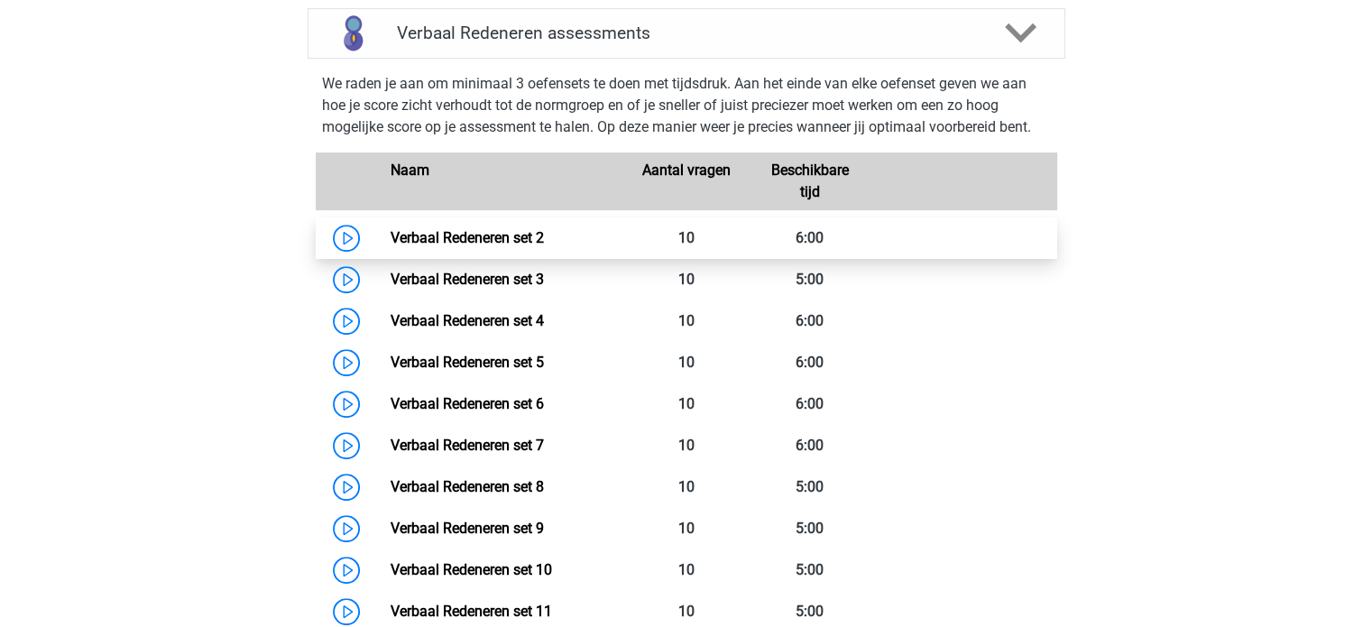
click at [495, 241] on link "Verbaal Redeneren set 2" at bounding box center [467, 237] width 153 height 17
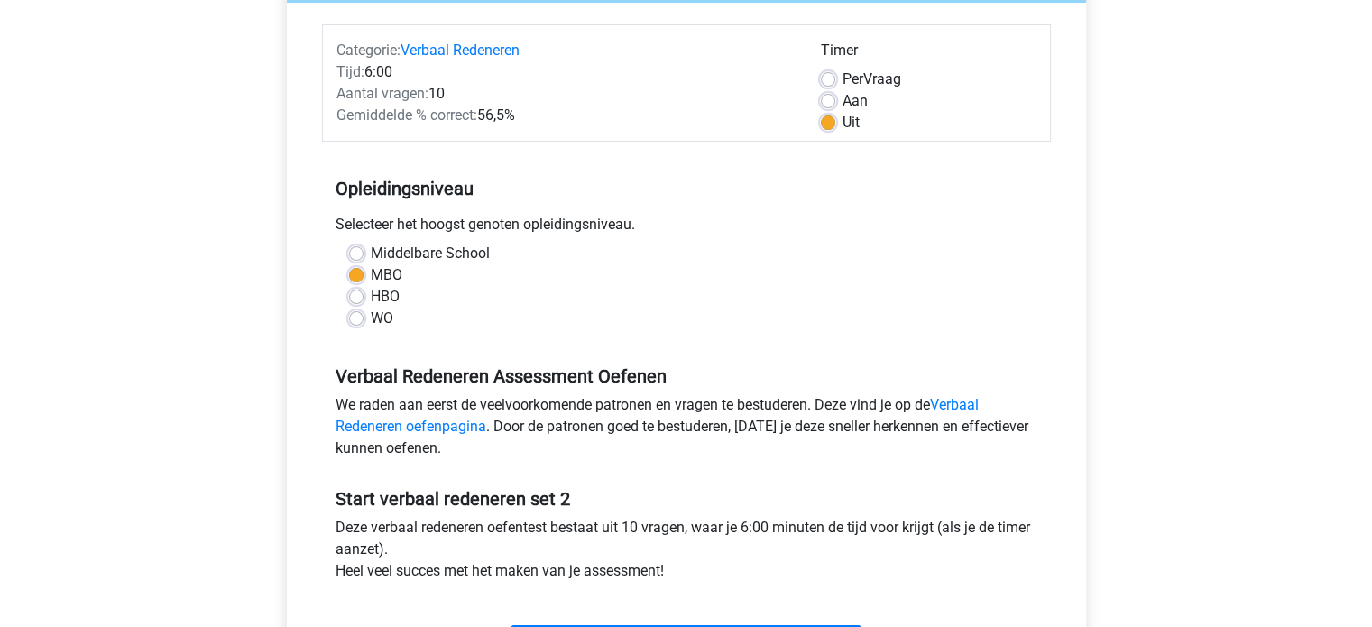
scroll to position [361, 0]
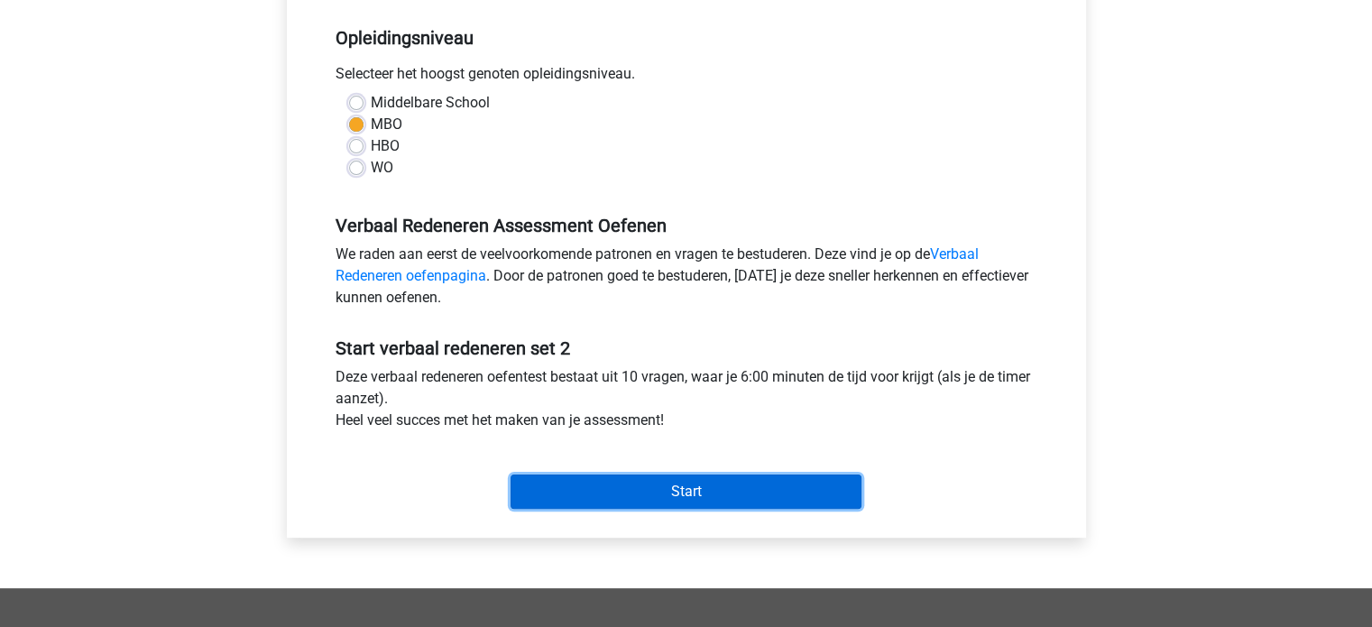
click at [715, 503] on input "Start" at bounding box center [686, 492] width 351 height 34
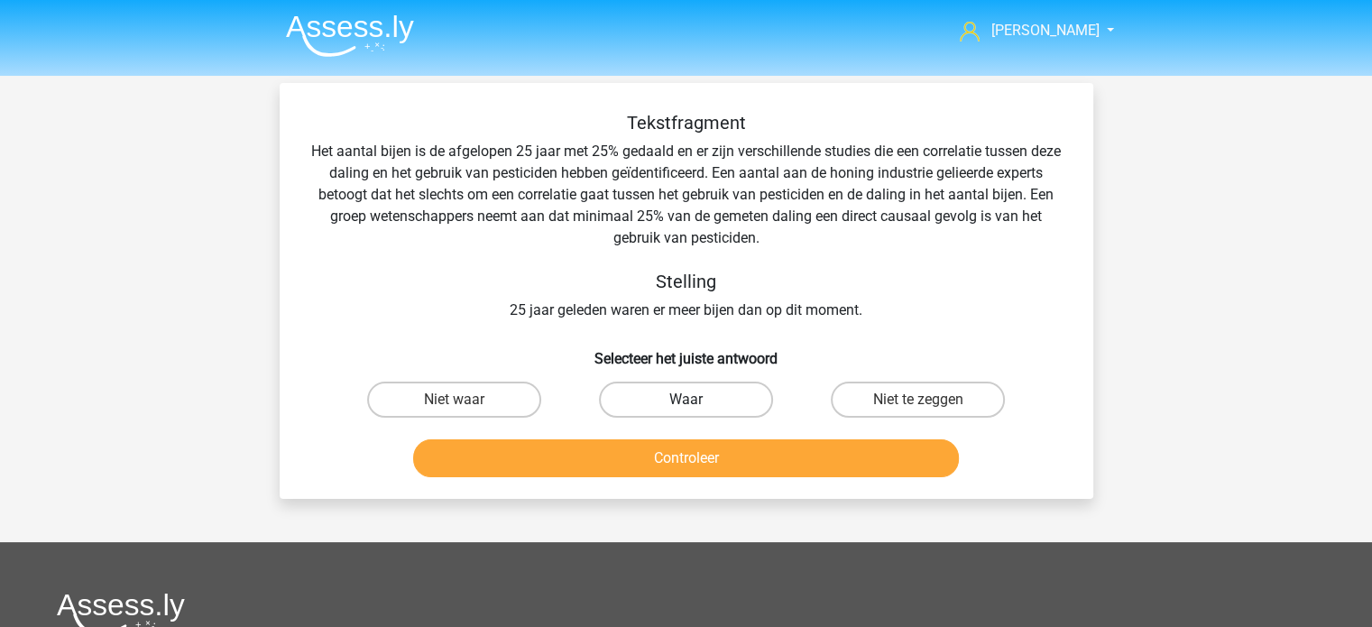
click at [717, 393] on label "Waar" at bounding box center [686, 400] width 174 height 36
click at [697, 400] on input "Waar" at bounding box center [692, 406] width 12 height 12
radio input "true"
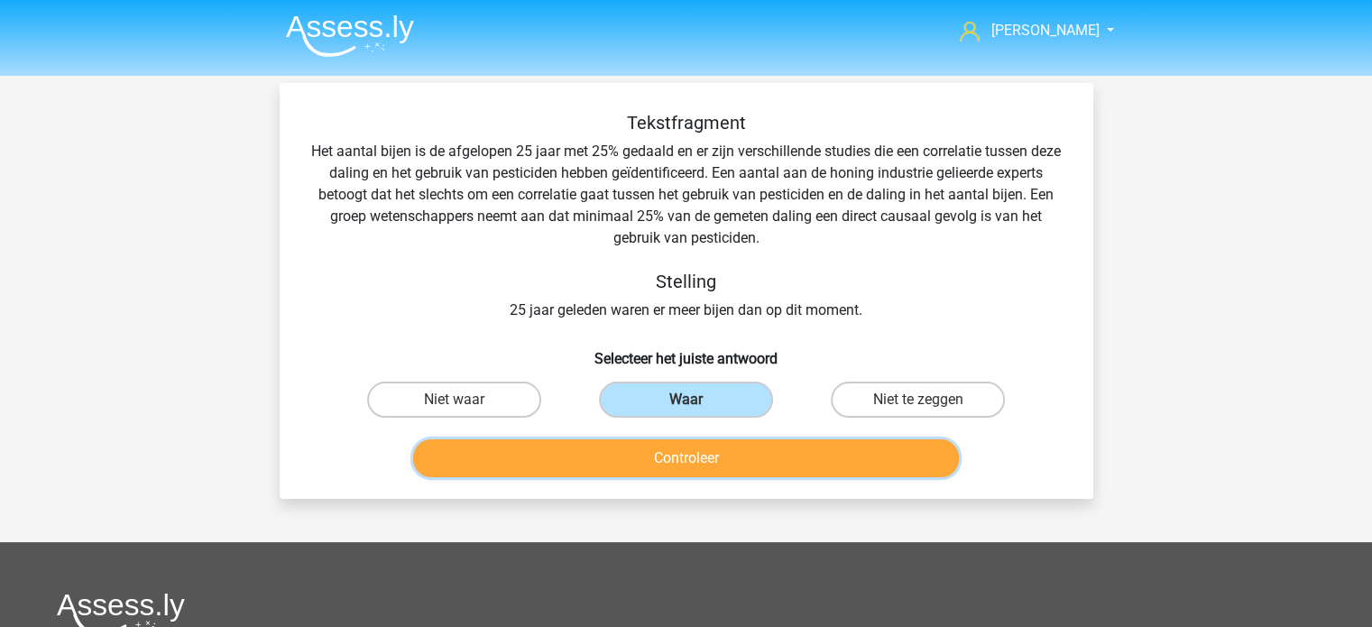
click at [708, 455] on button "Controleer" at bounding box center [686, 458] width 546 height 38
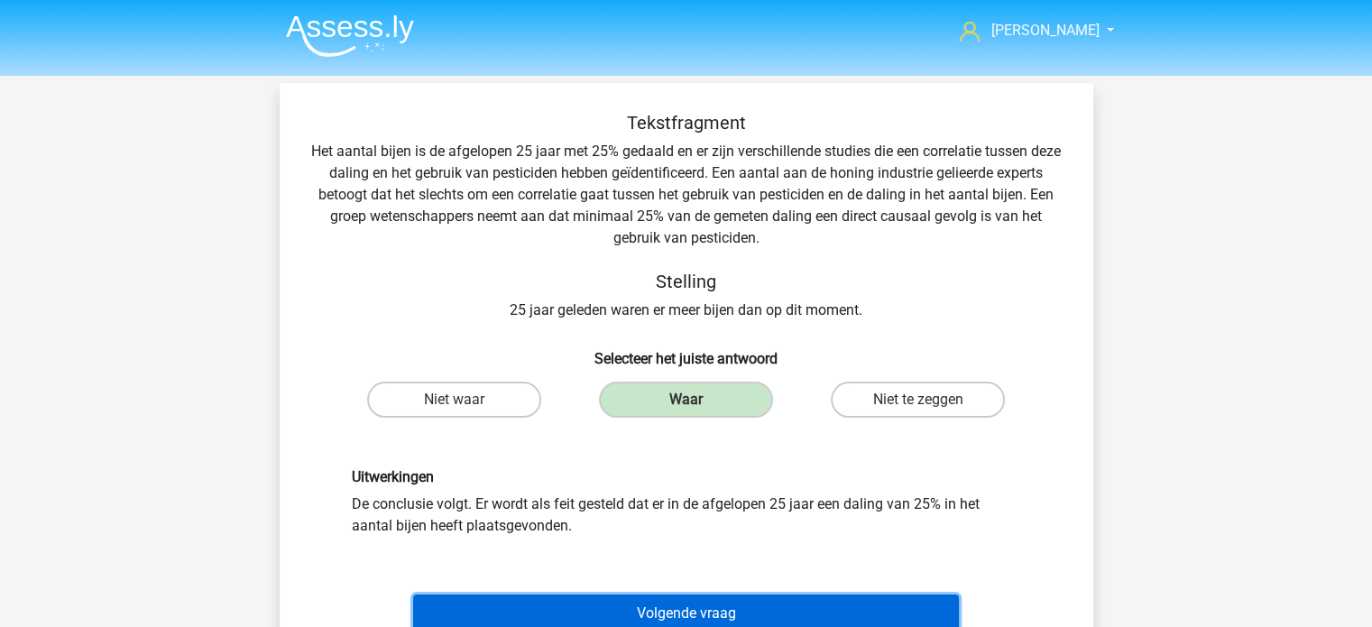
click at [722, 616] on button "Volgende vraag" at bounding box center [686, 614] width 546 height 38
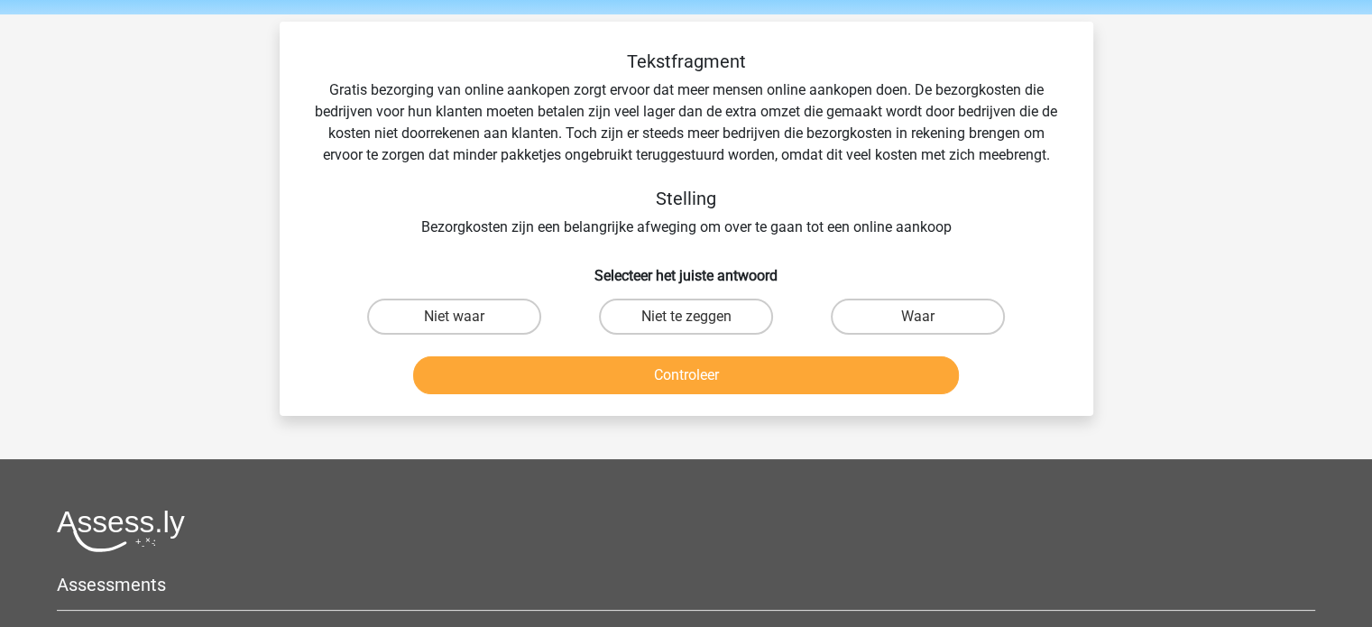
scroll to position [83, 0]
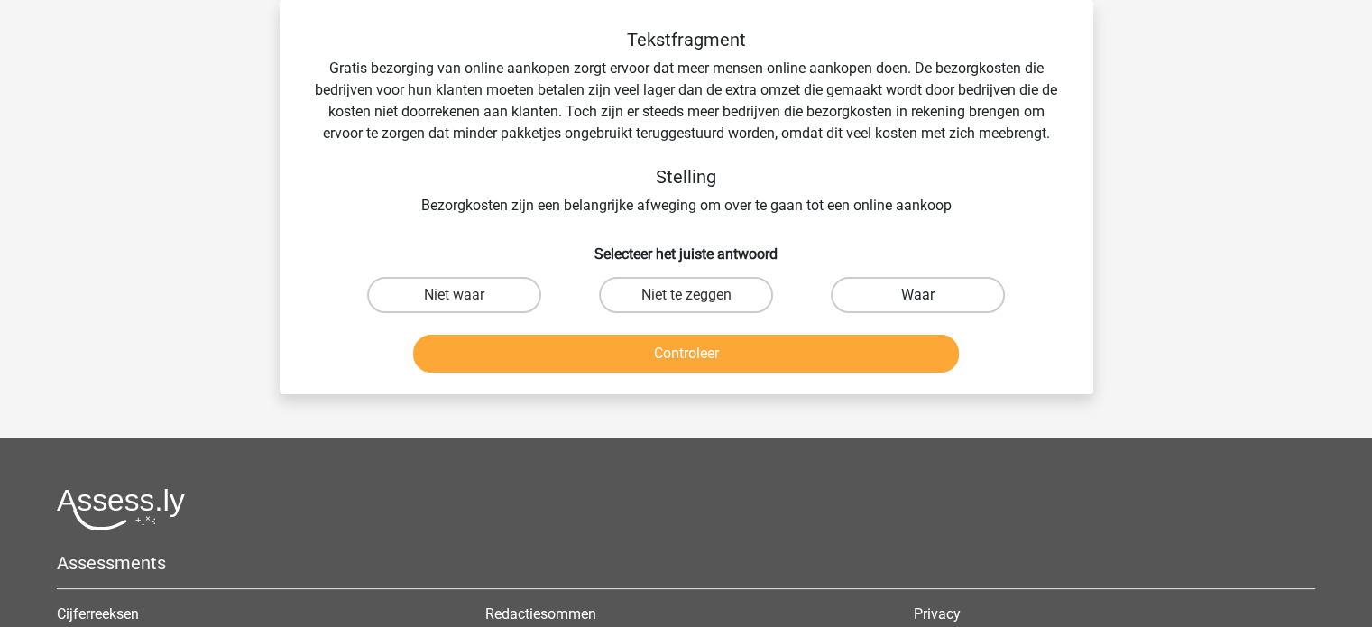
click at [910, 300] on label "Waar" at bounding box center [918, 295] width 174 height 36
click at [919, 300] on input "Waar" at bounding box center [925, 301] width 12 height 12
radio input "true"
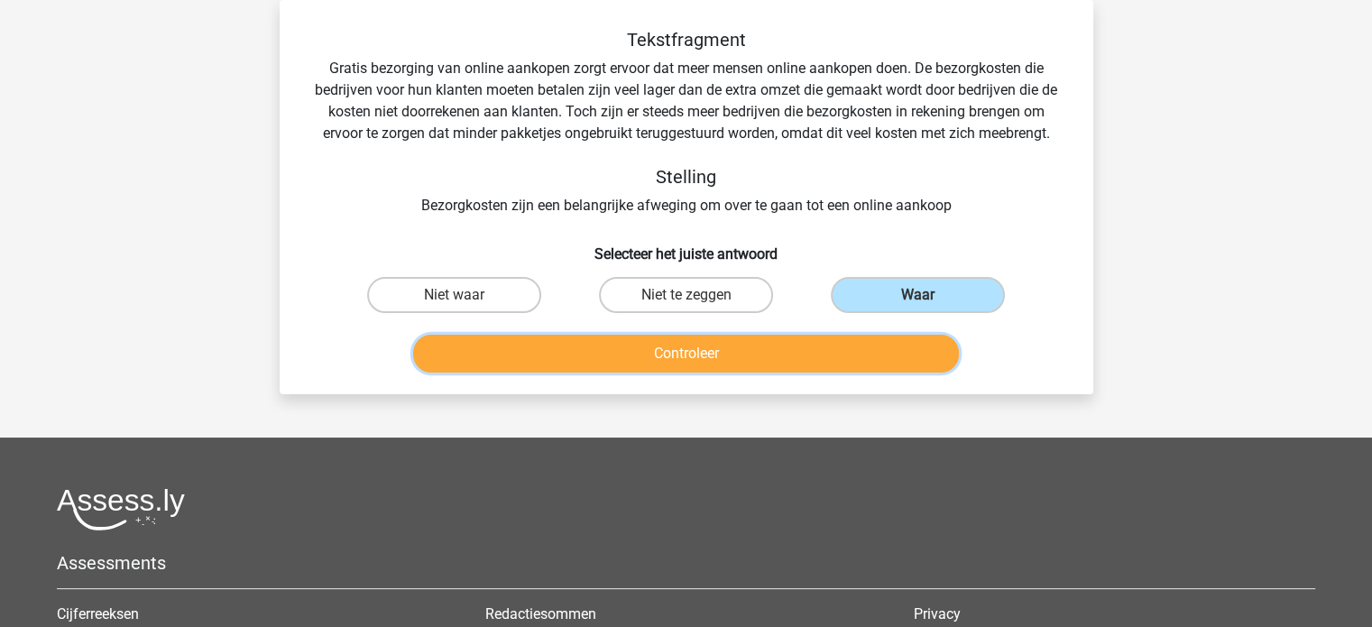
click at [816, 336] on button "Controleer" at bounding box center [686, 354] width 546 height 38
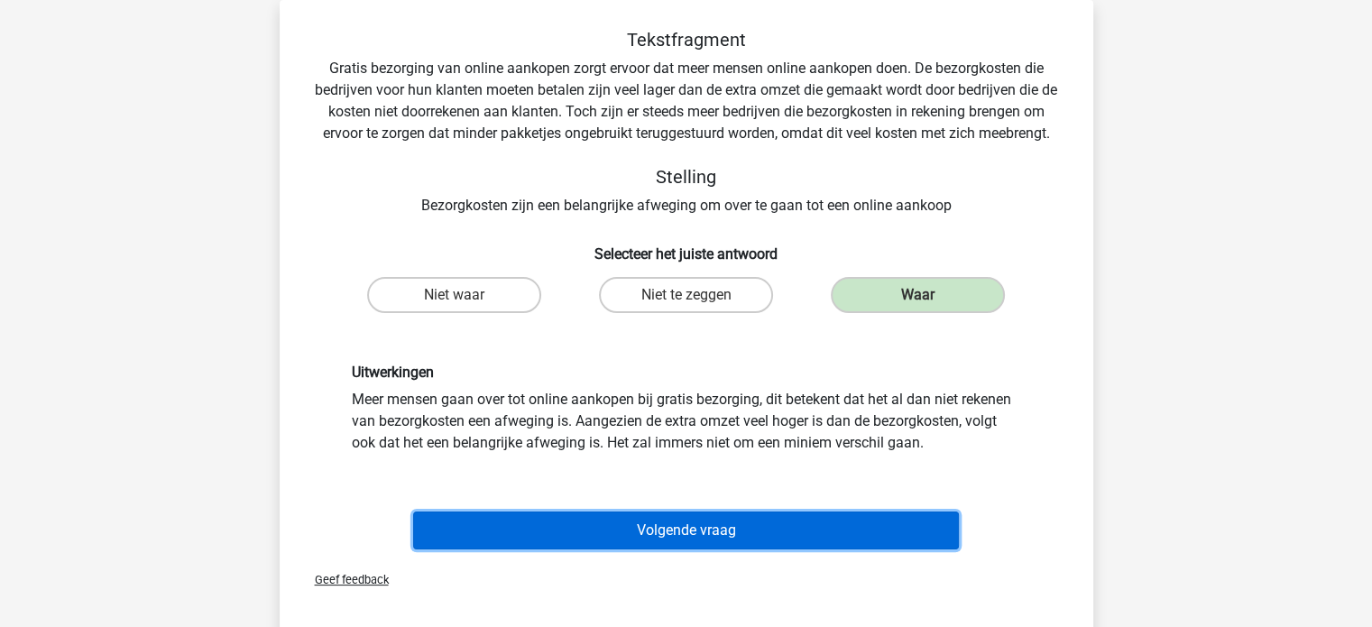
click at [700, 538] on button "Volgende vraag" at bounding box center [686, 531] width 546 height 38
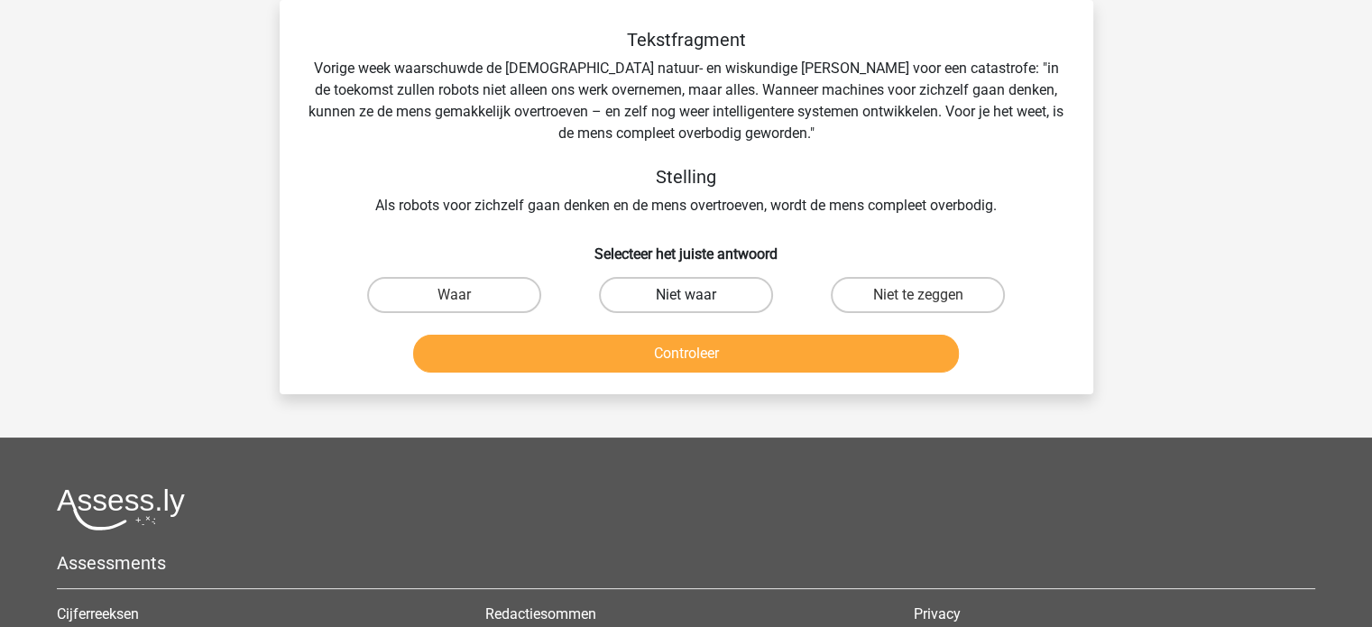
click at [739, 293] on label "Niet waar" at bounding box center [686, 295] width 174 height 36
click at [697, 295] on input "Niet waar" at bounding box center [692, 301] width 12 height 12
radio input "true"
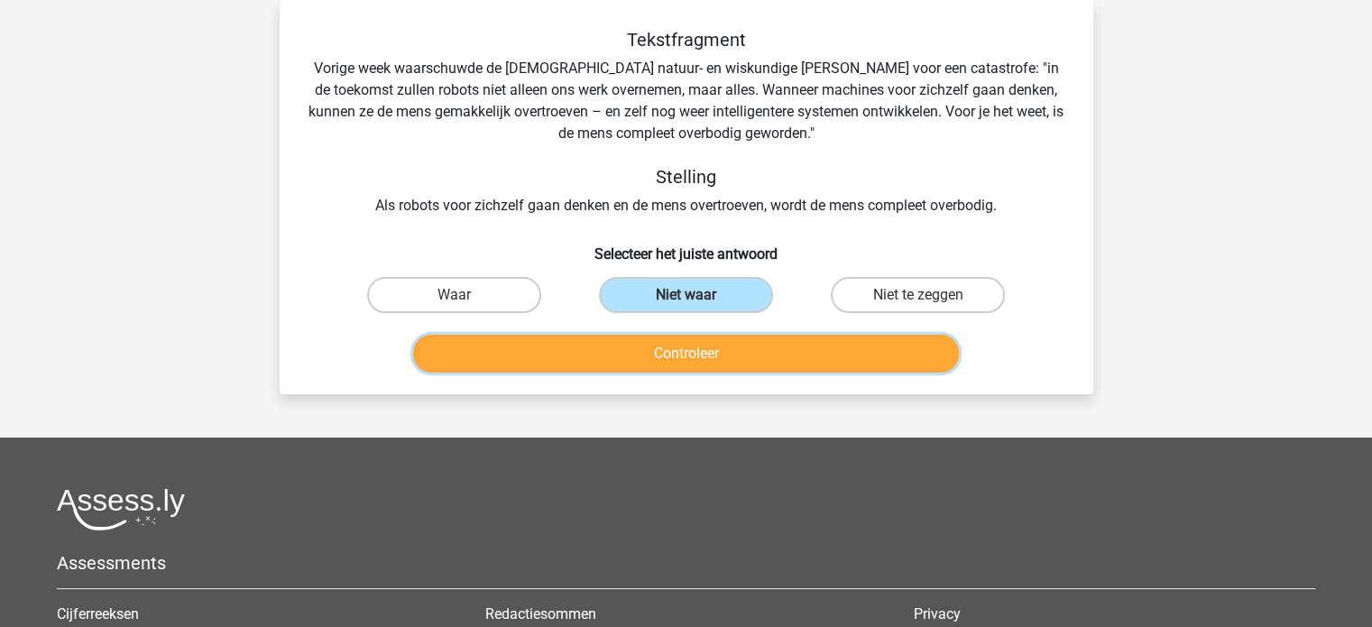
click at [742, 343] on button "Controleer" at bounding box center [686, 354] width 546 height 38
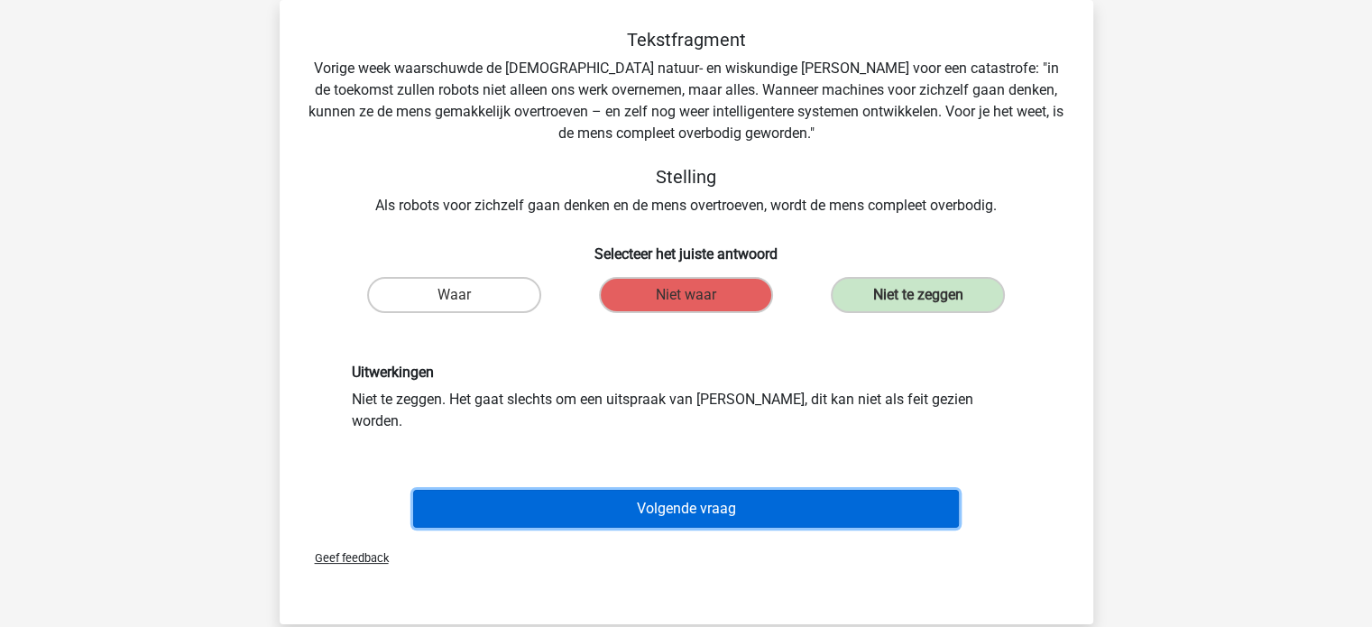
click at [747, 498] on button "Volgende vraag" at bounding box center [686, 509] width 546 height 38
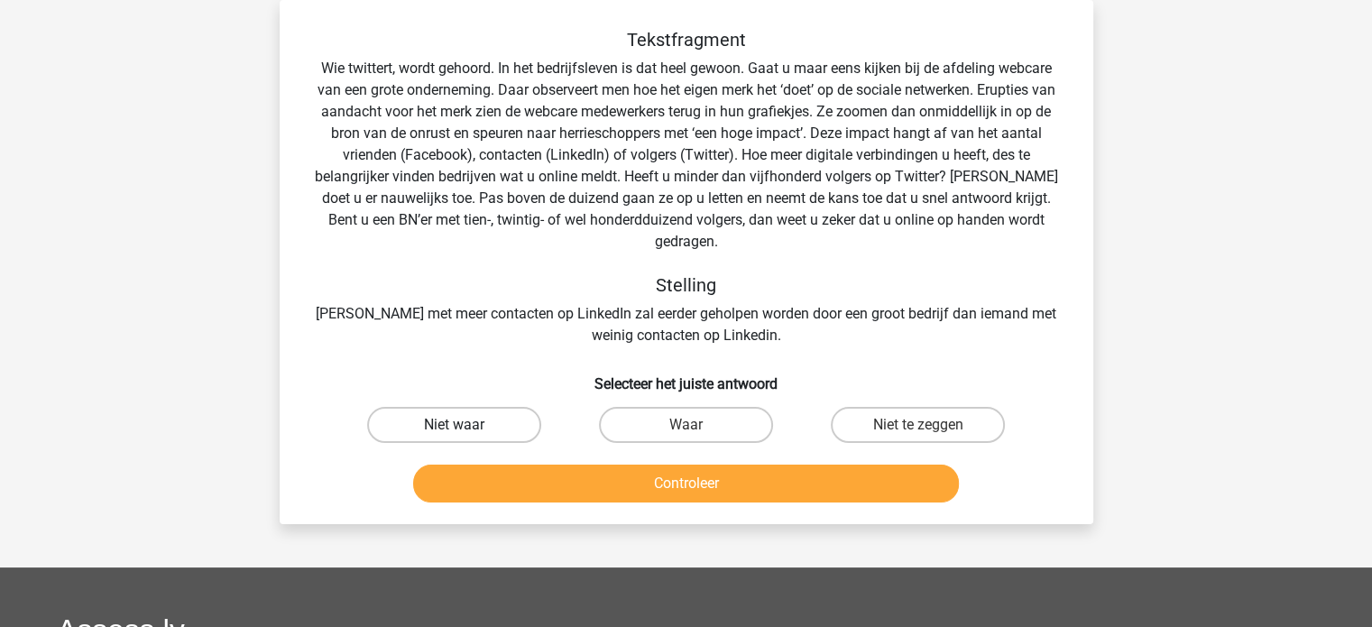
click at [471, 410] on label "Niet waar" at bounding box center [454, 425] width 174 height 36
click at [466, 425] on input "Niet waar" at bounding box center [460, 431] width 12 height 12
radio input "true"
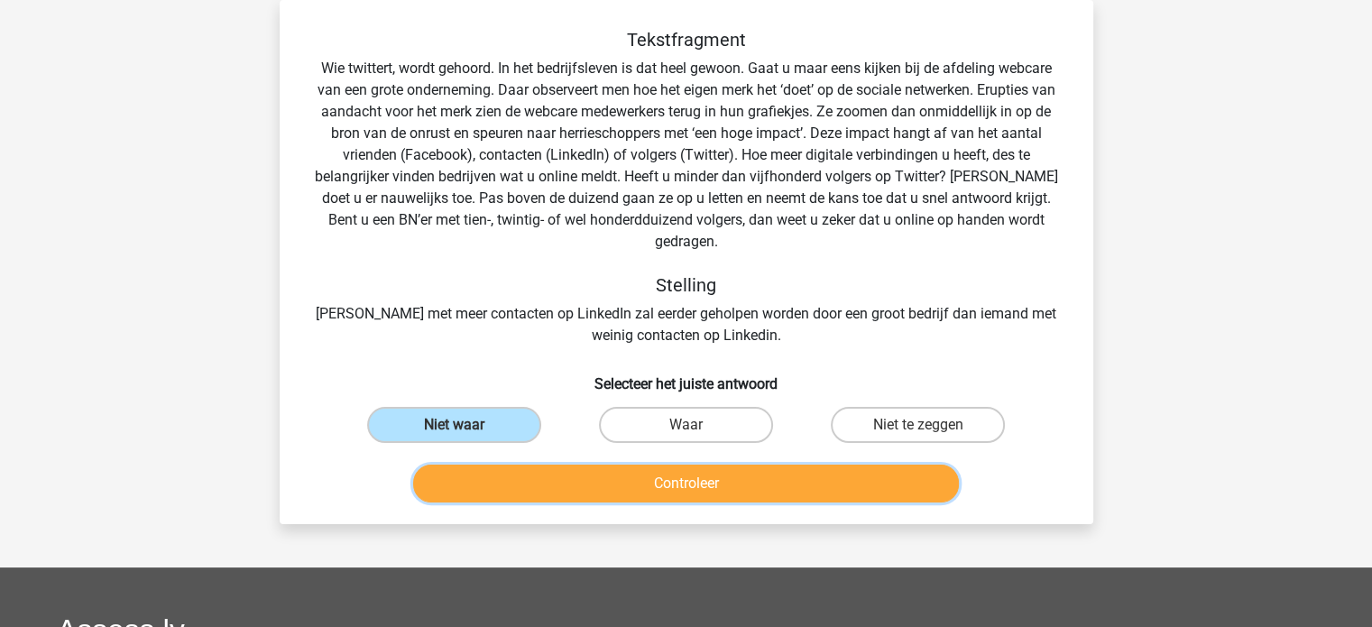
click at [707, 469] on button "Controleer" at bounding box center [686, 484] width 546 height 38
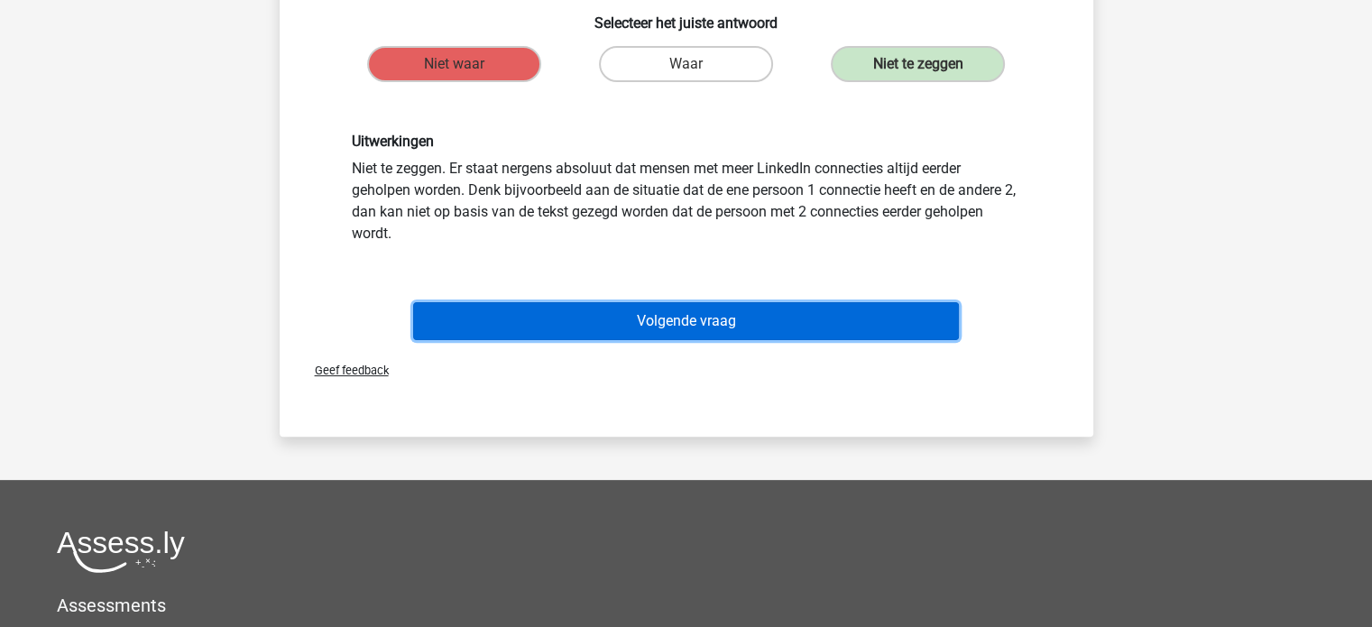
click at [712, 302] on button "Volgende vraag" at bounding box center [686, 321] width 546 height 38
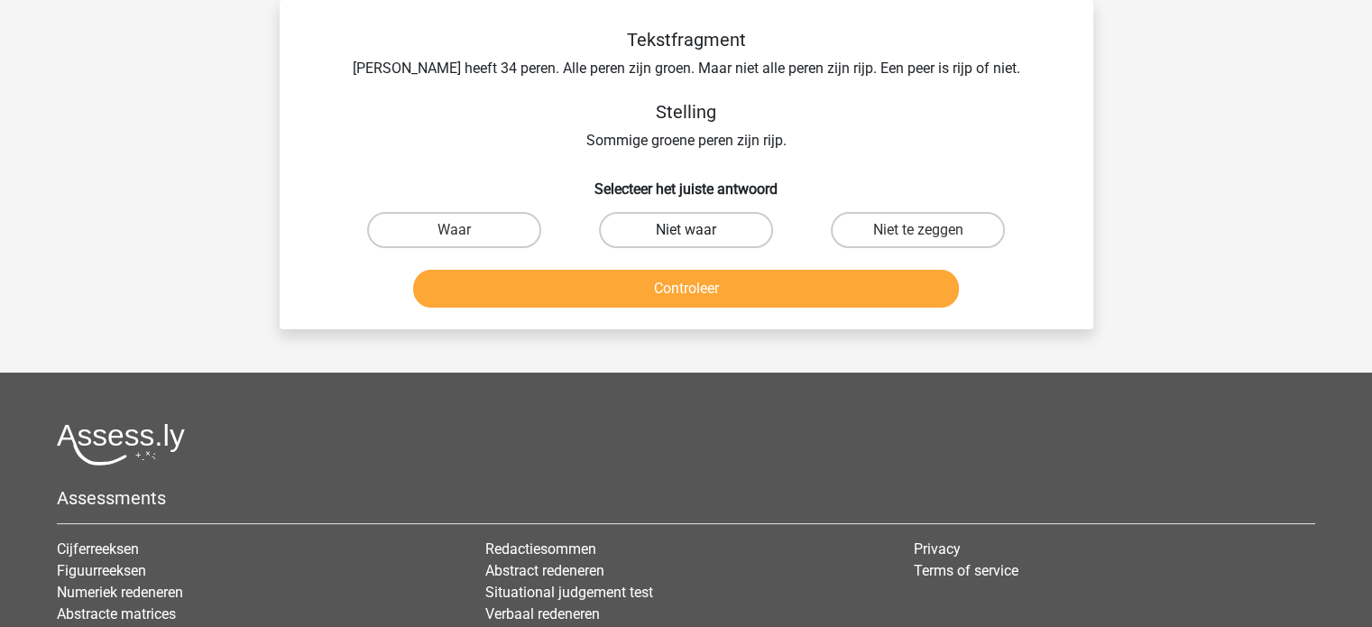
click at [695, 229] on label "Niet waar" at bounding box center [686, 230] width 174 height 36
click at [695, 230] on input "Niet waar" at bounding box center [692, 236] width 12 height 12
radio input "true"
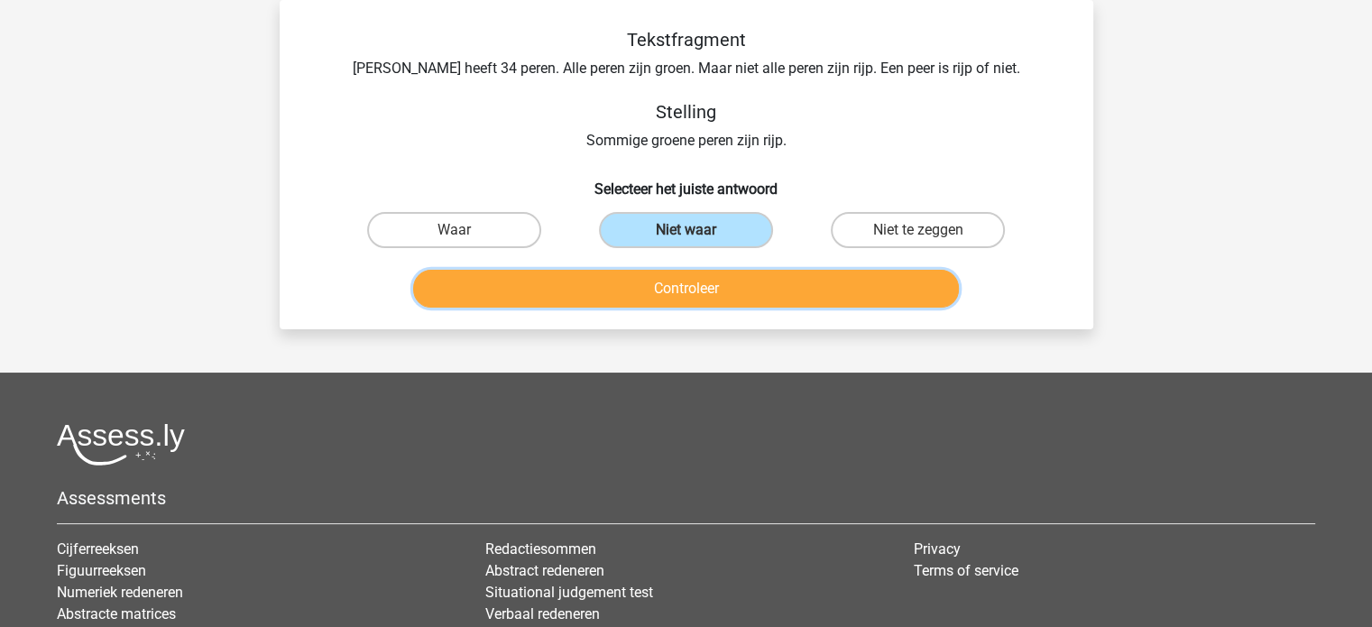
click at [700, 285] on button "Controleer" at bounding box center [686, 289] width 546 height 38
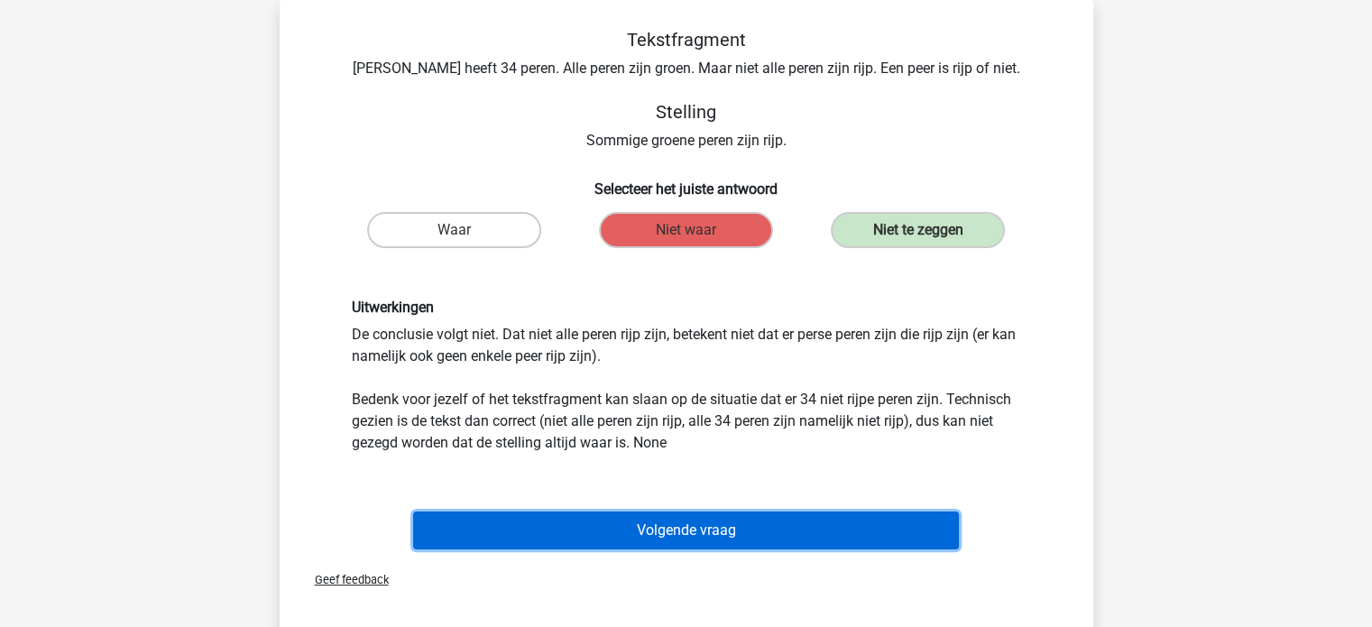
click at [691, 530] on button "Volgende vraag" at bounding box center [686, 531] width 546 height 38
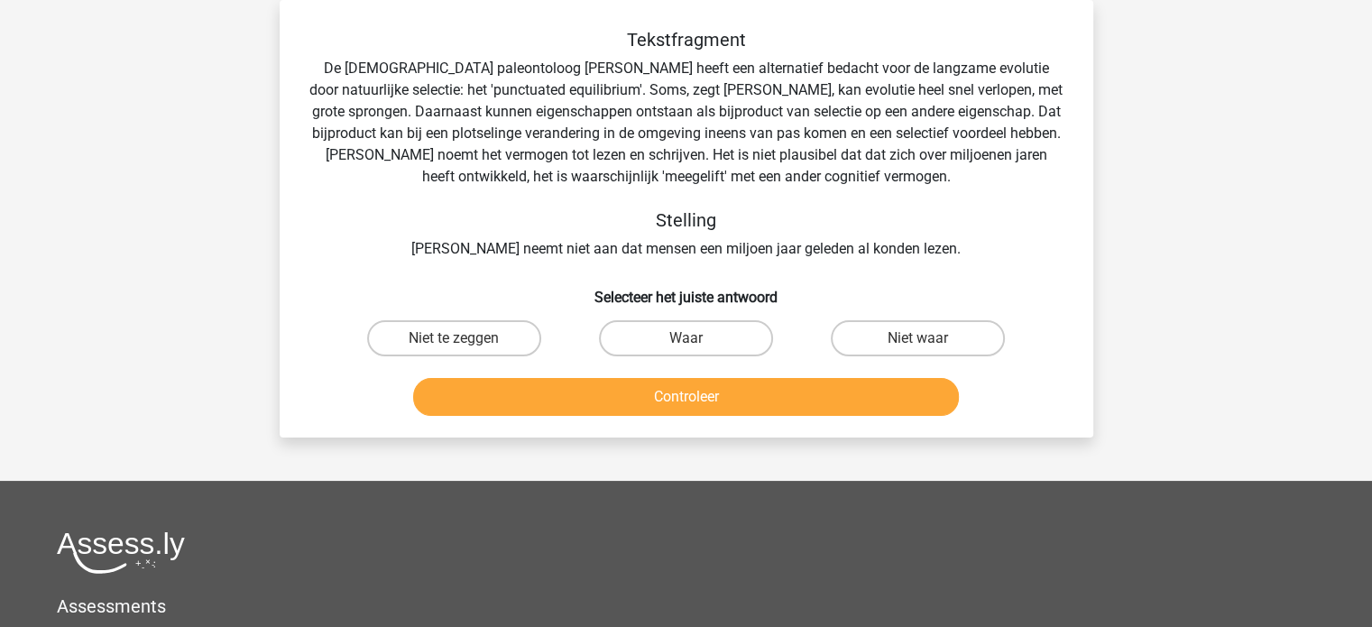
click at [689, 342] on input "Waar" at bounding box center [692, 344] width 12 height 12
radio input "true"
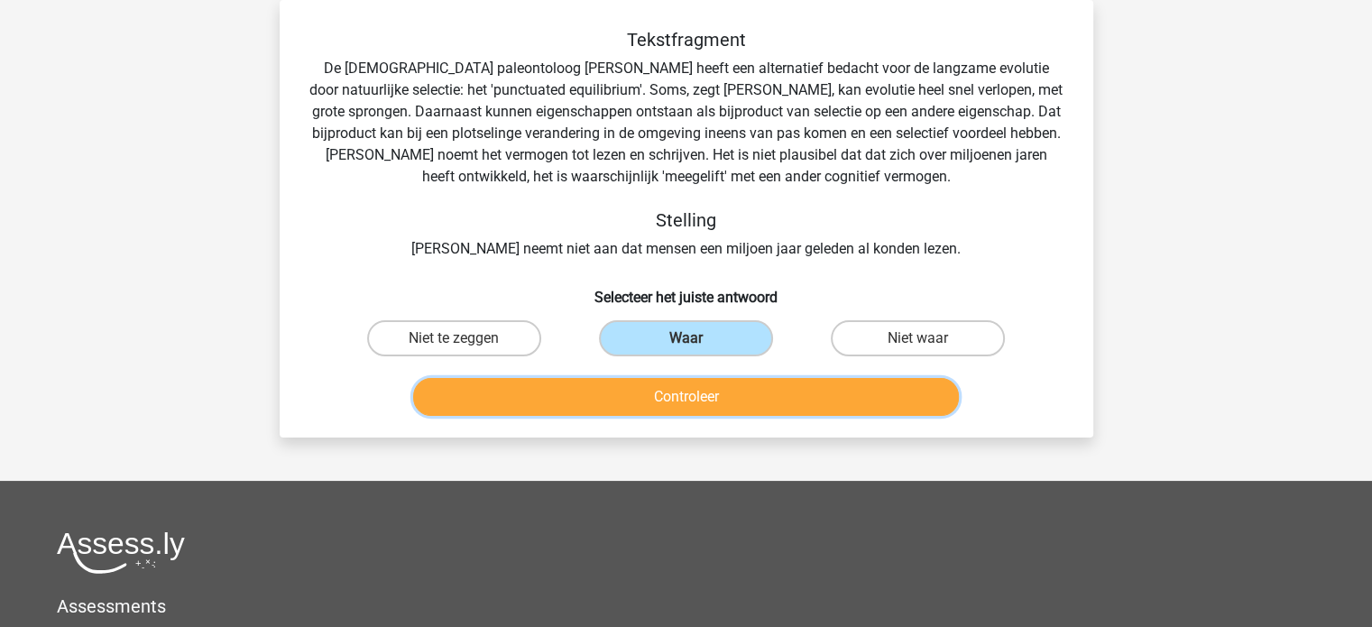
click at [697, 389] on button "Controleer" at bounding box center [686, 397] width 546 height 38
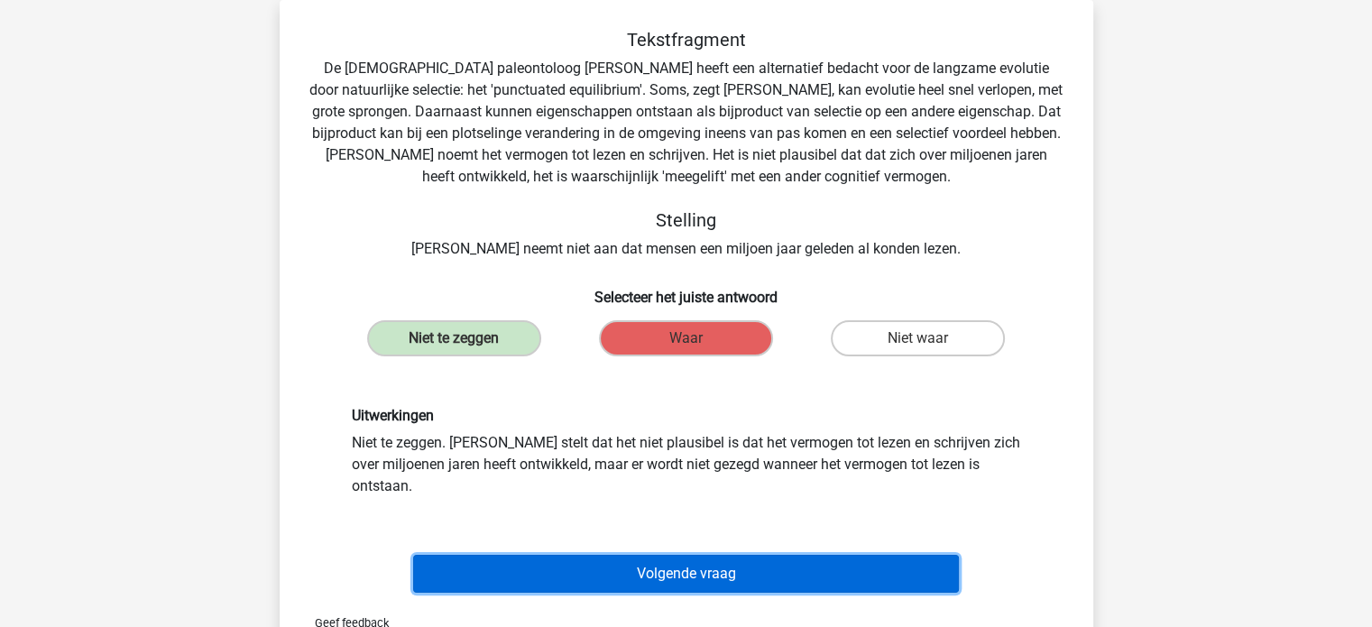
click at [715, 555] on button "Volgende vraag" at bounding box center [686, 574] width 546 height 38
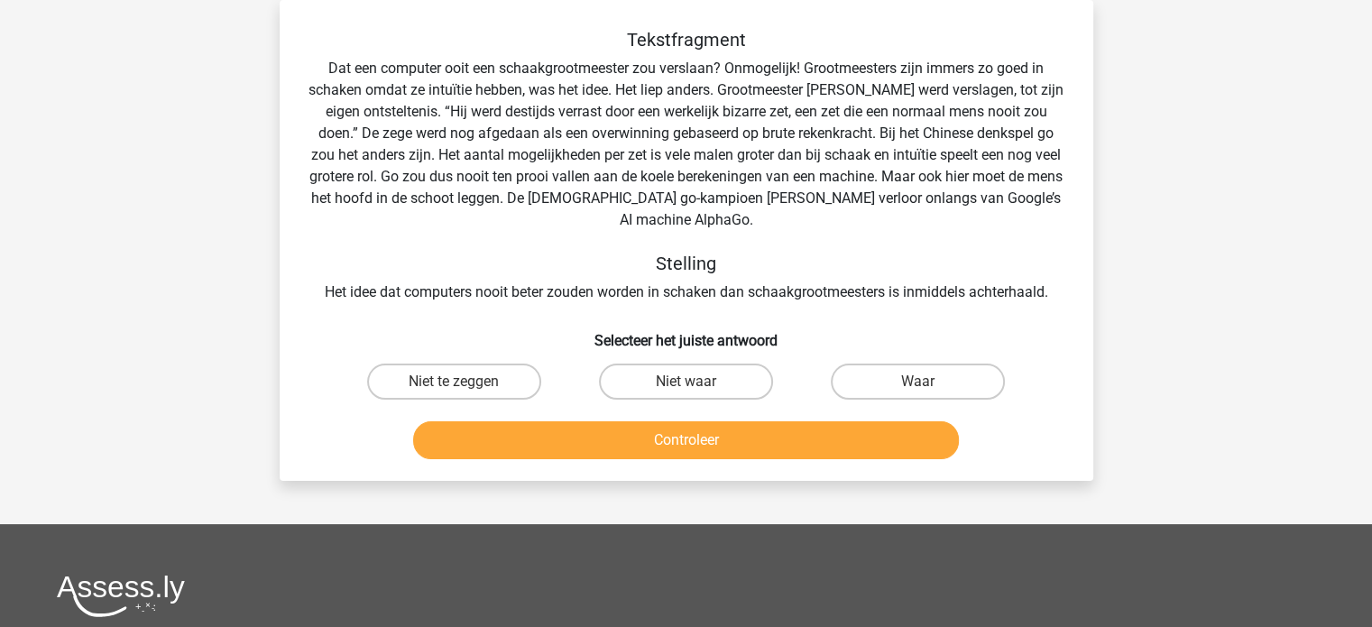
click at [925, 382] on input "Waar" at bounding box center [925, 388] width 12 height 12
radio input "true"
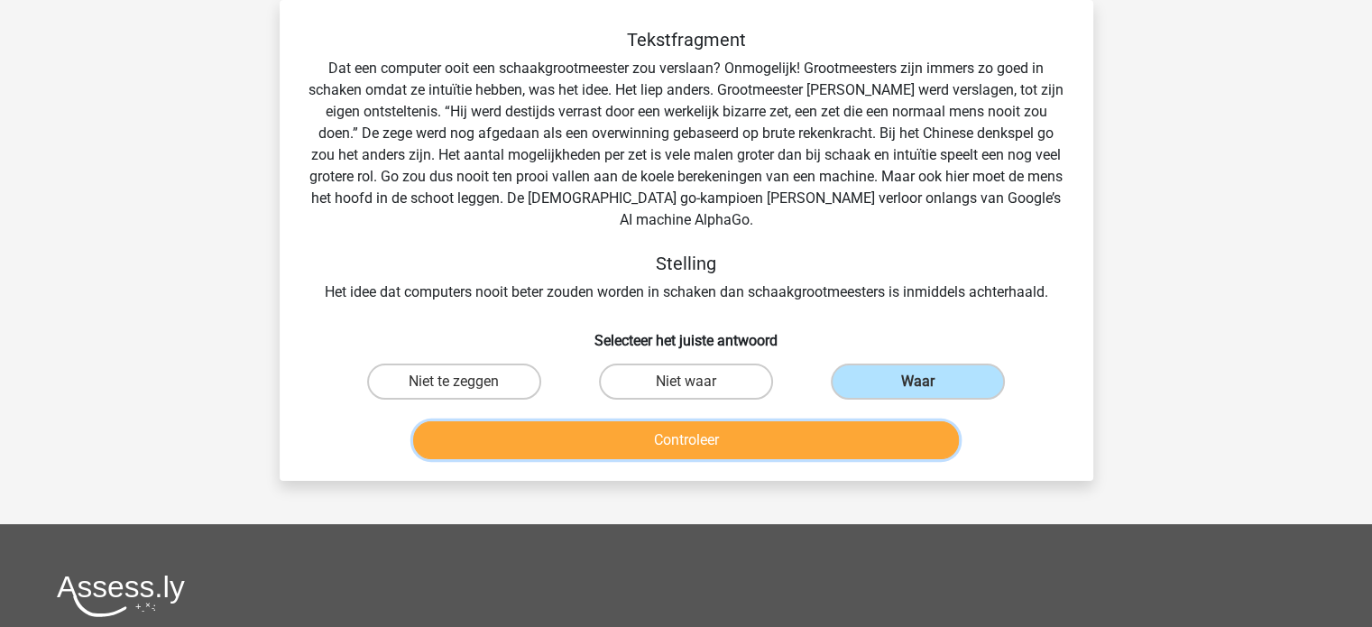
click at [874, 421] on button "Controleer" at bounding box center [686, 440] width 546 height 38
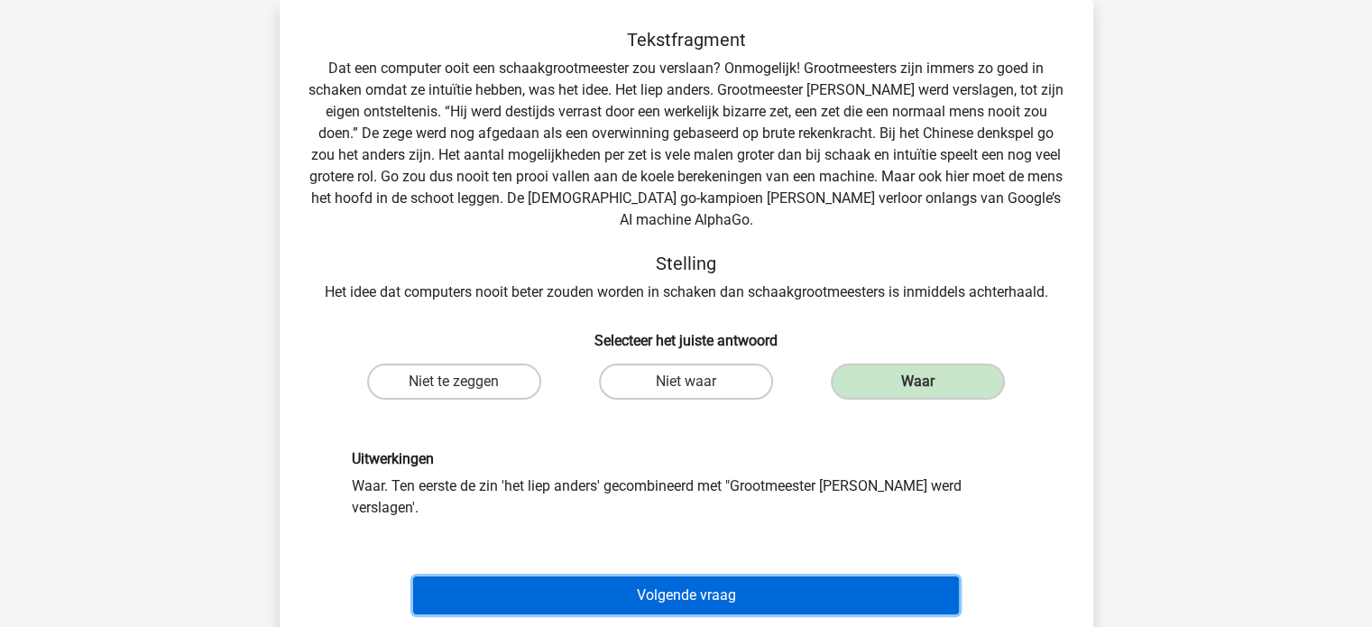
click at [753, 577] on button "Volgende vraag" at bounding box center [686, 596] width 546 height 38
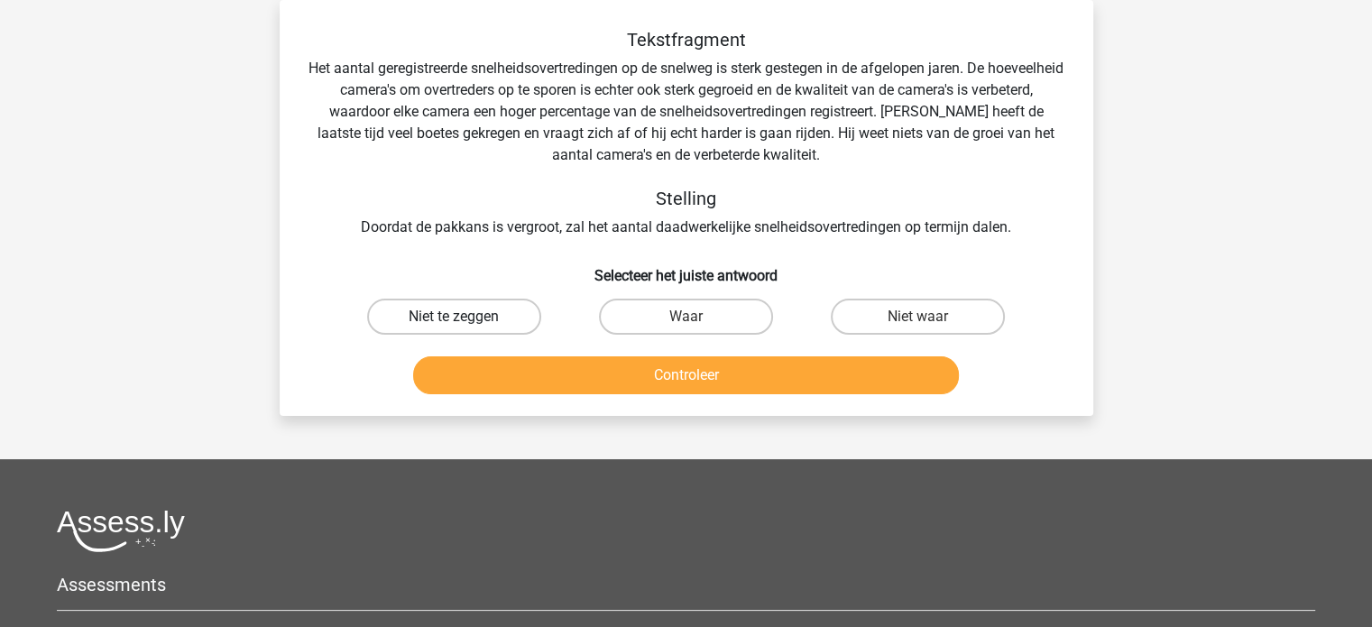
click at [494, 324] on label "Niet te zeggen" at bounding box center [454, 317] width 174 height 36
click at [466, 324] on input "Niet te zeggen" at bounding box center [460, 323] width 12 height 12
radio input "true"
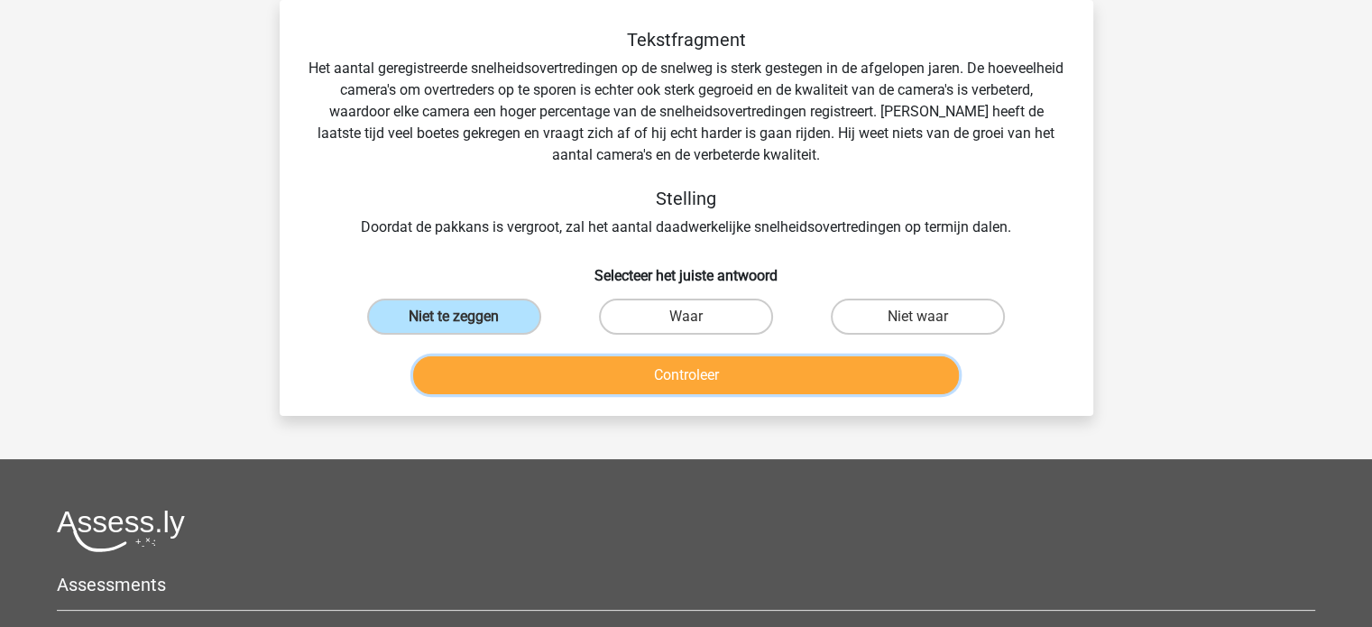
click at [640, 373] on button "Controleer" at bounding box center [686, 375] width 546 height 38
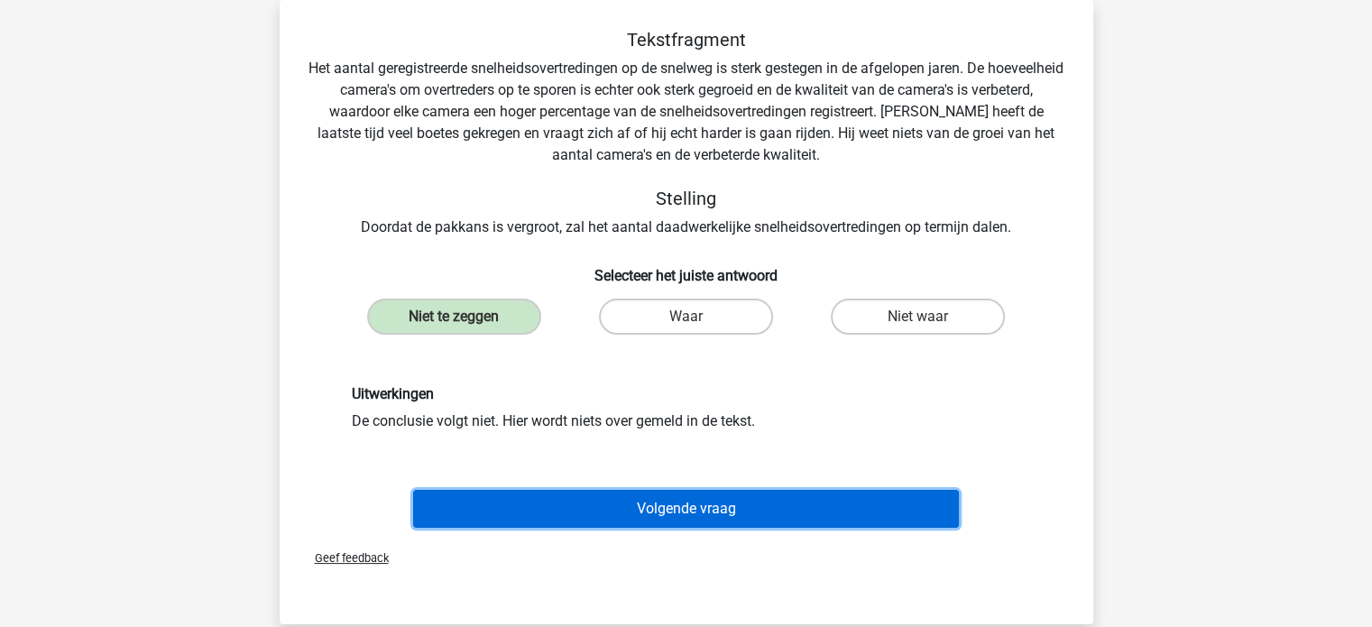
click at [716, 511] on button "Volgende vraag" at bounding box center [686, 509] width 546 height 38
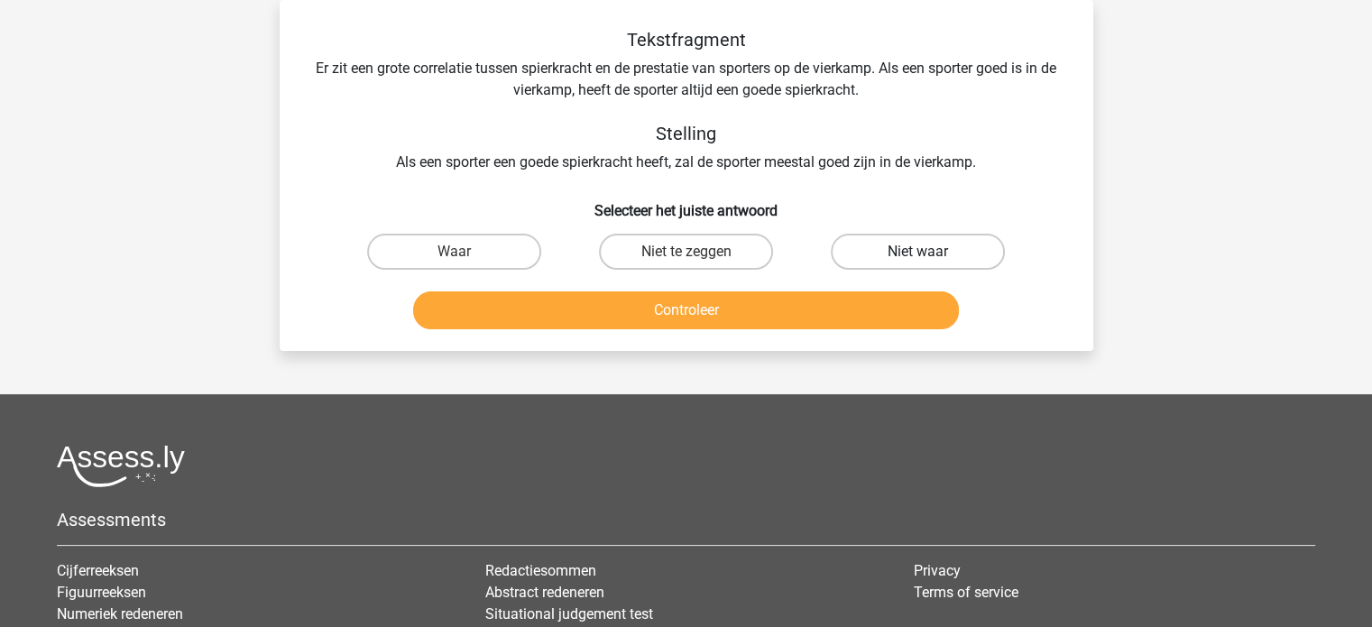
click at [906, 255] on label "Niet waar" at bounding box center [918, 252] width 174 height 36
click at [919, 255] on input "Niet waar" at bounding box center [925, 258] width 12 height 12
radio input "true"
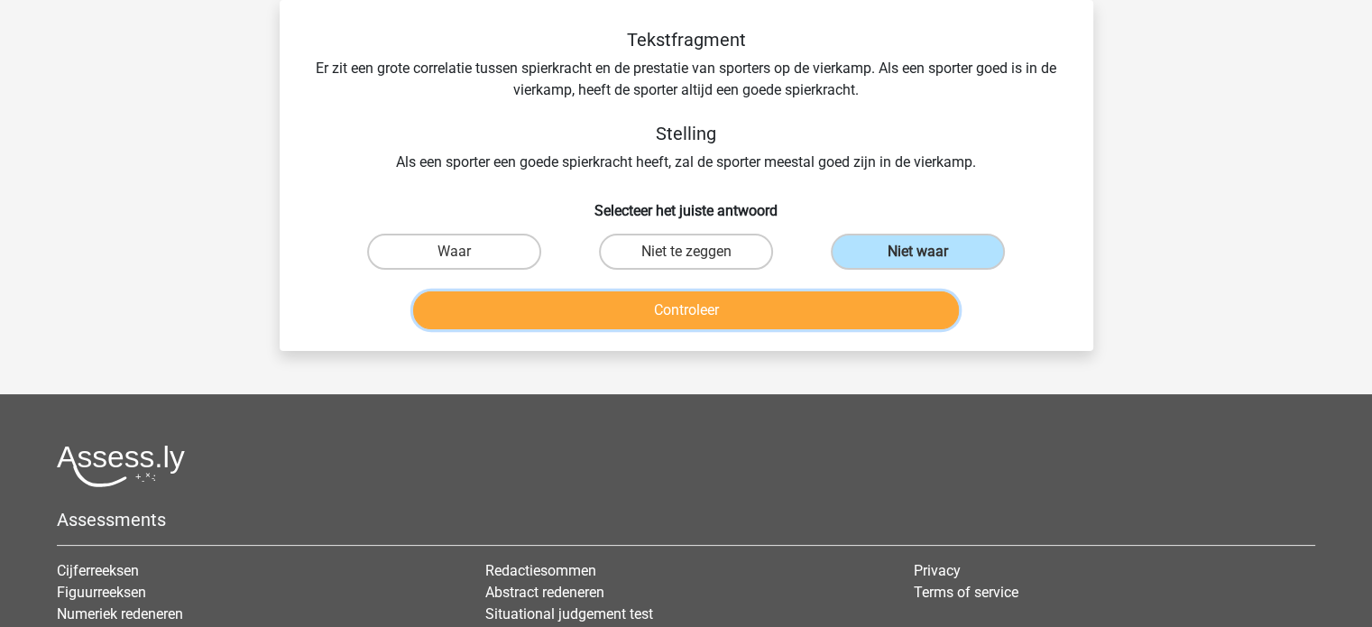
click at [863, 302] on button "Controleer" at bounding box center [686, 310] width 546 height 38
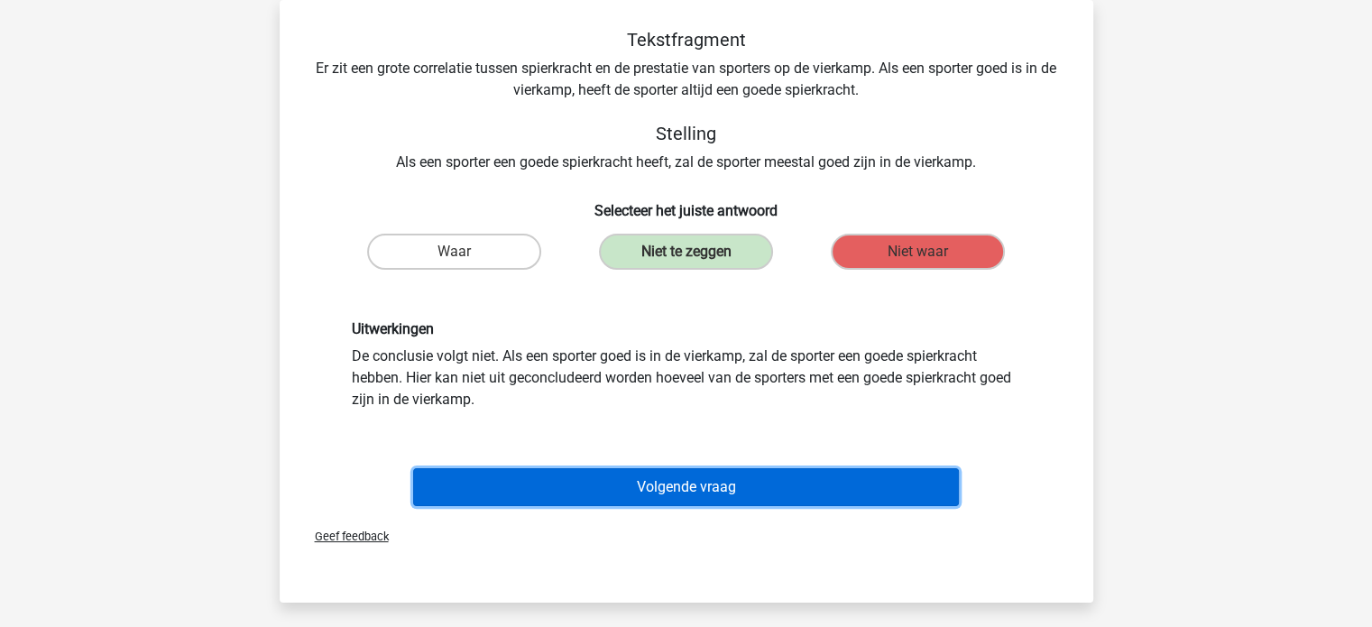
click at [715, 480] on button "Volgende vraag" at bounding box center [686, 487] width 546 height 38
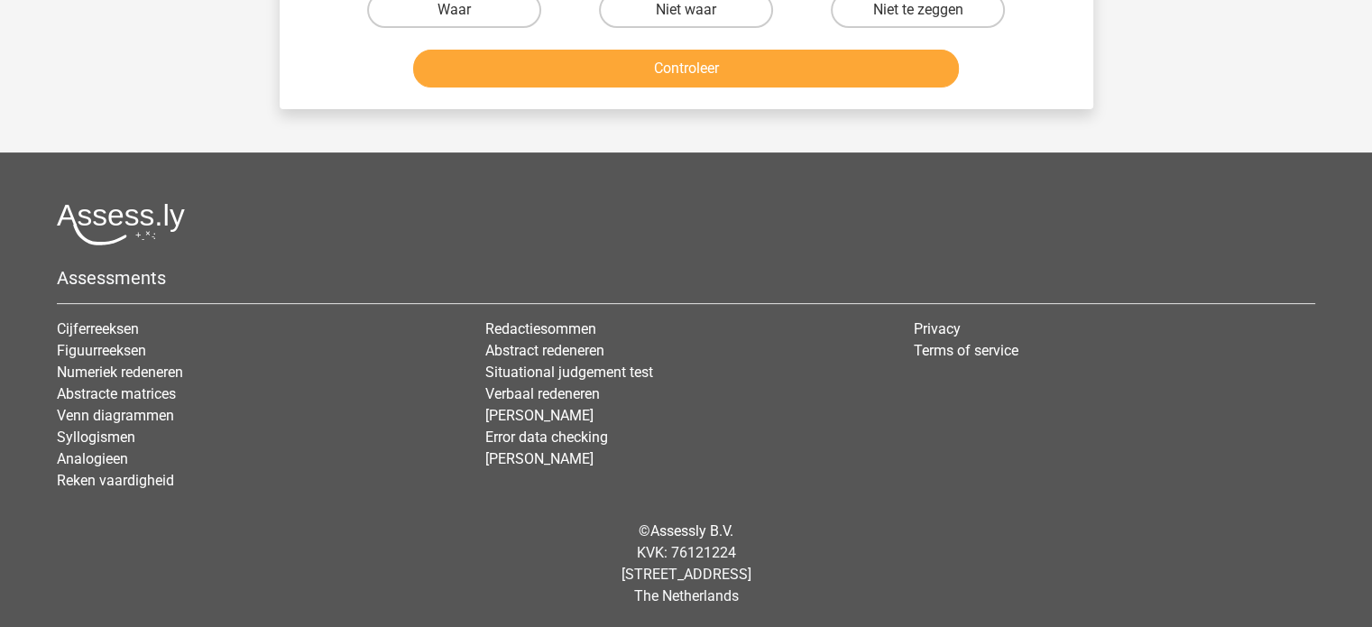
scroll to position [0, 0]
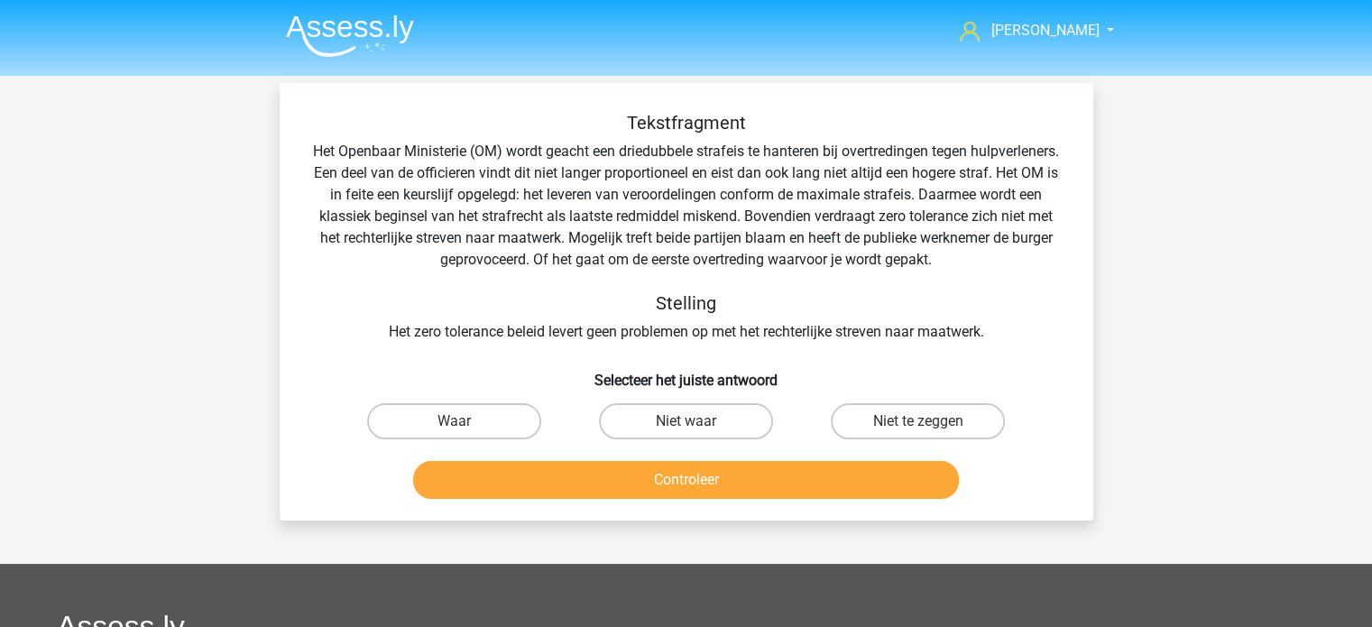
click at [689, 426] on input "Niet waar" at bounding box center [692, 427] width 12 height 12
radio input "true"
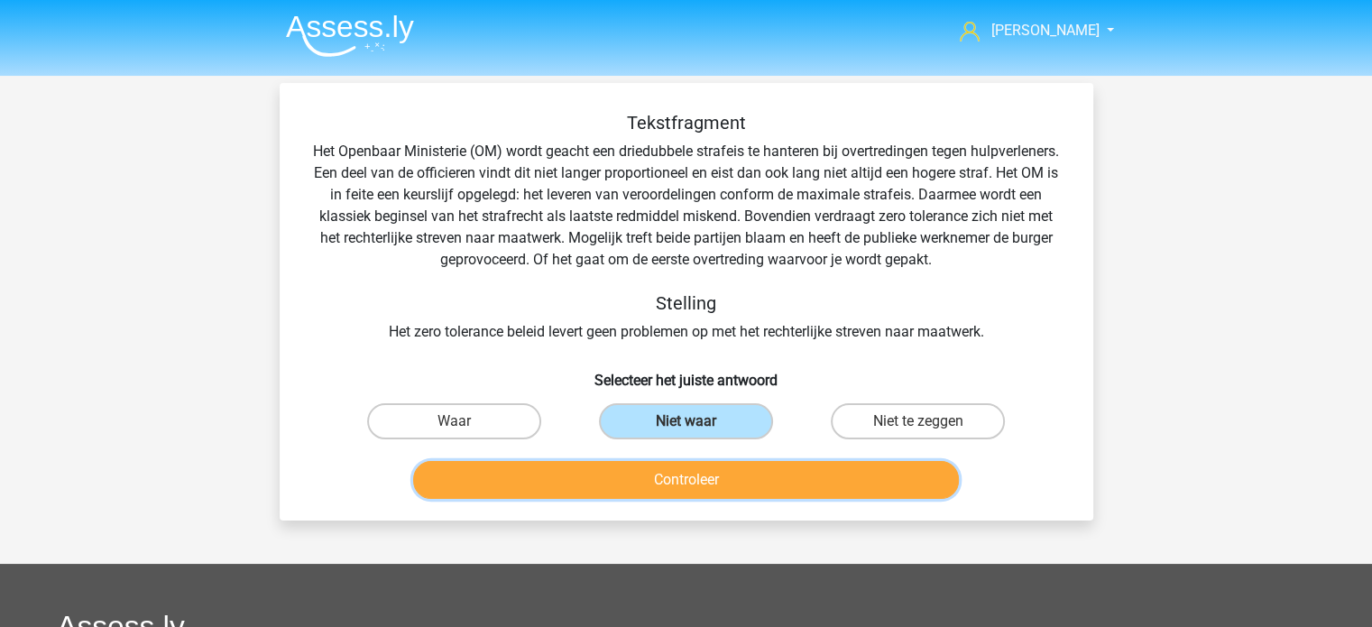
click at [718, 478] on button "Controleer" at bounding box center [686, 480] width 546 height 38
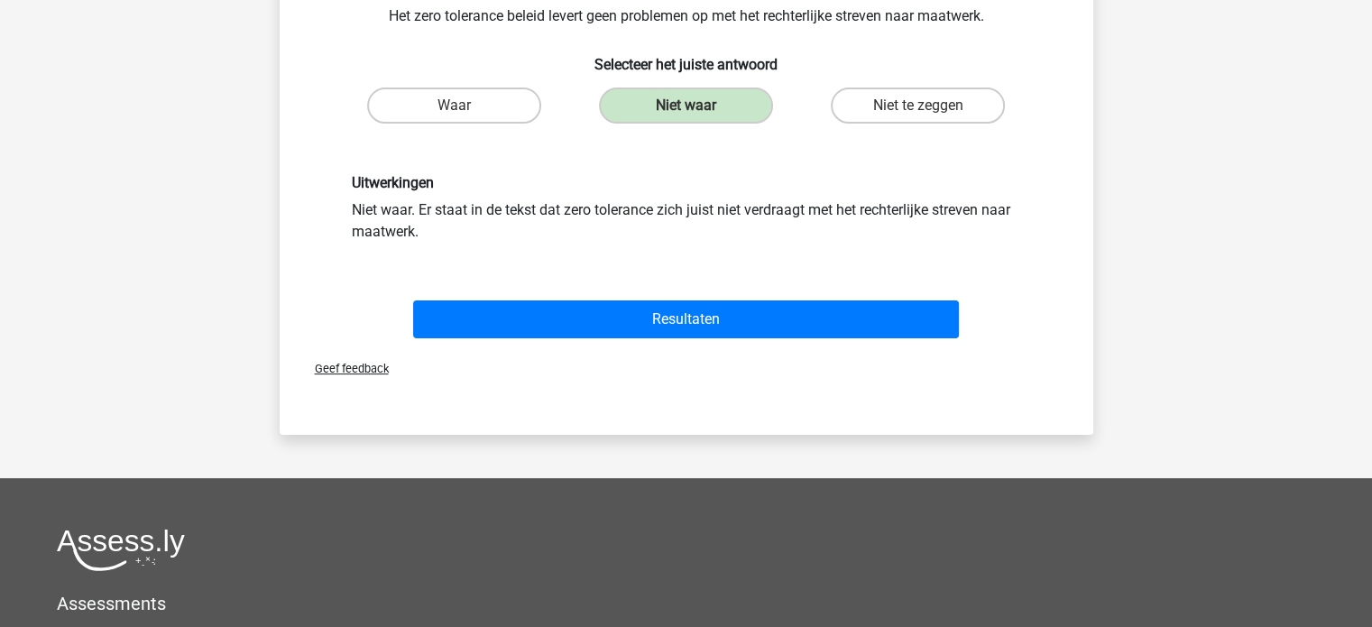
scroll to position [361, 0]
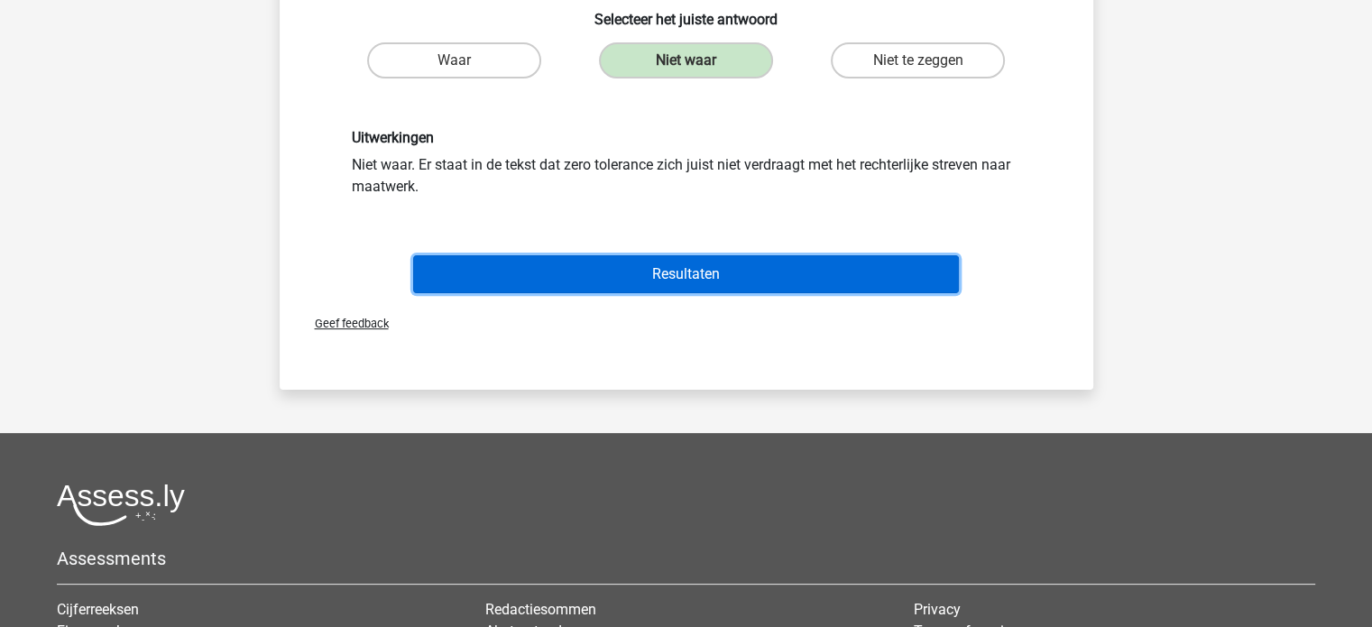
click at [734, 272] on button "Resultaten" at bounding box center [686, 274] width 546 height 38
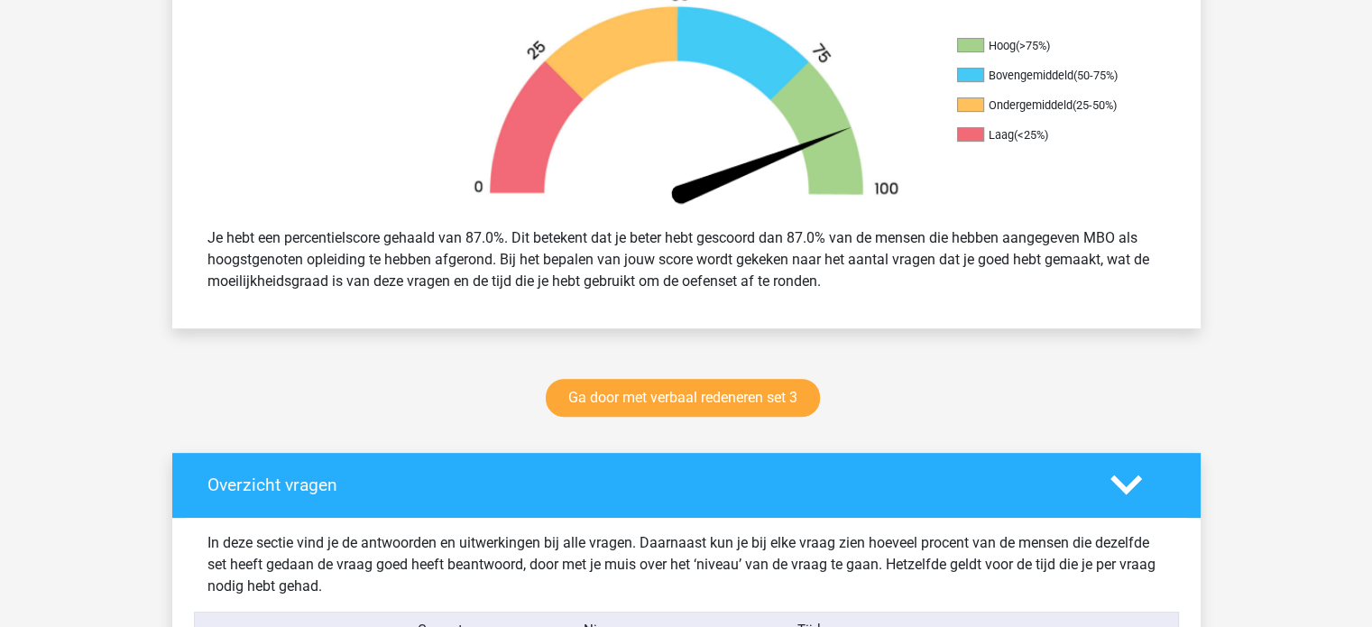
scroll to position [632, 0]
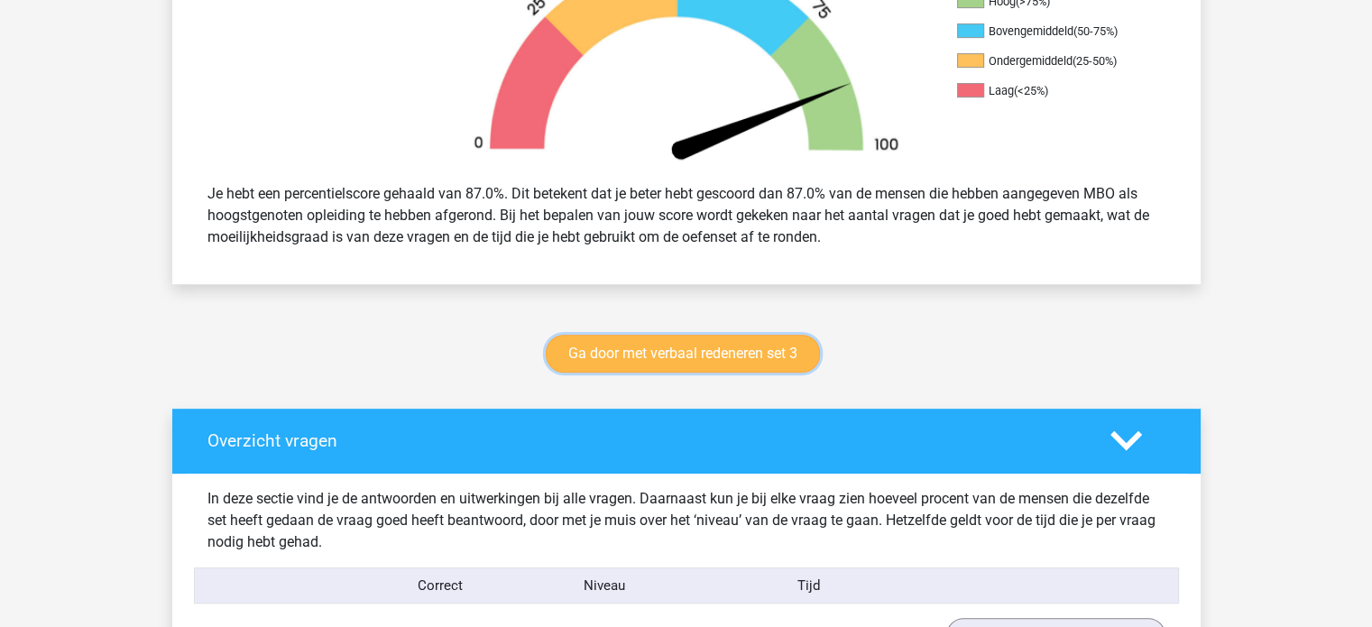
click at [687, 349] on link "Ga door met verbaal redeneren set 3" at bounding box center [683, 354] width 274 height 38
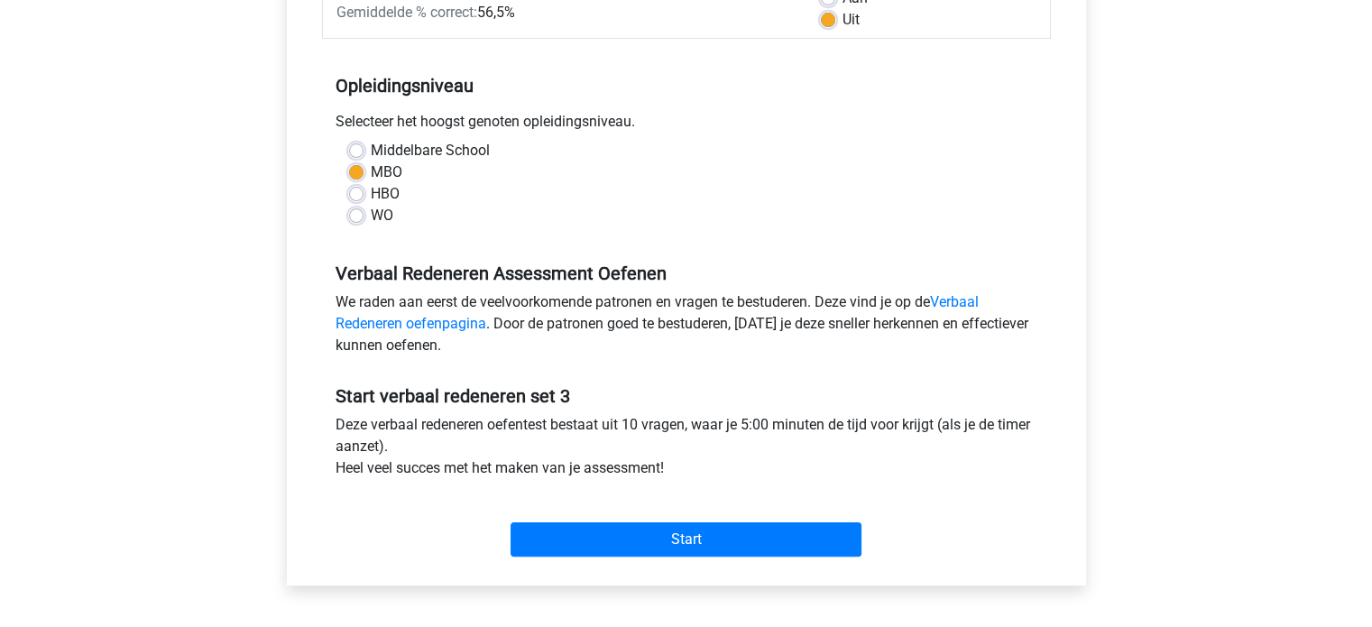
scroll to position [361, 0]
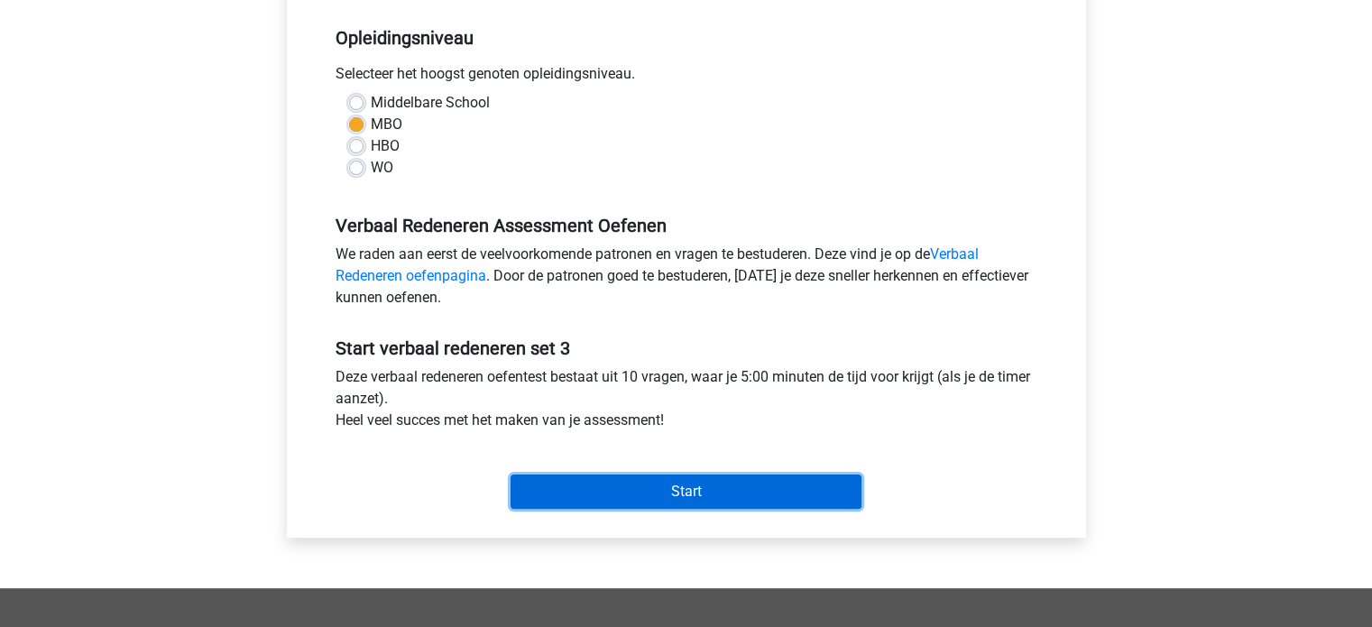
click at [711, 482] on input "Start" at bounding box center [686, 492] width 351 height 34
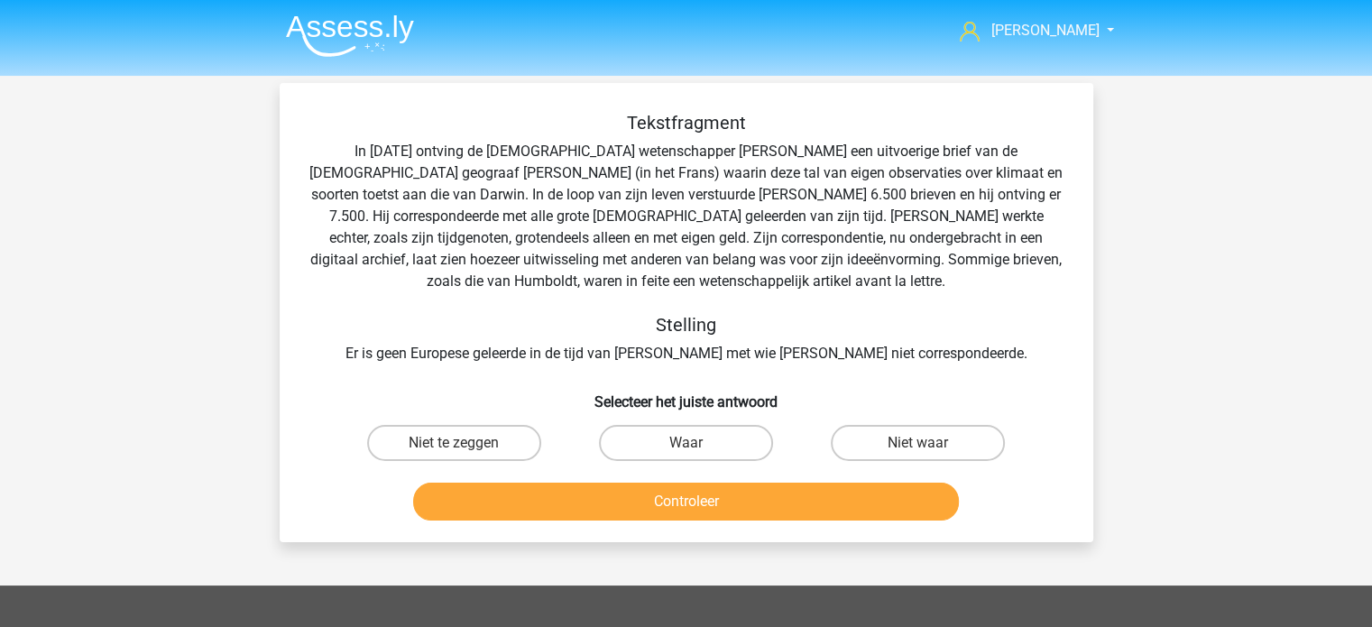
click at [688, 445] on input "Waar" at bounding box center [692, 449] width 12 height 12
radio input "true"
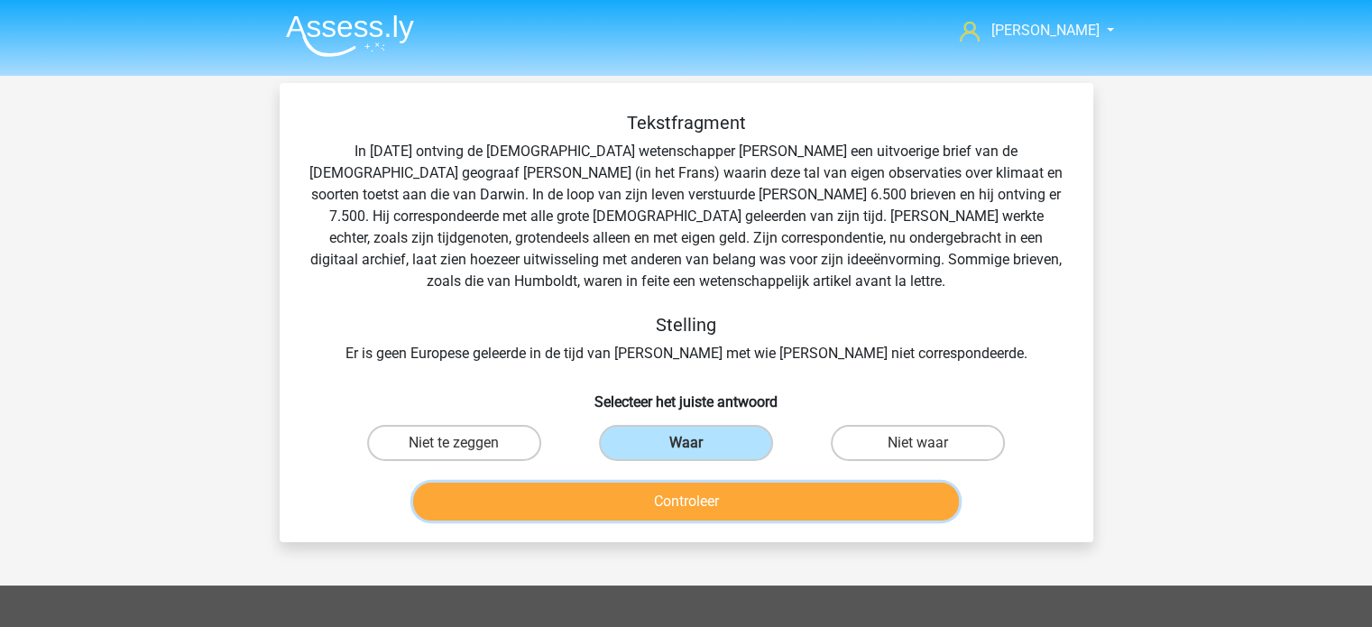
click at [697, 490] on button "Controleer" at bounding box center [686, 502] width 546 height 38
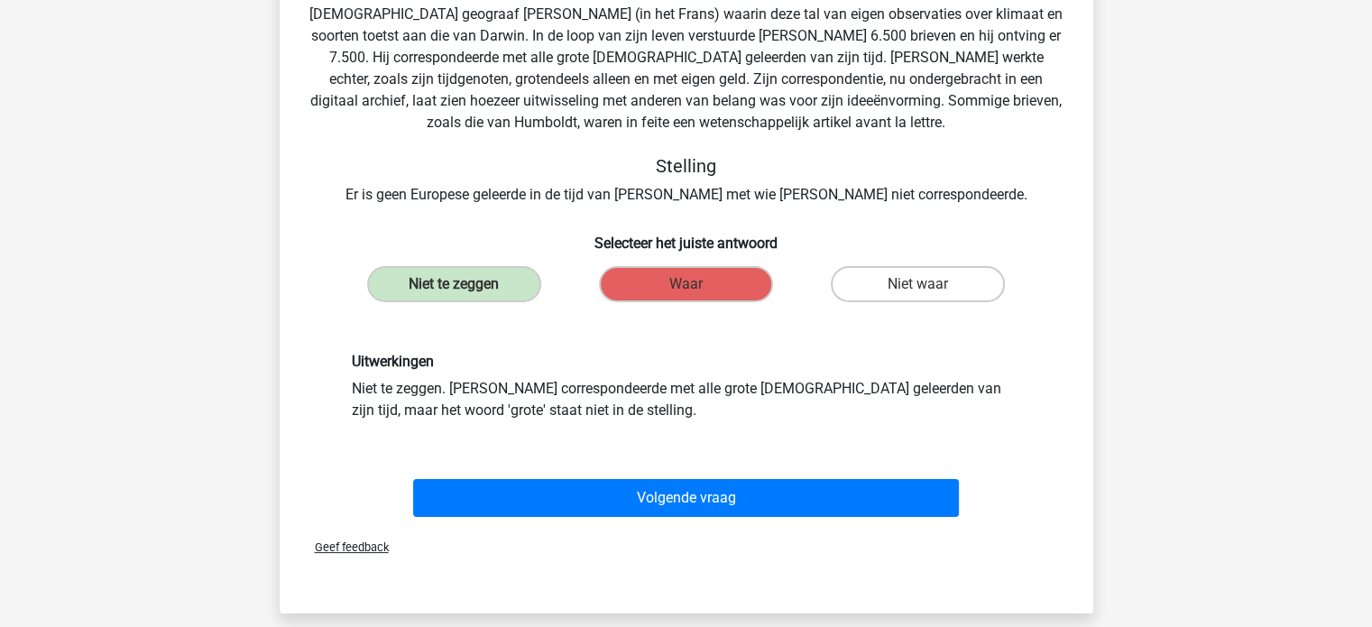
scroll to position [180, 0]
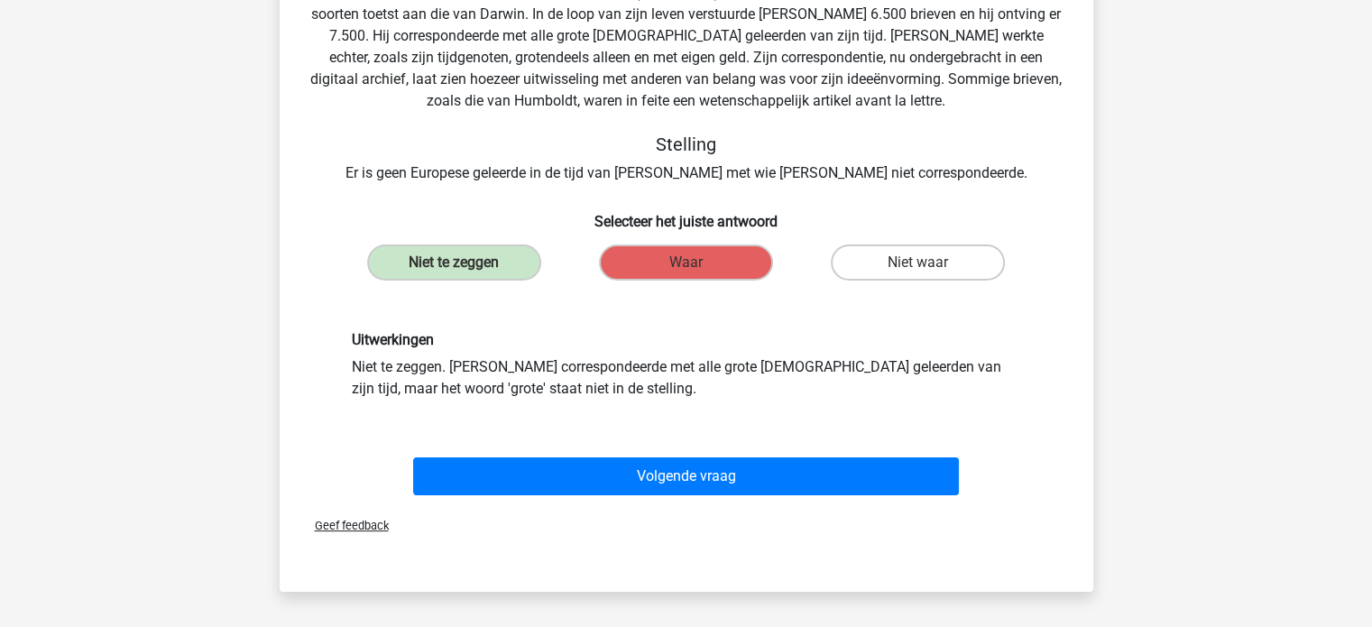
click at [715, 498] on div "Volgende vraag" at bounding box center [686, 479] width 697 height 45
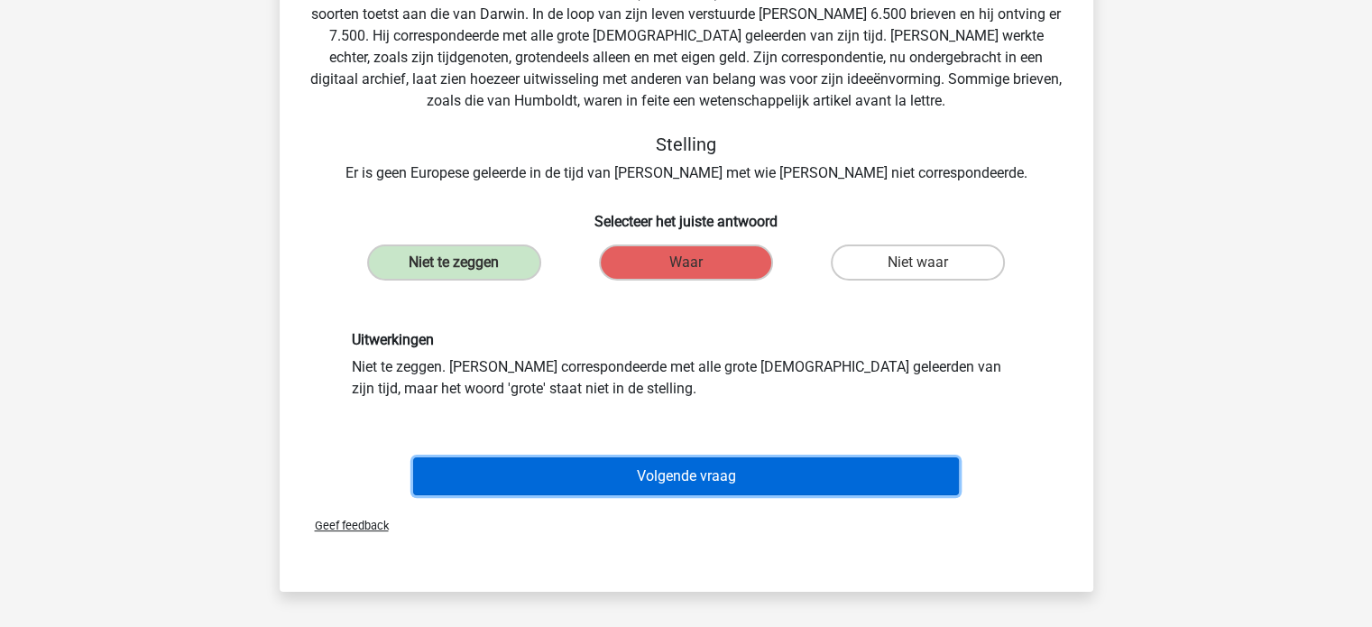
click at [720, 484] on button "Volgende vraag" at bounding box center [686, 476] width 546 height 38
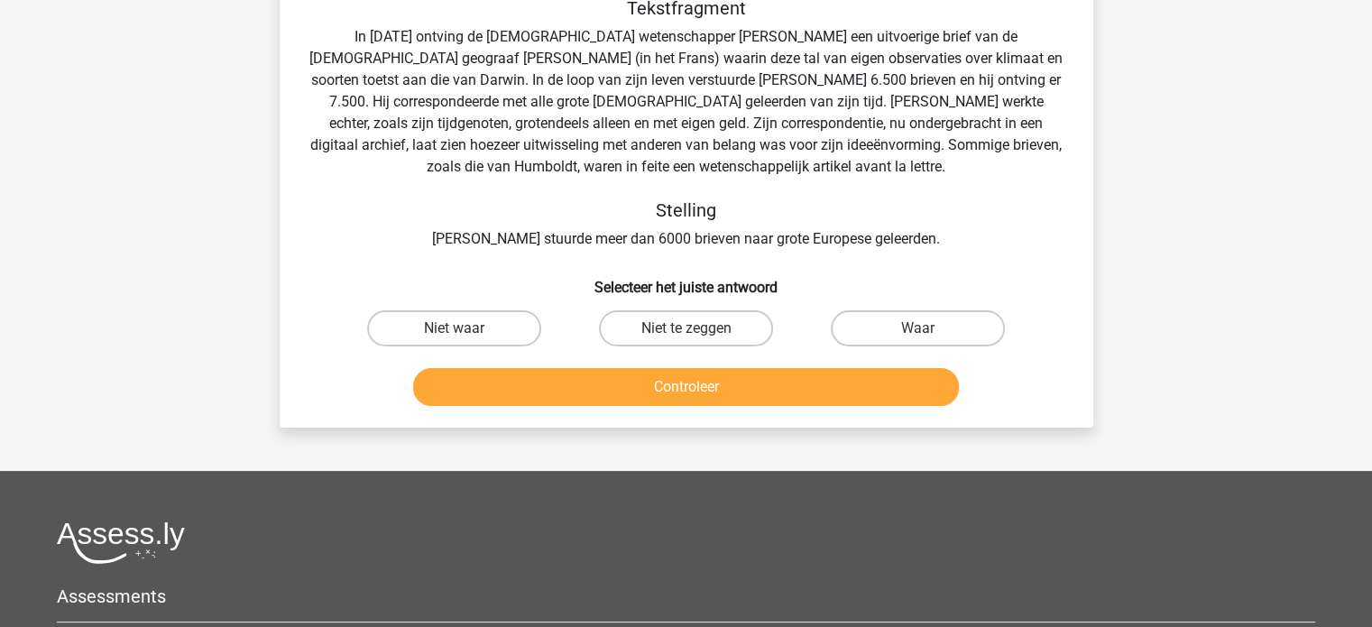
scroll to position [83, 0]
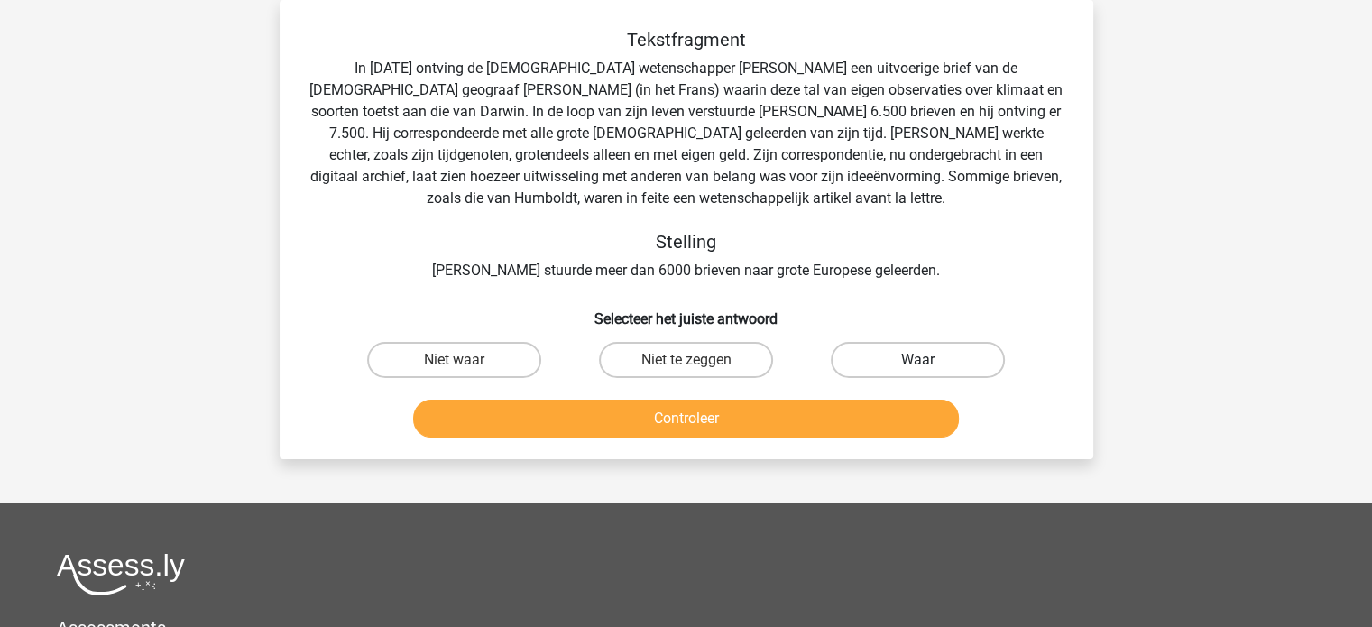
click at [907, 359] on label "Waar" at bounding box center [918, 360] width 174 height 36
click at [919, 360] on input "Waar" at bounding box center [925, 366] width 12 height 12
radio input "true"
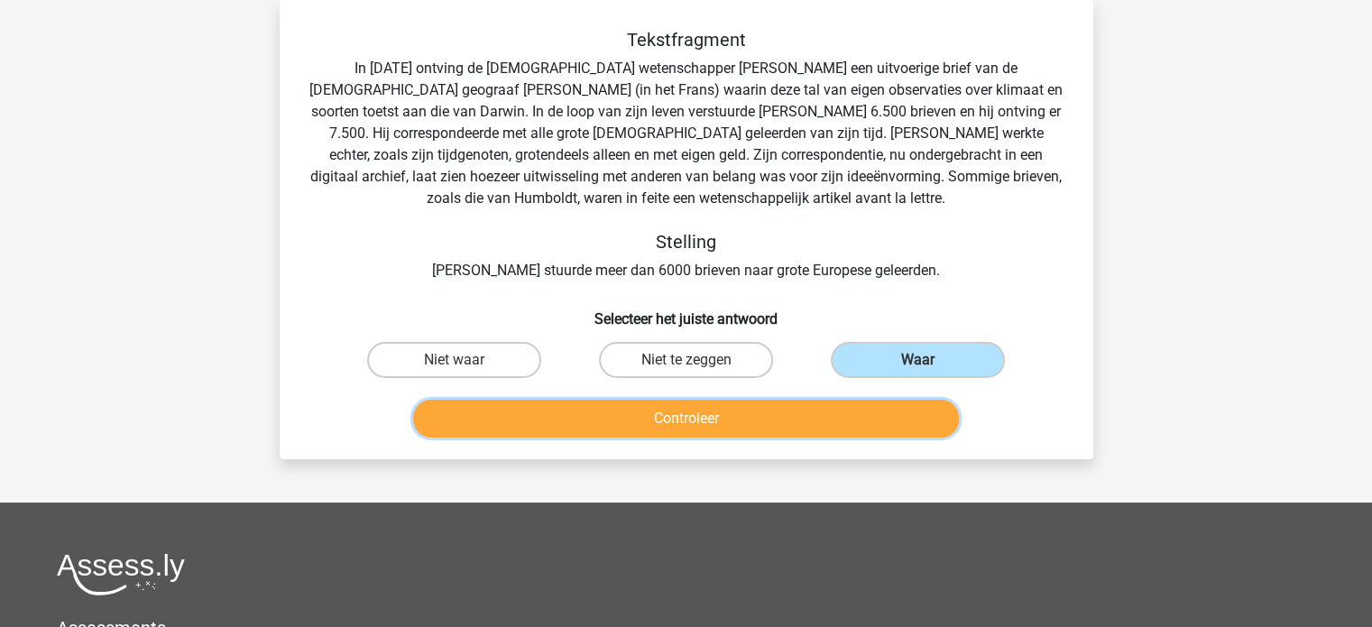
click at [819, 421] on button "Controleer" at bounding box center [686, 419] width 546 height 38
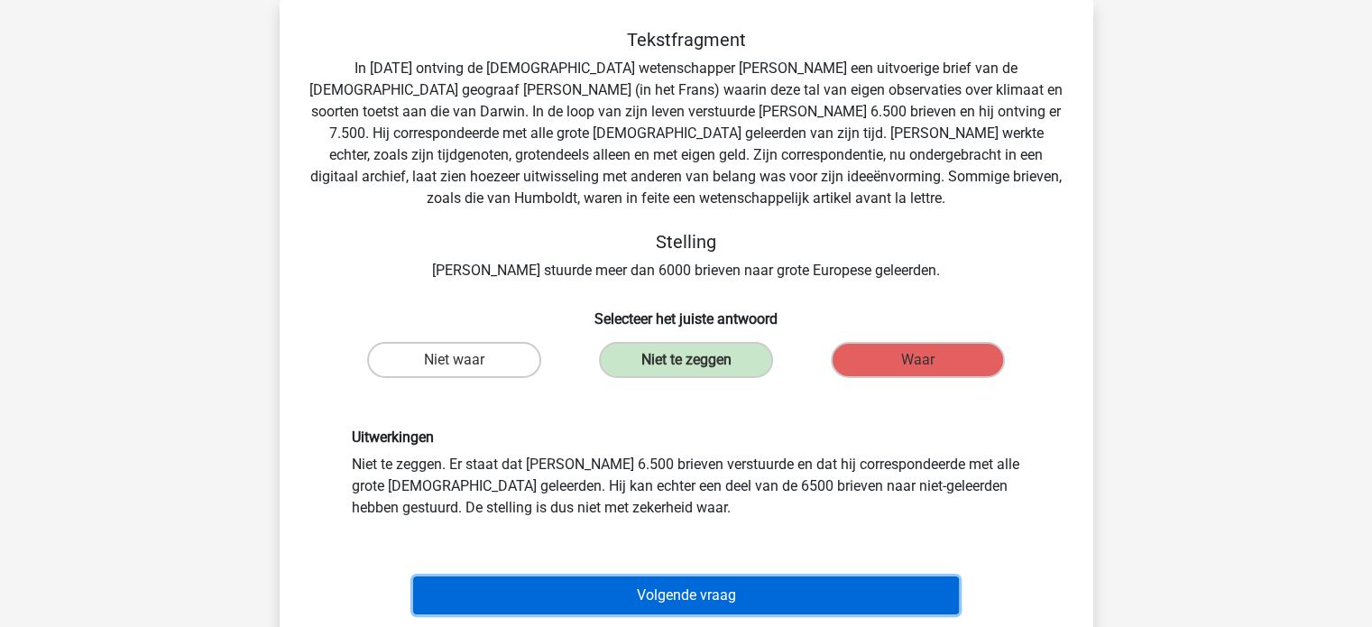
click at [665, 595] on button "Volgende vraag" at bounding box center [686, 596] width 546 height 38
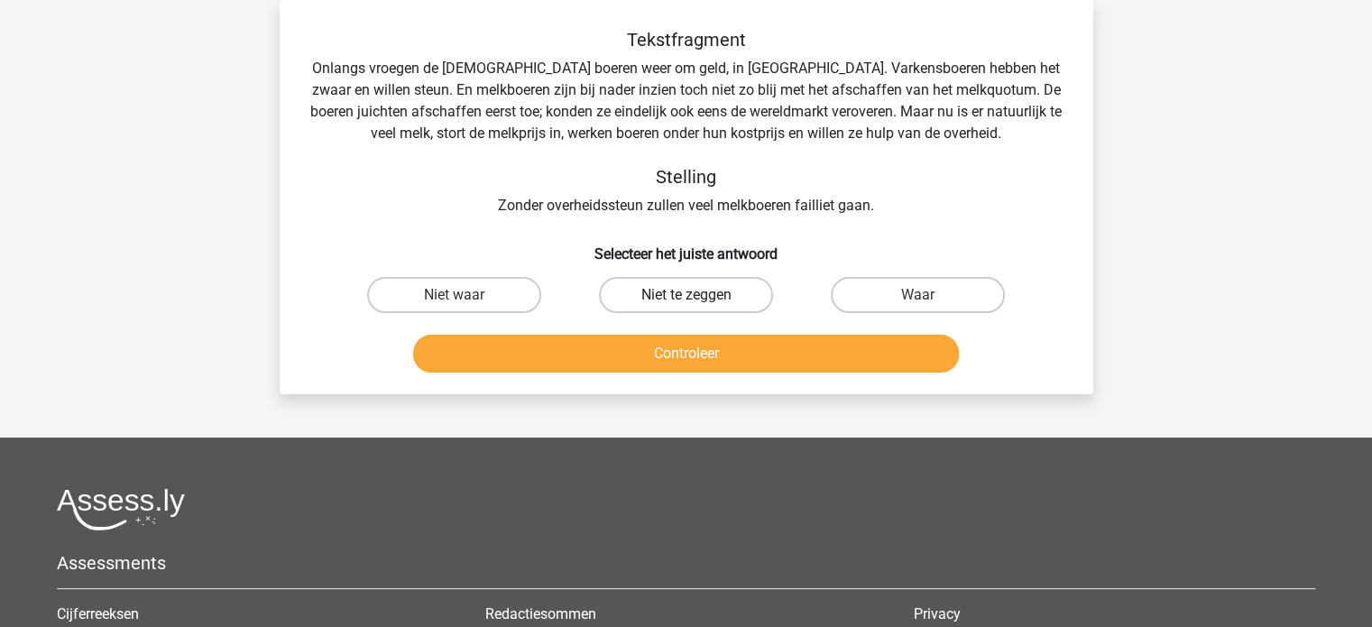
drag, startPoint x: 667, startPoint y: 298, endPoint x: 687, endPoint y: 325, distance: 33.6
click at [670, 299] on label "Niet te zeggen" at bounding box center [686, 295] width 174 height 36
click at [686, 299] on input "Niet te zeggen" at bounding box center [692, 301] width 12 height 12
radio input "true"
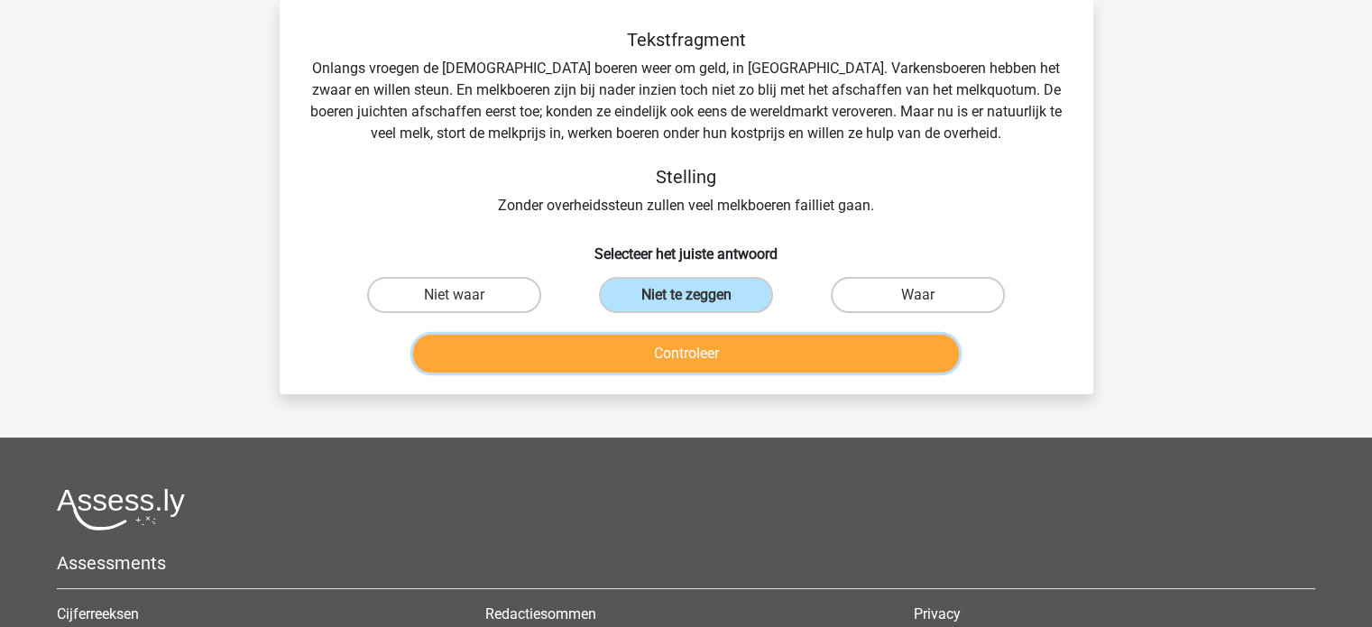
click at [688, 349] on button "Controleer" at bounding box center [686, 354] width 546 height 38
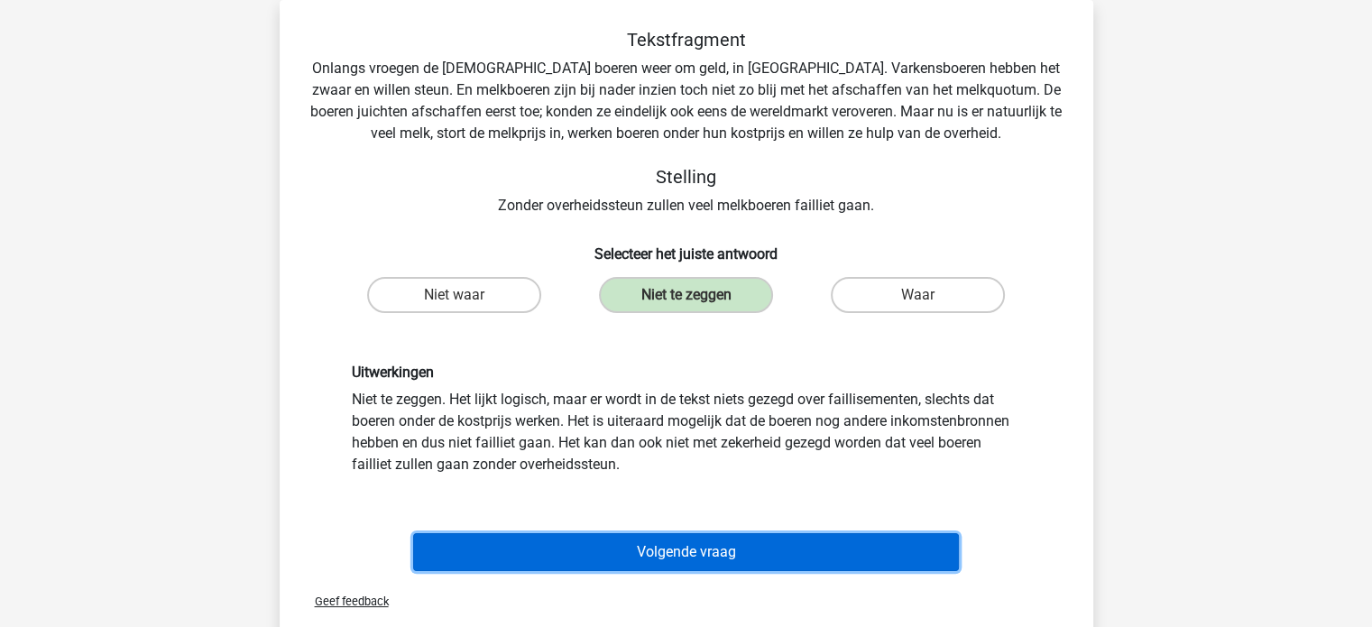
click at [660, 546] on button "Volgende vraag" at bounding box center [686, 552] width 546 height 38
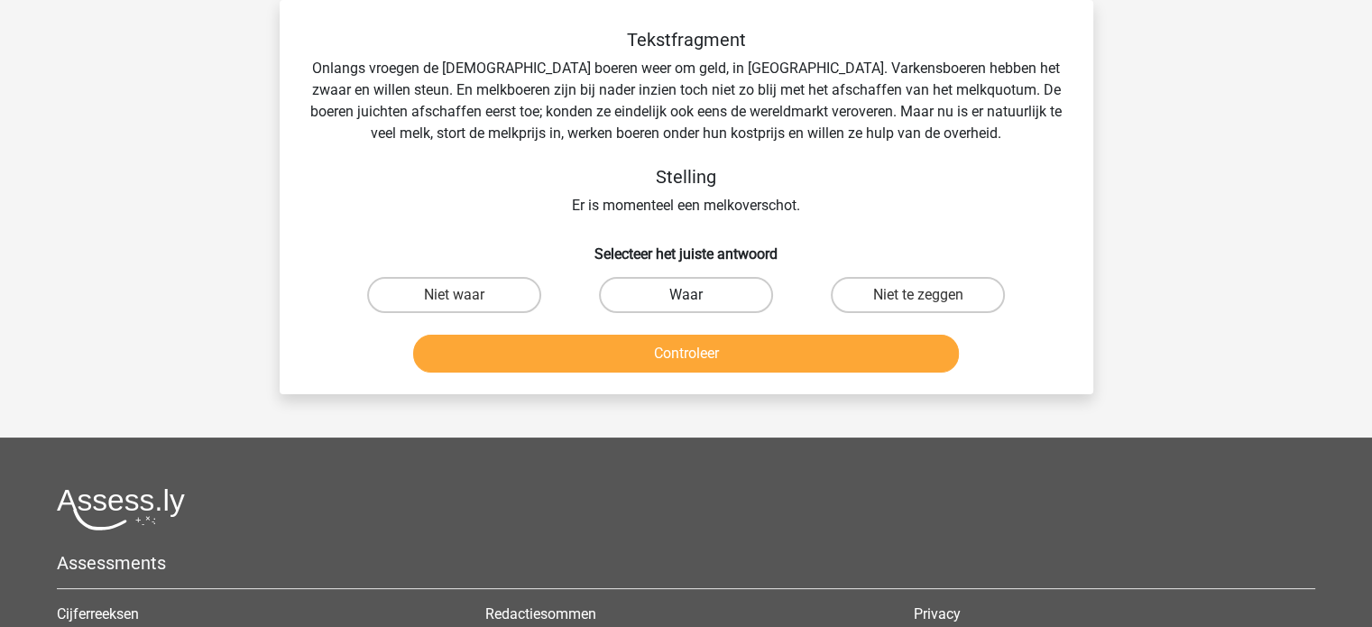
click at [699, 308] on label "Waar" at bounding box center [686, 295] width 174 height 36
click at [697, 307] on input "Waar" at bounding box center [692, 301] width 12 height 12
radio input "true"
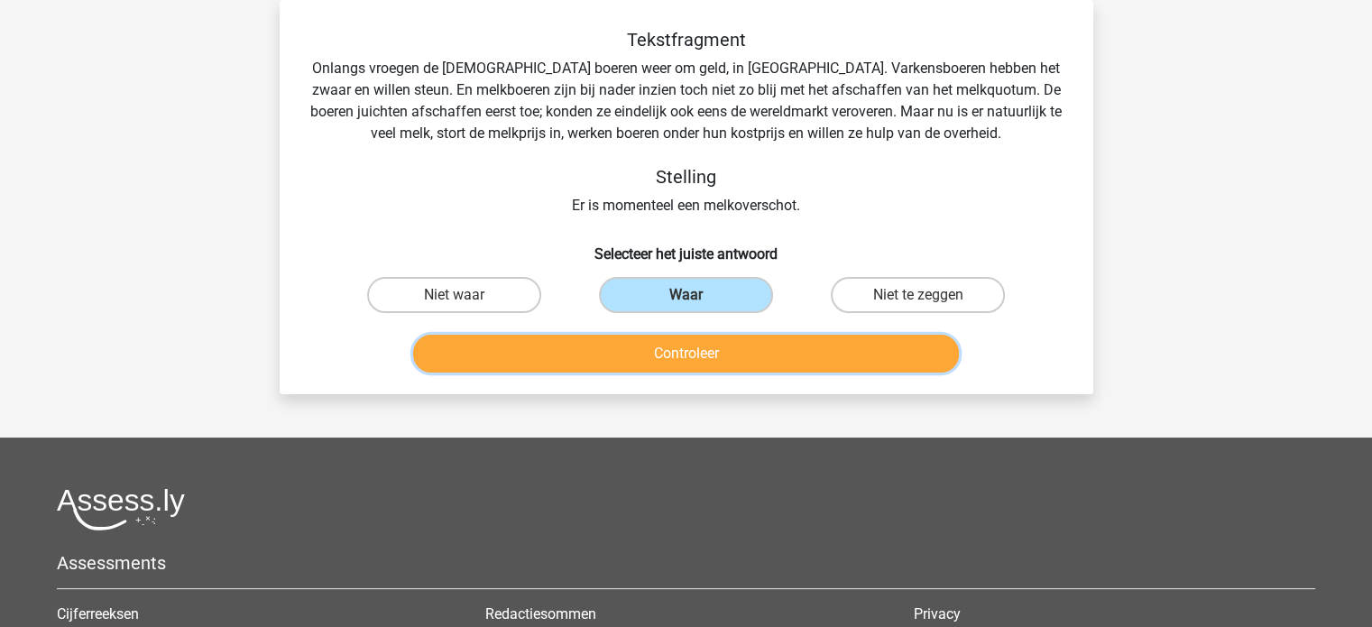
click at [698, 338] on button "Controleer" at bounding box center [686, 354] width 546 height 38
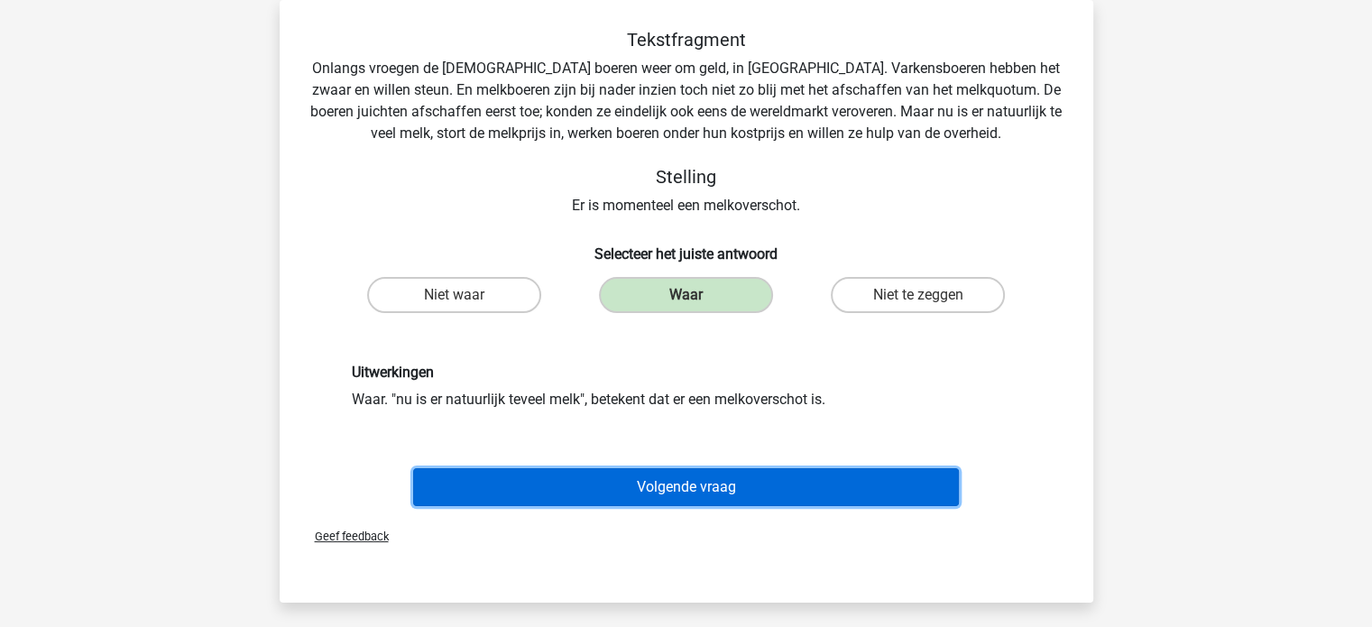
click at [715, 478] on button "Volgende vraag" at bounding box center [686, 487] width 546 height 38
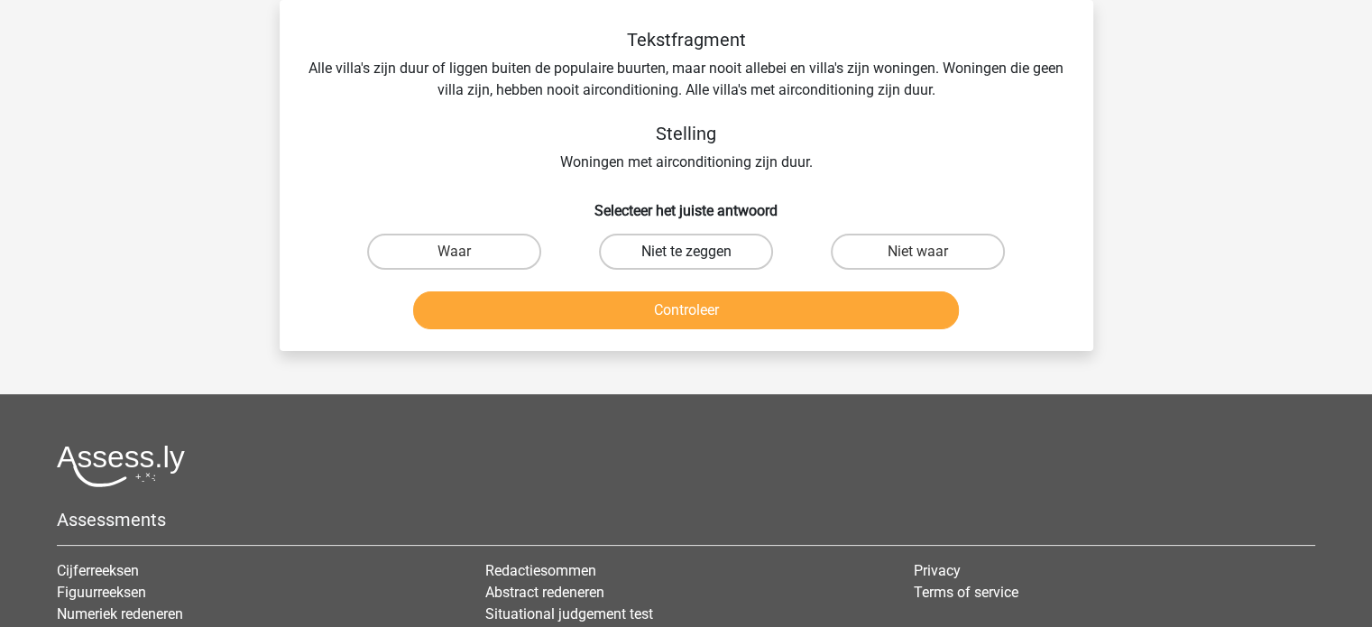
click at [678, 260] on label "Niet te zeggen" at bounding box center [686, 252] width 174 height 36
click at [686, 260] on input "Niet te zeggen" at bounding box center [692, 258] width 12 height 12
radio input "true"
click at [905, 252] on label "Niet waar" at bounding box center [918, 252] width 174 height 36
click at [919, 252] on input "Niet waar" at bounding box center [925, 258] width 12 height 12
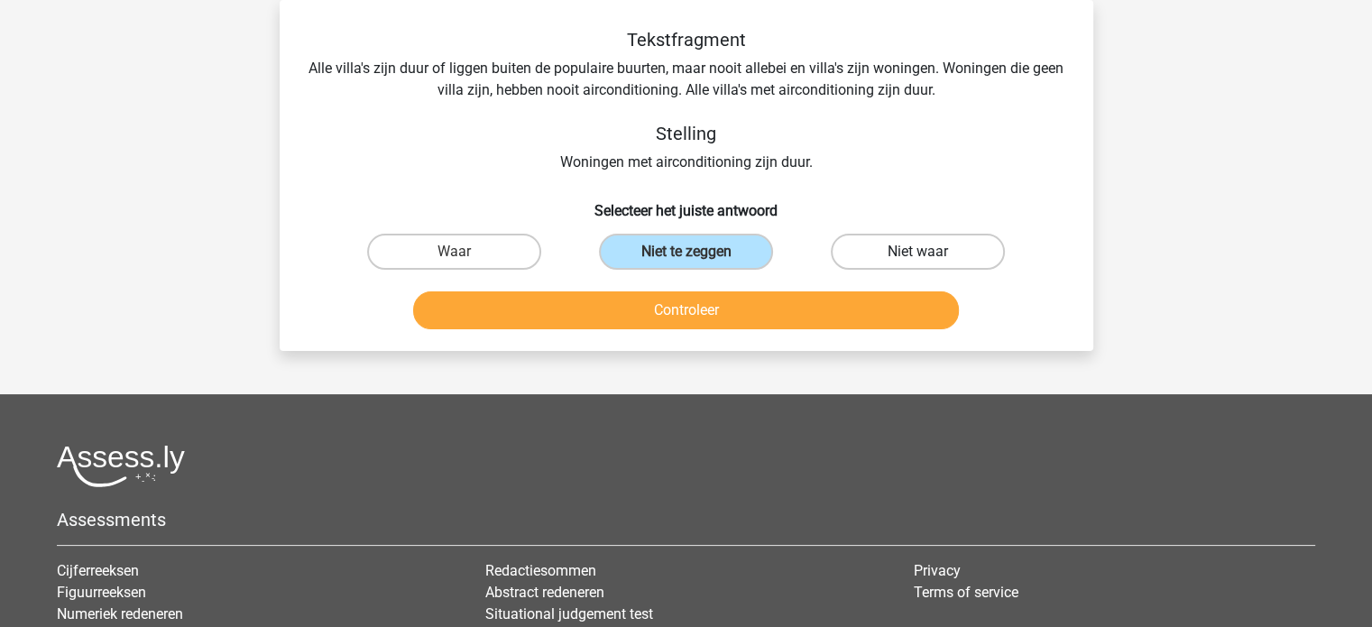
radio input "true"
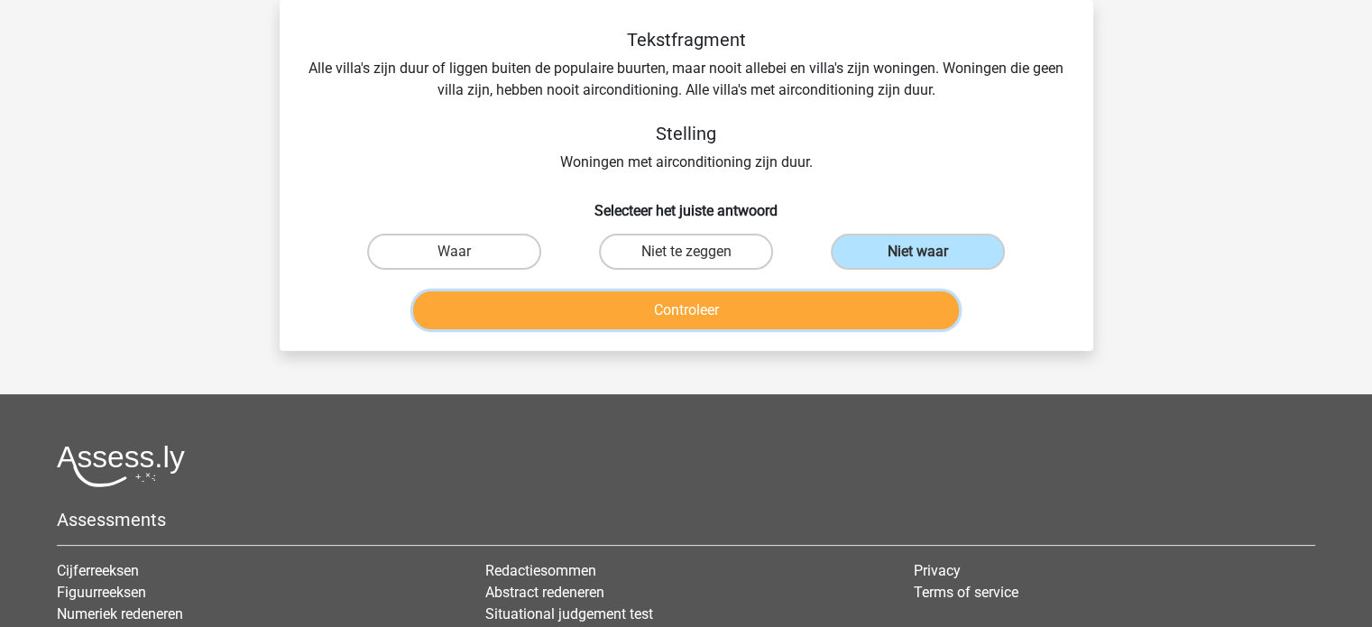
click at [732, 309] on button "Controleer" at bounding box center [686, 310] width 546 height 38
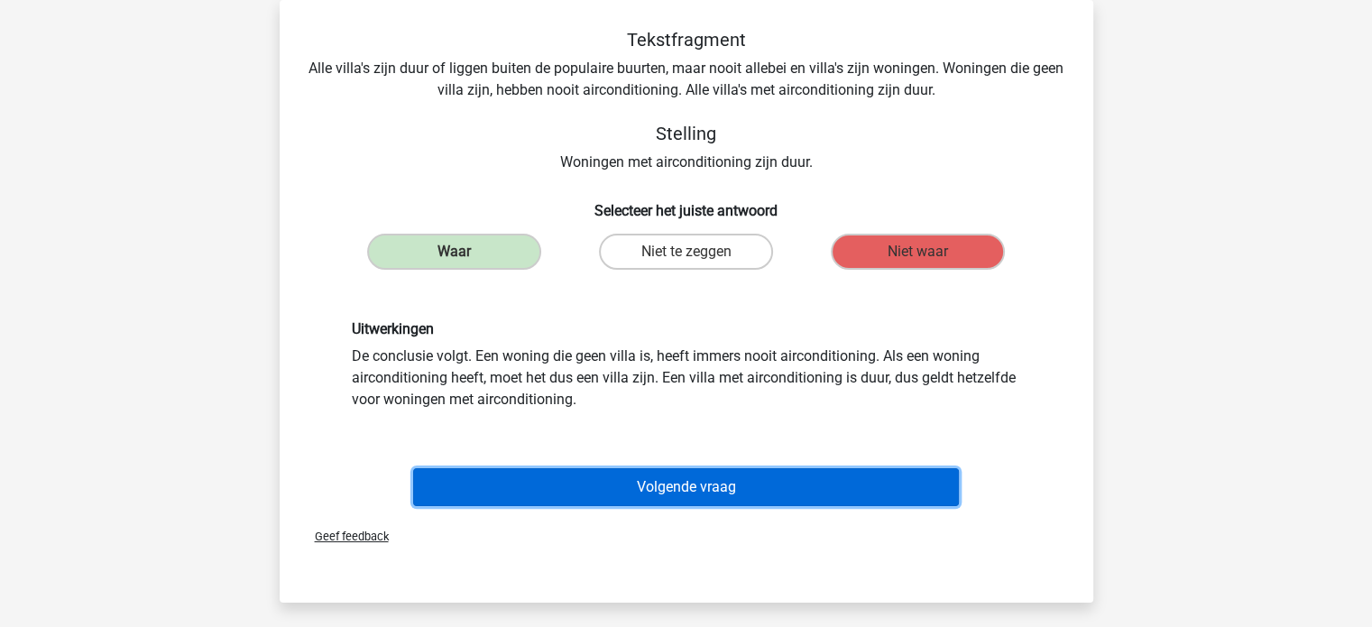
click at [710, 479] on button "Volgende vraag" at bounding box center [686, 487] width 546 height 38
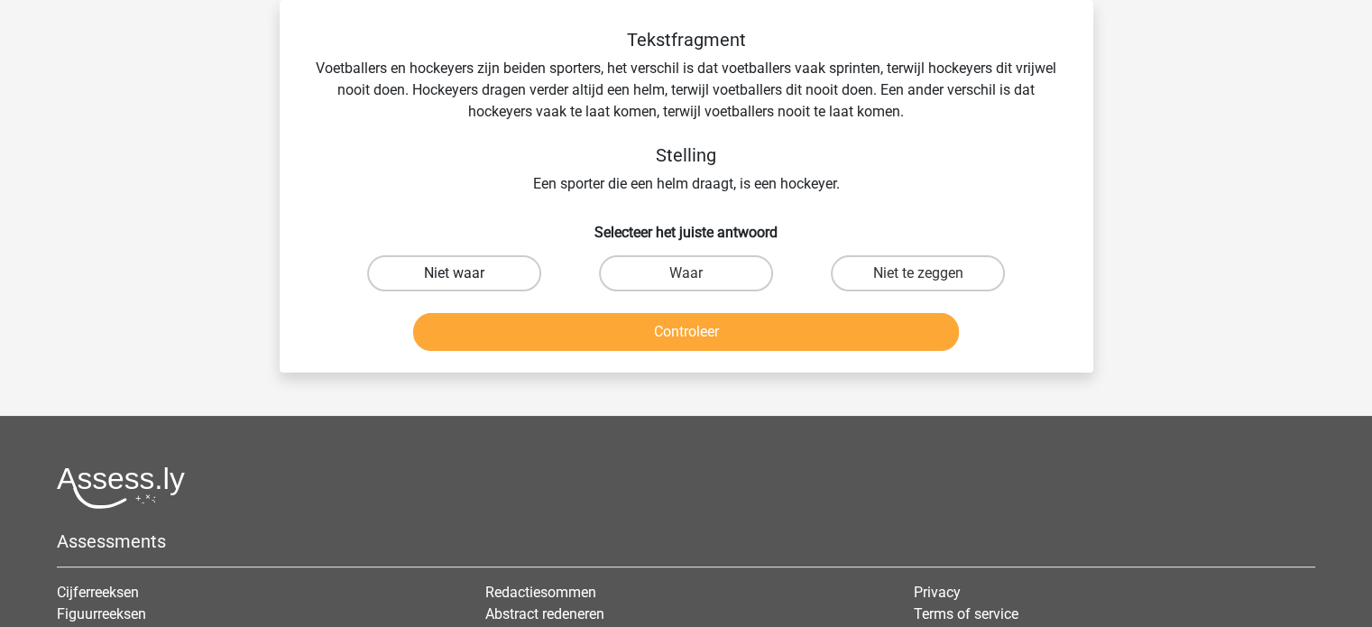
click at [484, 281] on label "Niet waar" at bounding box center [454, 273] width 174 height 36
click at [466, 281] on input "Niet waar" at bounding box center [460, 279] width 12 height 12
radio input "true"
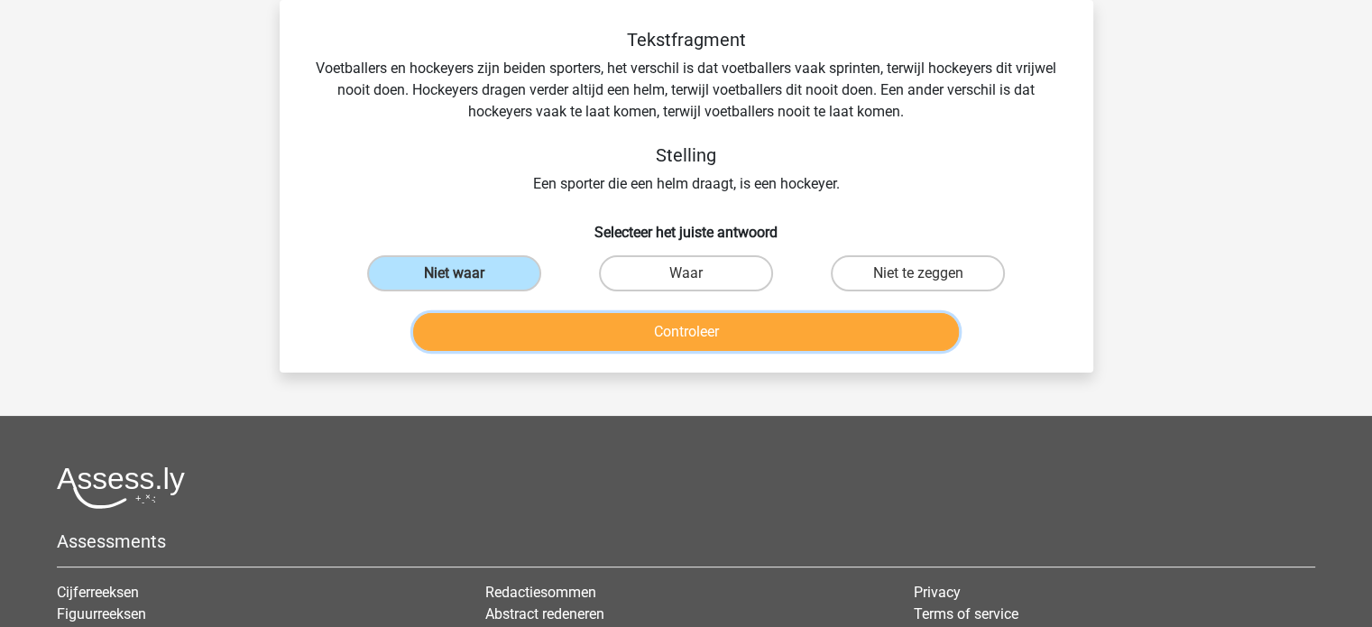
click at [687, 339] on button "Controleer" at bounding box center [686, 332] width 546 height 38
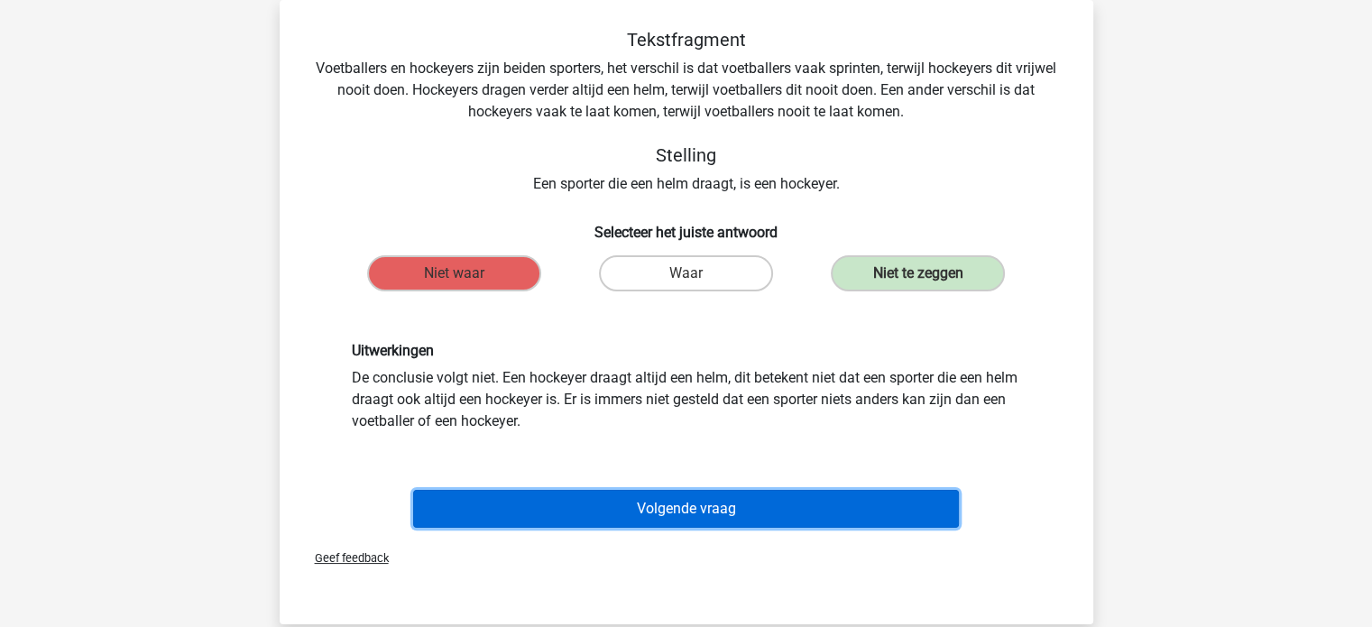
click at [726, 511] on button "Volgende vraag" at bounding box center [686, 509] width 546 height 38
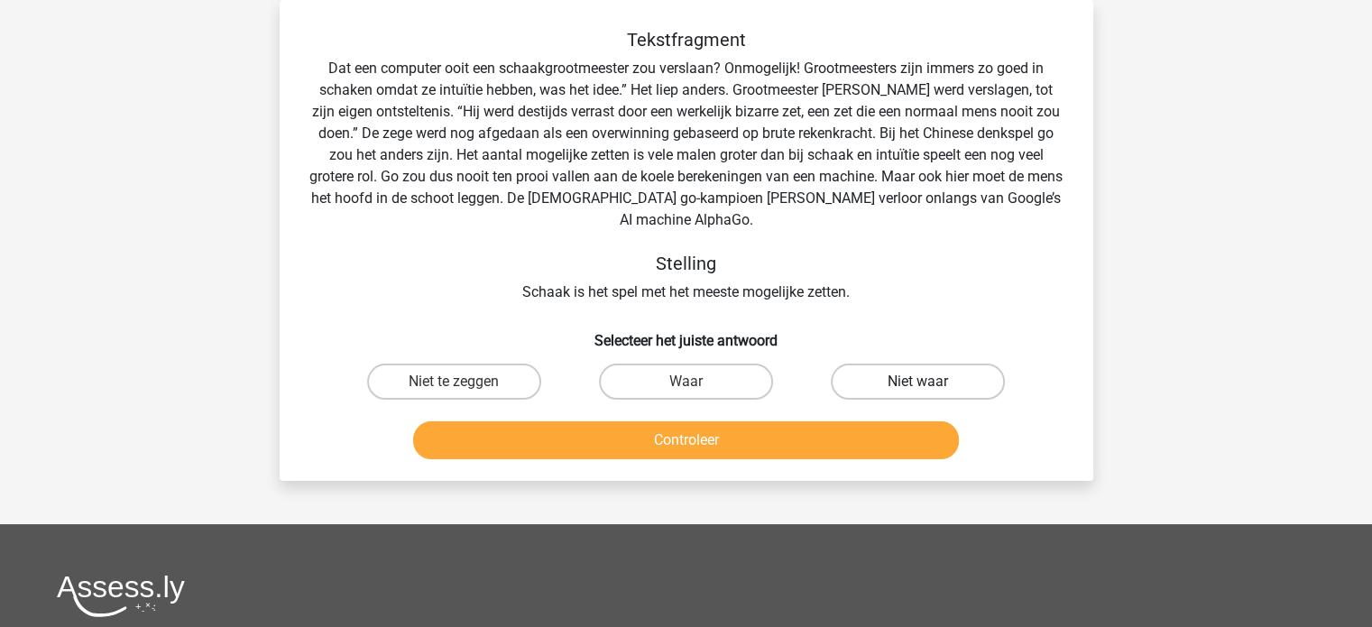
drag, startPoint x: 941, startPoint y: 363, endPoint x: 942, endPoint y: 383, distance: 19.9
click at [942, 383] on div "Niet waar" at bounding box center [918, 381] width 232 height 51
click at [940, 383] on label "Niet waar" at bounding box center [918, 382] width 174 height 36
click at [930, 383] on input "Niet waar" at bounding box center [925, 388] width 12 height 12
radio input "true"
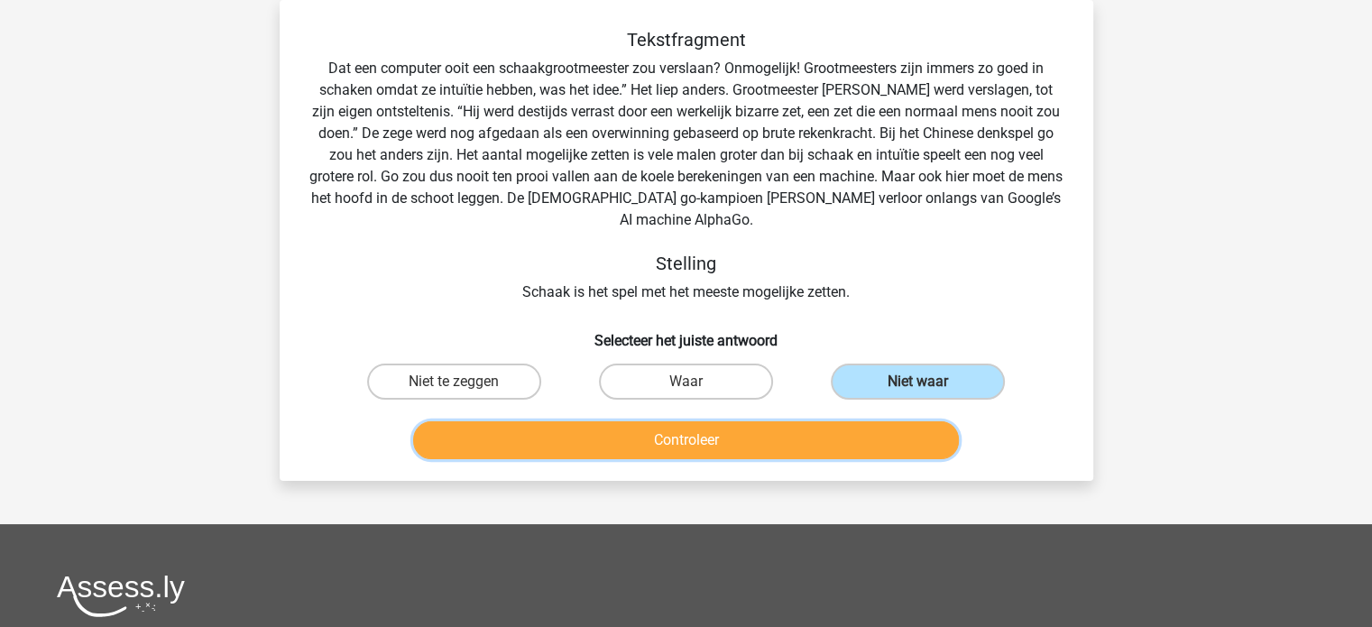
click at [852, 436] on button "Controleer" at bounding box center [686, 440] width 546 height 38
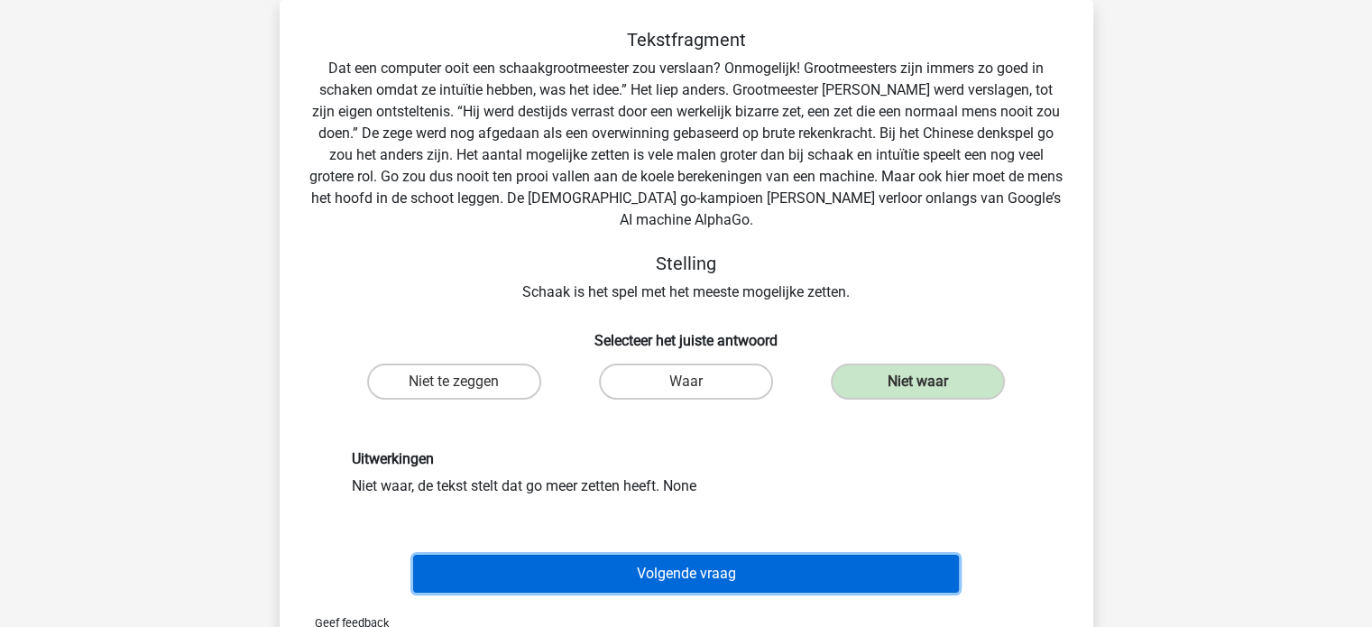
click at [731, 577] on button "Volgende vraag" at bounding box center [686, 574] width 546 height 38
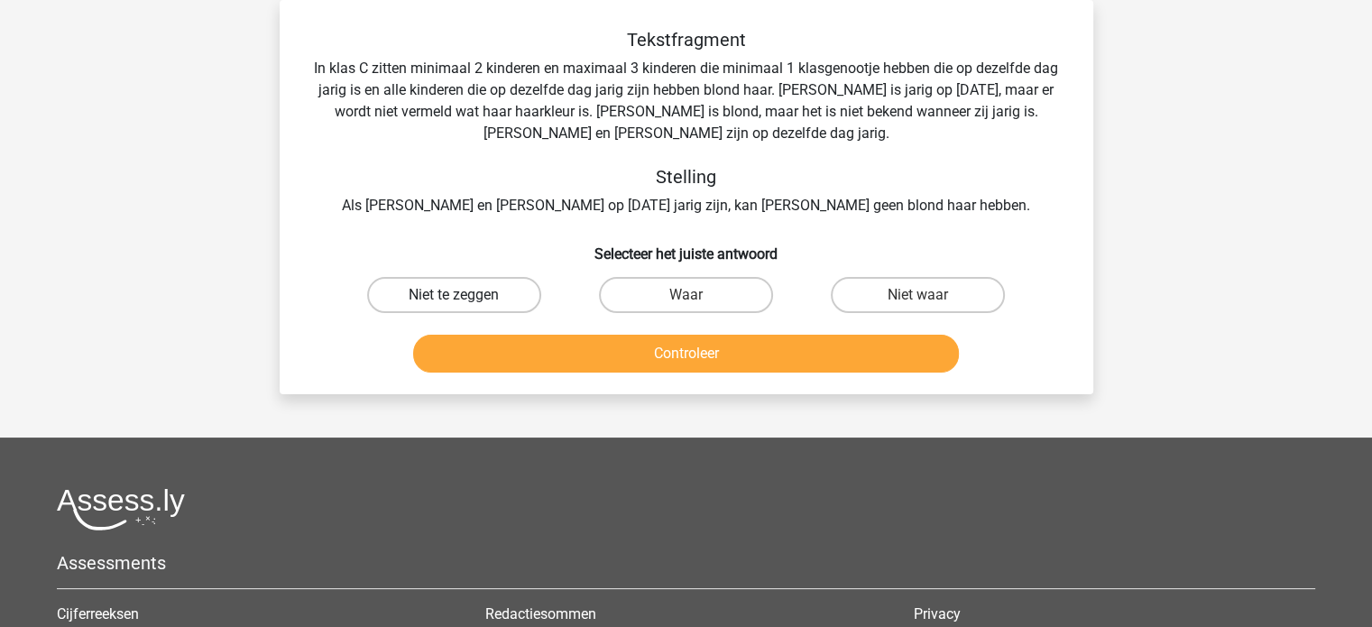
click at [449, 288] on label "Niet te zeggen" at bounding box center [454, 295] width 174 height 36
click at [454, 295] on input "Niet te zeggen" at bounding box center [460, 301] width 12 height 12
radio input "true"
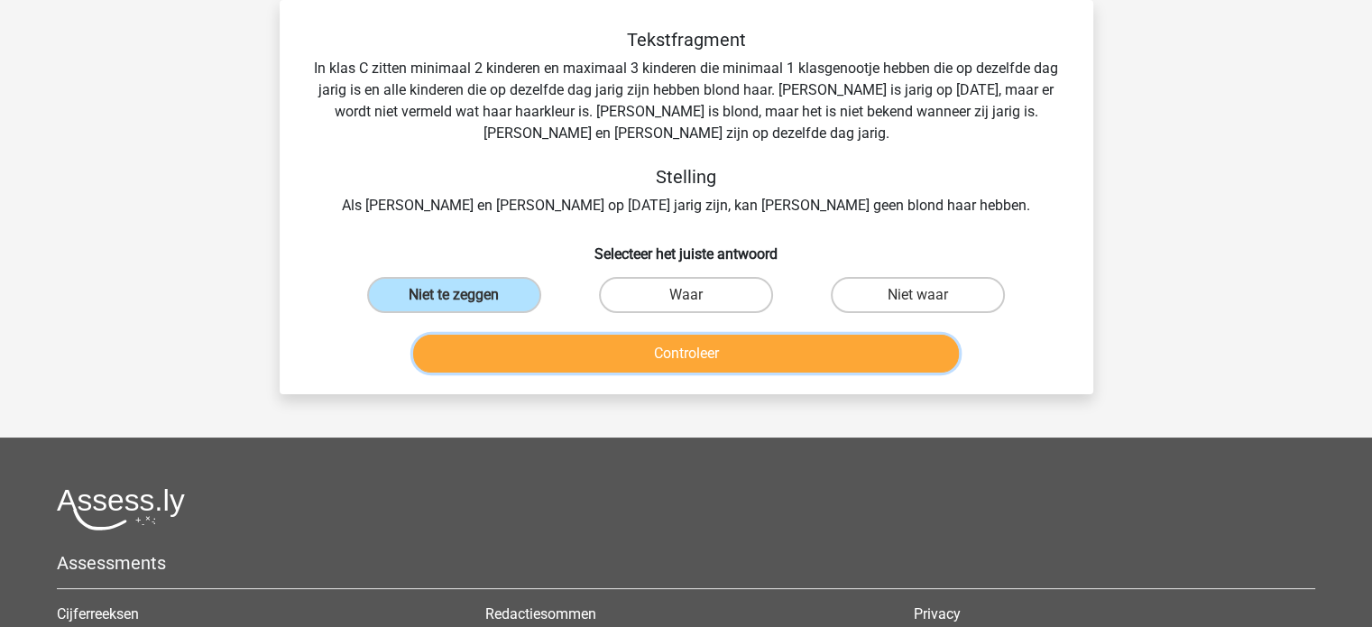
click at [714, 354] on button "Controleer" at bounding box center [686, 354] width 546 height 38
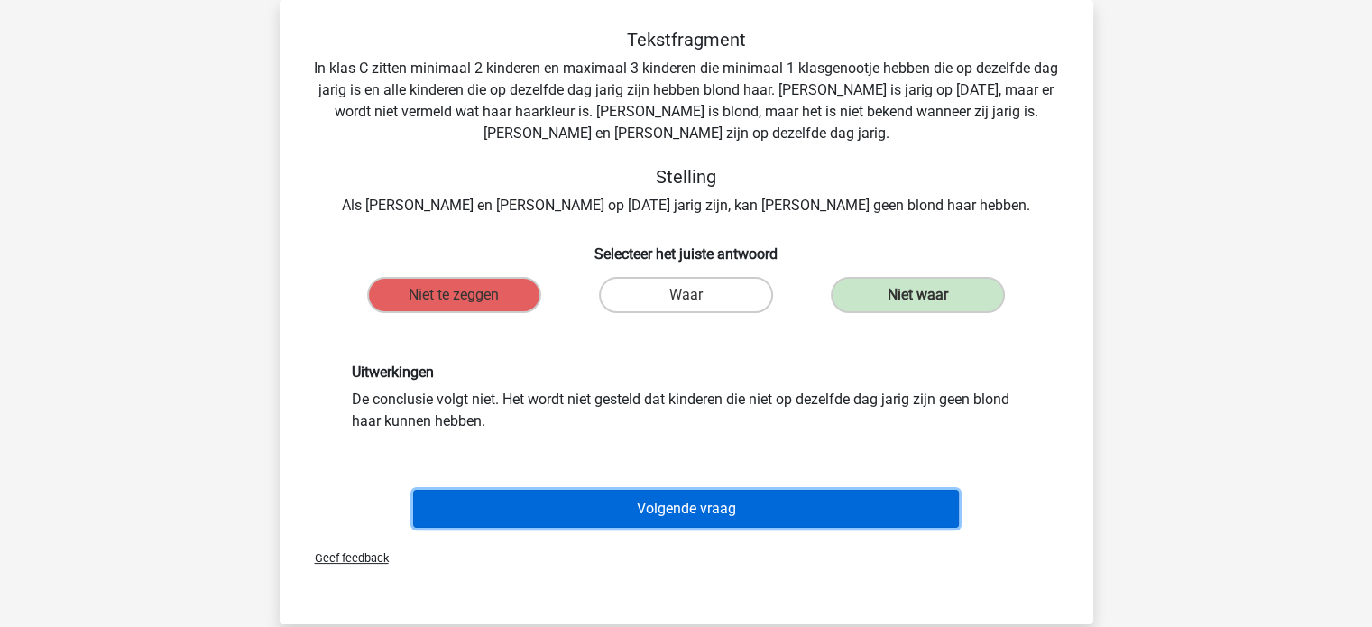
click at [721, 508] on button "Volgende vraag" at bounding box center [686, 509] width 546 height 38
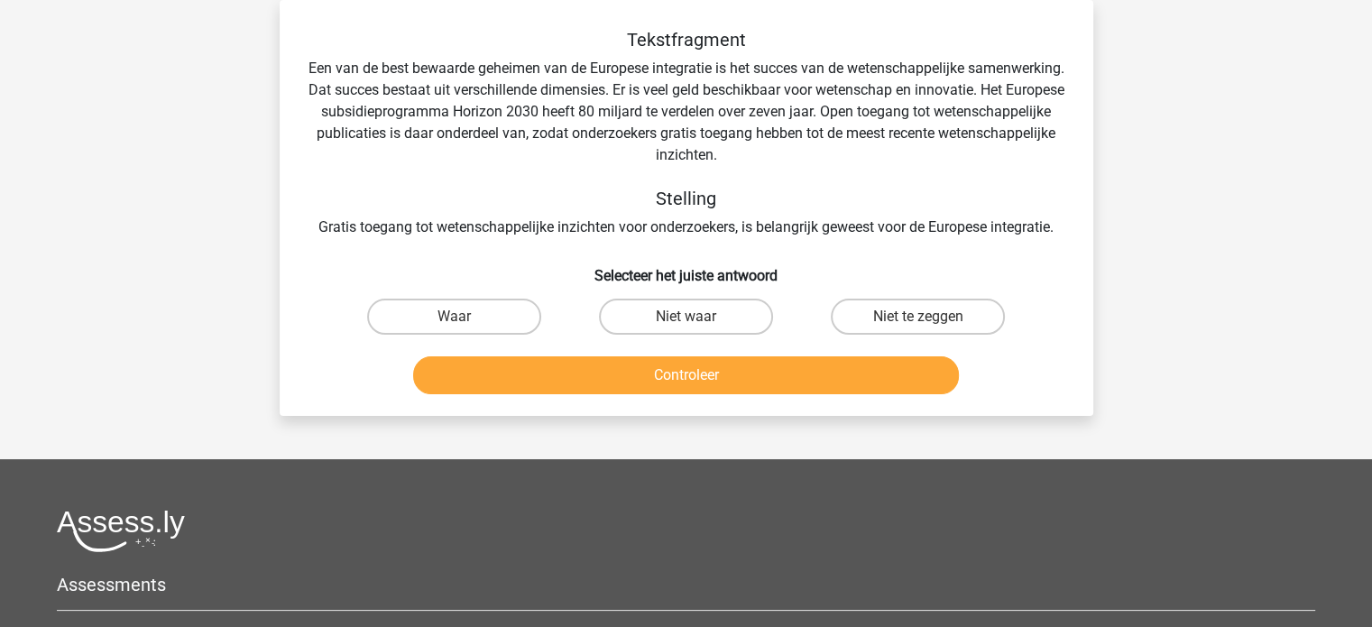
drag, startPoint x: 924, startPoint y: 316, endPoint x: 889, endPoint y: 339, distance: 42.3
click at [924, 316] on label "Niet te zeggen" at bounding box center [918, 317] width 174 height 36
click at [924, 317] on input "Niet te zeggen" at bounding box center [925, 323] width 12 height 12
radio input "true"
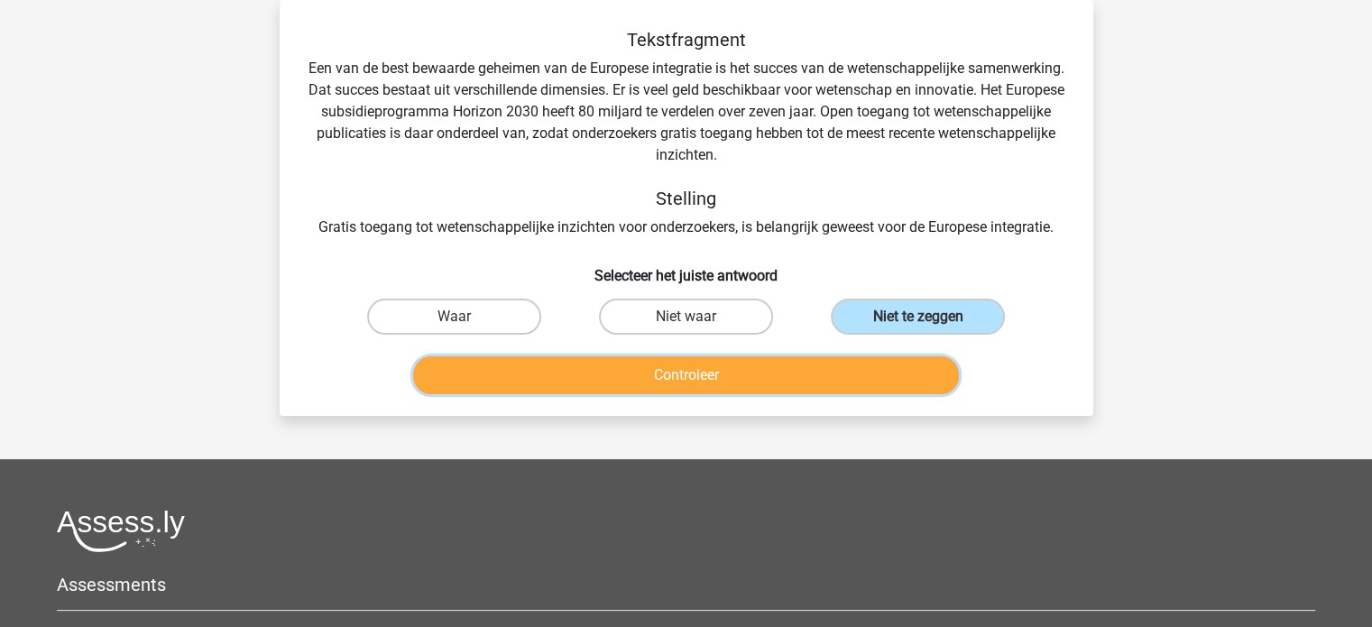
click at [841, 374] on button "Controleer" at bounding box center [686, 375] width 546 height 38
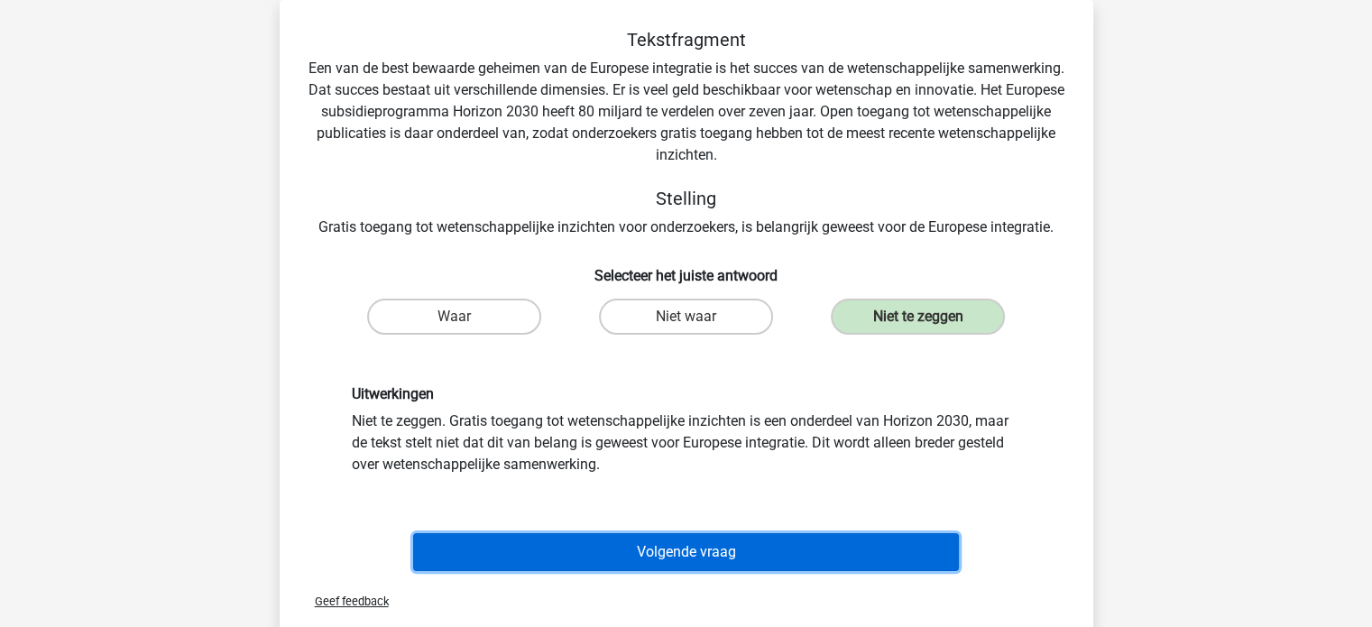
click at [689, 541] on button "Volgende vraag" at bounding box center [686, 552] width 546 height 38
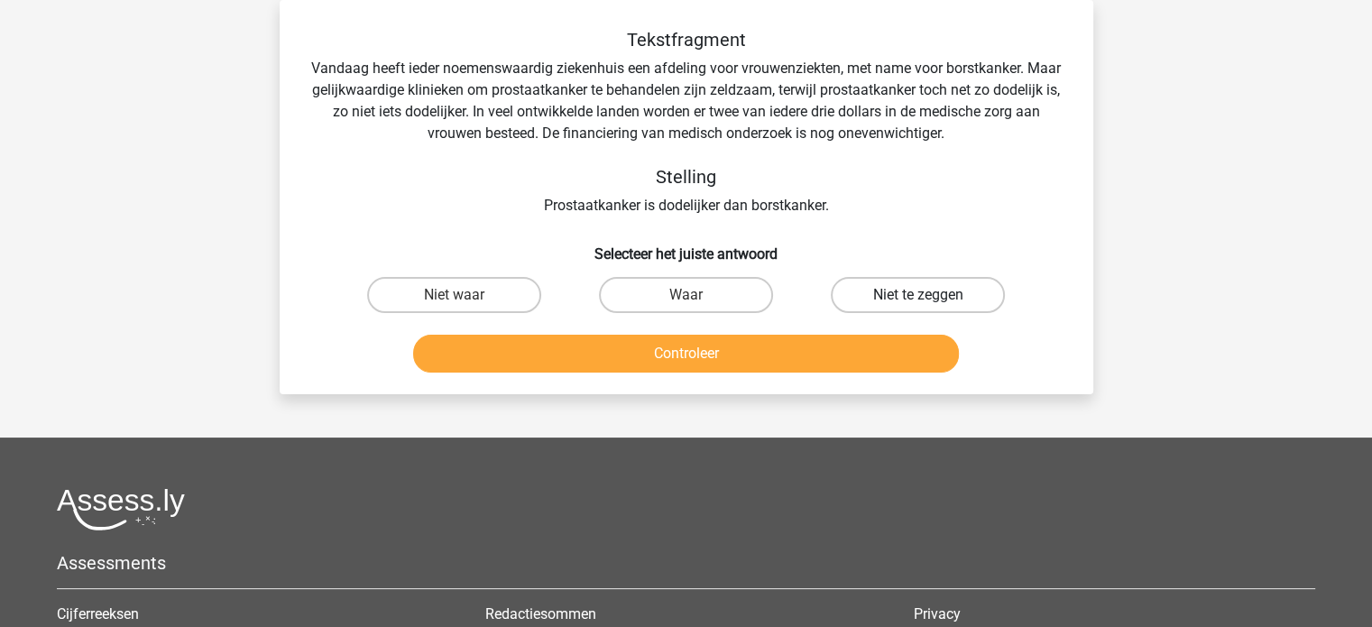
click at [938, 295] on label "Niet te zeggen" at bounding box center [918, 295] width 174 height 36
click at [930, 295] on input "Niet te zeggen" at bounding box center [925, 301] width 12 height 12
radio input "true"
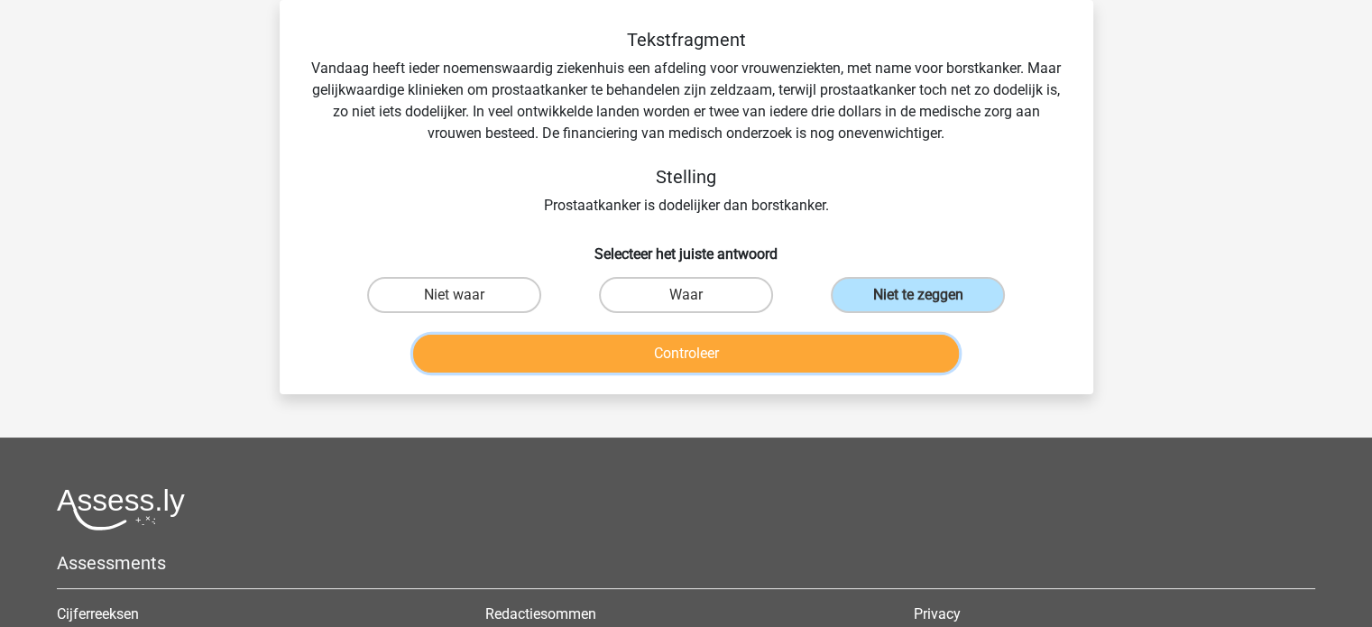
click at [830, 350] on button "Controleer" at bounding box center [686, 354] width 546 height 38
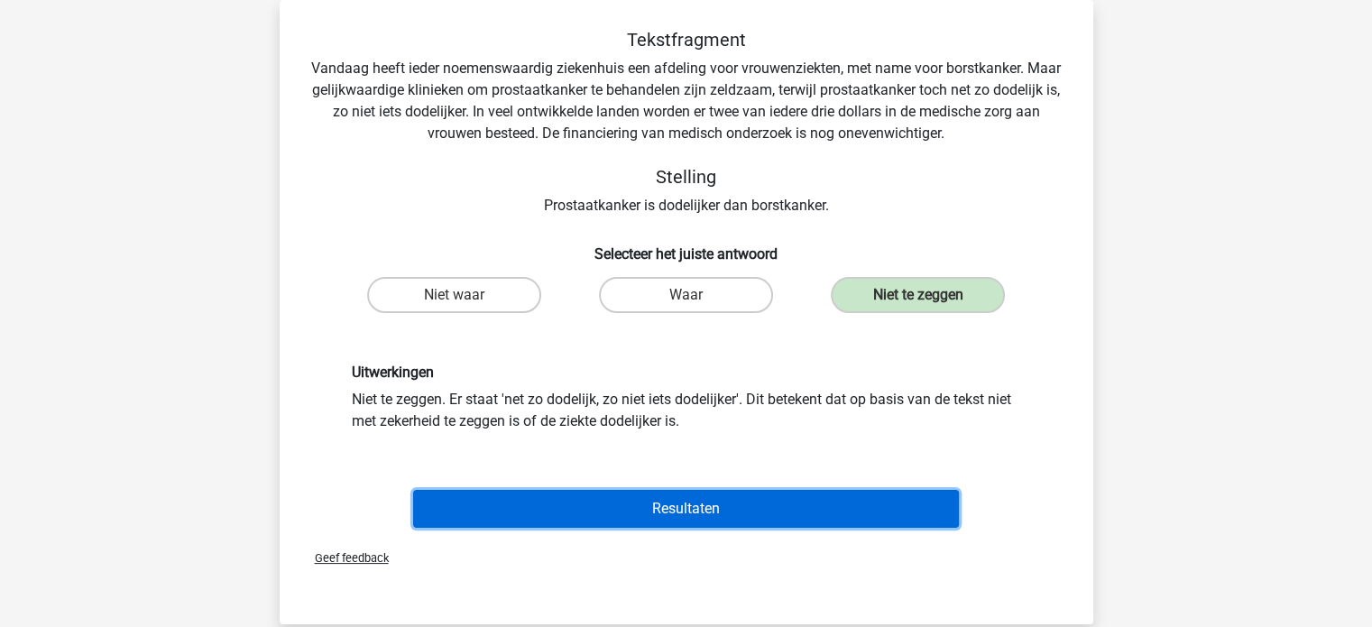
click at [707, 501] on button "Resultaten" at bounding box center [686, 509] width 546 height 38
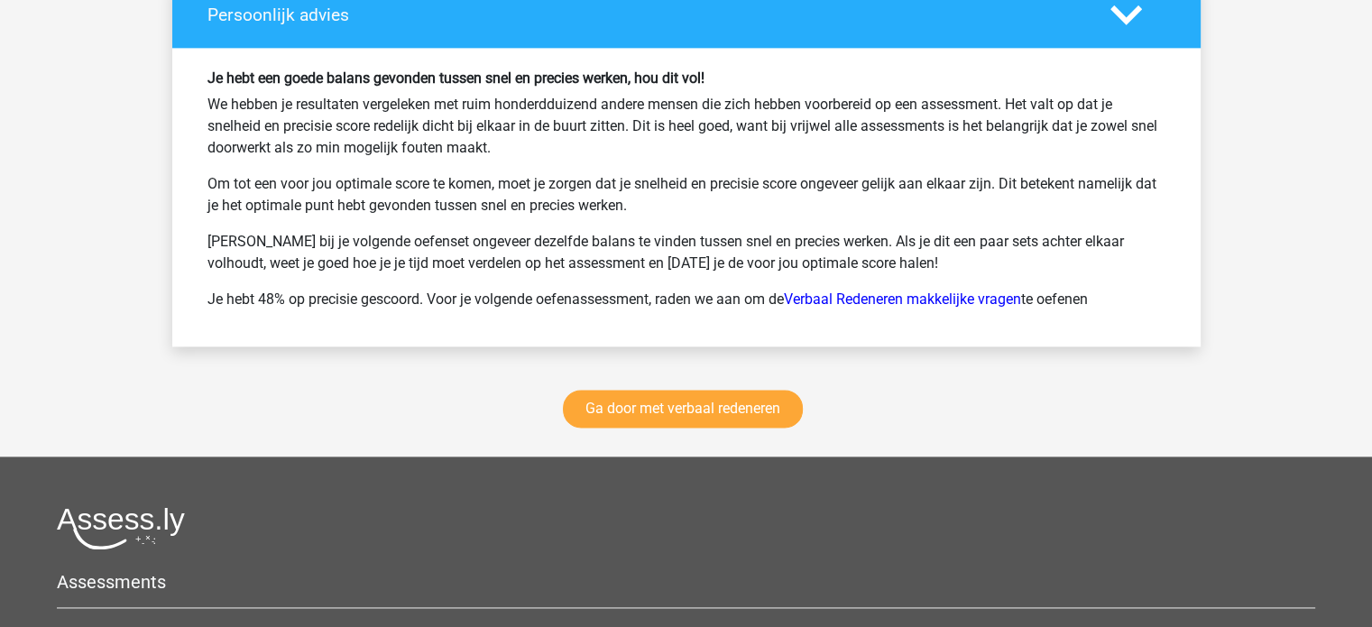
scroll to position [2436, 0]
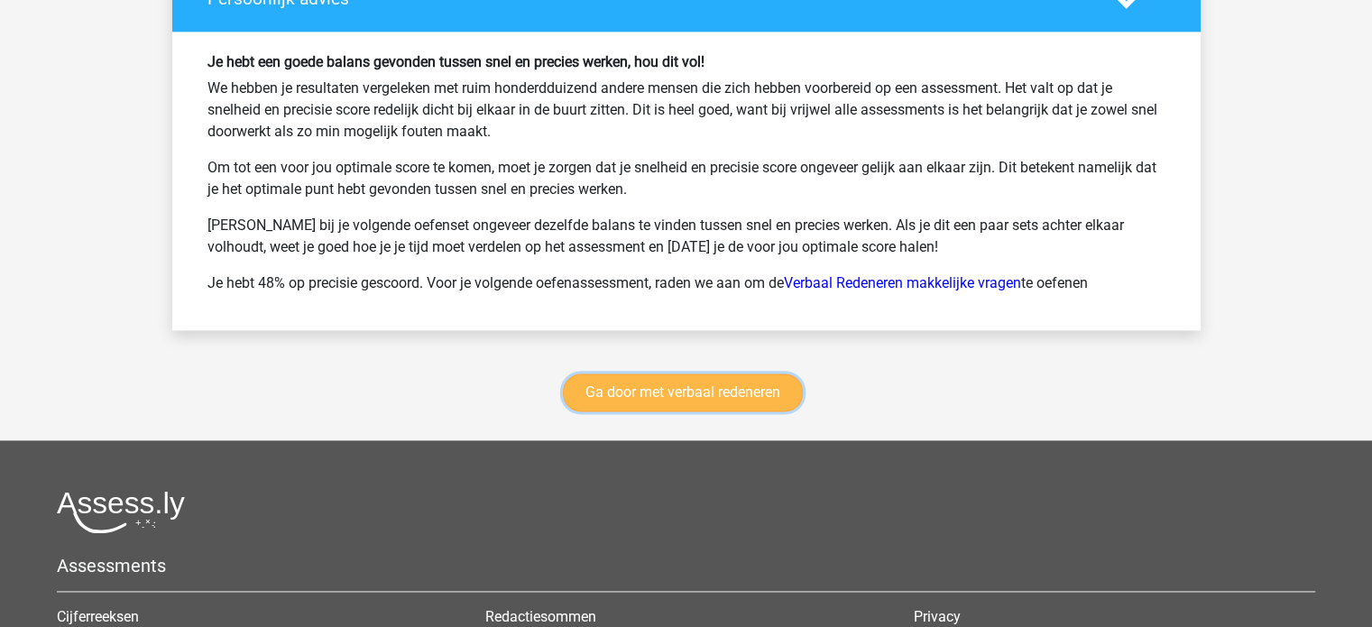
click at [723, 374] on link "Ga door met verbaal redeneren" at bounding box center [683, 393] width 240 height 38
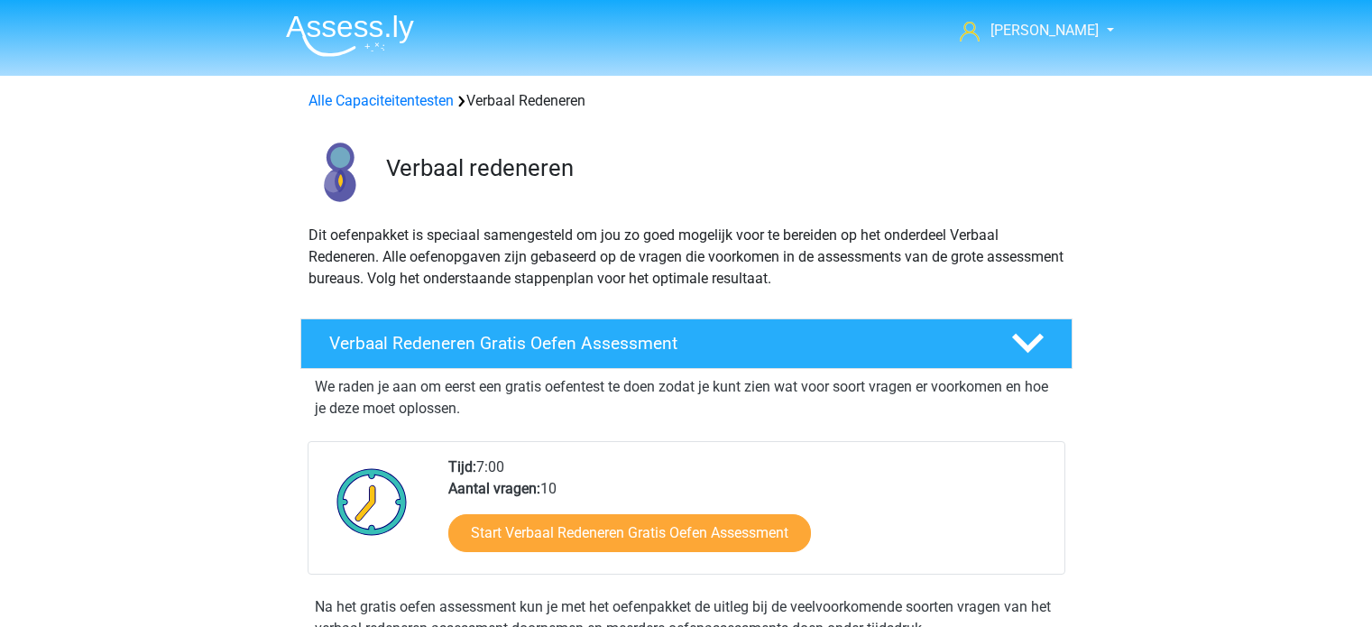
scroll to position [761, 0]
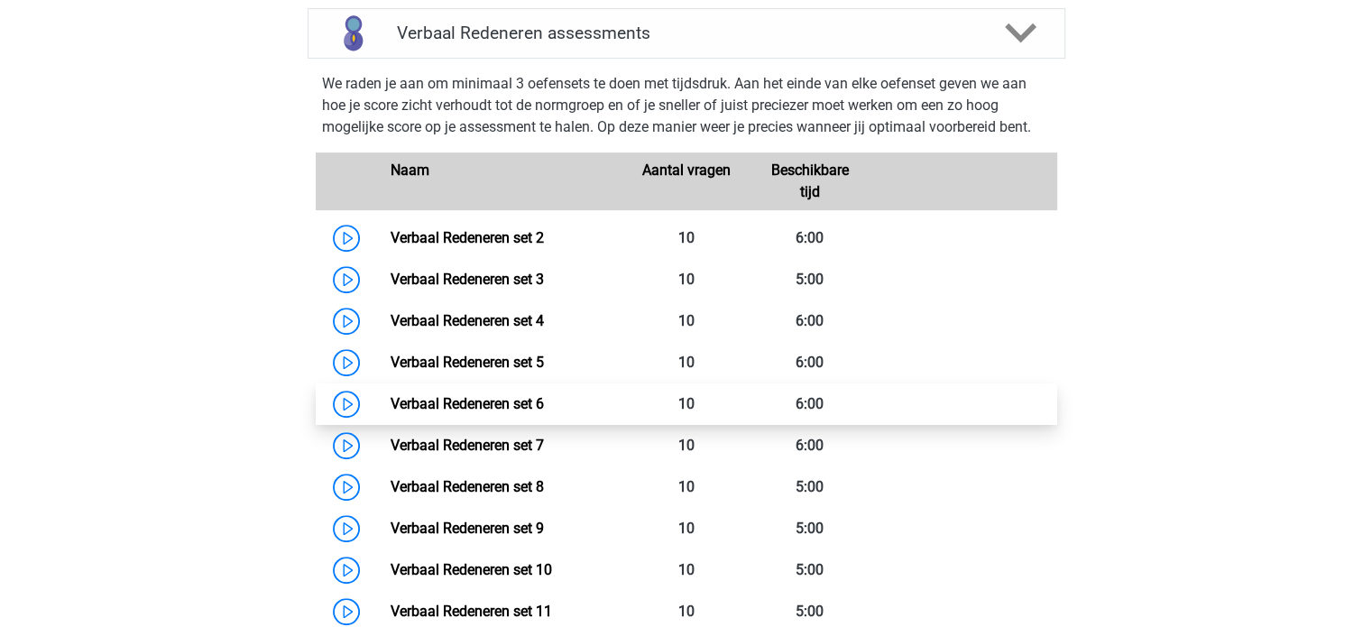
click at [538, 405] on link "Verbaal Redeneren set 6" at bounding box center [467, 403] width 153 height 17
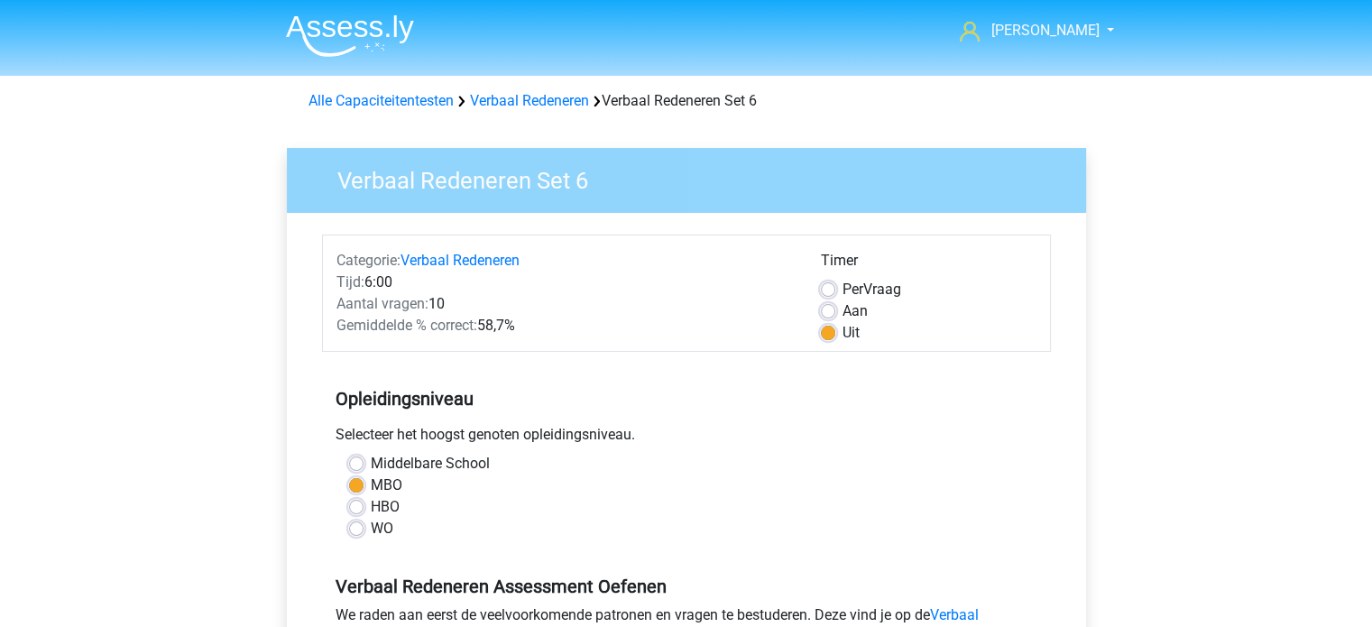
drag, startPoint x: 833, startPoint y: 306, endPoint x: 847, endPoint y: 330, distance: 28.3
click at [843, 306] on label "Aan" at bounding box center [855, 311] width 25 height 22
click at [832, 306] on input "Aan" at bounding box center [828, 309] width 14 height 18
radio input "true"
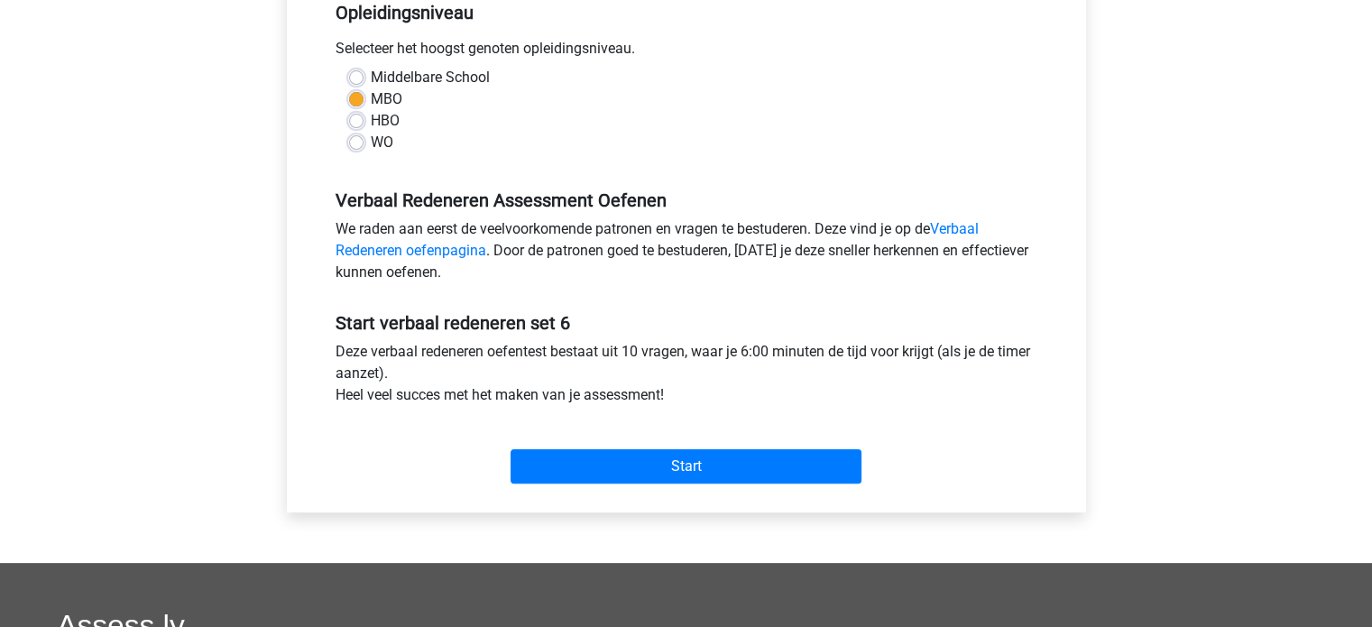
scroll to position [451, 0]
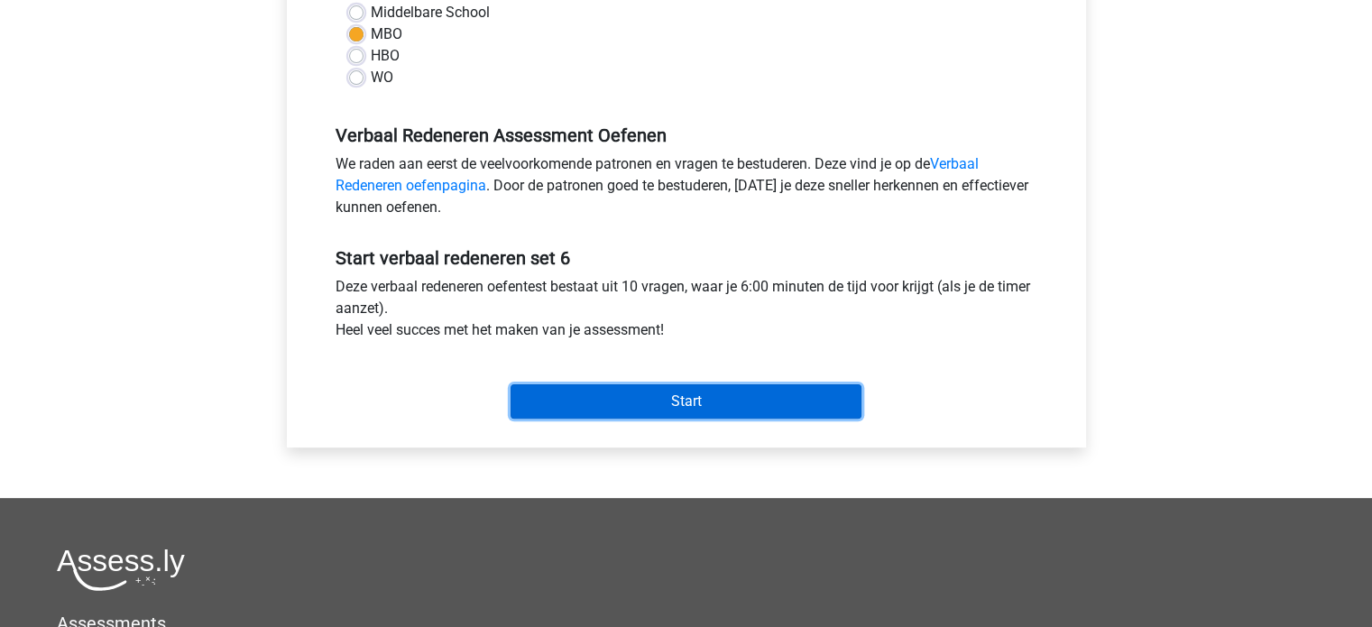
click at [723, 396] on input "Start" at bounding box center [686, 401] width 351 height 34
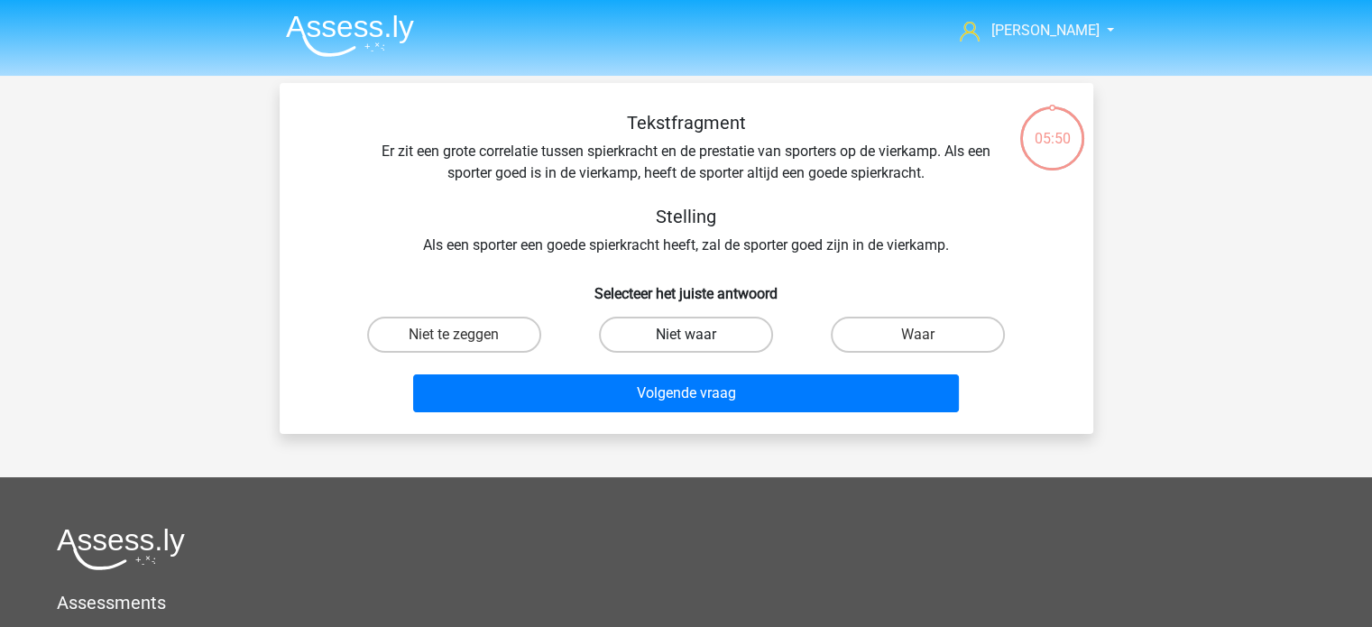
click at [688, 346] on label "Niet waar" at bounding box center [686, 335] width 174 height 36
click at [688, 346] on input "Niet waar" at bounding box center [692, 341] width 12 height 12
radio input "true"
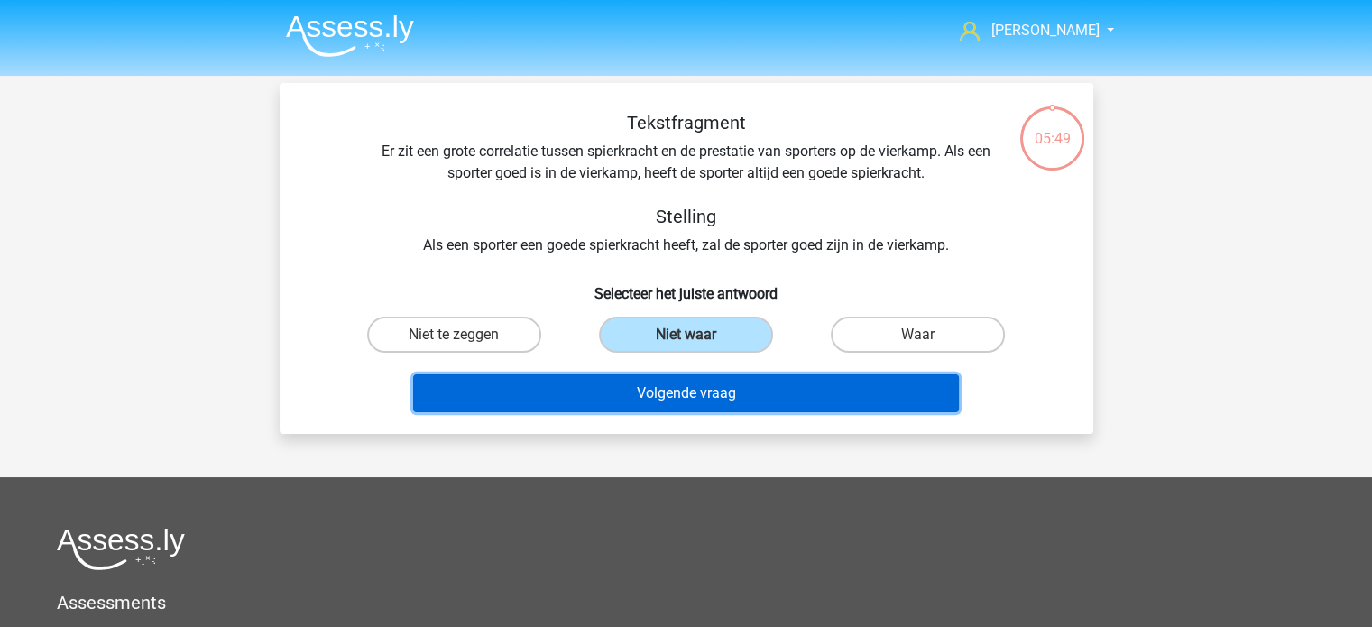
click at [697, 394] on button "Volgende vraag" at bounding box center [686, 393] width 546 height 38
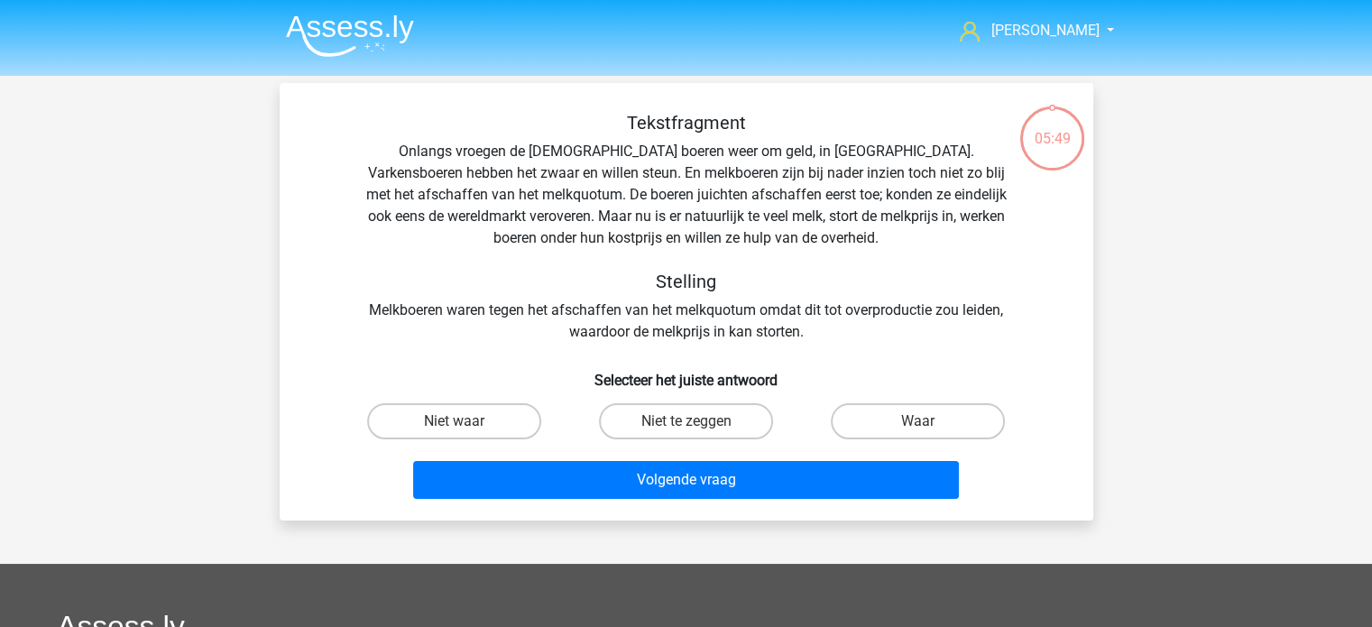
scroll to position [83, 0]
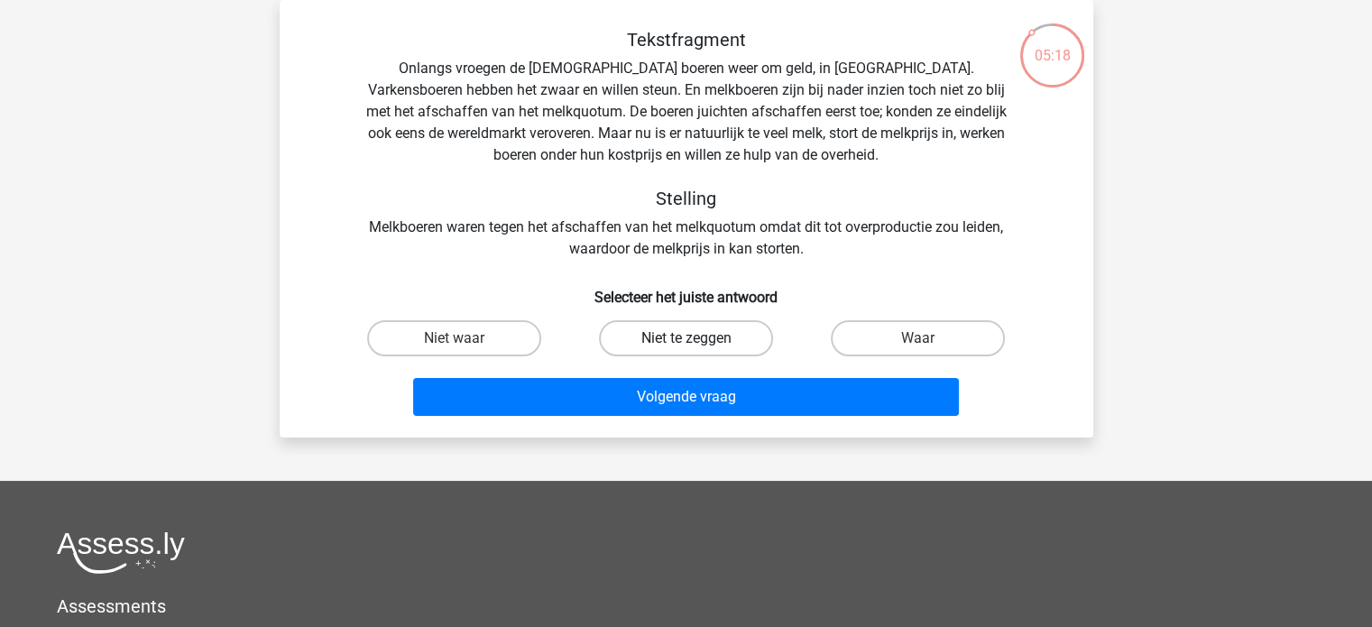
click at [671, 350] on label "Niet te zeggen" at bounding box center [686, 338] width 174 height 36
click at [686, 350] on input "Niet te zeggen" at bounding box center [692, 344] width 12 height 12
radio input "true"
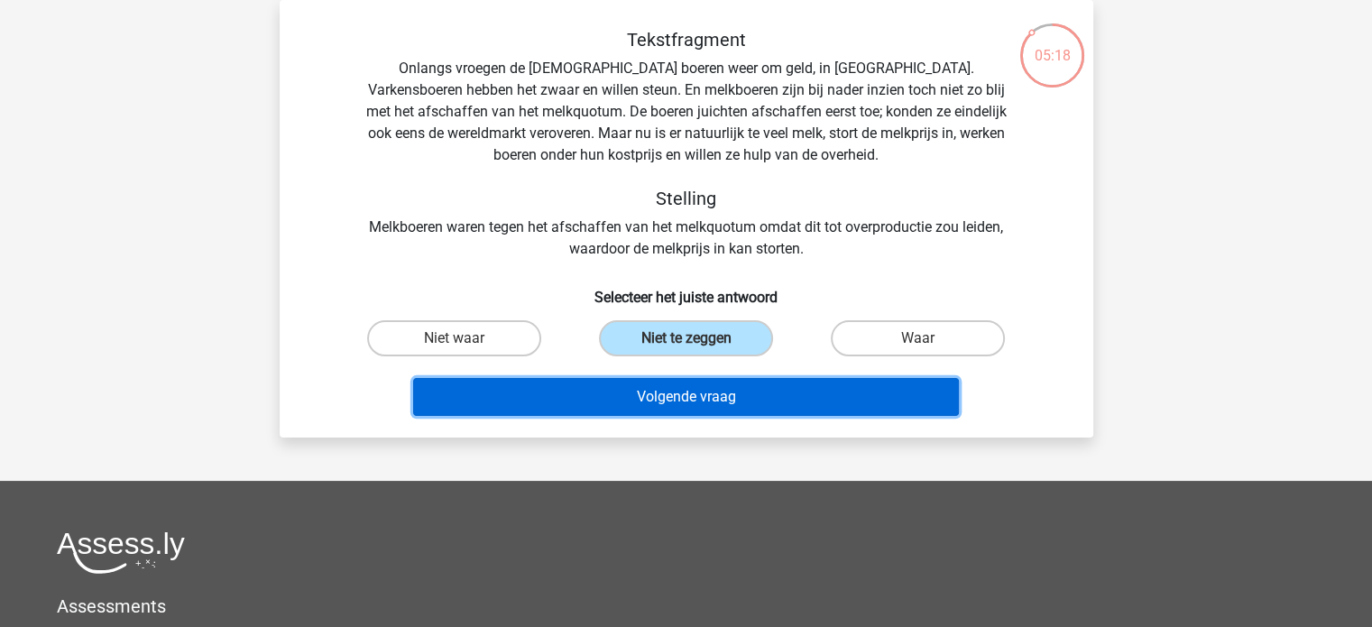
click at [681, 397] on button "Volgende vraag" at bounding box center [686, 397] width 546 height 38
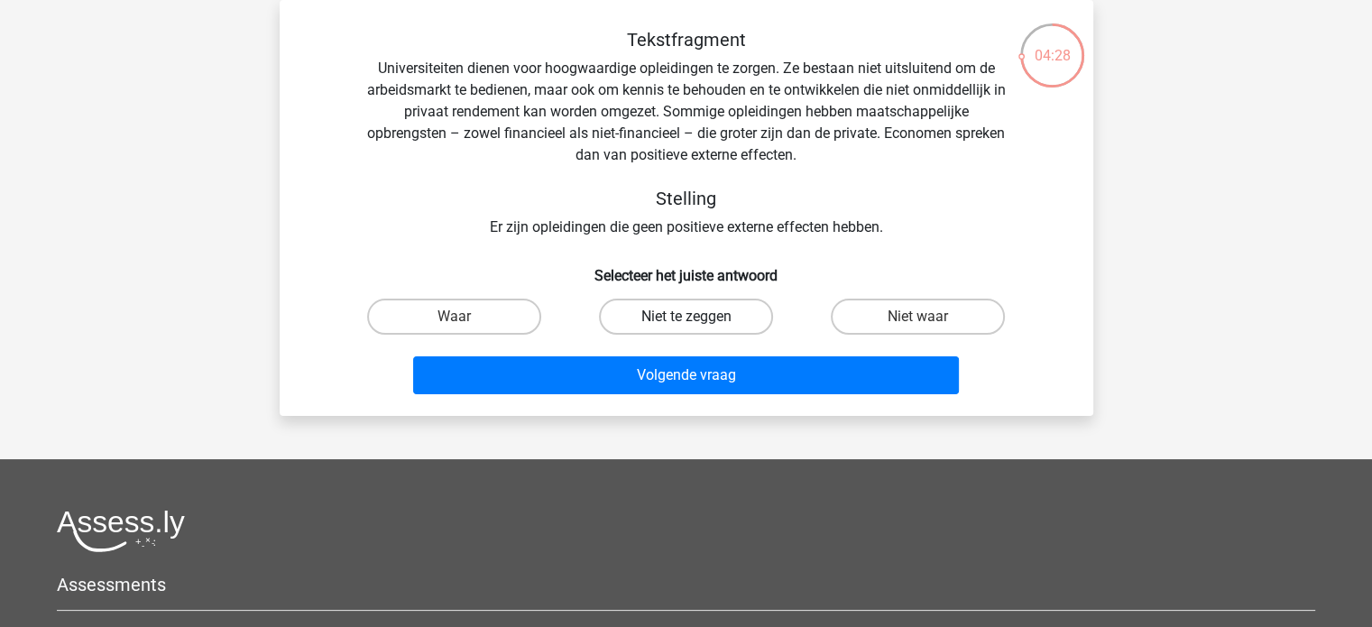
click at [716, 320] on label "Niet te zeggen" at bounding box center [686, 317] width 174 height 36
click at [697, 320] on input "Niet te zeggen" at bounding box center [692, 323] width 12 height 12
radio input "true"
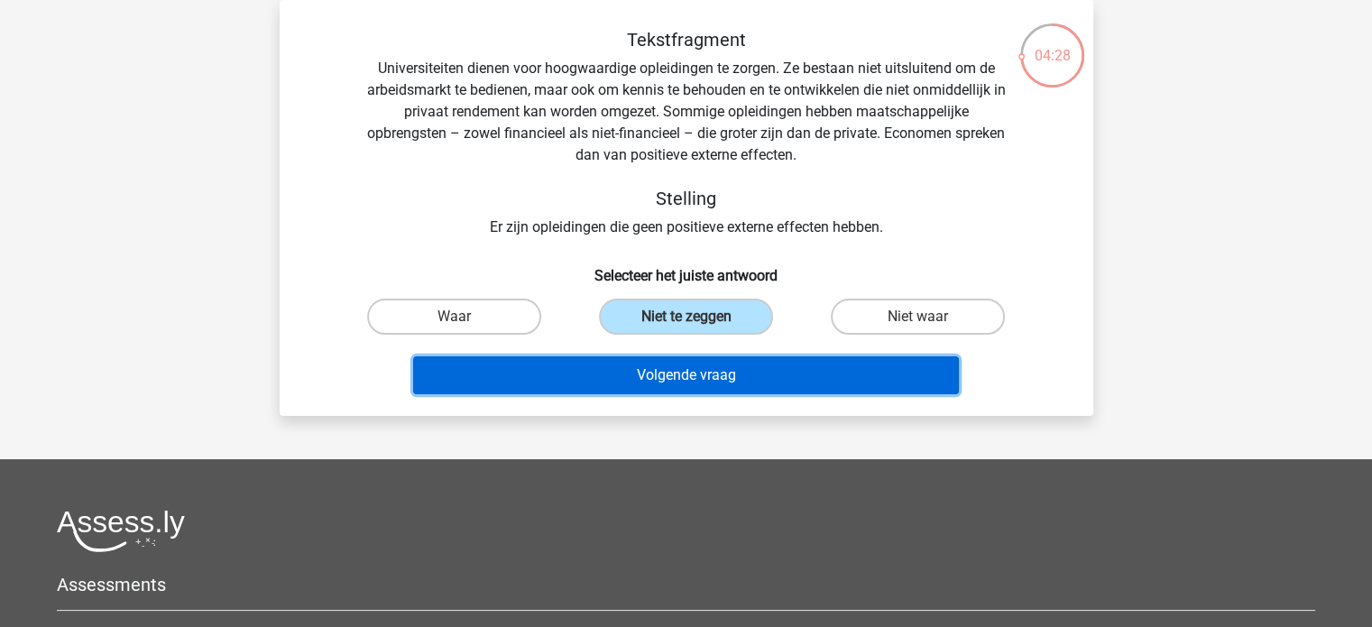
click at [726, 368] on button "Volgende vraag" at bounding box center [686, 375] width 546 height 38
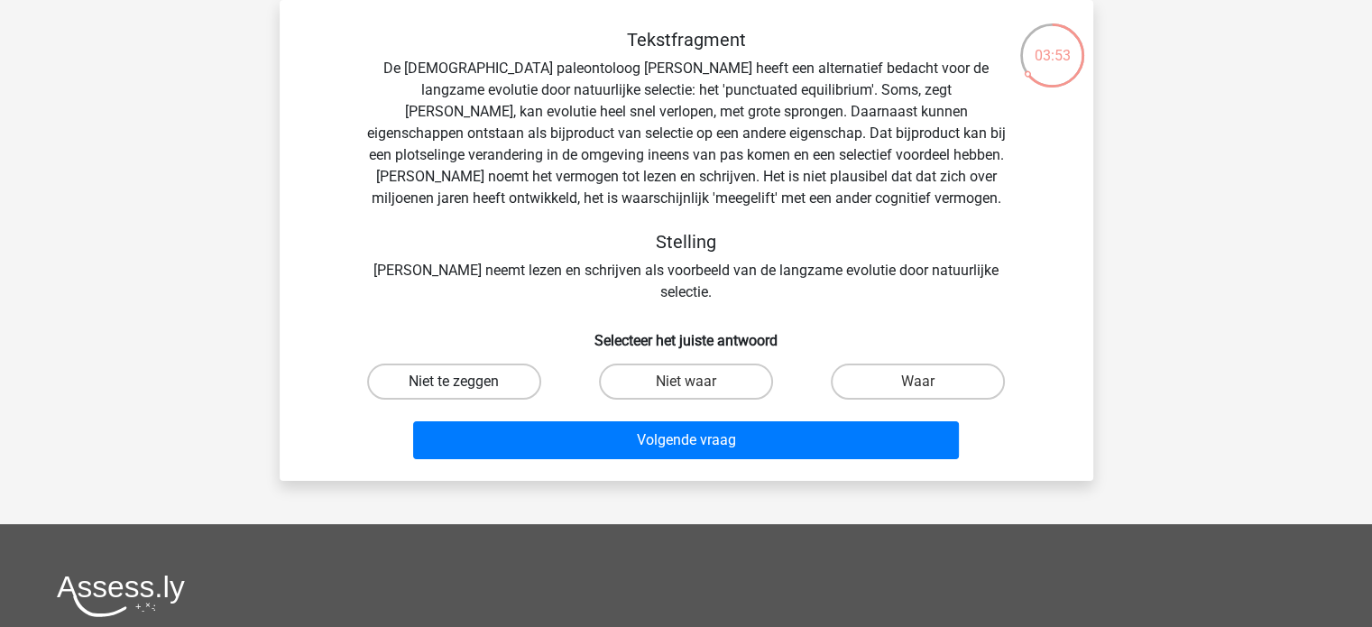
click at [484, 364] on label "Niet te zeggen" at bounding box center [454, 382] width 174 height 36
click at [466, 382] on input "Niet te zeggen" at bounding box center [460, 388] width 12 height 12
radio input "true"
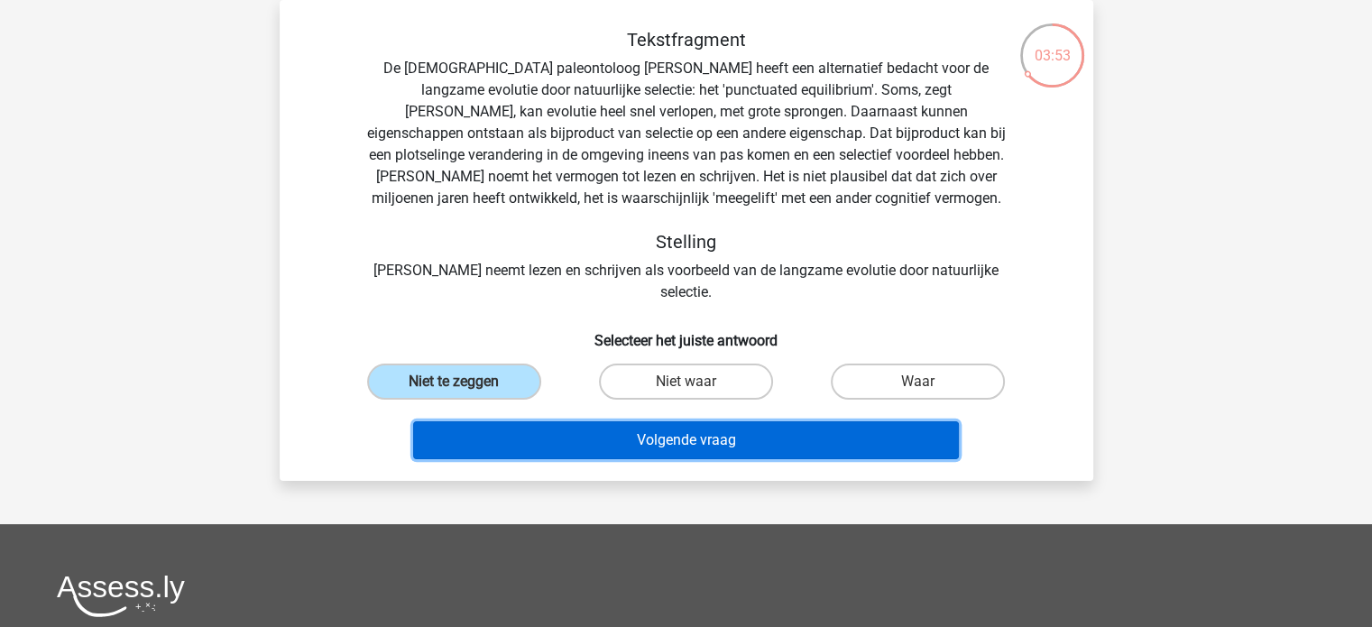
click at [671, 421] on button "Volgende vraag" at bounding box center [686, 440] width 546 height 38
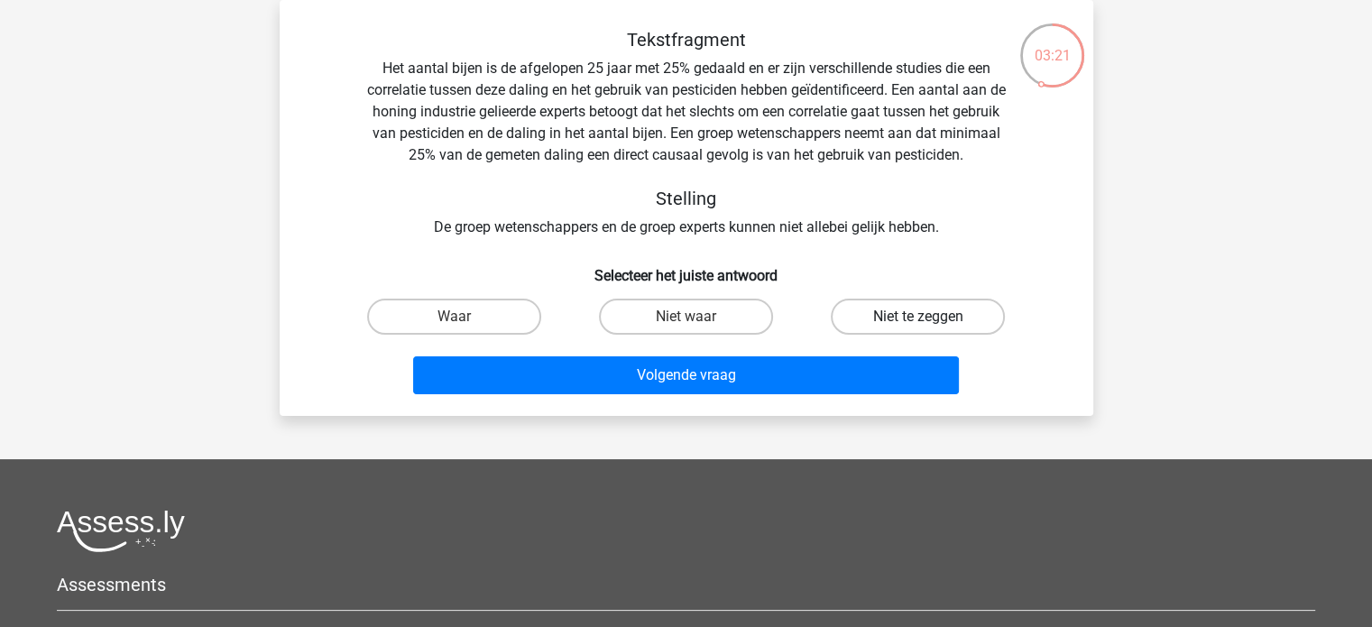
click at [907, 320] on label "Niet te zeggen" at bounding box center [918, 317] width 174 height 36
click at [919, 320] on input "Niet te zeggen" at bounding box center [925, 323] width 12 height 12
radio input "true"
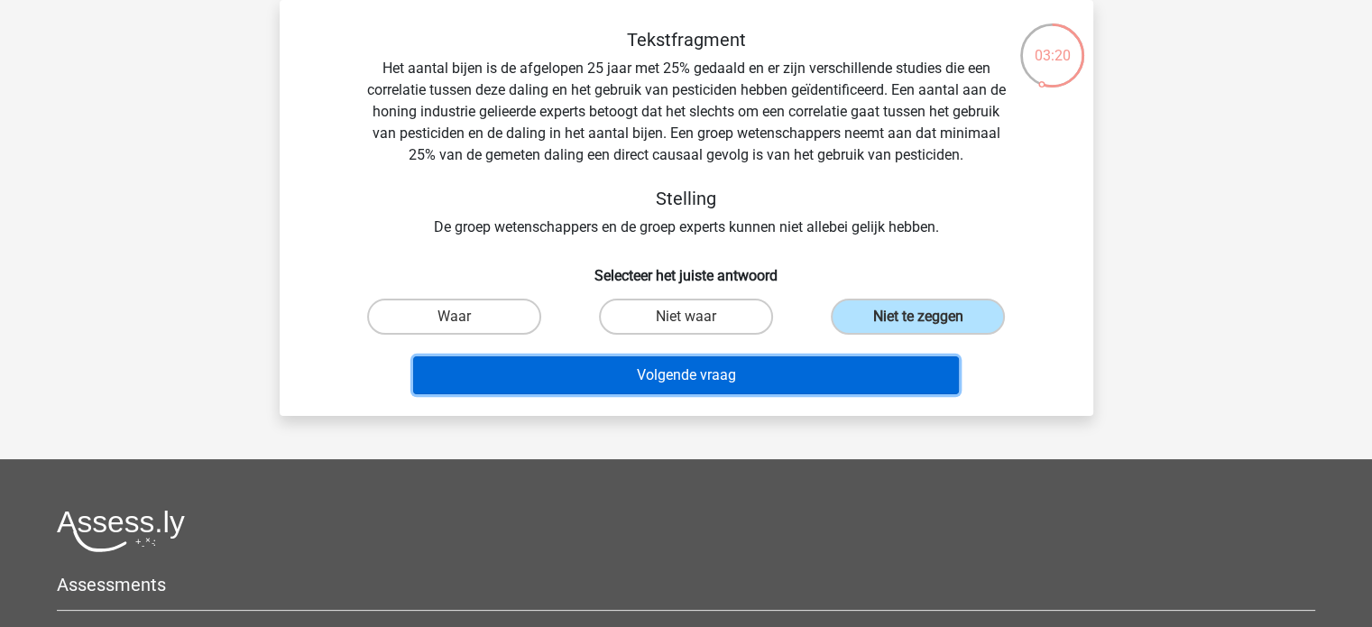
click at [805, 378] on button "Volgende vraag" at bounding box center [686, 375] width 546 height 38
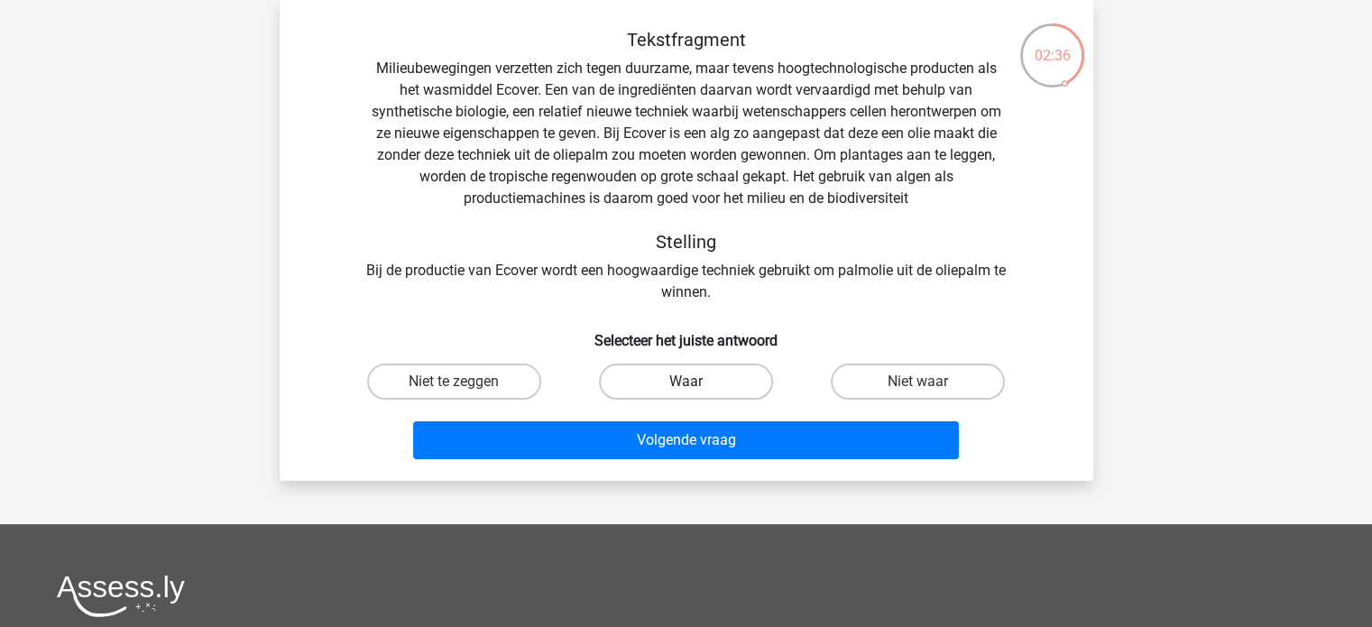
click at [708, 385] on label "Waar" at bounding box center [686, 382] width 174 height 36
click at [697, 385] on input "Waar" at bounding box center [692, 388] width 12 height 12
radio input "true"
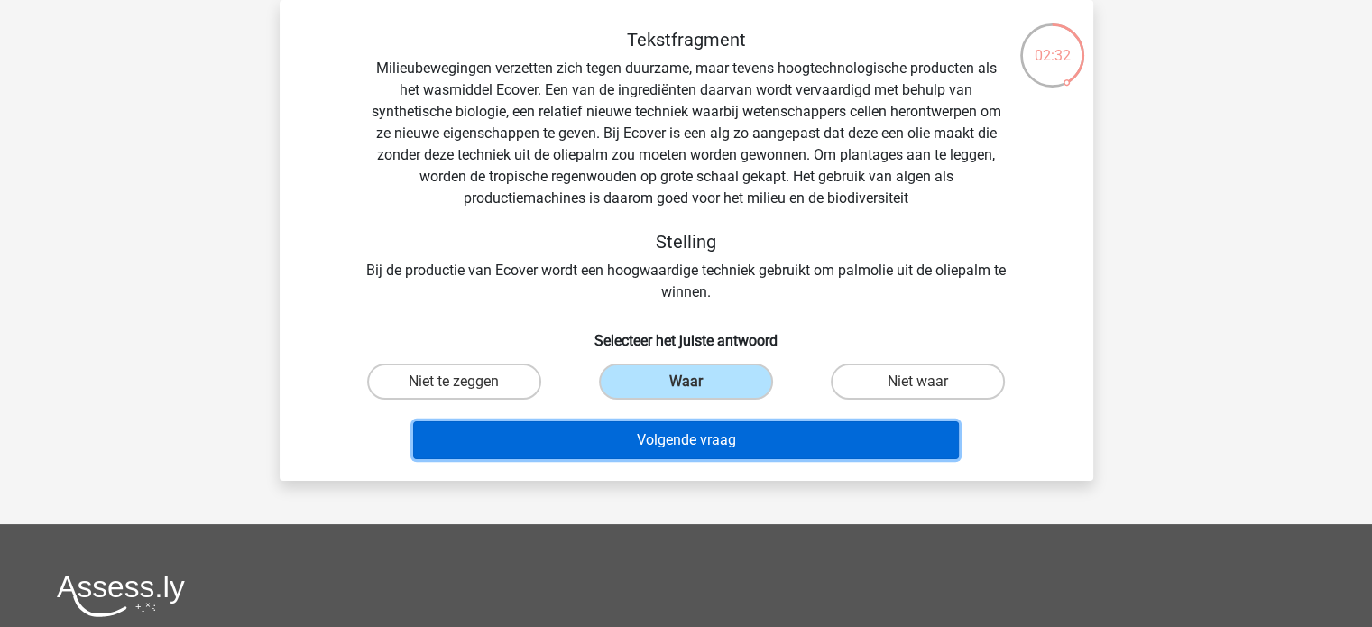
click at [673, 453] on button "Volgende vraag" at bounding box center [686, 440] width 546 height 38
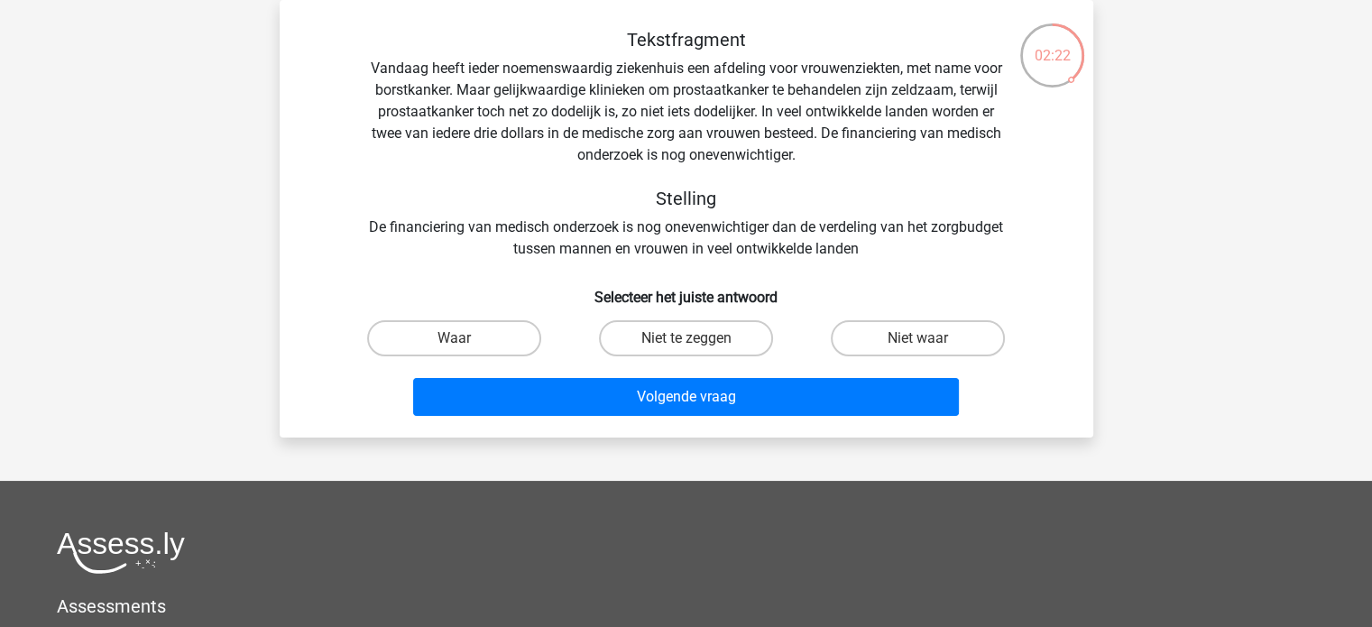
click at [689, 338] on input "Niet te zeggen" at bounding box center [692, 344] width 12 height 12
radio input "true"
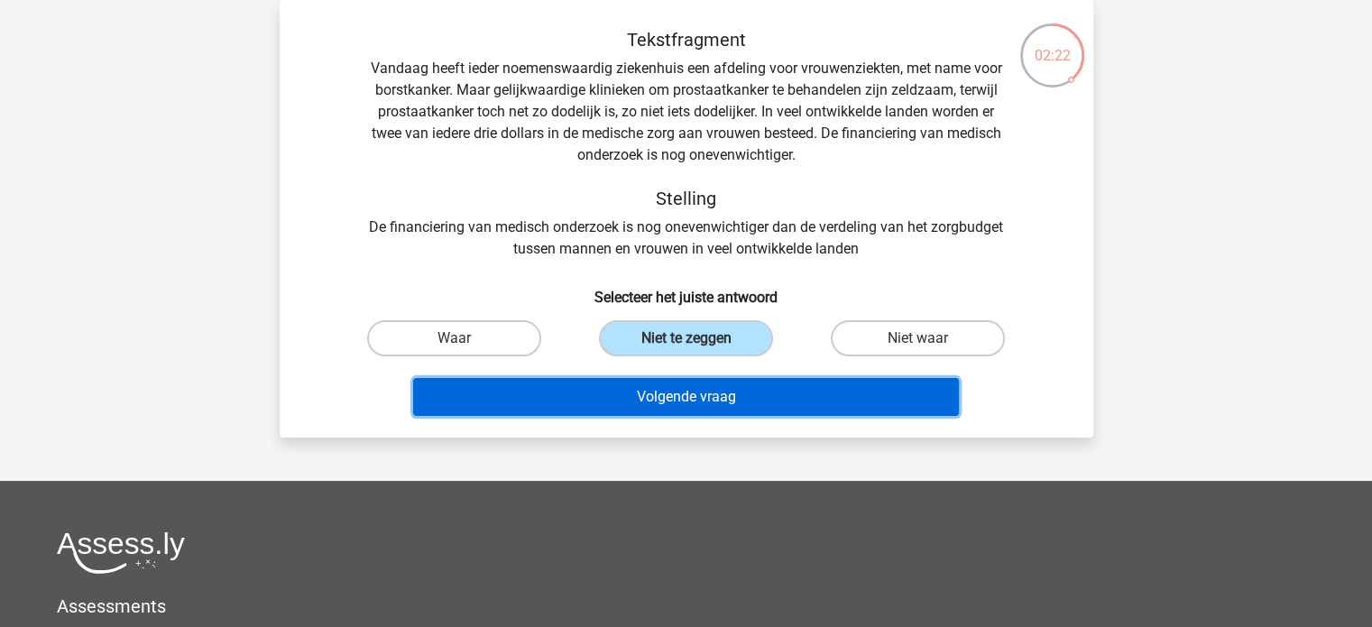
click at [700, 405] on button "Volgende vraag" at bounding box center [686, 397] width 546 height 38
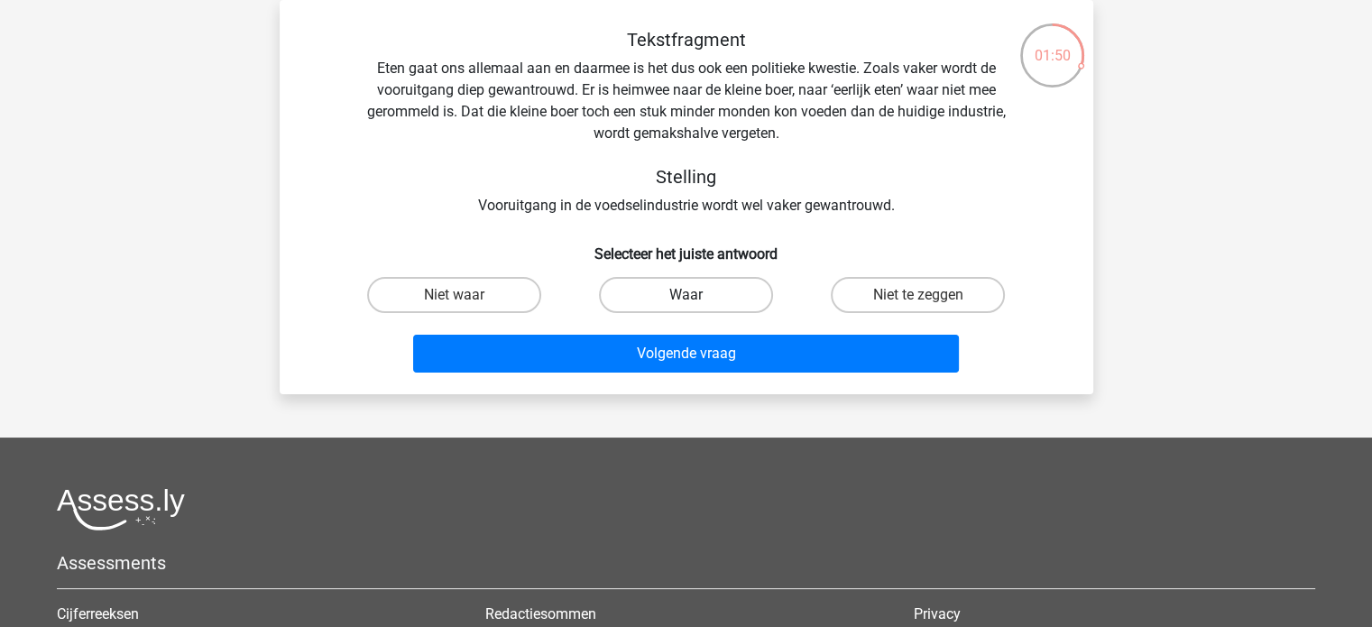
click at [730, 297] on label "Waar" at bounding box center [686, 295] width 174 height 36
click at [697, 297] on input "Waar" at bounding box center [692, 301] width 12 height 12
radio input "true"
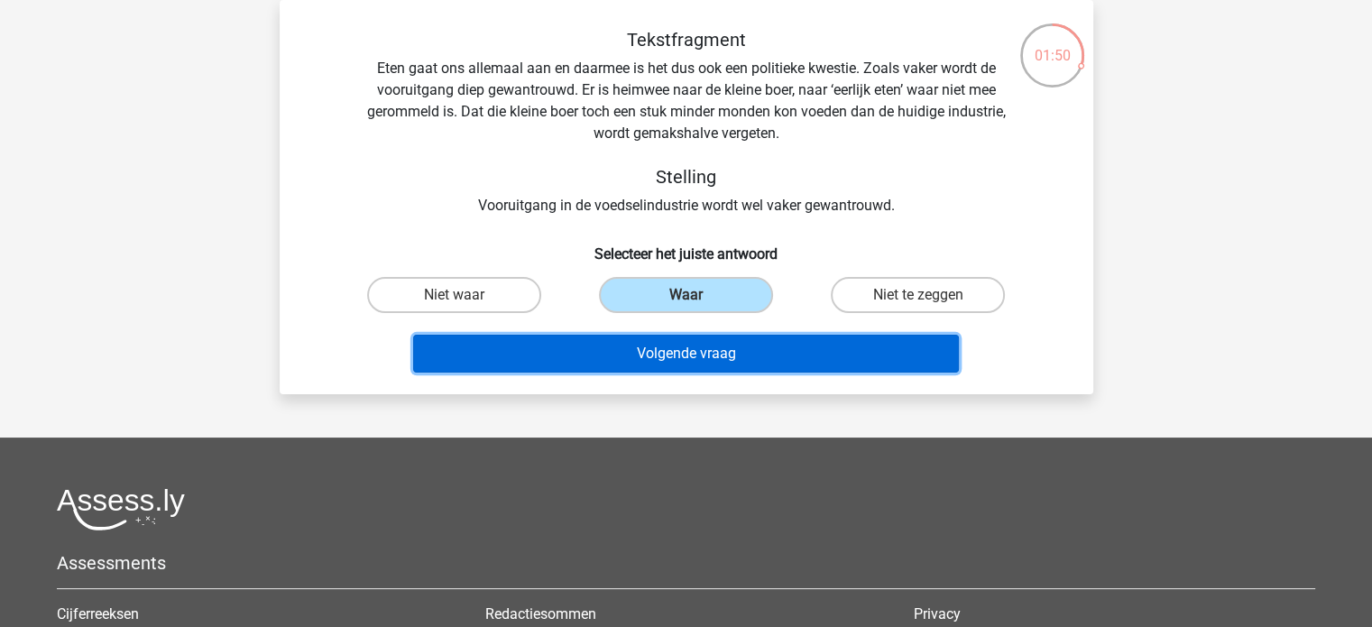
click at [743, 356] on button "Volgende vraag" at bounding box center [686, 354] width 546 height 38
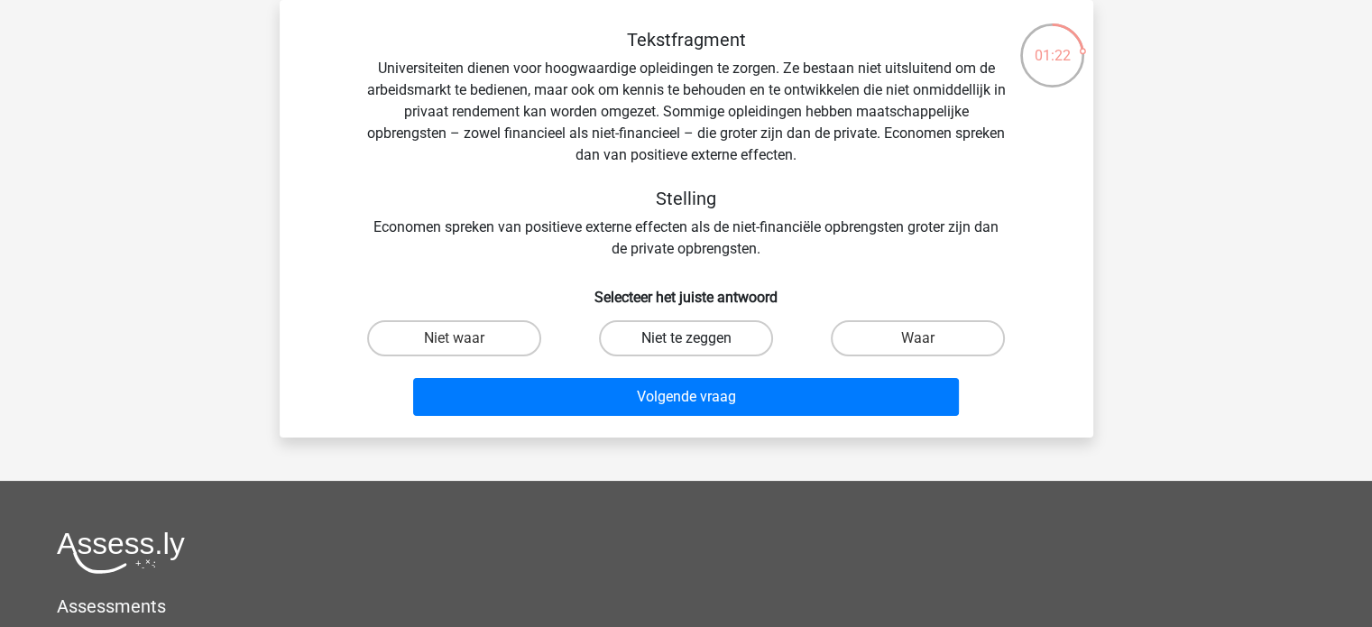
click at [679, 337] on label "Niet te zeggen" at bounding box center [686, 338] width 174 height 36
click at [686, 338] on input "Niet te zeggen" at bounding box center [692, 344] width 12 height 12
radio input "true"
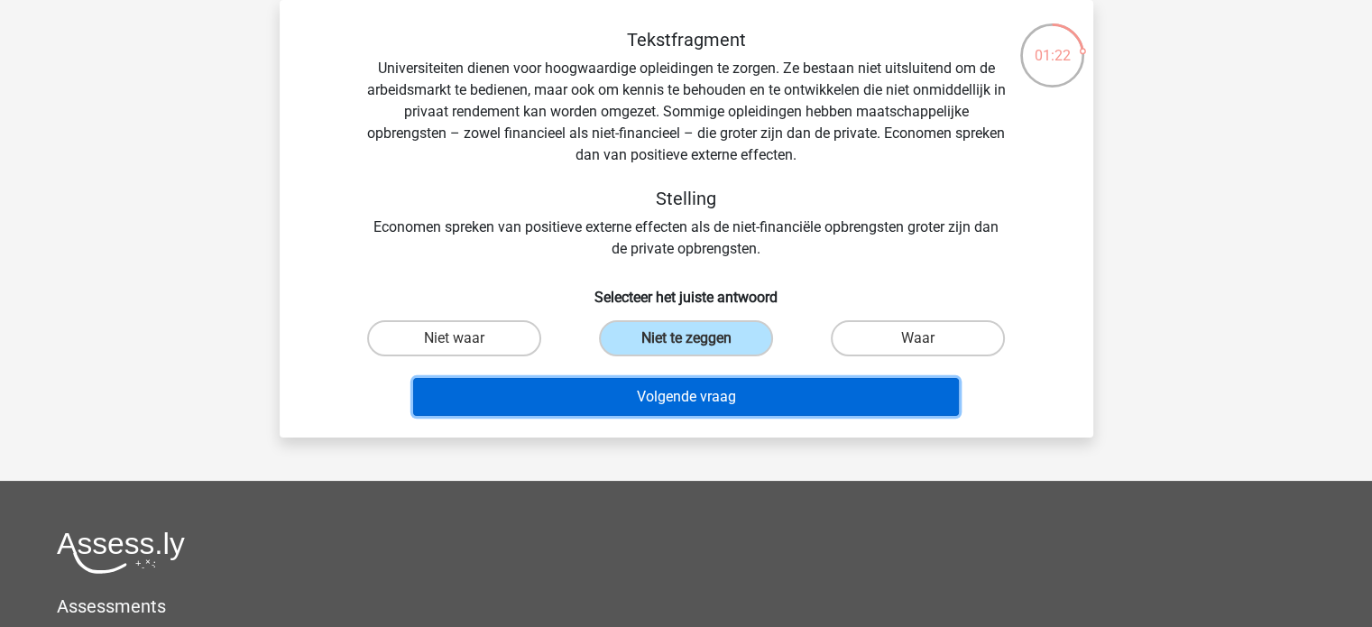
click at [691, 390] on button "Volgende vraag" at bounding box center [686, 397] width 546 height 38
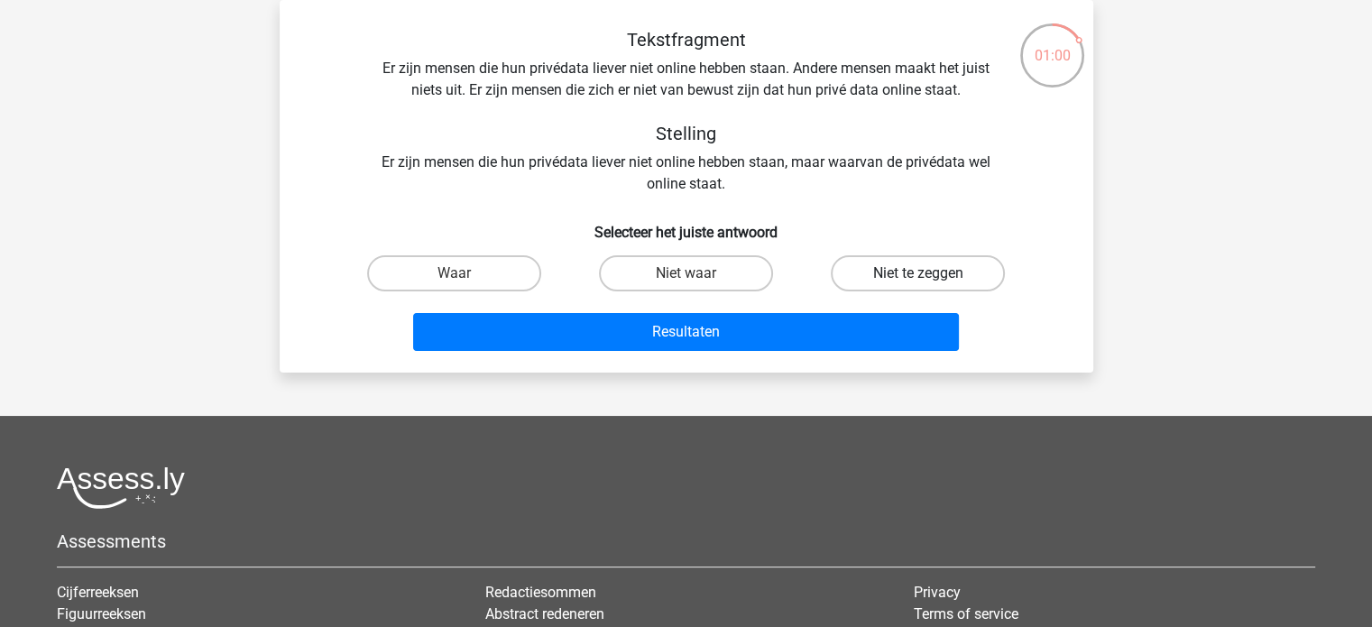
click at [897, 266] on label "Niet te zeggen" at bounding box center [918, 273] width 174 height 36
click at [919, 273] on input "Niet te zeggen" at bounding box center [925, 279] width 12 height 12
radio input "true"
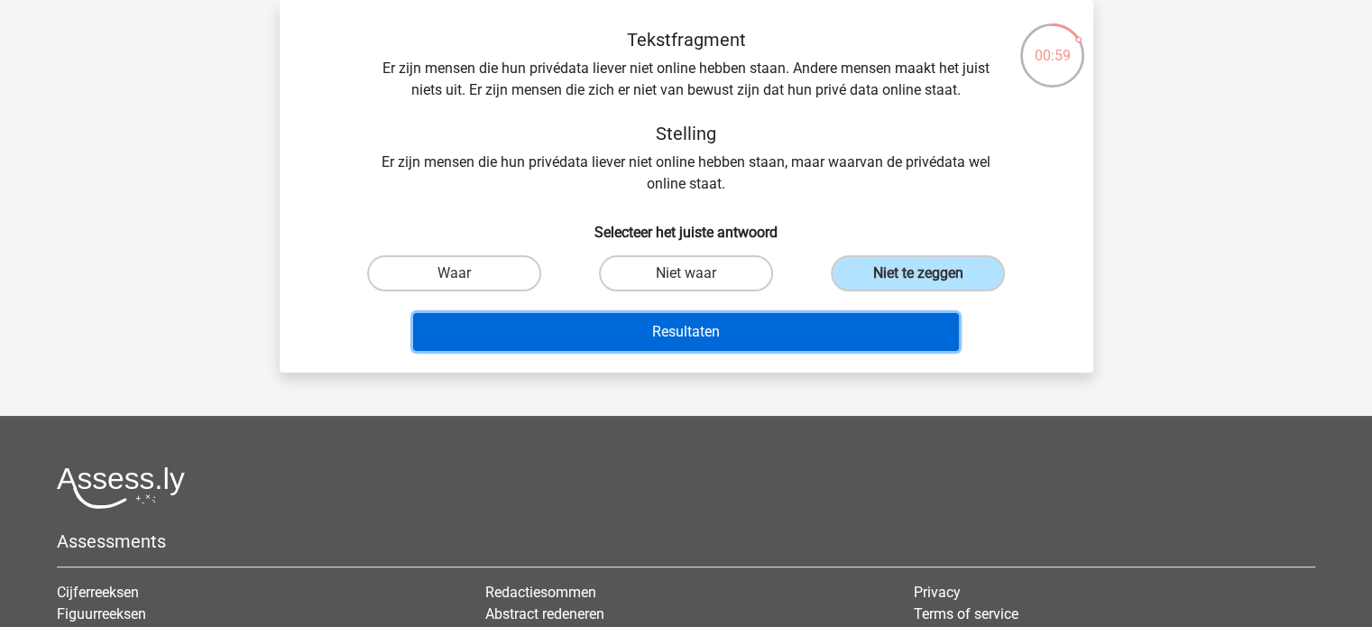
click at [675, 320] on button "Resultaten" at bounding box center [686, 332] width 546 height 38
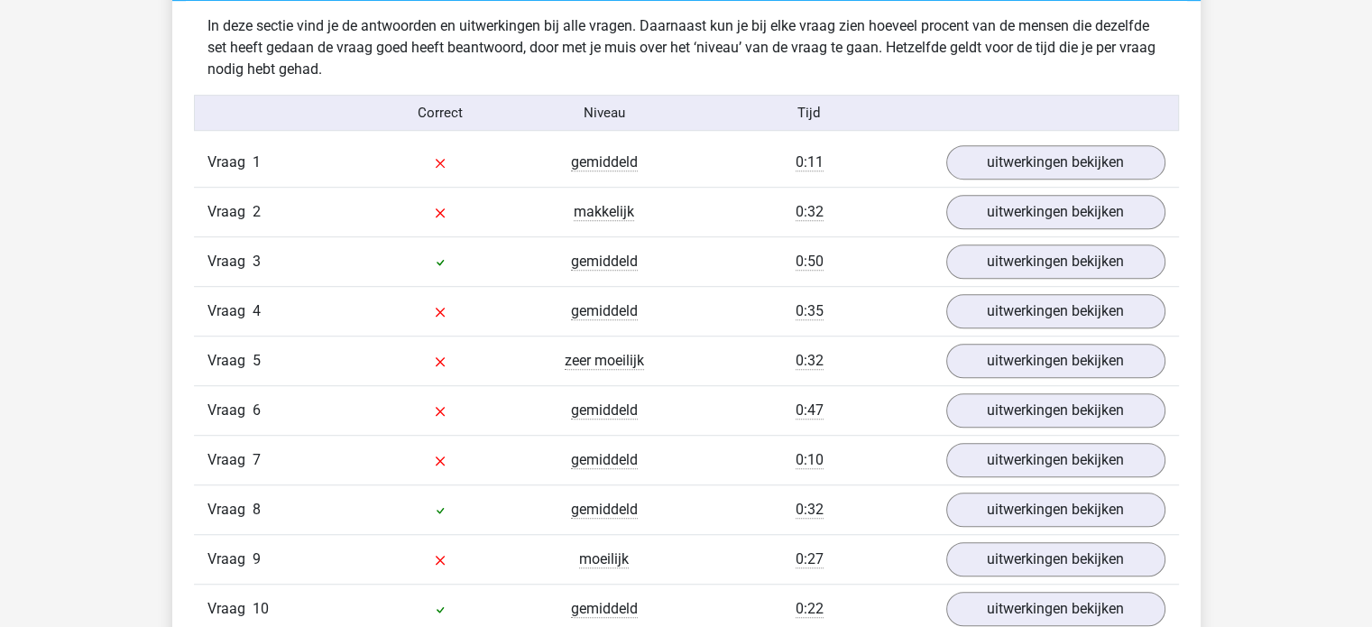
scroll to position [1173, 0]
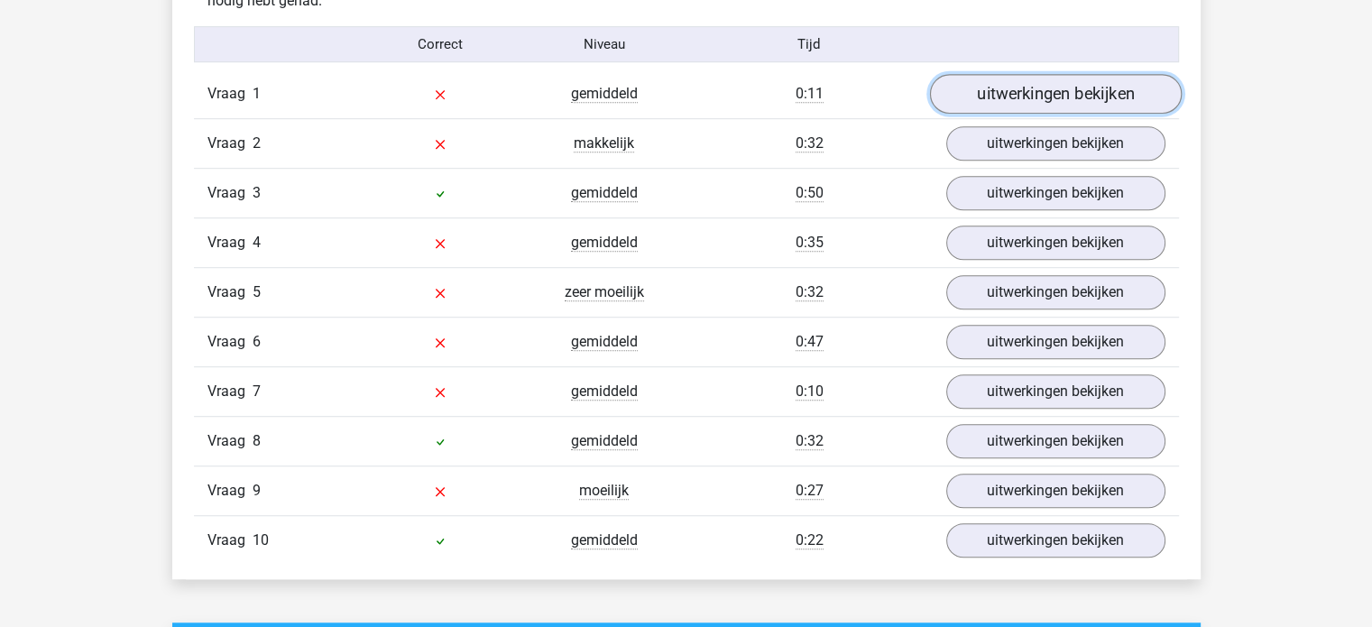
click at [1019, 93] on link "uitwerkingen bekijken" at bounding box center [1055, 95] width 252 height 40
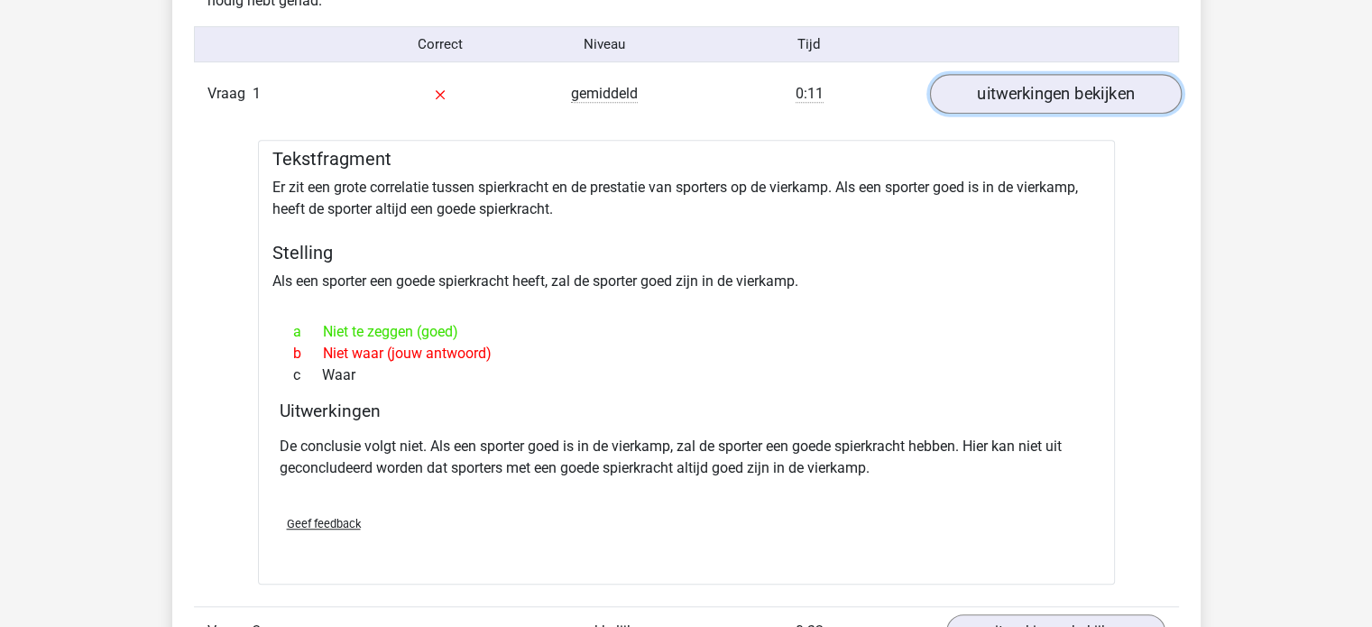
click at [1009, 98] on link "uitwerkingen bekijken" at bounding box center [1055, 95] width 252 height 40
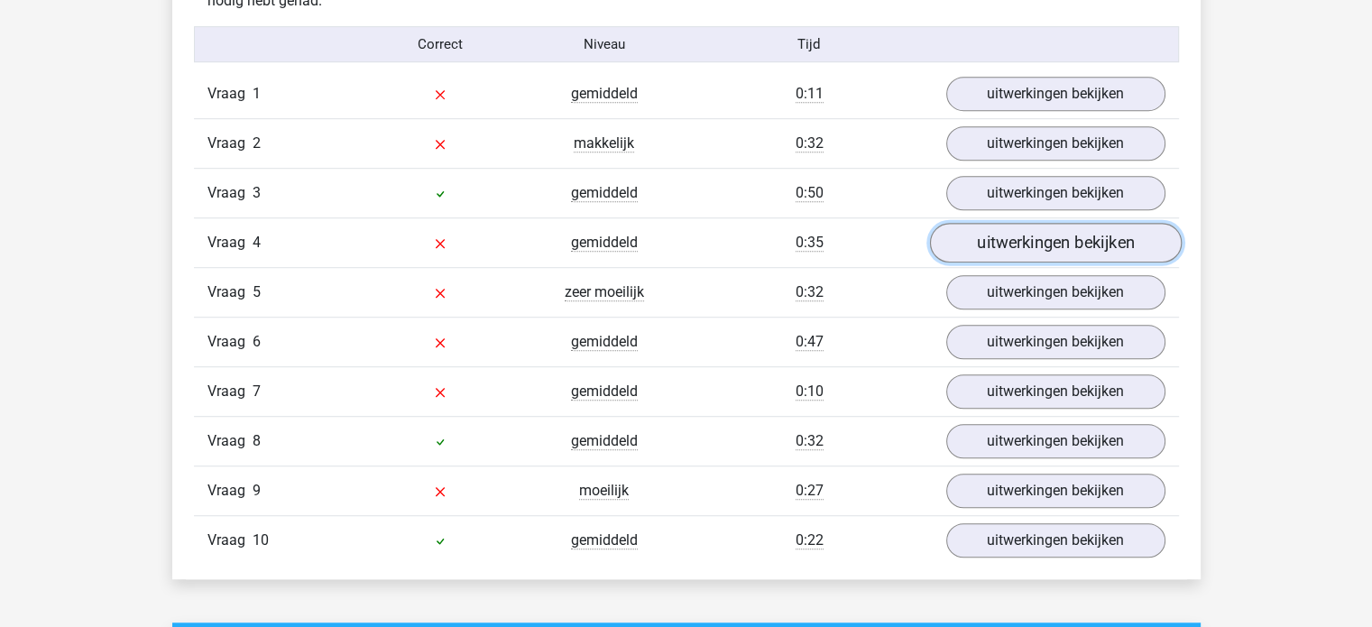
click at [1056, 245] on link "uitwerkingen bekijken" at bounding box center [1055, 244] width 252 height 40
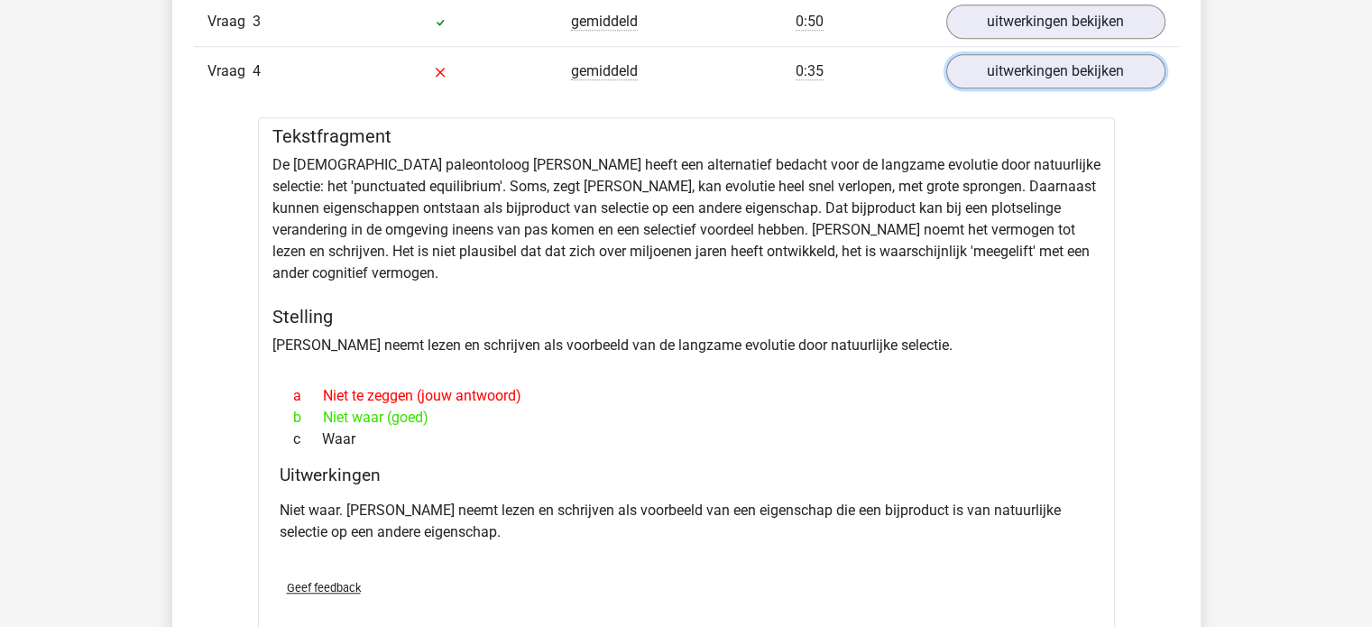
scroll to position [1353, 0]
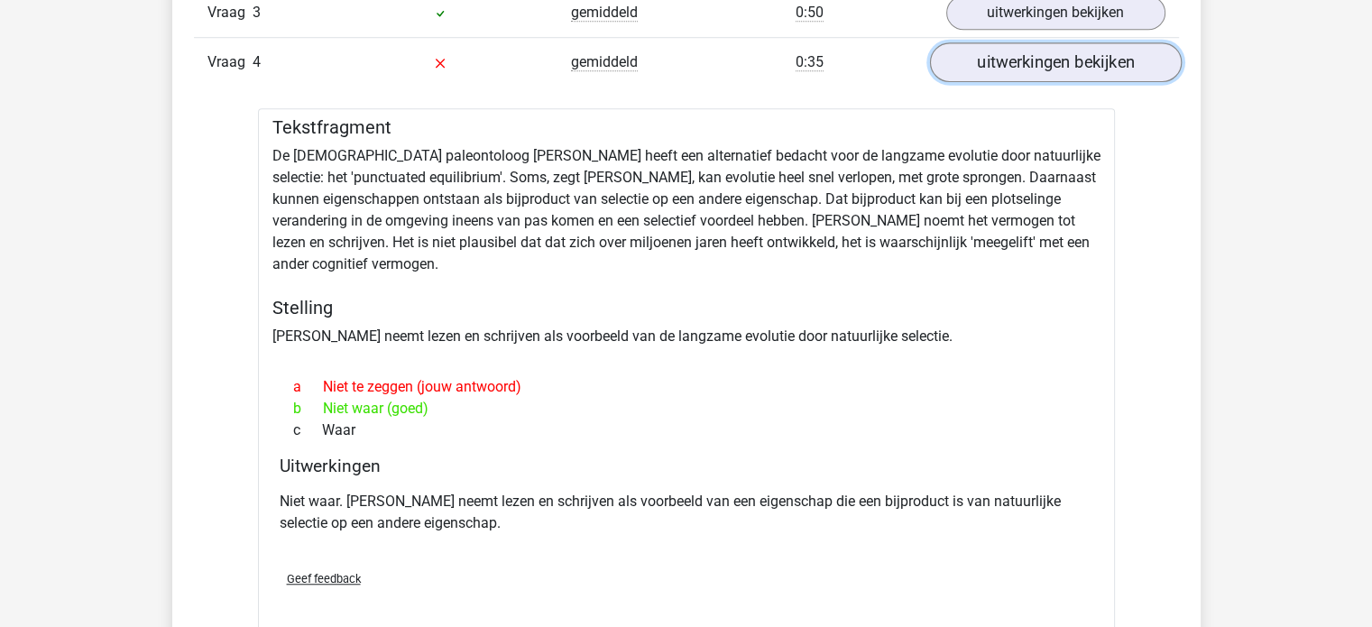
click at [1049, 67] on link "uitwerkingen bekijken" at bounding box center [1055, 63] width 252 height 40
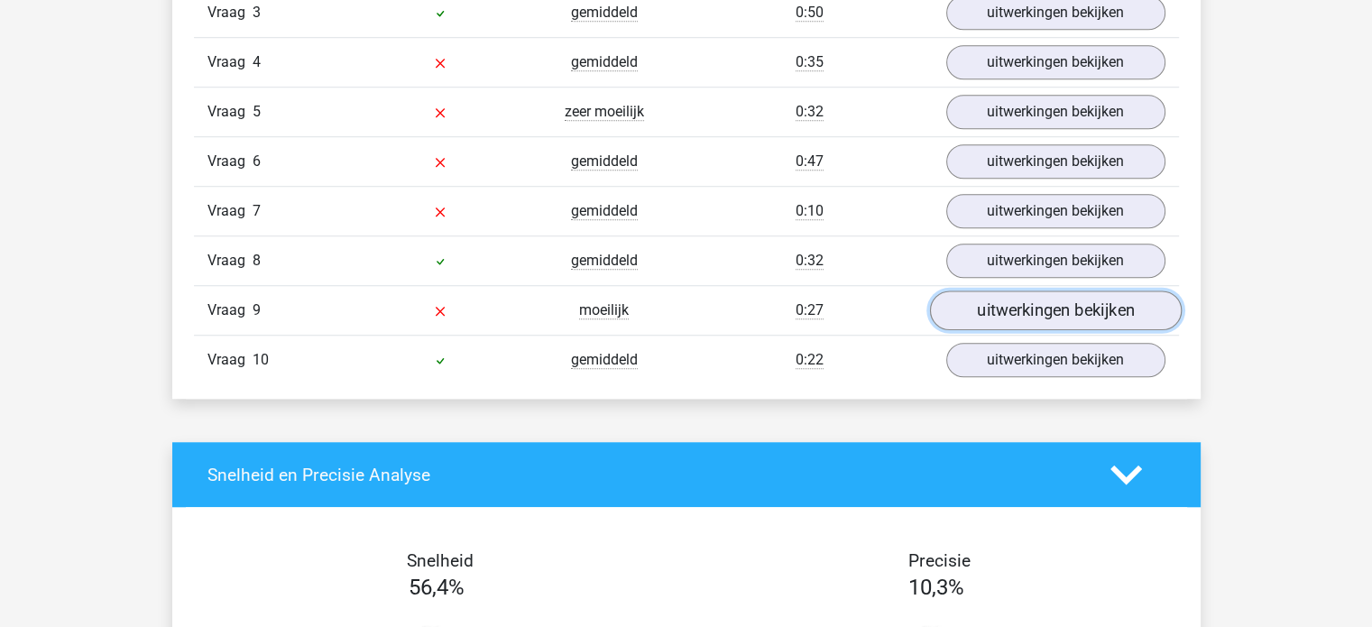
click at [1033, 310] on link "uitwerkingen bekijken" at bounding box center [1055, 311] width 252 height 40
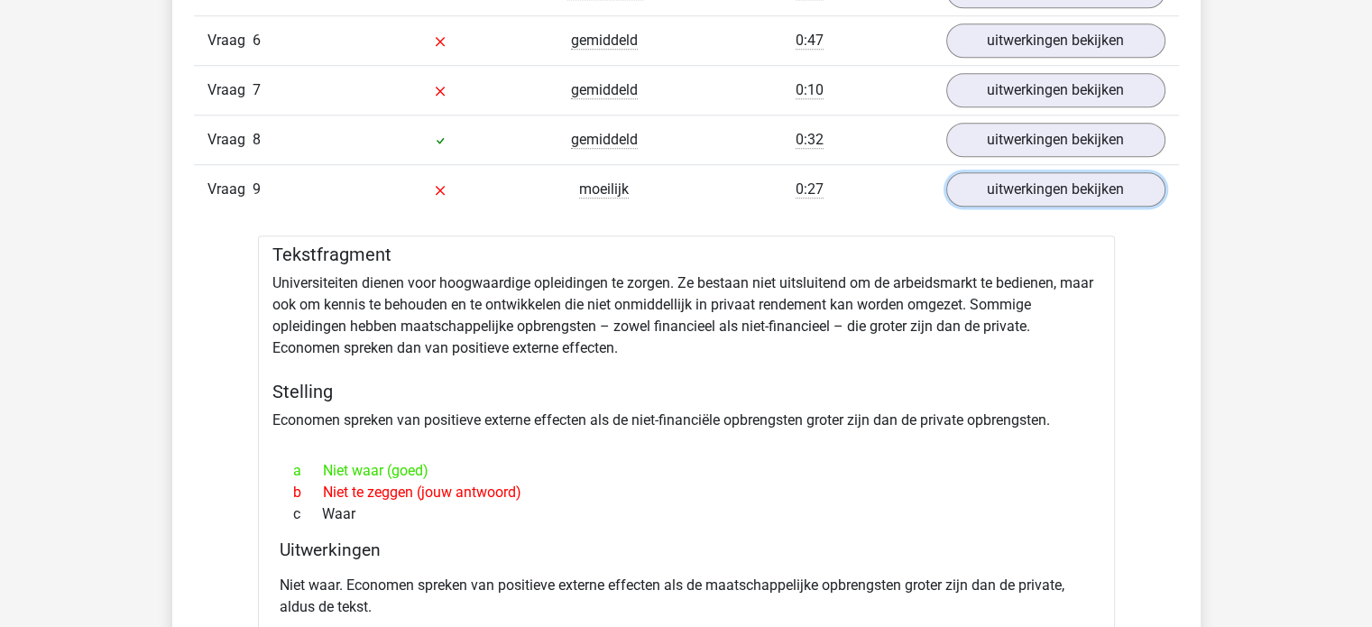
scroll to position [1444, 0]
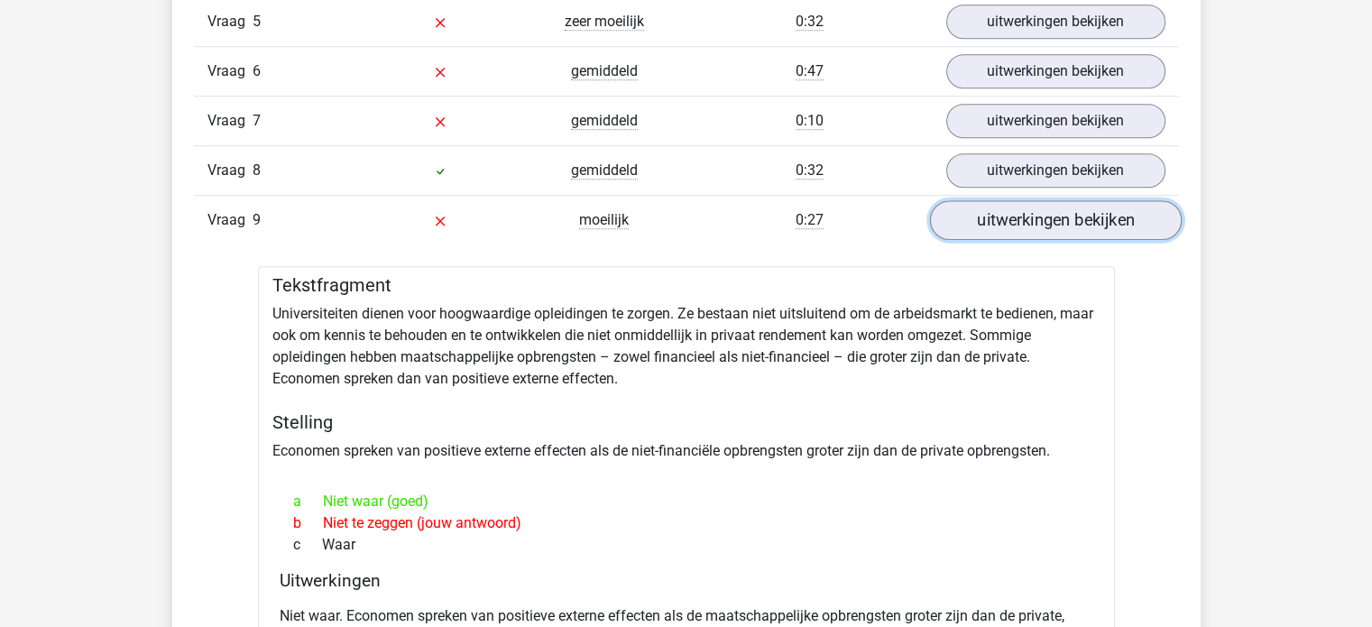
click at [1048, 224] on link "uitwerkingen bekijken" at bounding box center [1055, 221] width 252 height 40
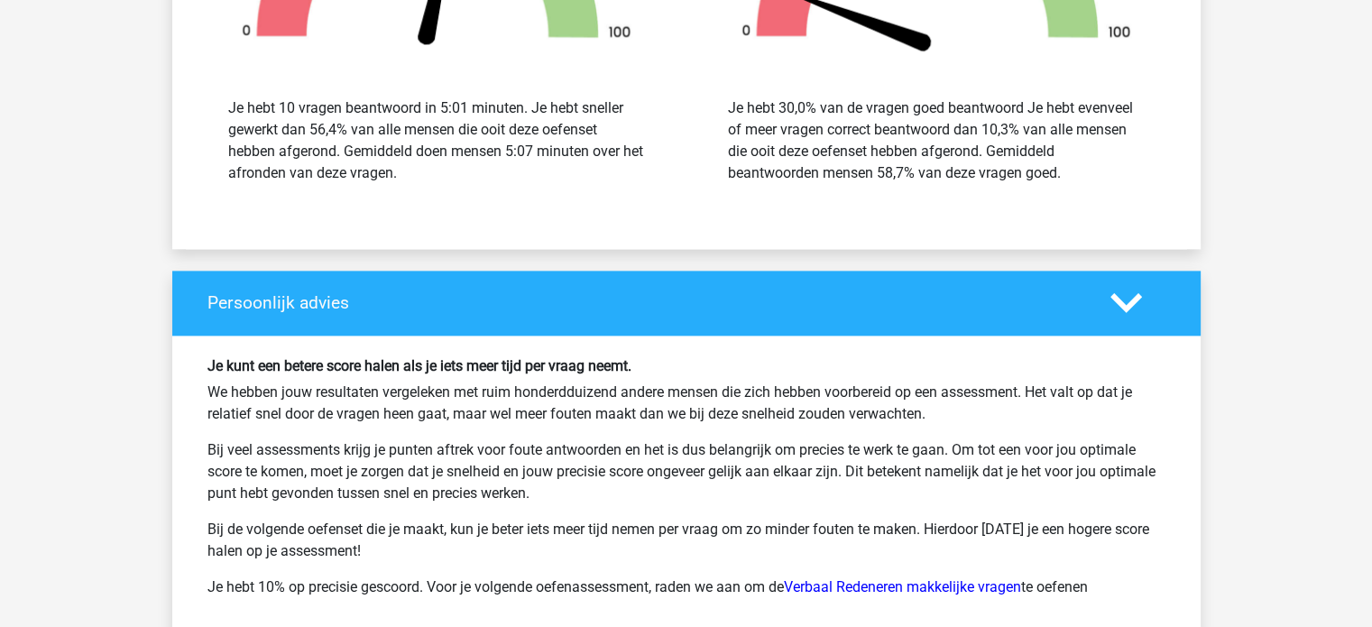
scroll to position [2166, 0]
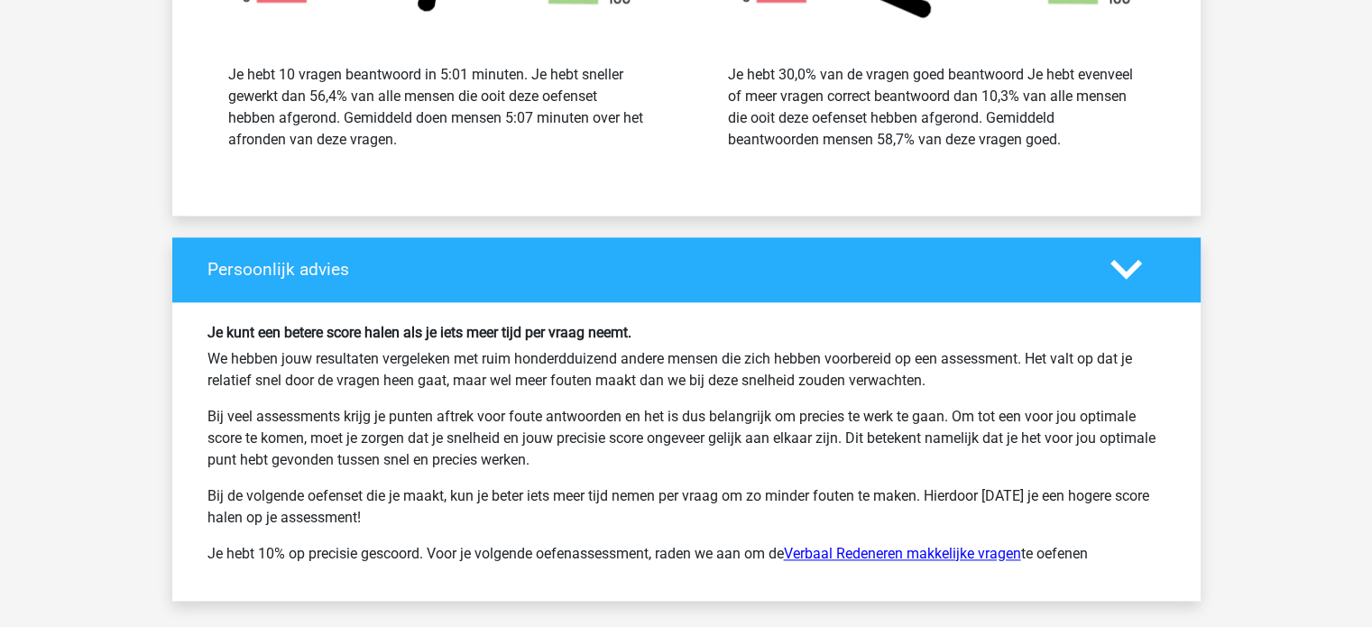
click at [882, 547] on link "Verbaal Redeneren makkelijke vragen" at bounding box center [902, 553] width 237 height 17
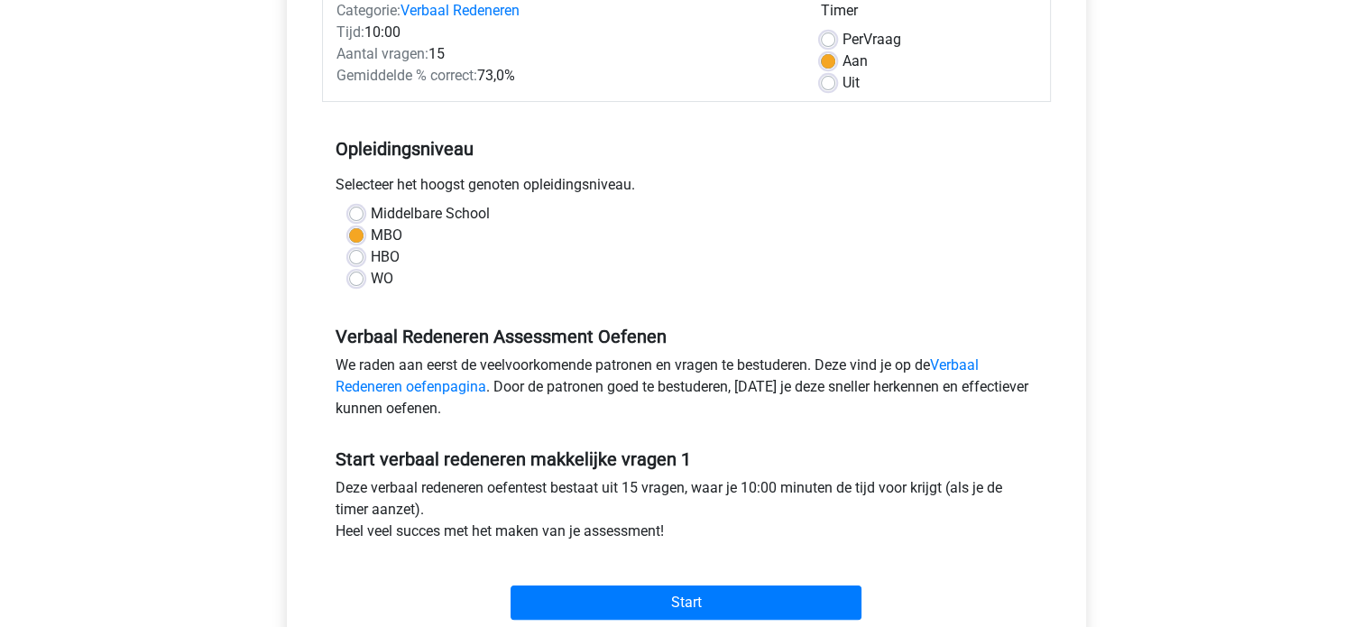
scroll to position [361, 0]
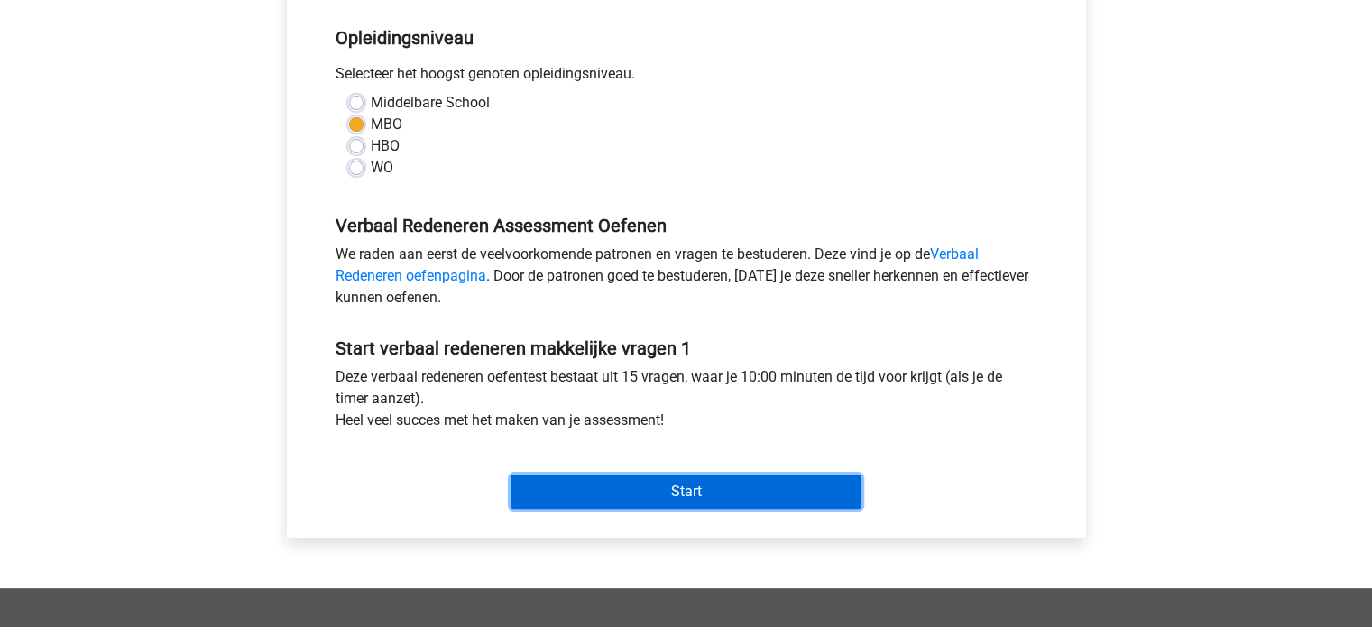
click at [707, 495] on input "Start" at bounding box center [686, 492] width 351 height 34
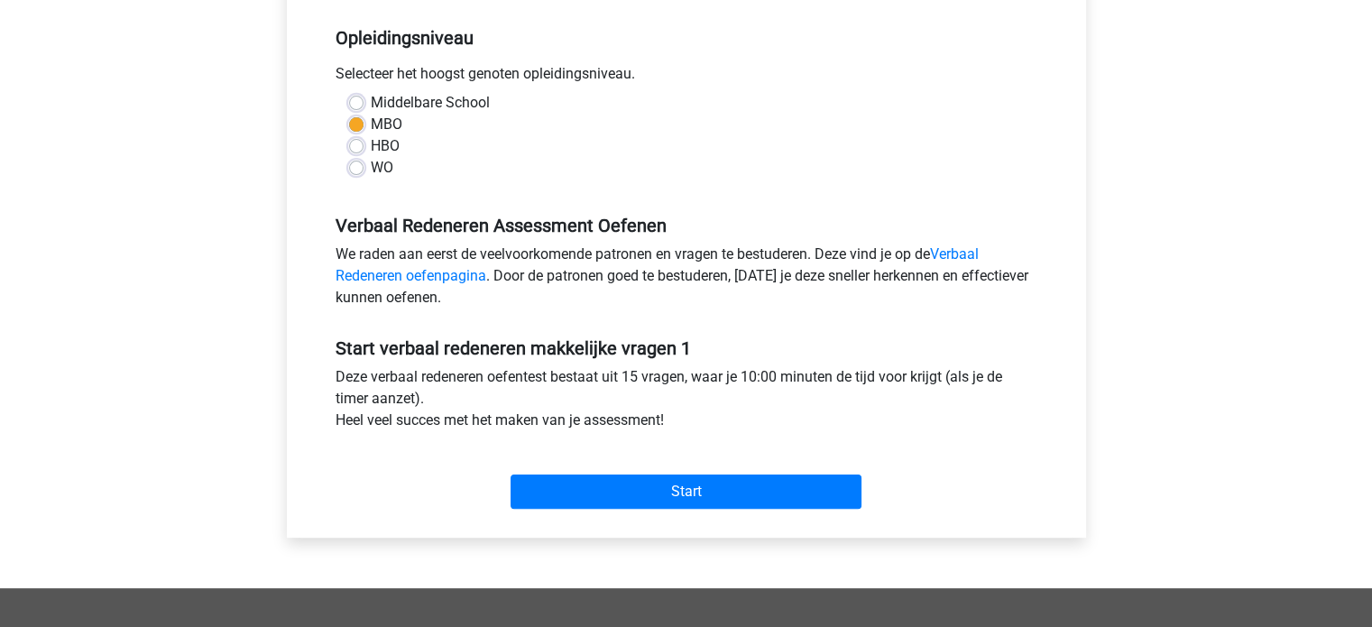
scroll to position [0, 0]
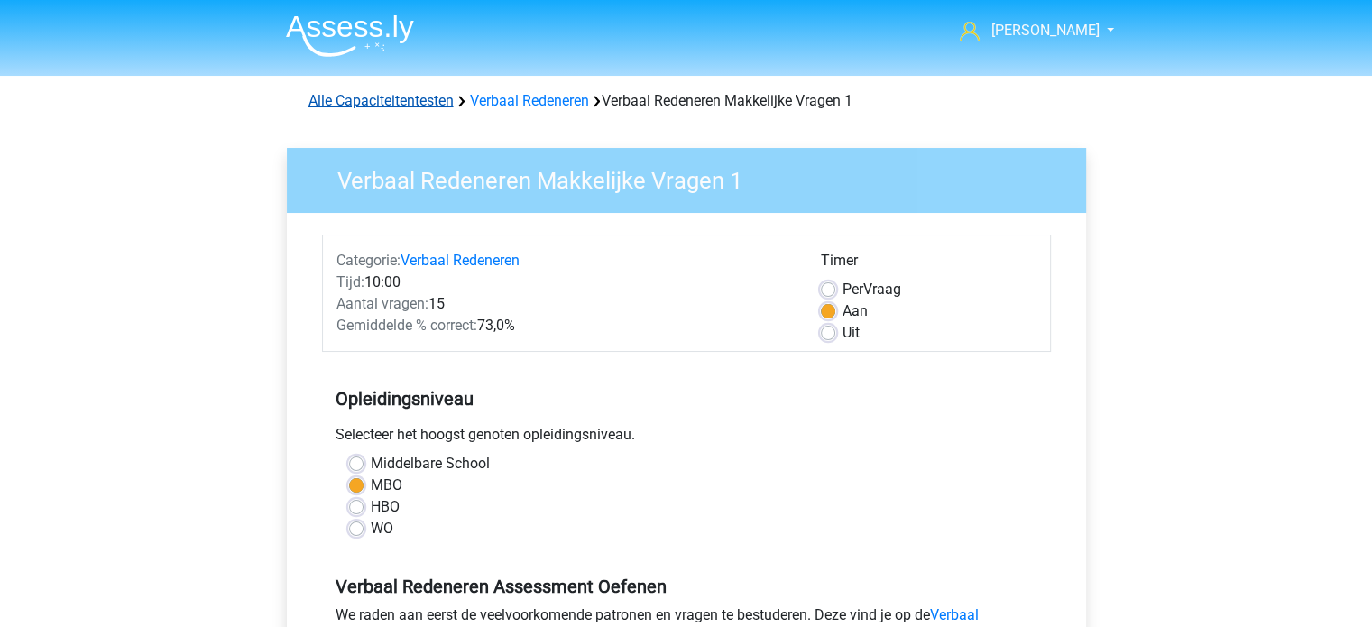
drag, startPoint x: 415, startPoint y: 93, endPoint x: 426, endPoint y: 100, distance: 13.0
click at [415, 93] on link "Alle Capaciteitentesten" at bounding box center [381, 100] width 145 height 17
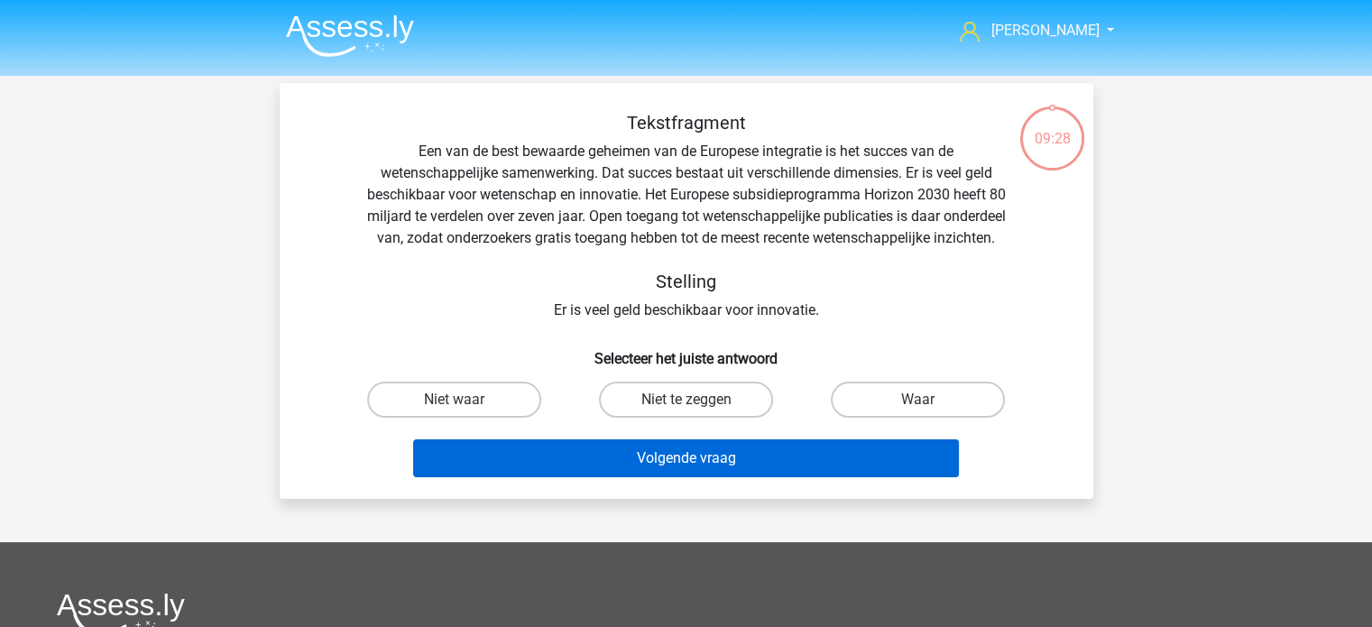
drag, startPoint x: 926, startPoint y: 425, endPoint x: 877, endPoint y: 470, distance: 66.4
click at [926, 411] on input "Waar" at bounding box center [925, 406] width 12 height 12
radio input "true"
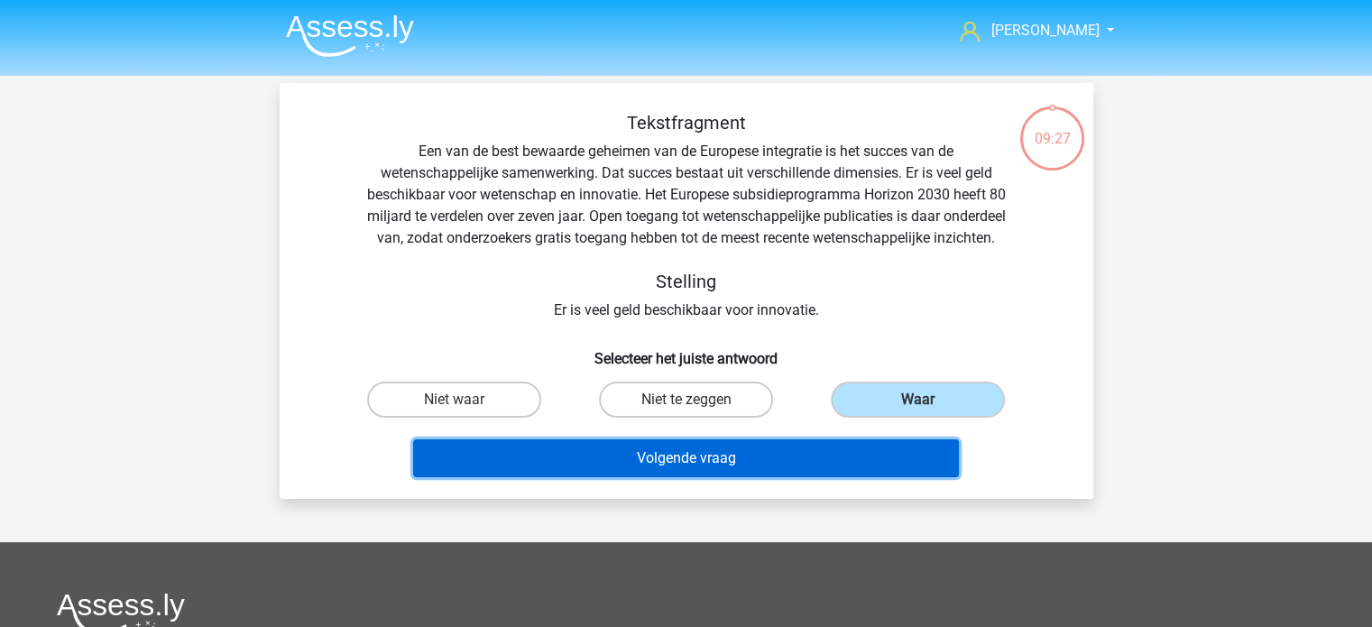
click at [826, 477] on button "Volgende vraag" at bounding box center [686, 458] width 546 height 38
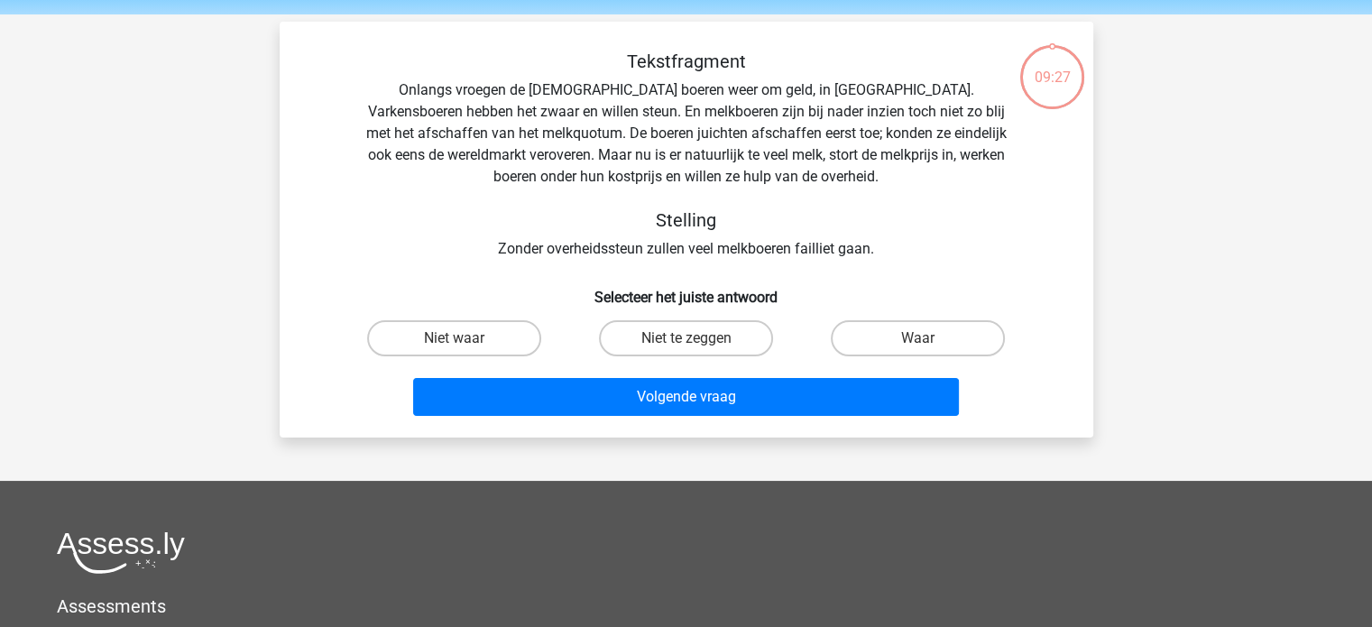
scroll to position [83, 0]
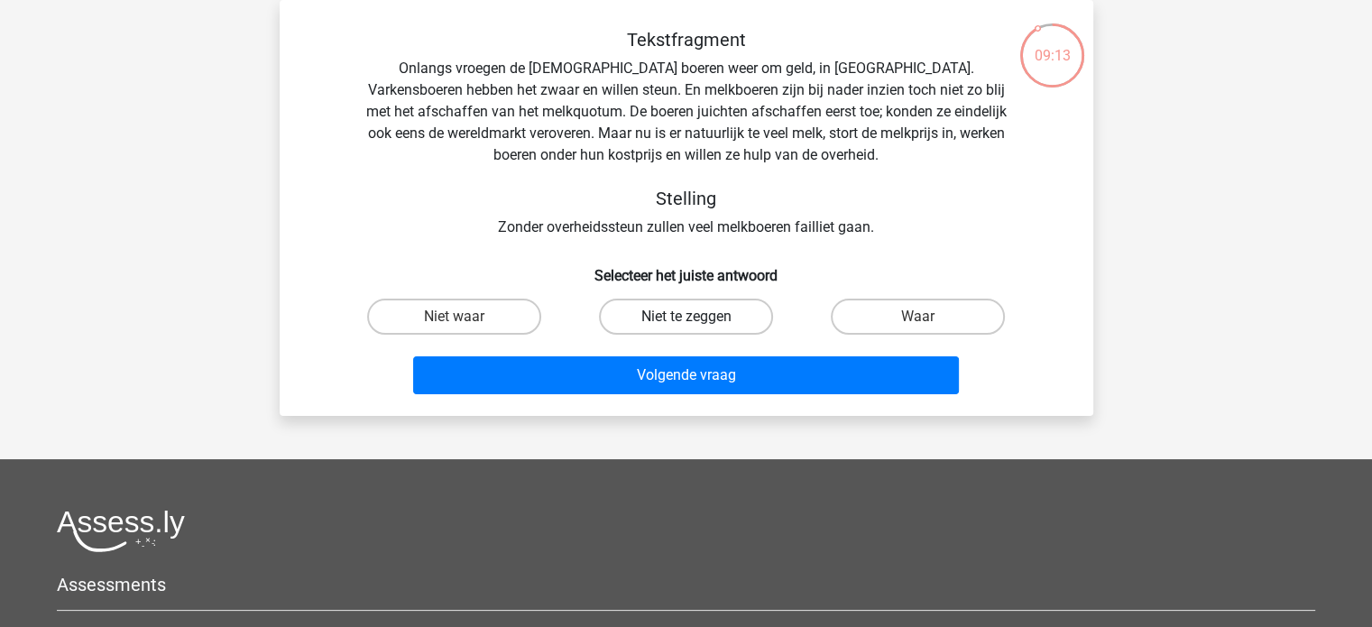
click at [736, 323] on label "Niet te zeggen" at bounding box center [686, 317] width 174 height 36
click at [697, 323] on input "Niet te zeggen" at bounding box center [692, 323] width 12 height 12
radio input "true"
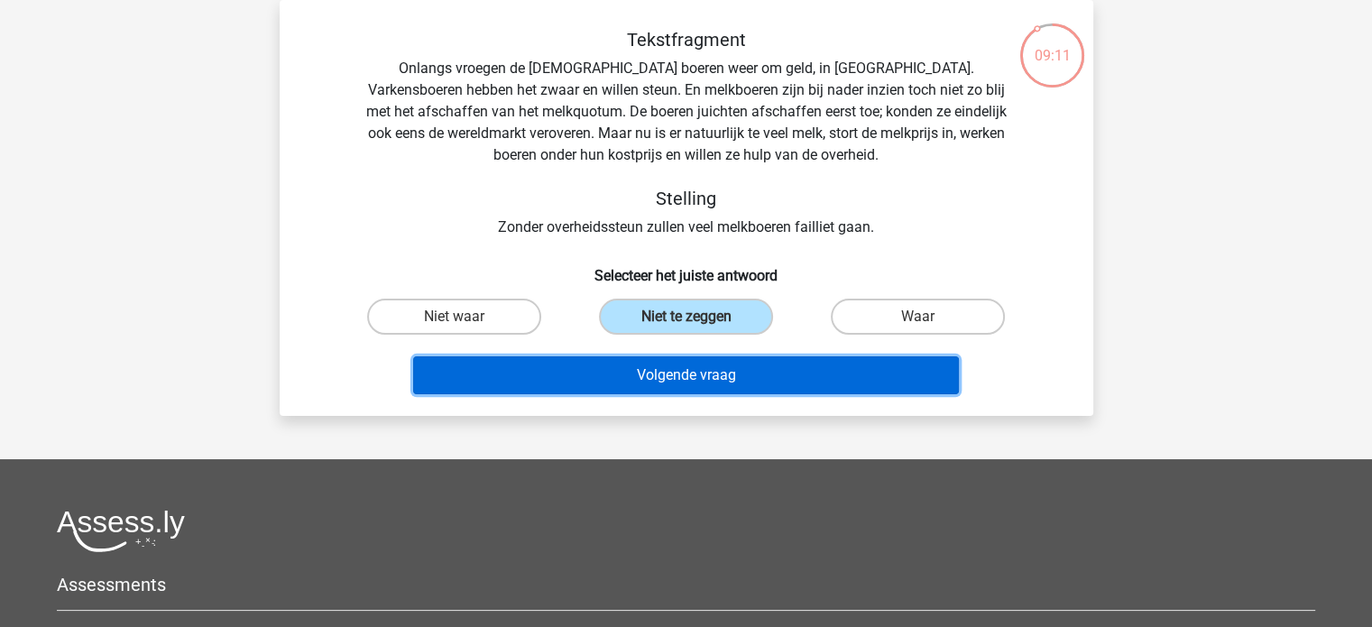
click at [745, 378] on button "Volgende vraag" at bounding box center [686, 375] width 546 height 38
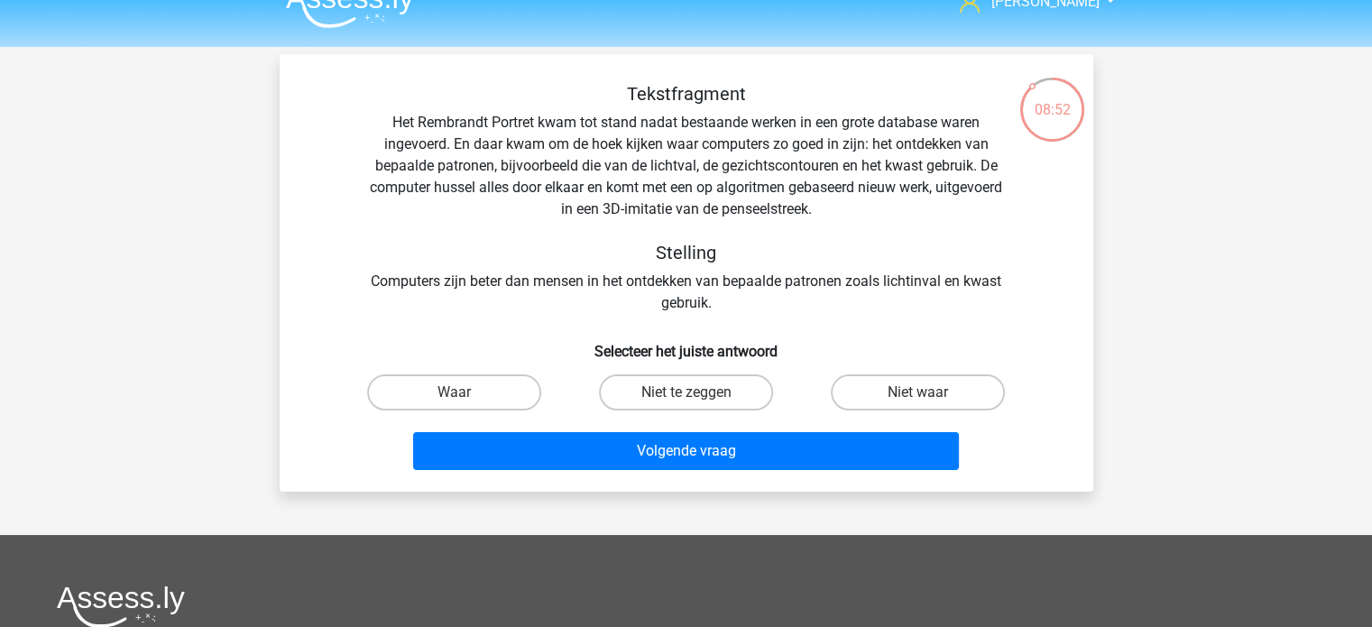
scroll to position [0, 0]
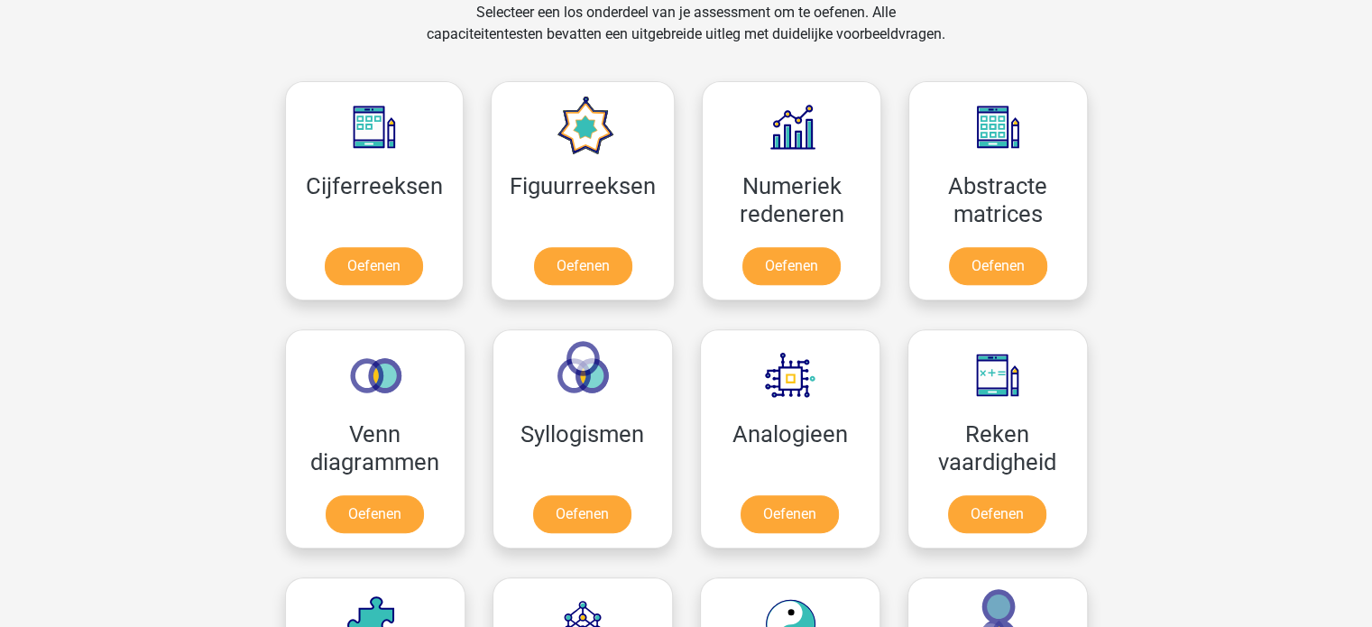
scroll to position [314, 0]
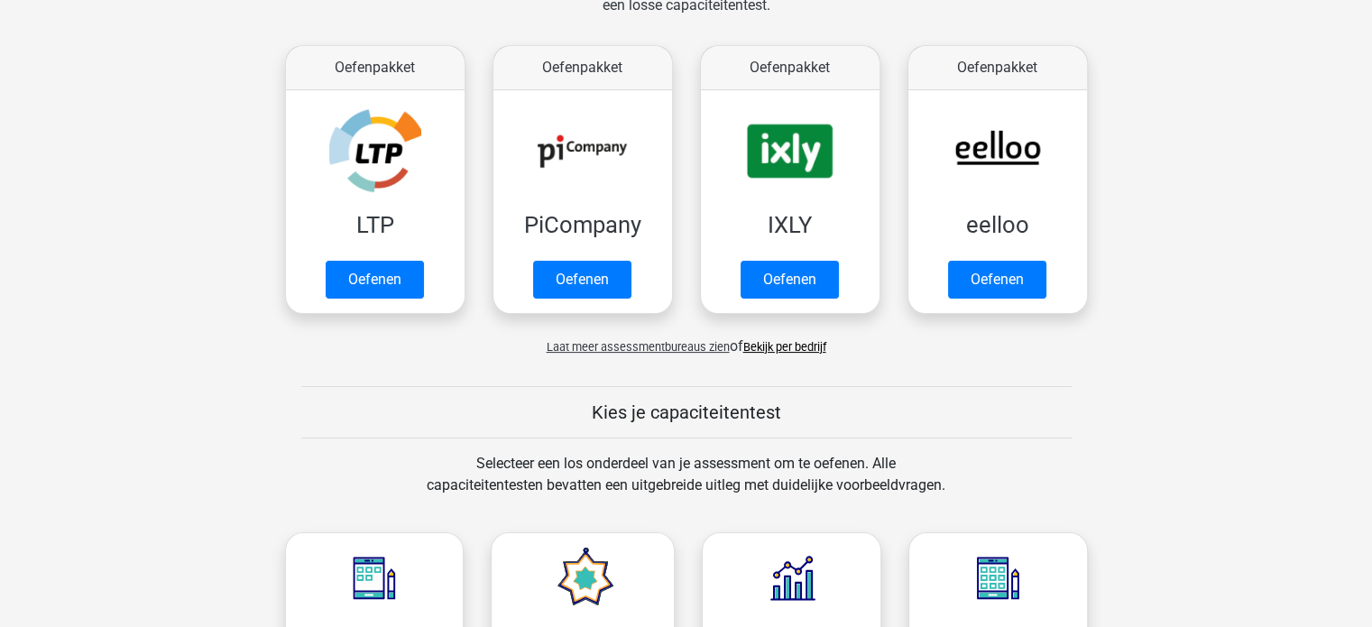
click at [628, 346] on span "Laat meer assessmentbureaus zien" at bounding box center [638, 347] width 183 height 14
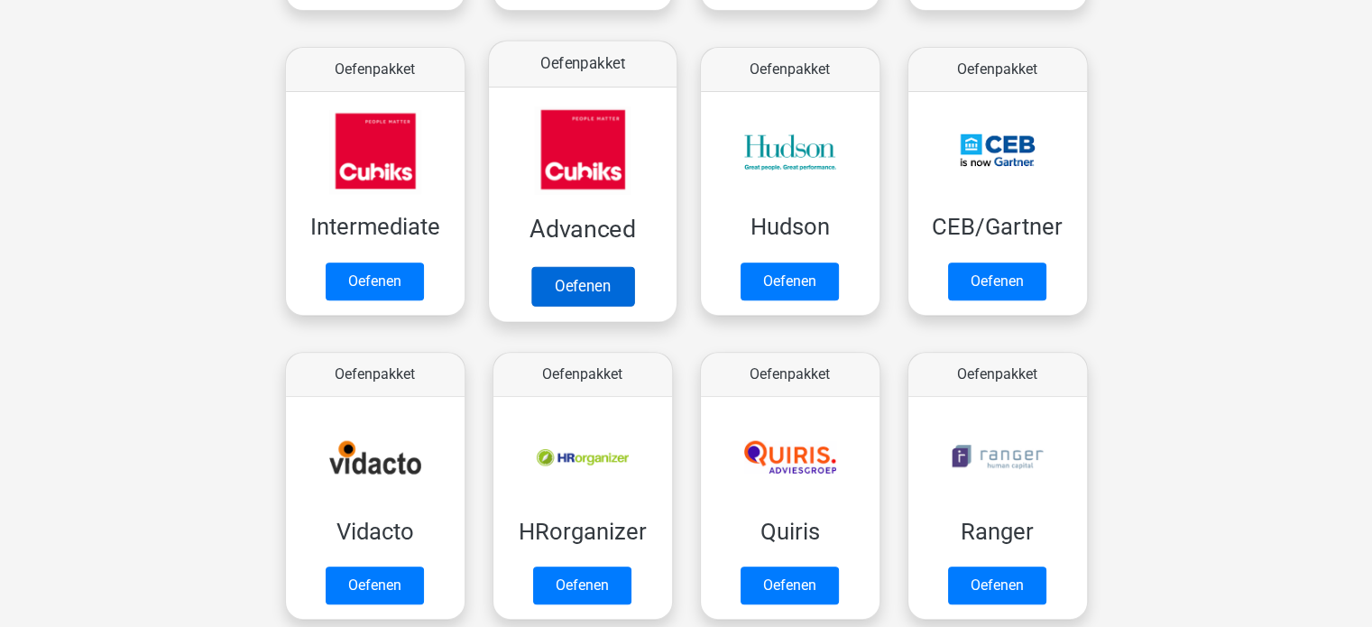
scroll to position [765, 0]
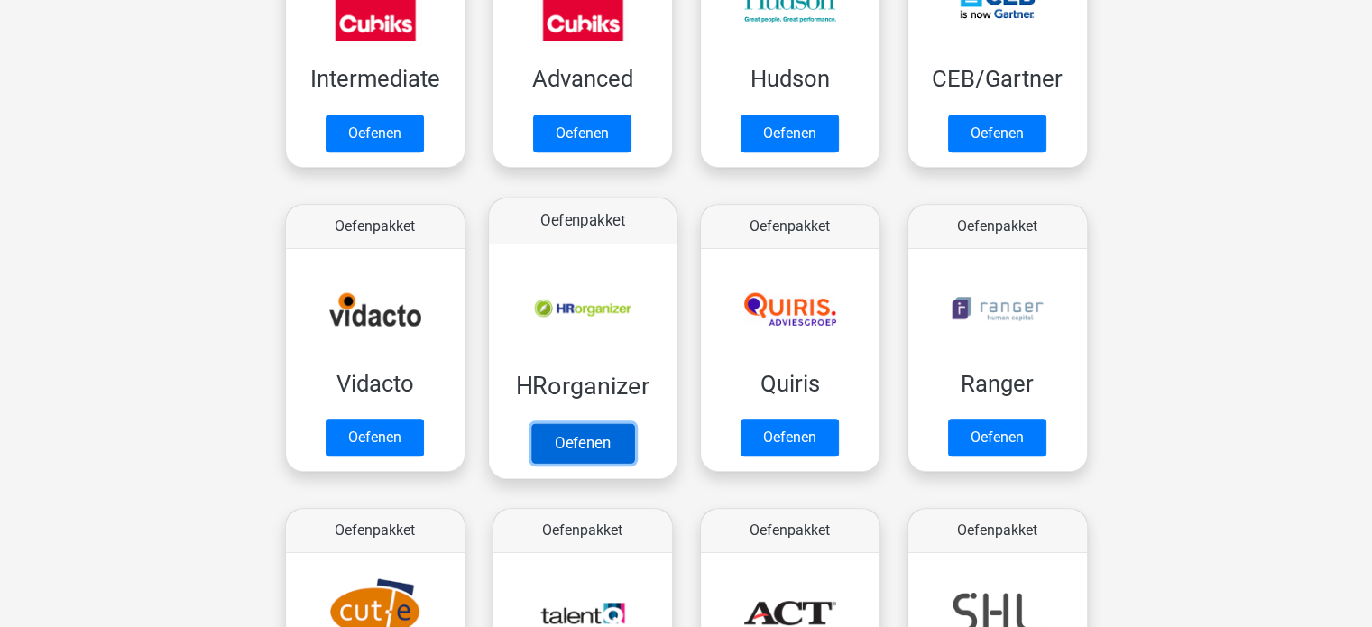
click at [602, 423] on link "Oefenen" at bounding box center [582, 443] width 103 height 40
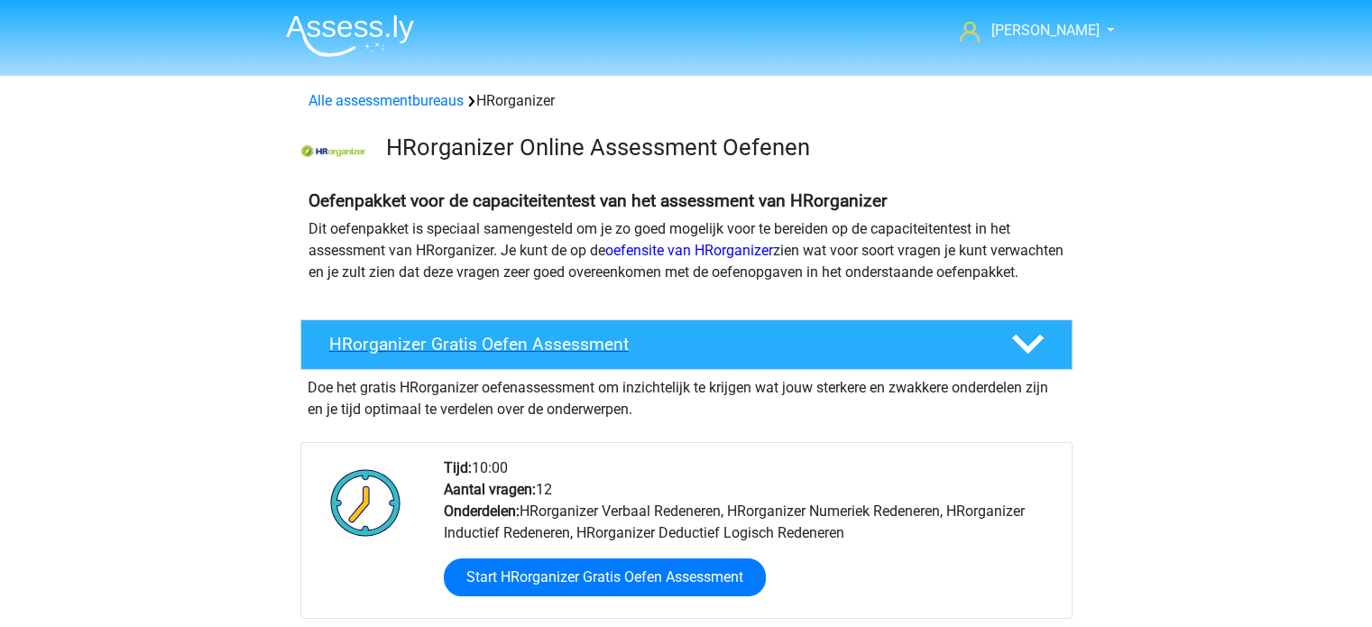
click at [561, 355] on h4 "HRorganizer Gratis Oefen Assessment" at bounding box center [655, 344] width 653 height 21
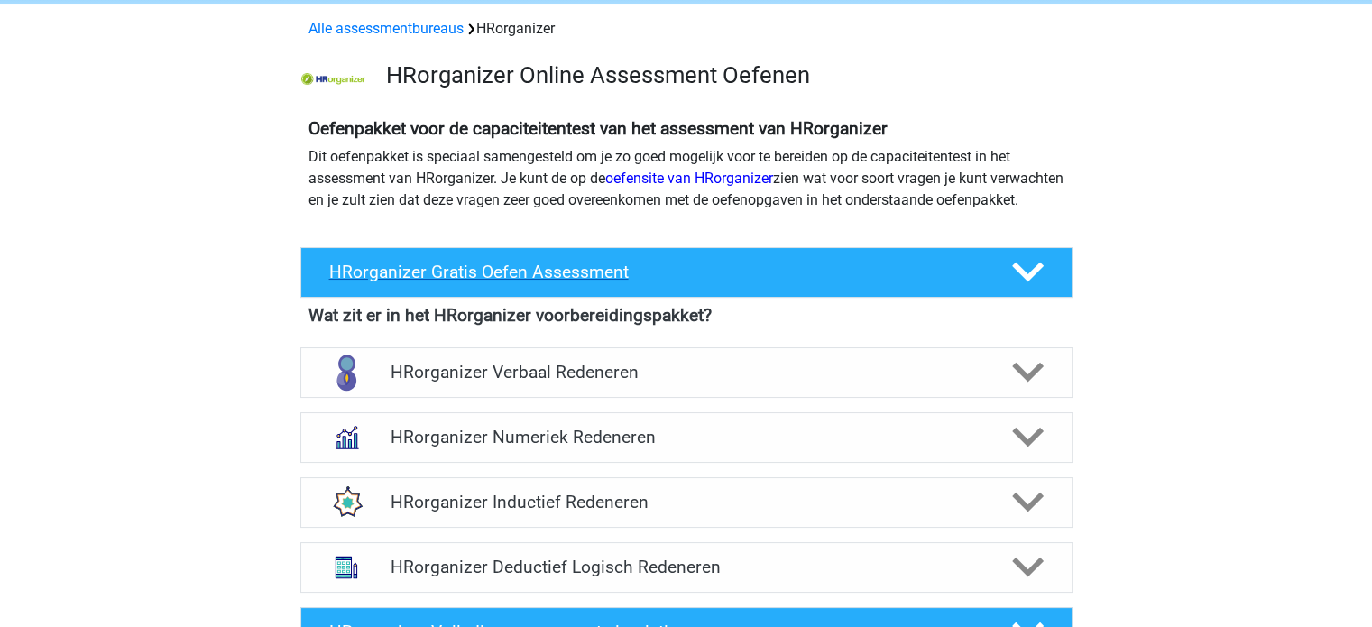
scroll to position [180, 0]
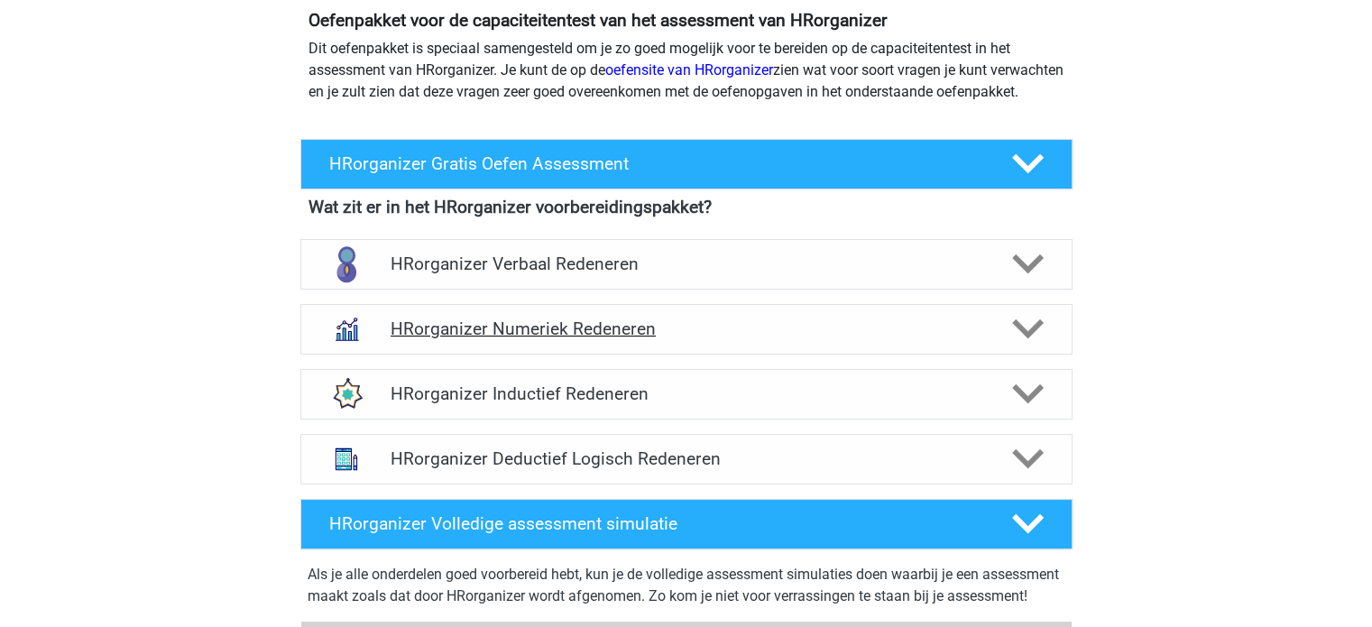
click at [1034, 345] on icon at bounding box center [1028, 329] width 32 height 32
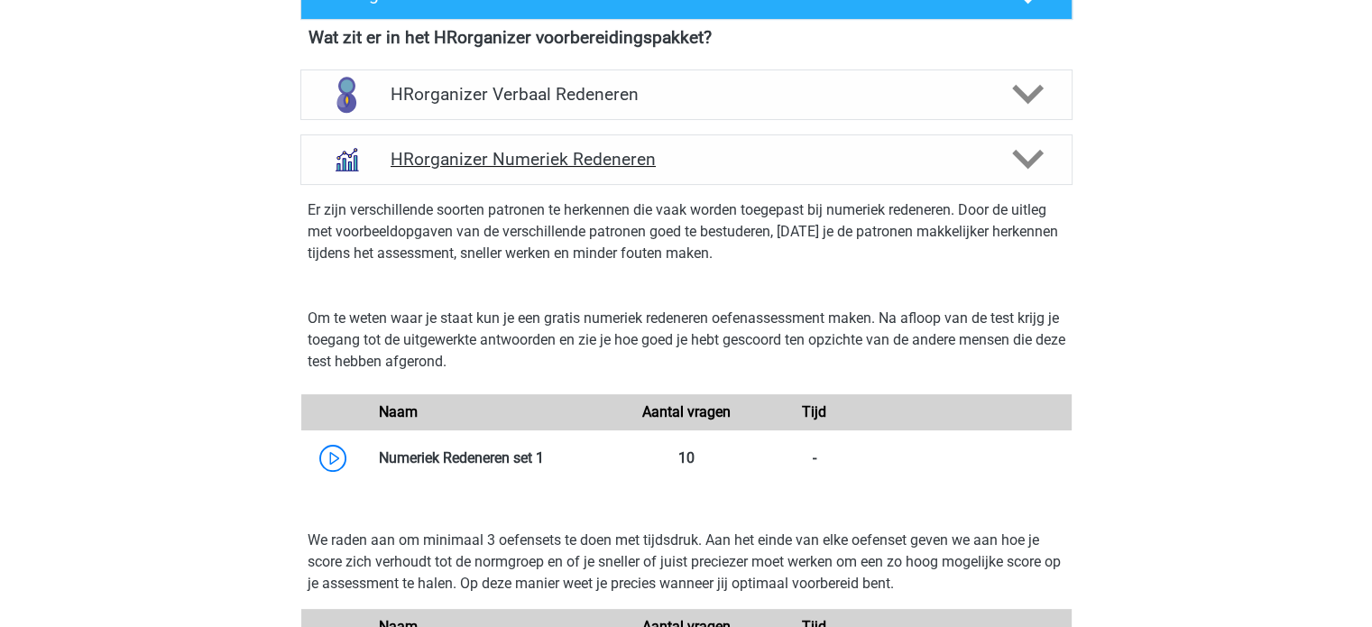
scroll to position [361, 0]
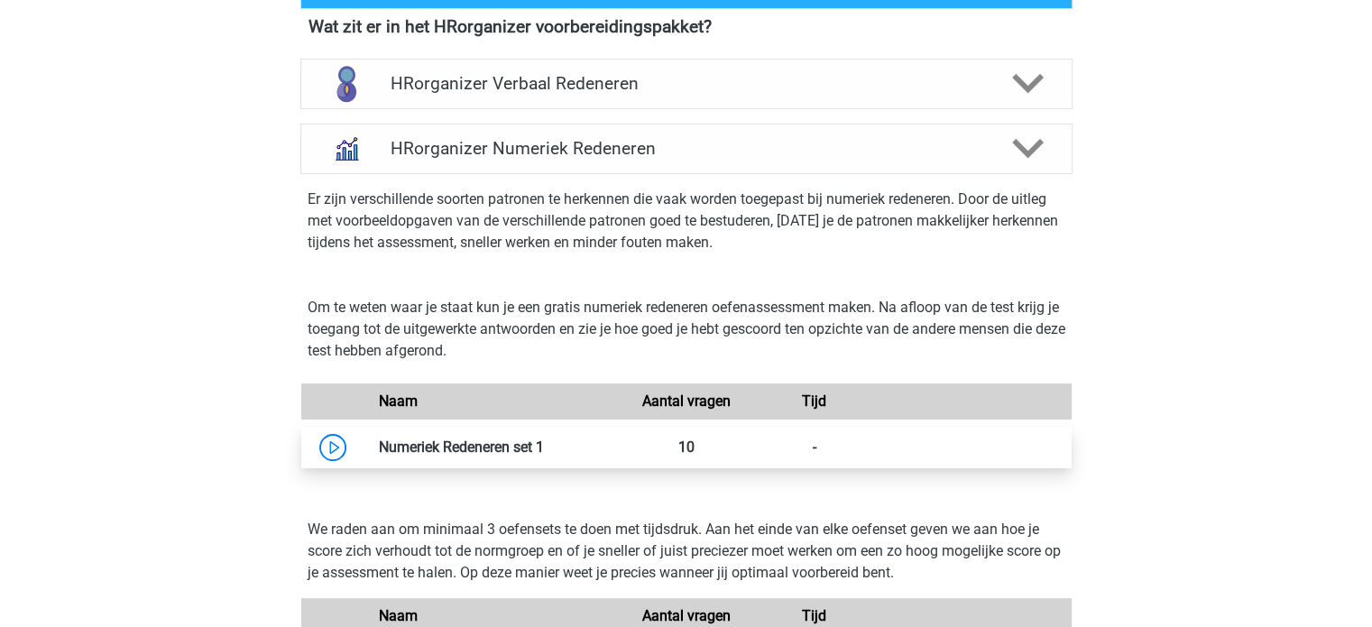
click at [544, 456] on link at bounding box center [544, 447] width 0 height 17
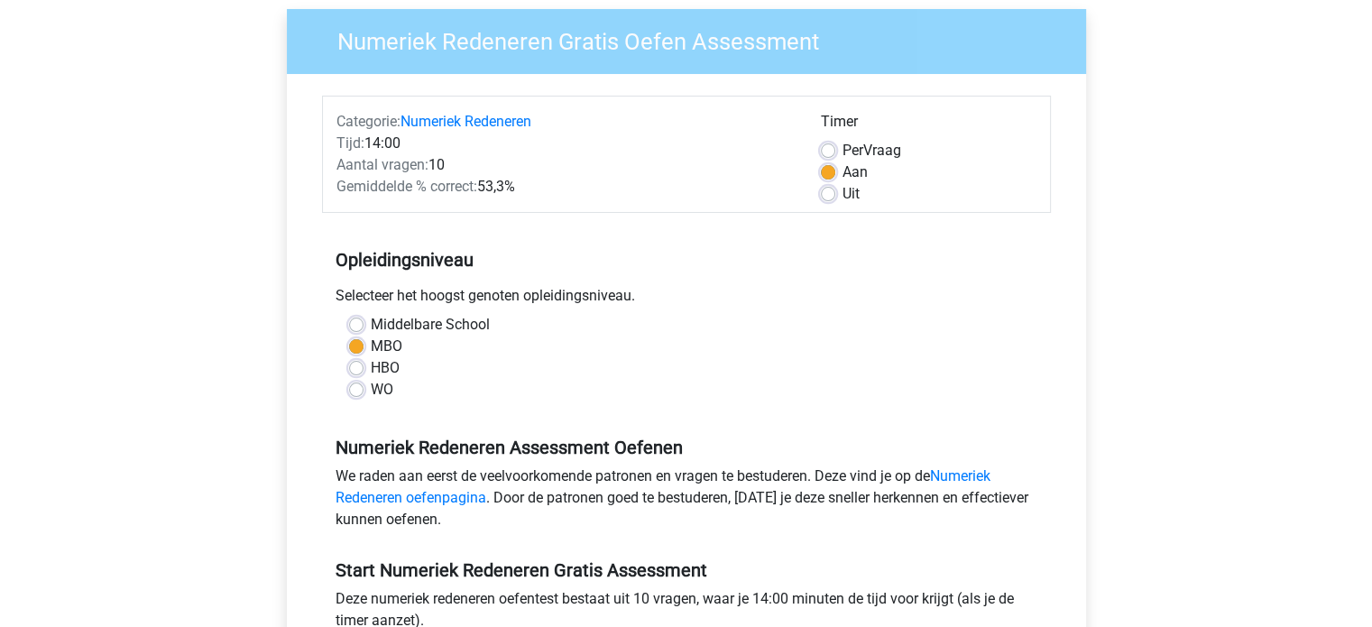
scroll to position [180, 0]
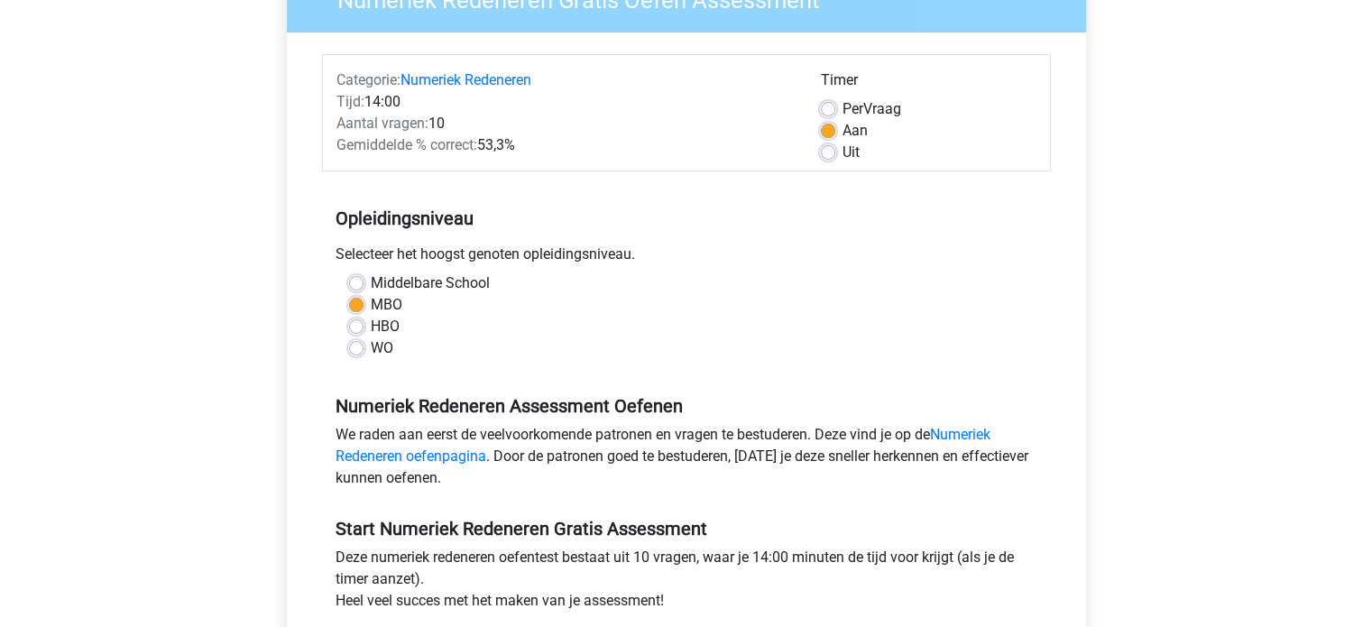
click at [843, 156] on label "Uit" at bounding box center [851, 153] width 17 height 22
click at [827, 156] on input "Uit" at bounding box center [828, 151] width 14 height 18
radio input "true"
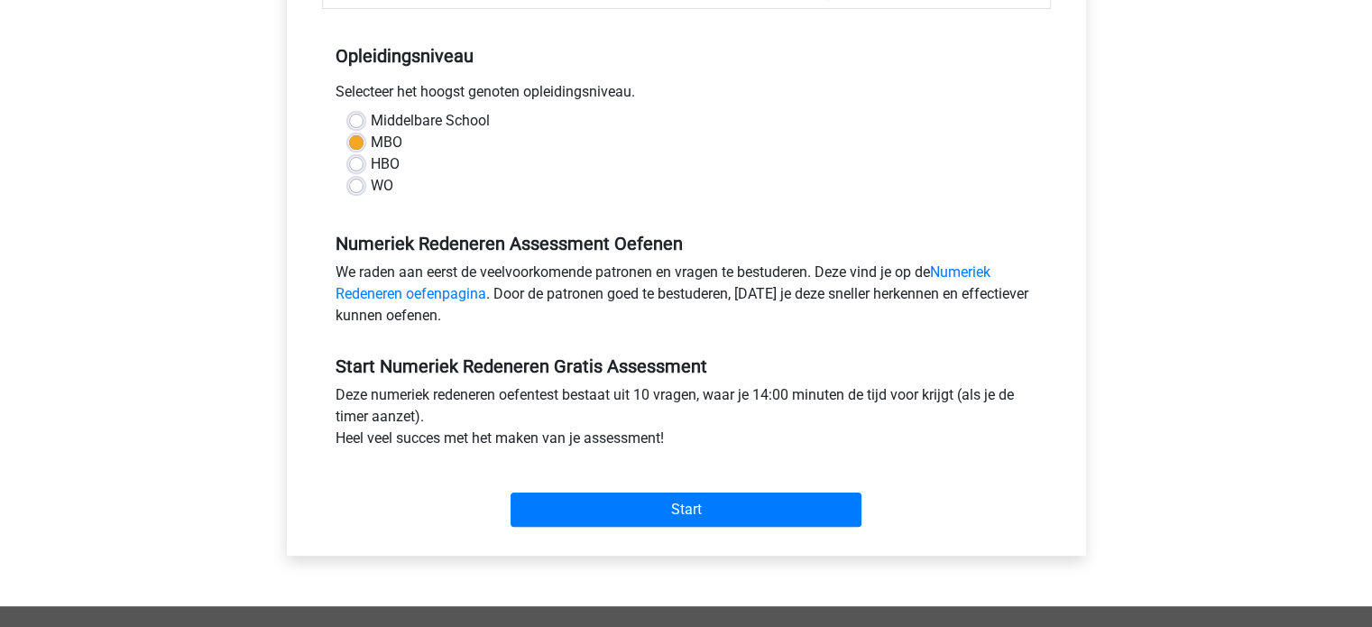
scroll to position [361, 0]
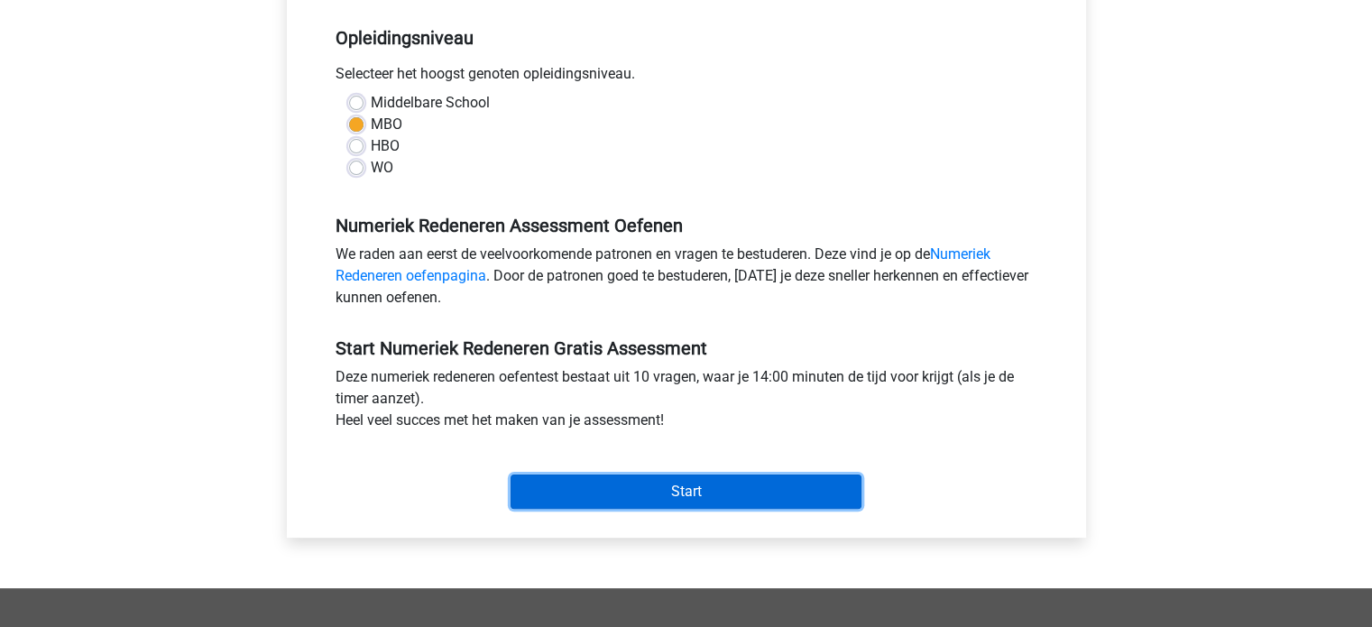
click at [718, 498] on input "Start" at bounding box center [686, 492] width 351 height 34
